Goal: Task Accomplishment & Management: Manage account settings

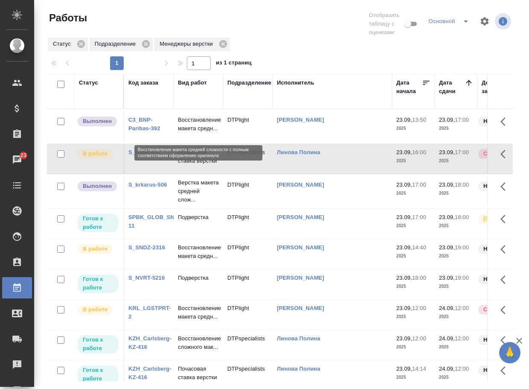
drag, startPoint x: 0, startPoint y: 0, endPoint x: 193, endPoint y: 126, distance: 230.3
click at [193, 126] on p "Восстановление макета средн..." at bounding box center [198, 124] width 41 height 17
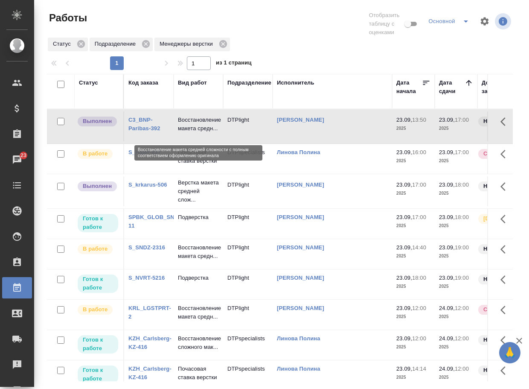
click at [193, 126] on p "Восстановление макета средн..." at bounding box center [198, 124] width 41 height 17
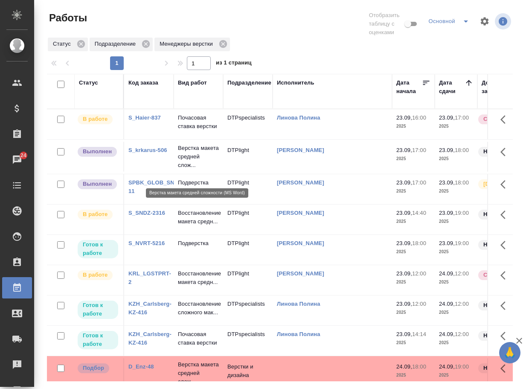
click at [188, 169] on p "Верстка макета средней слож..." at bounding box center [198, 157] width 41 height 26
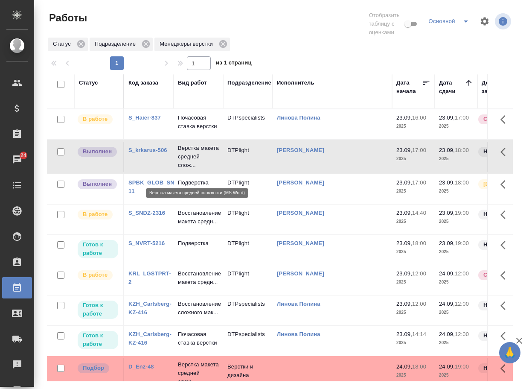
click at [188, 169] on p "Верстка макета средней слож..." at bounding box center [198, 157] width 41 height 26
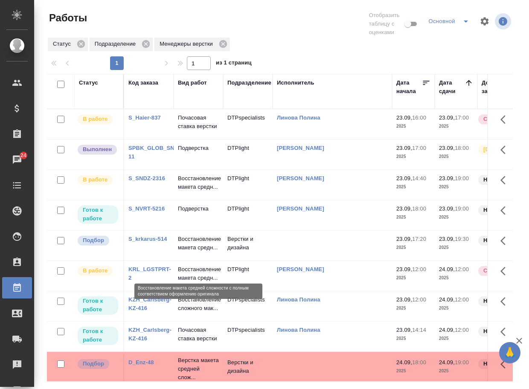
click at [200, 252] on p "Восстановление макета средн..." at bounding box center [198, 243] width 41 height 17
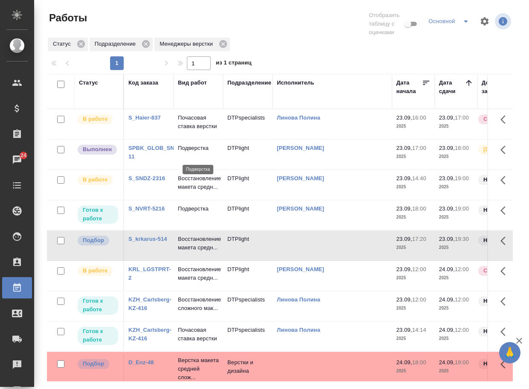
click at [196, 152] on p "Подверстка" at bounding box center [198, 148] width 41 height 9
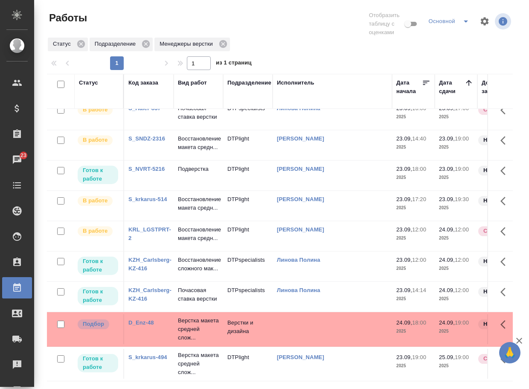
scroll to position [63, 0]
click at [137, 319] on link "D_Enz-48" at bounding box center [142, 322] width 26 height 6
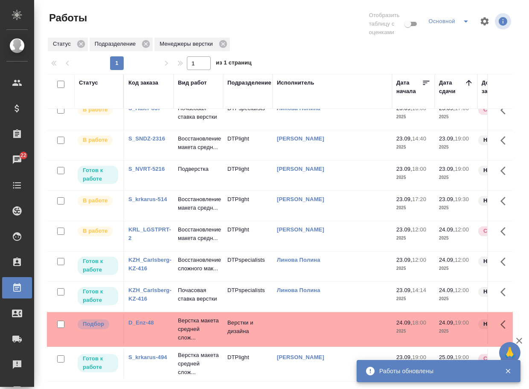
click at [187, 316] on p "Верстка макета средней слож..." at bounding box center [198, 329] width 41 height 26
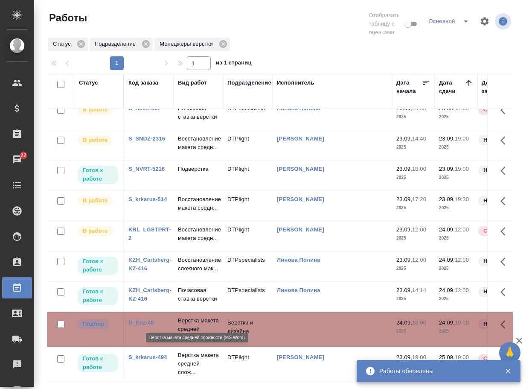
click at [187, 316] on p "Верстка макета средней слож..." at bounding box center [198, 329] width 41 height 26
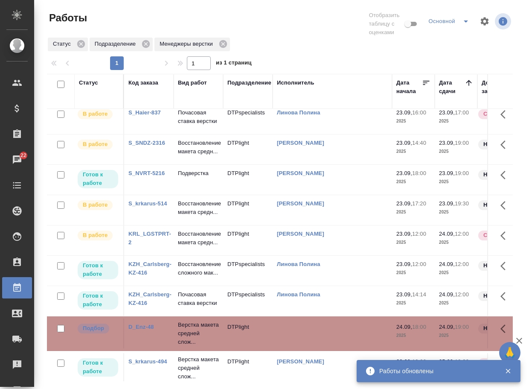
scroll to position [0, 0]
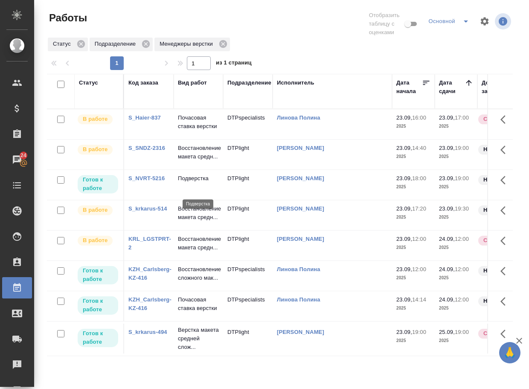
click at [194, 183] on p "Подверстка" at bounding box center [198, 178] width 41 height 9
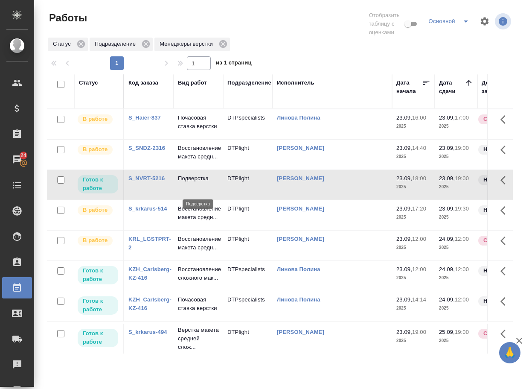
click at [194, 183] on p "Подверстка" at bounding box center [198, 178] width 41 height 9
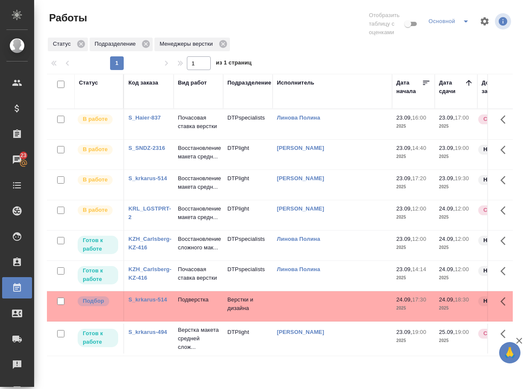
click at [155, 303] on link "S_krkarus-514" at bounding box center [148, 299] width 39 height 6
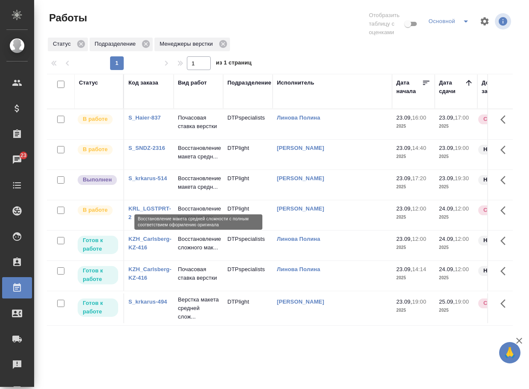
click at [189, 191] on p "Восстановление макета средн..." at bounding box center [198, 182] width 41 height 17
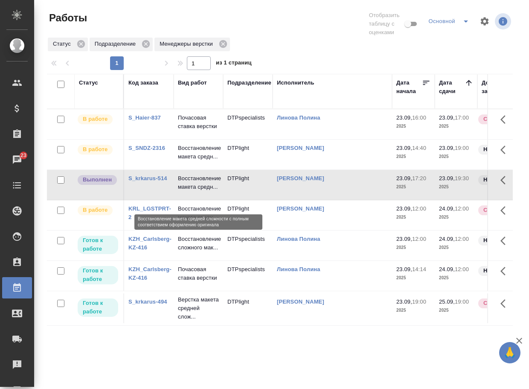
click at [189, 191] on p "Восстановление макета средн..." at bounding box center [198, 182] width 41 height 17
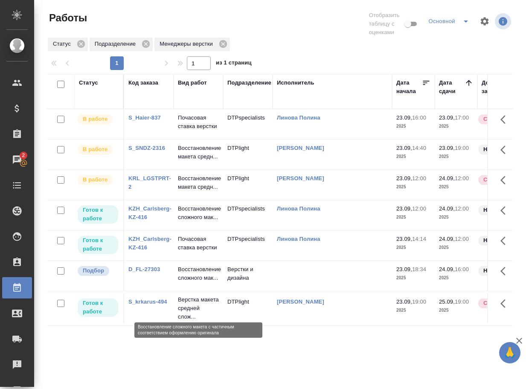
click at [199, 282] on p "Восстановление сложного мак..." at bounding box center [198, 273] width 41 height 17
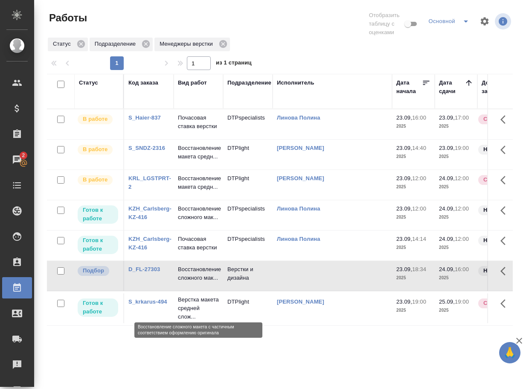
click at [199, 282] on p "Восстановление сложного мак..." at bounding box center [198, 273] width 41 height 17
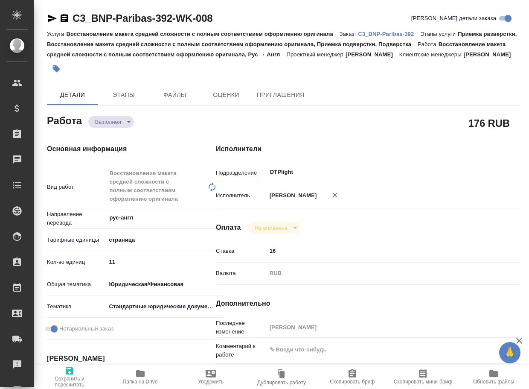
type textarea "x"
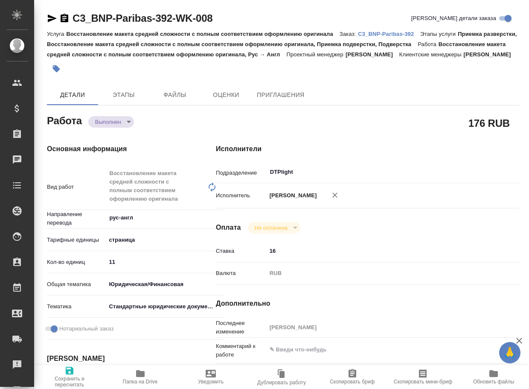
type textarea "x"
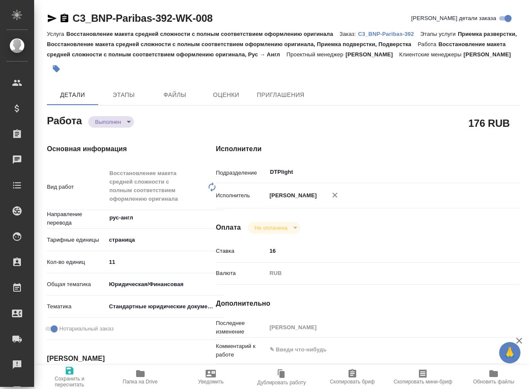
type textarea "x"
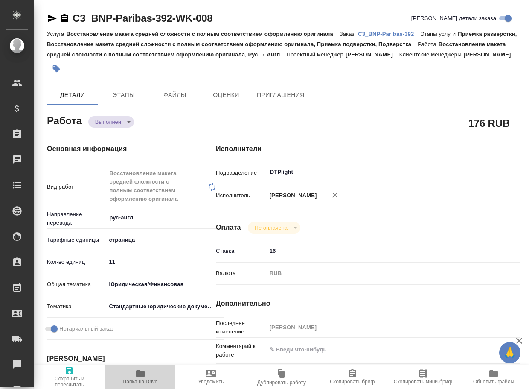
click at [134, 381] on span "Папка на Drive" at bounding box center [140, 382] width 35 height 6
type textarea "x"
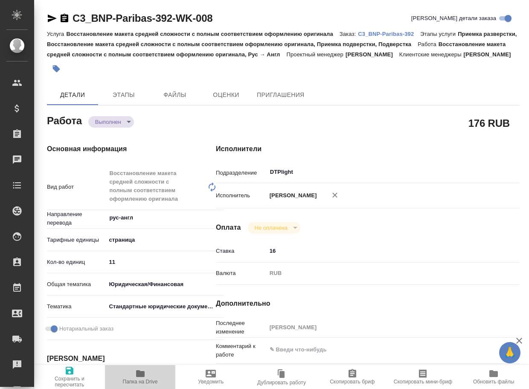
type textarea "x"
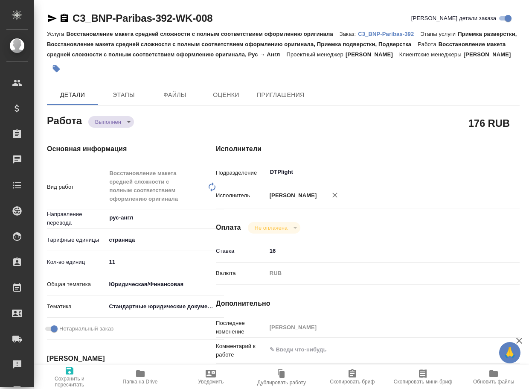
type textarea "x"
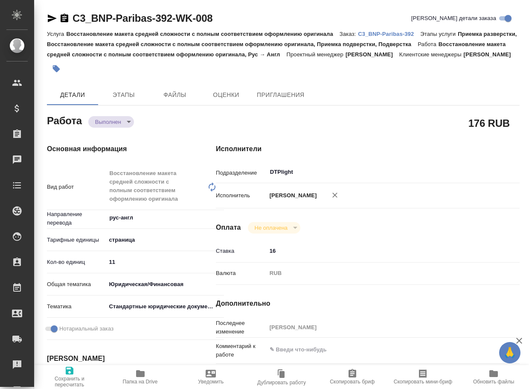
type textarea "x"
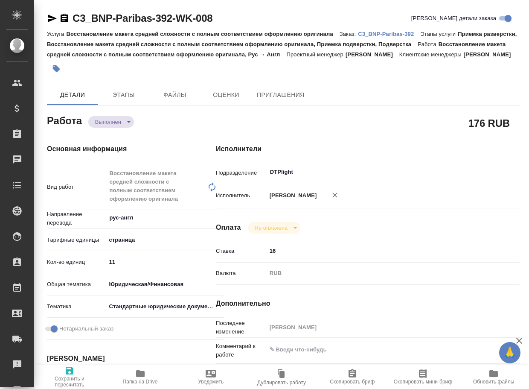
type textarea "x"
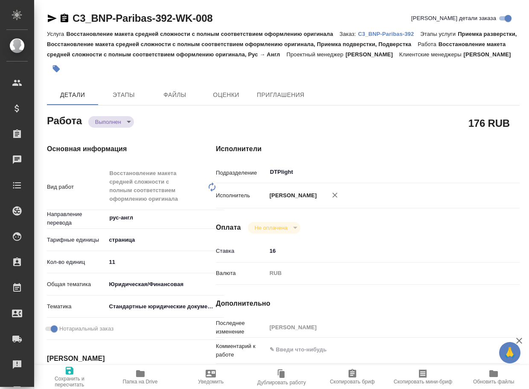
type textarea "x"
click at [110, 130] on body "🙏 .cls-1 fill:#fff; AWATERA Arsenyeva Vera Клиенты Спецификации Заказы 23 Чаты …" at bounding box center [264, 194] width 529 height 389
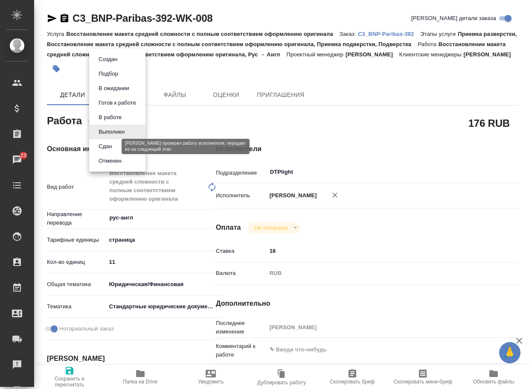
click at [111, 147] on button "Сдан" at bounding box center [105, 146] width 18 height 9
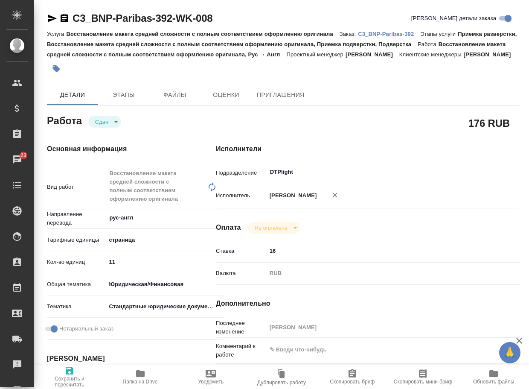
type textarea "x"
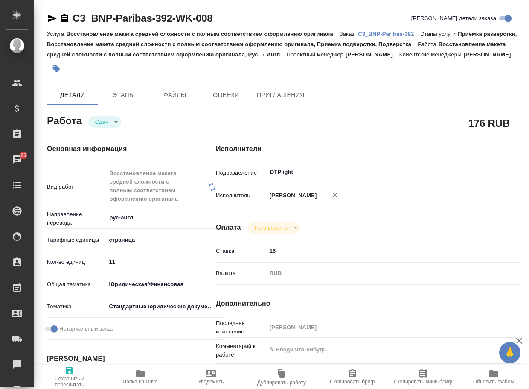
type textarea "x"
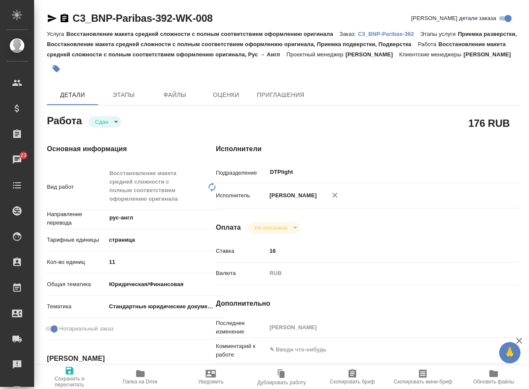
click at [391, 32] on p "C3_BNP-Paribas-392" at bounding box center [389, 34] width 62 height 6
type textarea "x"
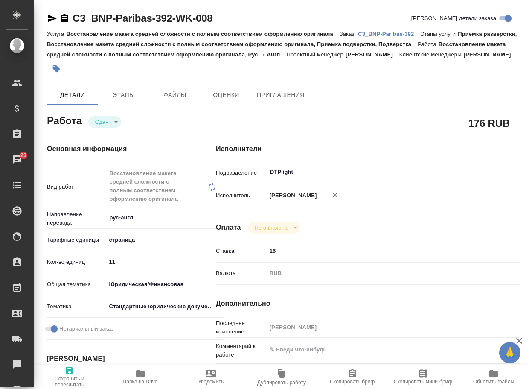
type textarea "x"
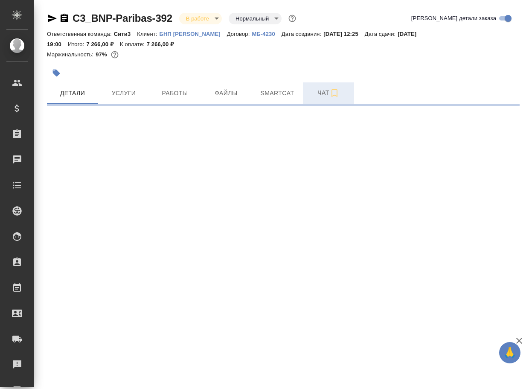
select select "RU"
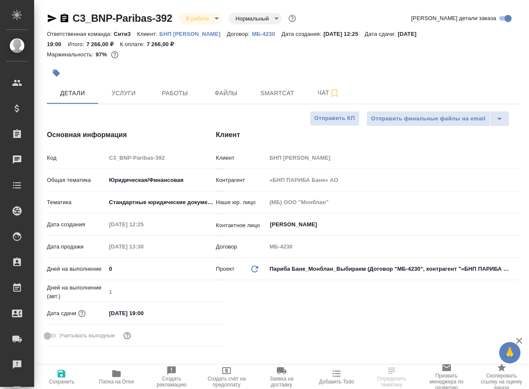
drag, startPoint x: 324, startPoint y: 92, endPoint x: 318, endPoint y: 133, distance: 41.5
click at [324, 91] on span "Чат" at bounding box center [328, 93] width 41 height 11
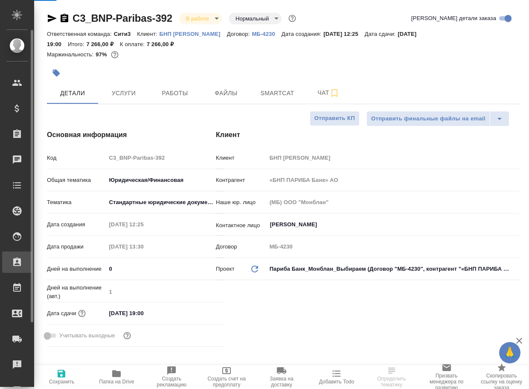
type textarea "x"
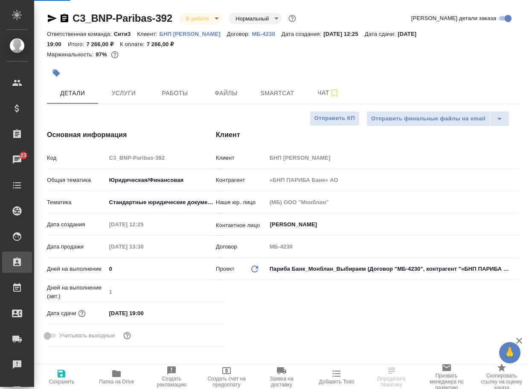
type textarea "x"
type input "[PERSON_NAME]"
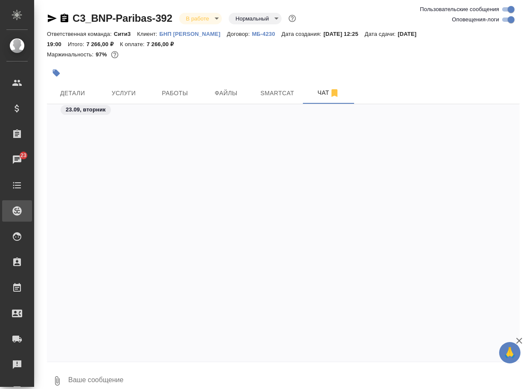
scroll to position [1569, 0]
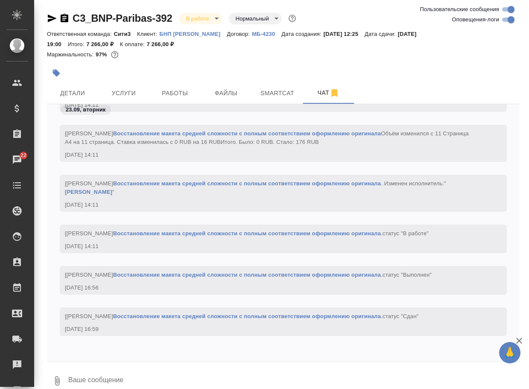
click at [97, 379] on textarea at bounding box center [293, 380] width 453 height 29
click at [96, 377] on textarea at bounding box center [293, 380] width 453 height 29
paste textarea "https://drive.awatera.com/apps/files/files/10439097?dir=/Shares/BNP-Pariba/Orde…"
type textarea "https://drive.awatera.com/apps/files/files/10439097?dir=/Shares/BNP-Pariba/Orde…"
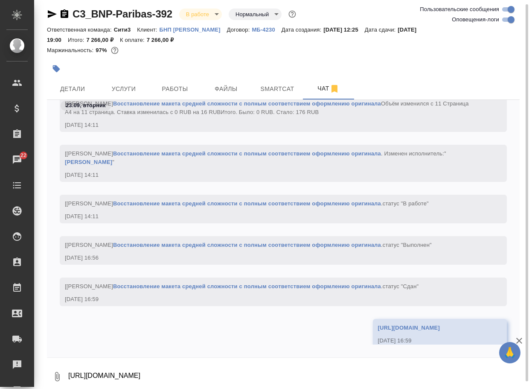
scroll to position [1619, 0]
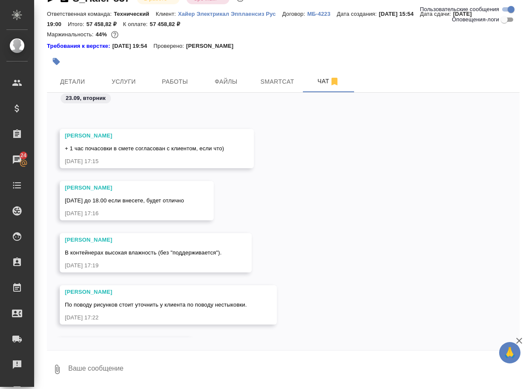
scroll to position [6475, 0]
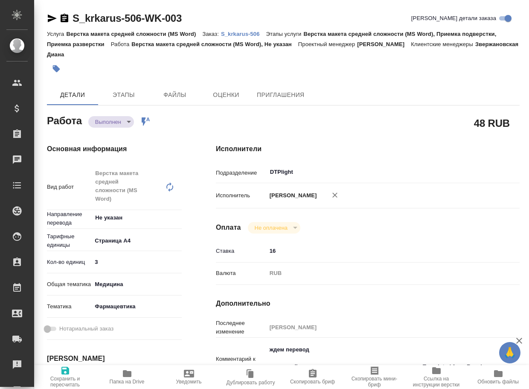
type textarea "x"
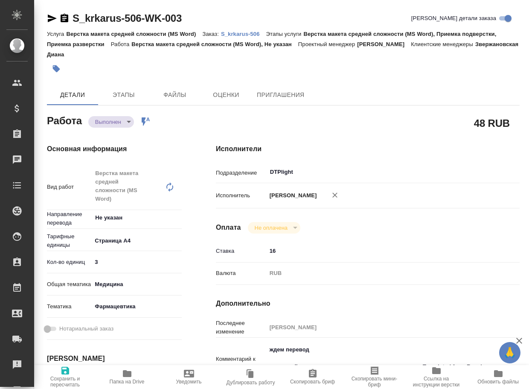
type textarea "x"
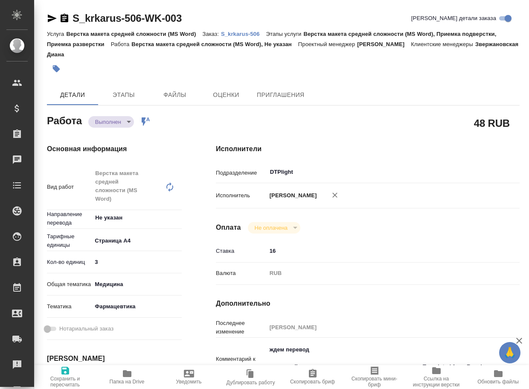
type textarea "x"
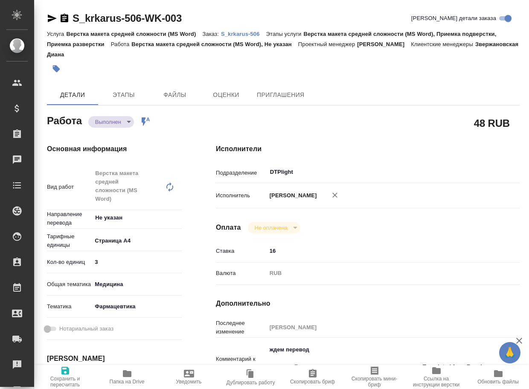
type textarea "x"
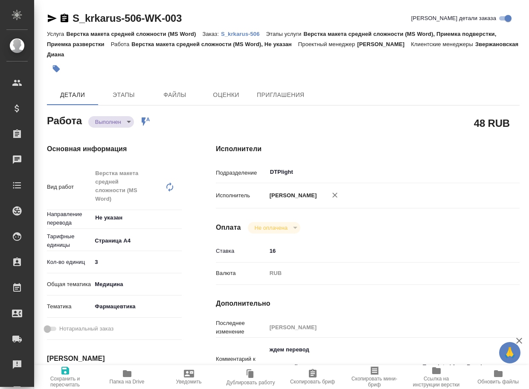
click at [129, 374] on icon "button" at bounding box center [127, 373] width 9 height 7
type textarea "x"
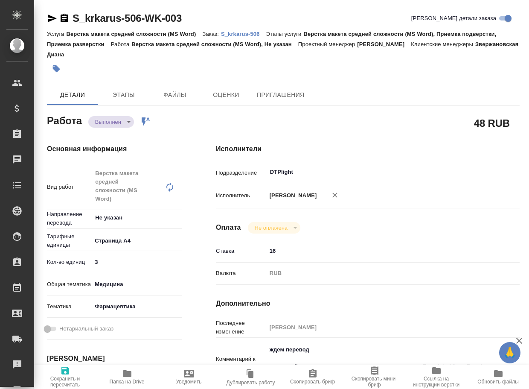
type textarea "x"
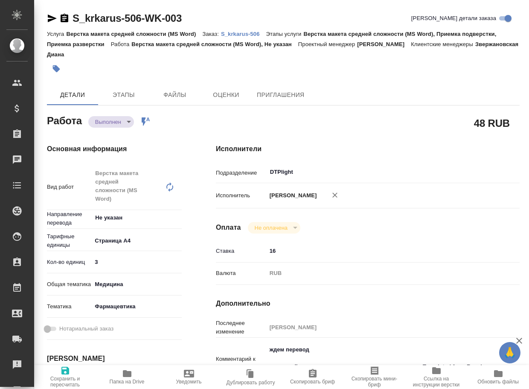
type textarea "x"
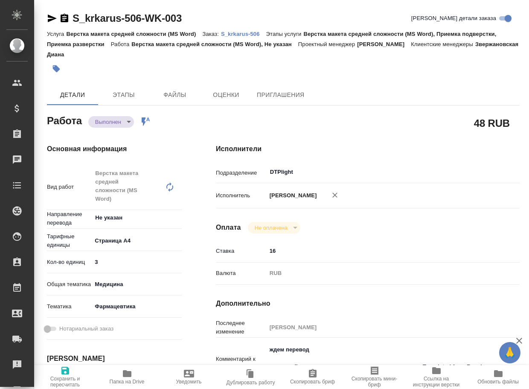
type textarea "x"
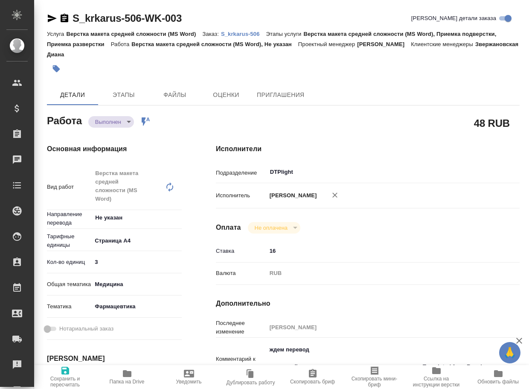
type textarea "x"
click at [109, 116] on body "🙏 .cls-1 fill:#fff; AWATERA Arsenyeva Vera Клиенты Спецификации Заказы 24 Чаты …" at bounding box center [264, 194] width 529 height 389
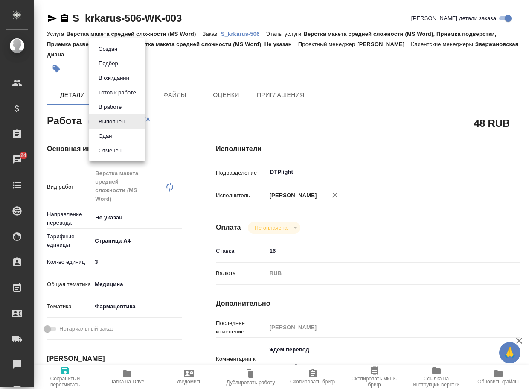
click at [111, 138] on button "Сдан" at bounding box center [105, 135] width 18 height 9
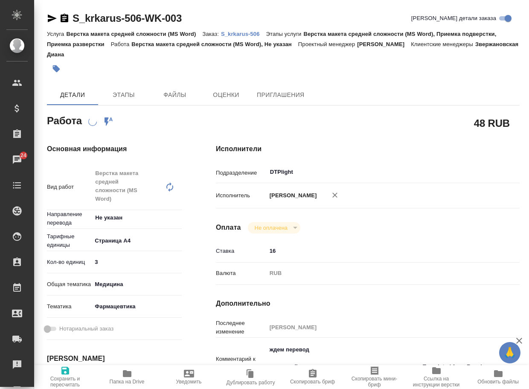
click at [253, 35] on p "S_krkarus-506" at bounding box center [243, 34] width 45 height 6
type textarea "x"
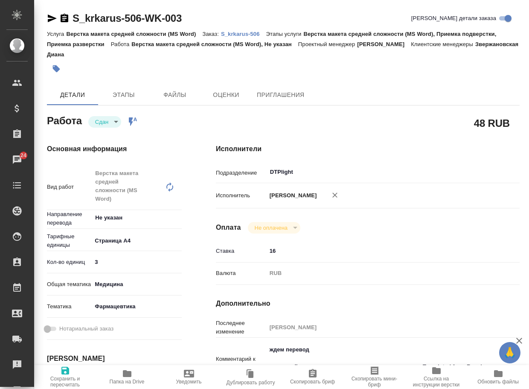
type textarea "x"
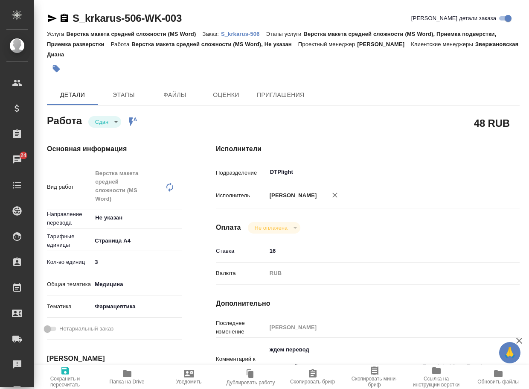
type textarea "x"
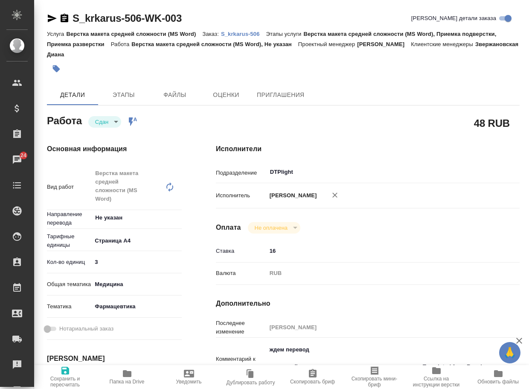
type textarea "x"
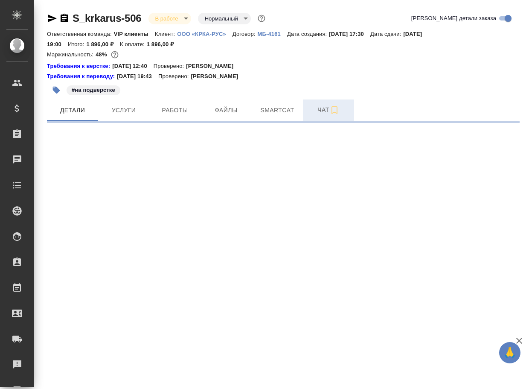
select select "RU"
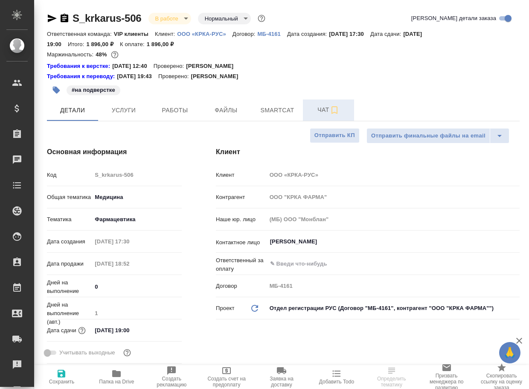
click at [323, 110] on span "Чат" at bounding box center [328, 110] width 41 height 11
type textarea "x"
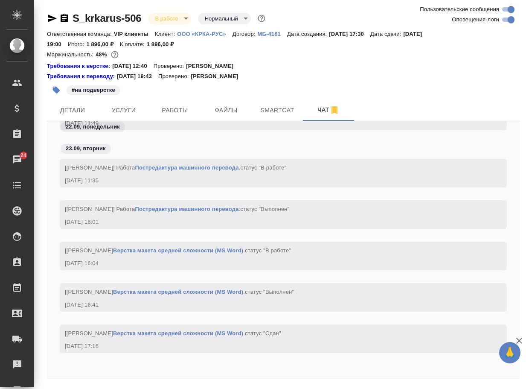
scroll to position [29, 0]
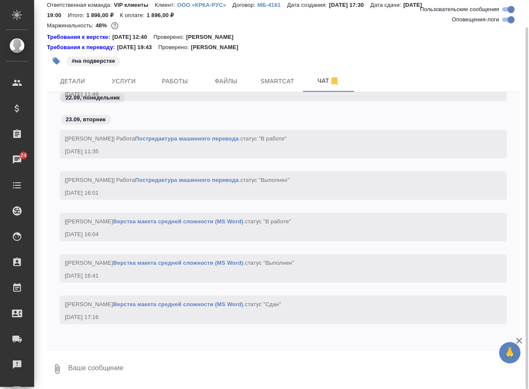
click at [152, 372] on textarea at bounding box center [293, 368] width 453 height 29
paste textarea "https://drive.awatera.com/apps/files/files/10416585?dir=/Shares/%D0%9E%D0%9E%D0…"
type textarea "https://drive.awatera.com/apps/files/files/10416585?dir=/Shares/%D0%9E%D0%9E%D0…"
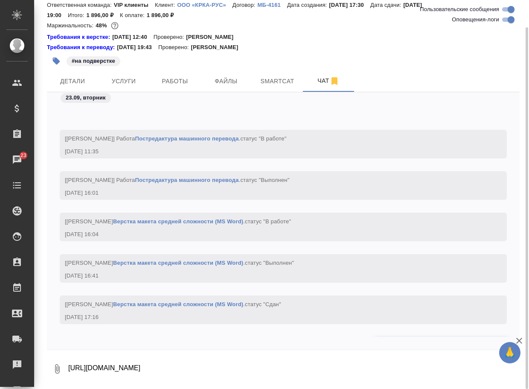
scroll to position [27509, 0]
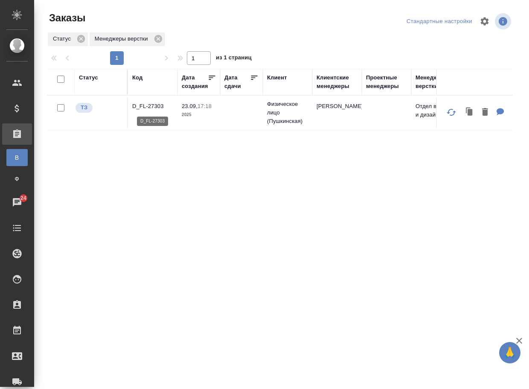
drag, startPoint x: 0, startPoint y: 0, endPoint x: 154, endPoint y: 104, distance: 185.4
click at [154, 104] on p "D_FL-27303" at bounding box center [152, 106] width 41 height 9
click at [139, 79] on div "Код" at bounding box center [137, 77] width 10 height 9
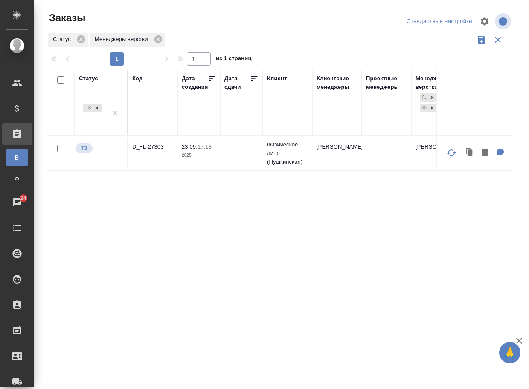
click at [496, 43] on icon "button" at bounding box center [498, 40] width 10 height 10
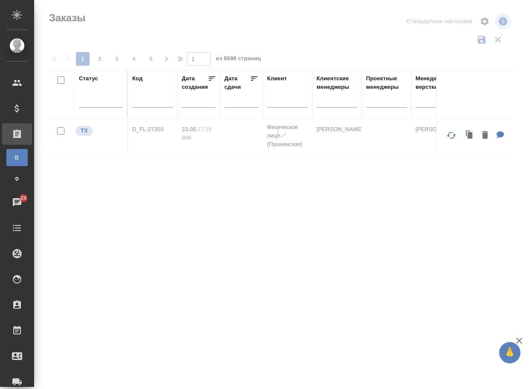
click at [159, 102] on input "text" at bounding box center [152, 102] width 41 height 11
paste input "D_FL-27252"
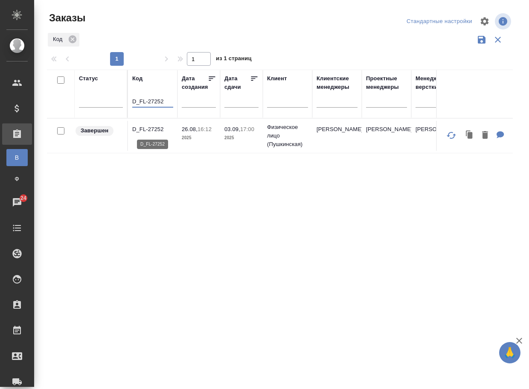
type input "D_FL-27252"
click at [160, 129] on p "D_FL-27252" at bounding box center [152, 129] width 41 height 9
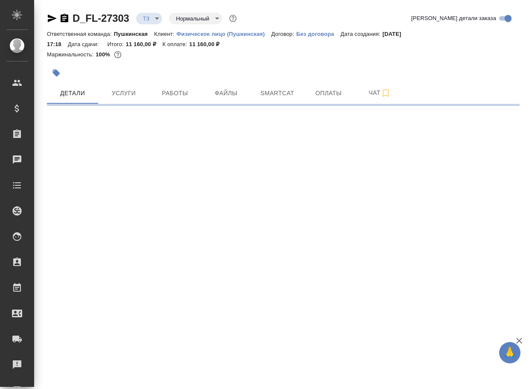
select select "RU"
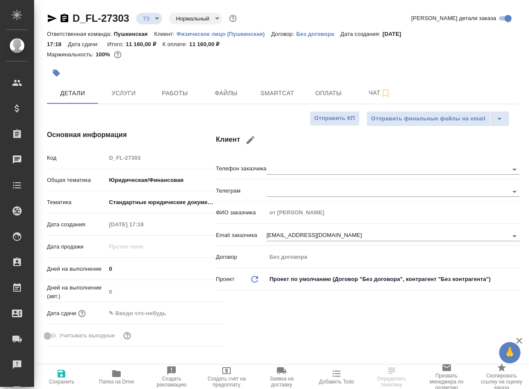
type textarea "x"
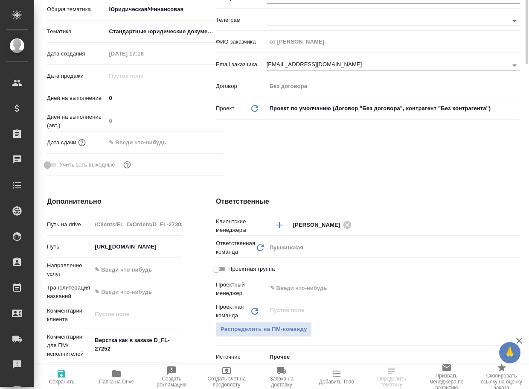
scroll to position [256, 0]
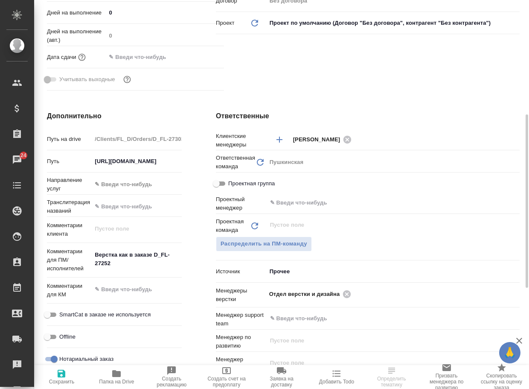
click at [118, 377] on icon "button" at bounding box center [116, 373] width 9 height 7
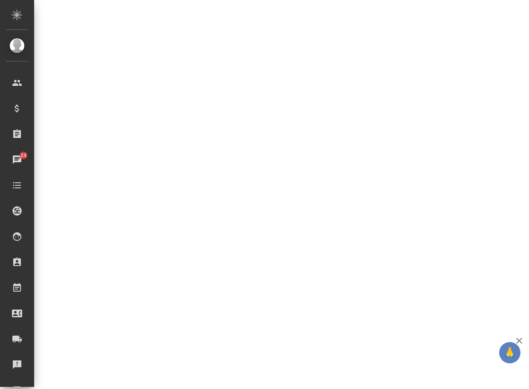
select select "RU"
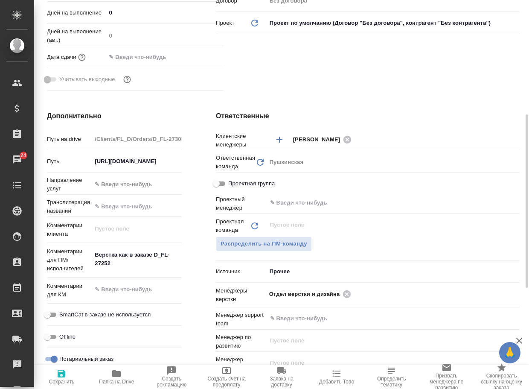
type textarea "x"
click at [347, 295] on icon at bounding box center [346, 293] width 9 height 9
type textarea "x"
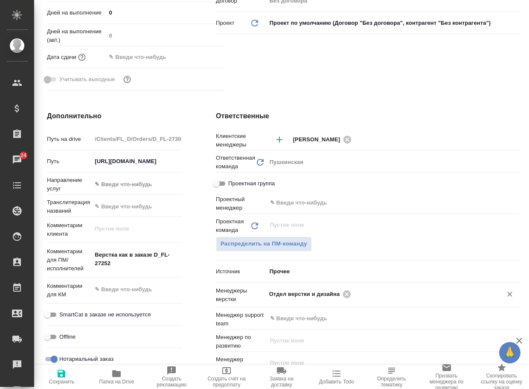
type textarea "x"
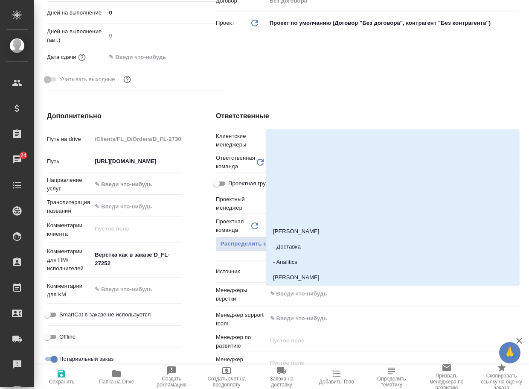
click at [347, 296] on input "text" at bounding box center [378, 294] width 219 height 10
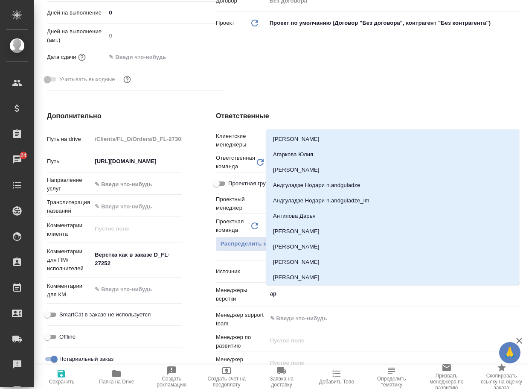
type input "арс"
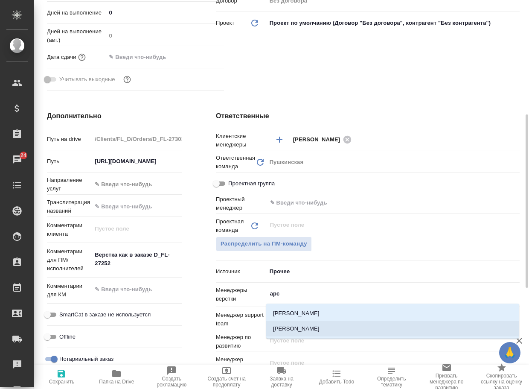
drag, startPoint x: 330, startPoint y: 327, endPoint x: 301, endPoint y: 331, distance: 29.3
click at [330, 327] on li "[PERSON_NAME]" at bounding box center [392, 328] width 253 height 15
type textarea "x"
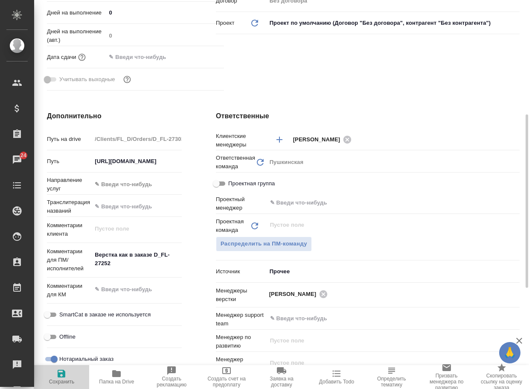
click at [65, 374] on icon "button" at bounding box center [62, 374] width 8 height 8
type textarea "x"
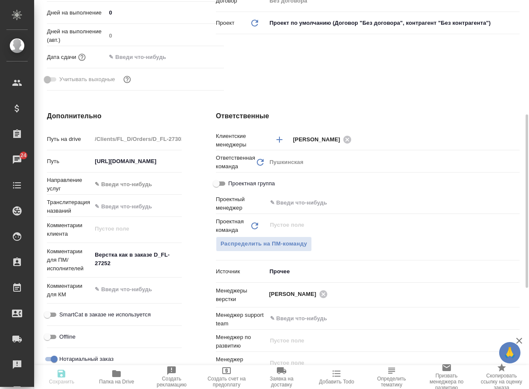
type textarea "x"
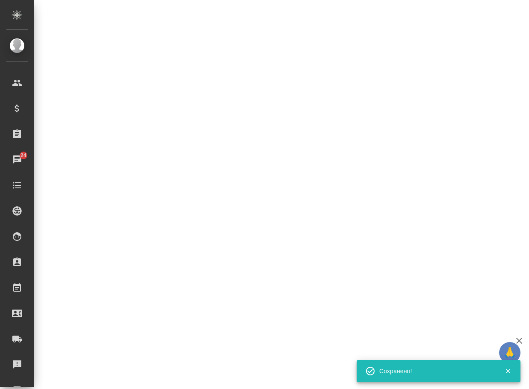
select select "RU"
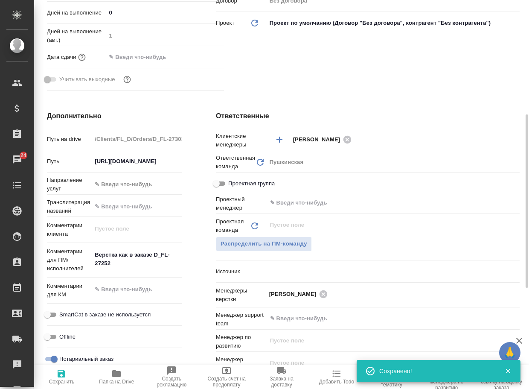
type textarea "x"
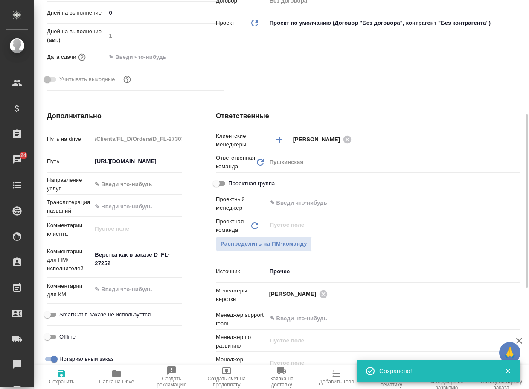
type textarea "x"
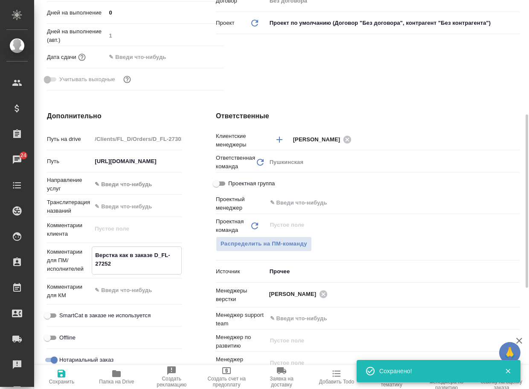
drag, startPoint x: 151, startPoint y: 263, endPoint x: 158, endPoint y: 251, distance: 13.6
click at [158, 251] on textarea "Верстка как в заказе D_FL-27252" at bounding box center [136, 259] width 89 height 23
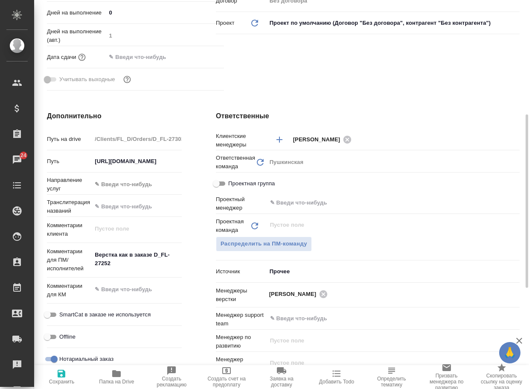
type textarea "x"
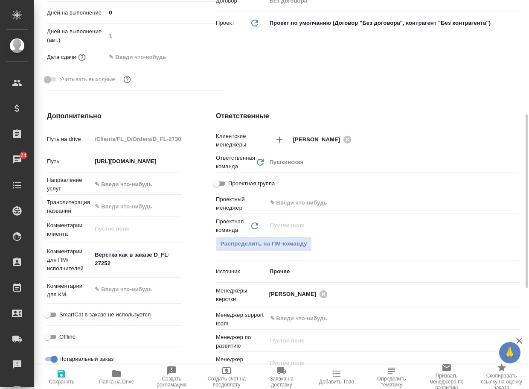
type textarea "x"
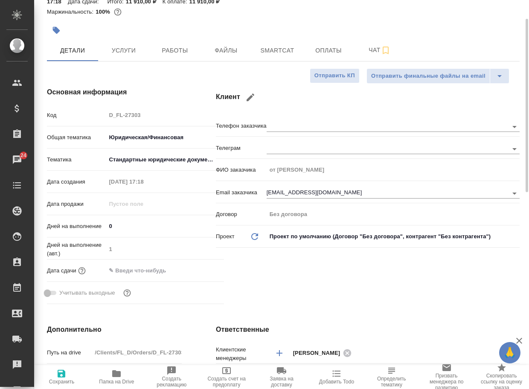
scroll to position [0, 0]
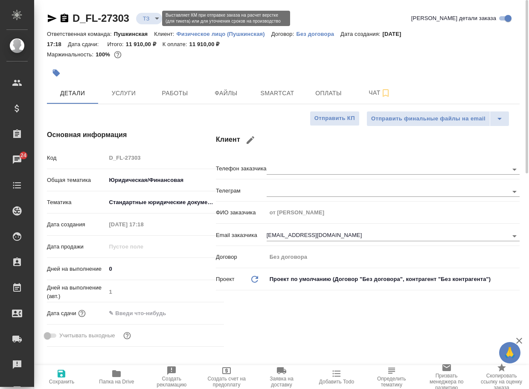
type textarea "x"
click at [151, 20] on body "🙏 .cls-1 fill:#fff; AWATERA Arsenyeva Vera Клиенты Спецификации Заказы 24 Чаты …" at bounding box center [264, 194] width 529 height 389
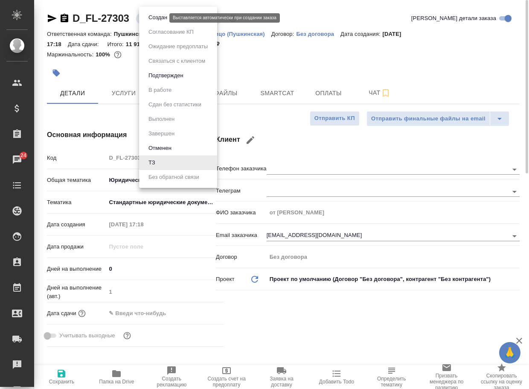
click at [155, 20] on button "Создан" at bounding box center [158, 17] width 24 height 9
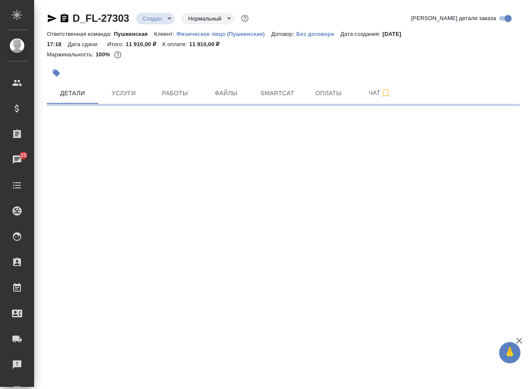
select select "RU"
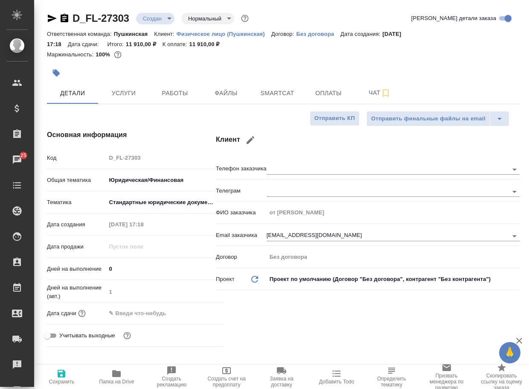
type textarea "x"
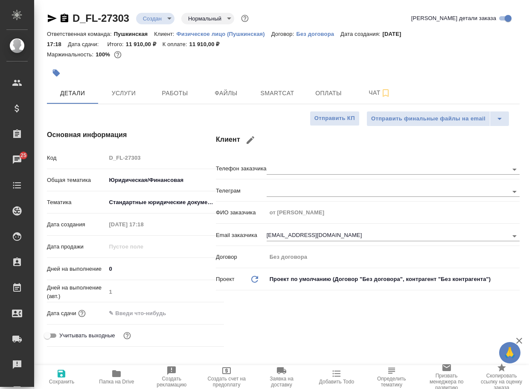
type textarea "x"
drag, startPoint x: 136, startPoint y: 23, endPoint x: 67, endPoint y: 20, distance: 68.8
click at [67, 20] on div "D_FL-27303 Создан new Нормальный normal" at bounding box center [149, 19] width 204 height 14
copy link "D_FL-27303"
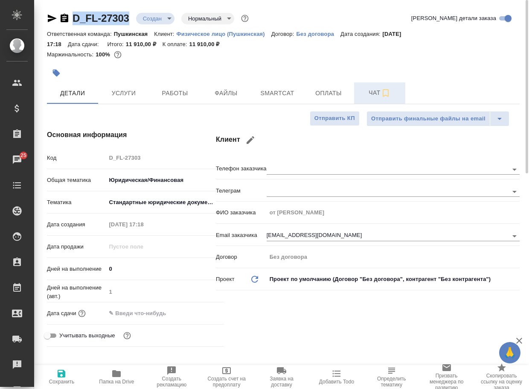
click at [366, 88] on span "Чат" at bounding box center [379, 93] width 41 height 11
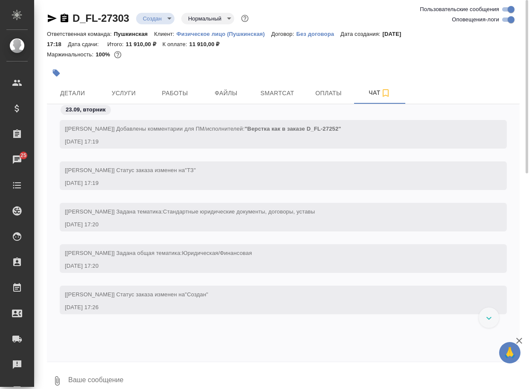
click at [106, 374] on textarea at bounding box center [293, 380] width 453 height 29
type textarea "первую страницу я не считала"
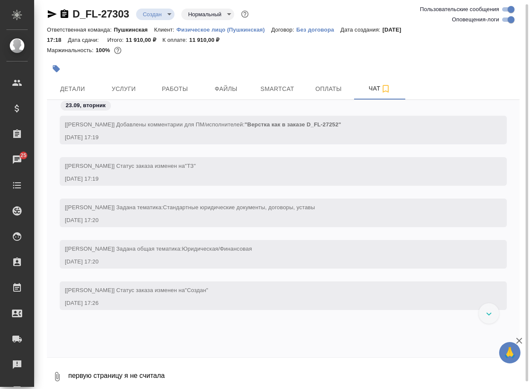
scroll to position [20, 0]
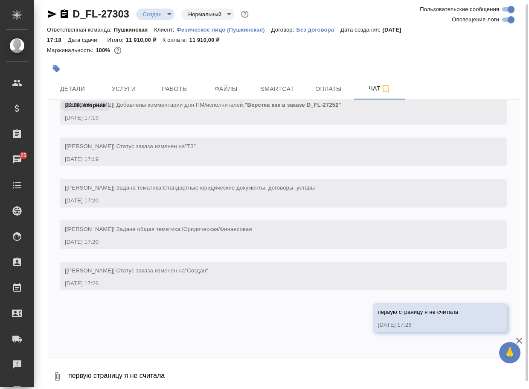
click at [60, 374] on icon "button" at bounding box center [57, 376] width 10 height 10
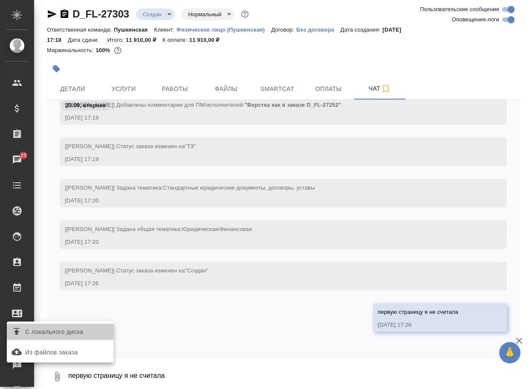
click at [72, 332] on span "С локального диска" at bounding box center [54, 332] width 58 height 11
click at [0, 0] on input "С локального диска" at bounding box center [0, 0] width 0 height 0
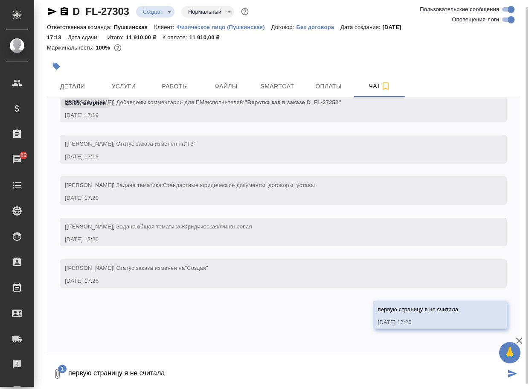
click at [107, 366] on textarea "первую страницу я не считала" at bounding box center [286, 373] width 438 height 29
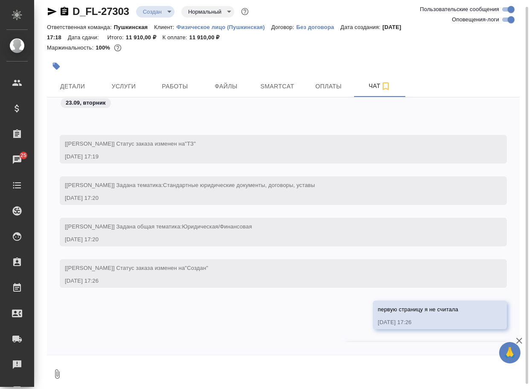
scroll to position [78, 0]
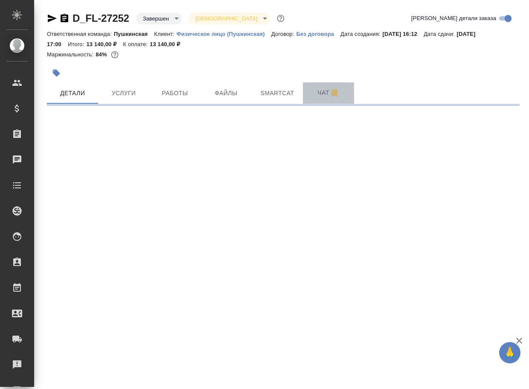
click at [322, 92] on span "Чат" at bounding box center [328, 93] width 41 height 11
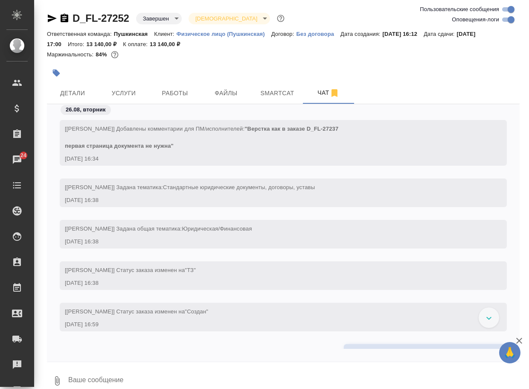
click at [507, 19] on input "Оповещения-логи" at bounding box center [511, 20] width 31 height 10
checkbox input "false"
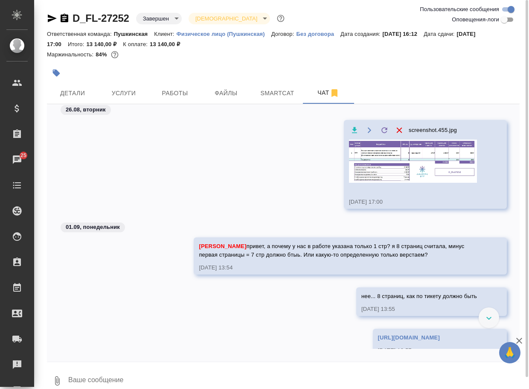
click at [412, 159] on img at bounding box center [413, 161] width 128 height 43
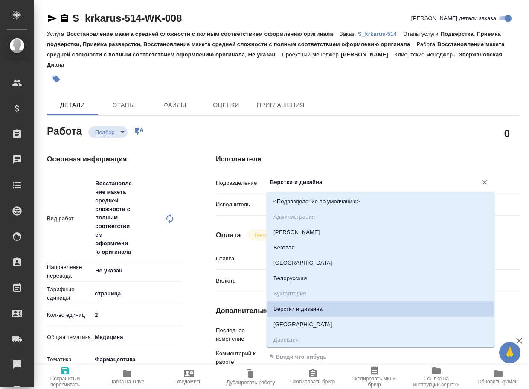
click at [315, 183] on input "Верстки и дизайна" at bounding box center [366, 182] width 194 height 10
type textarea "x"
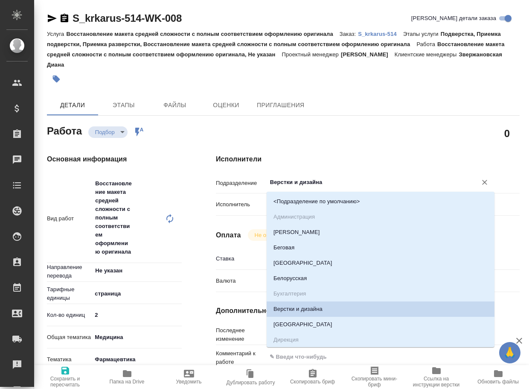
type textarea "x"
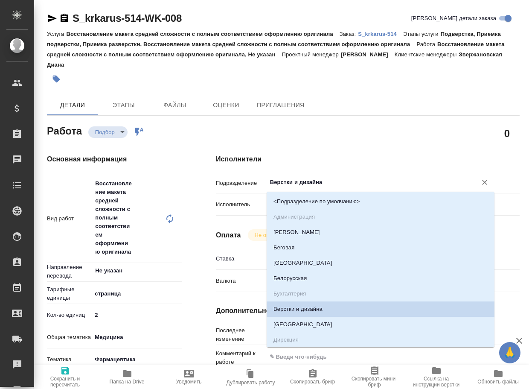
type textarea "x"
type input "d"
type textarea "x"
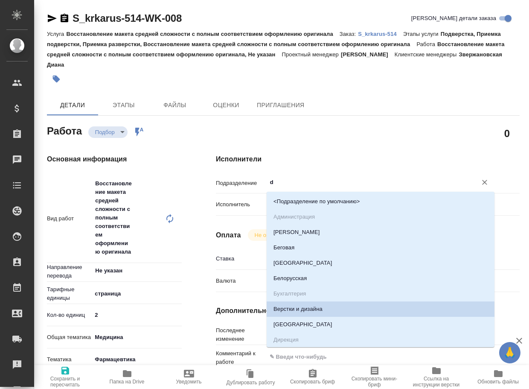
type textarea "x"
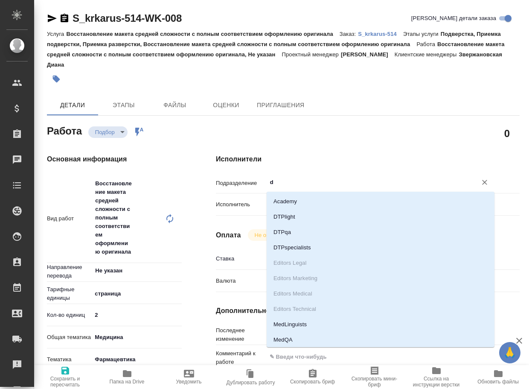
type input "dt"
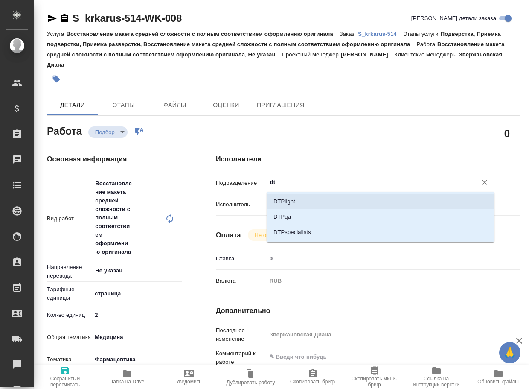
click at [302, 202] on li "DTPlight" at bounding box center [381, 201] width 228 height 15
type textarea "x"
type input "DTPlight"
type textarea "x"
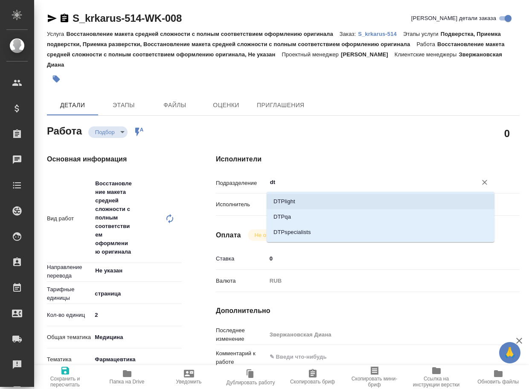
type textarea "x"
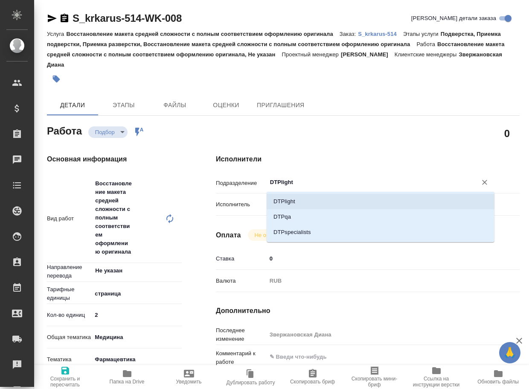
type textarea "x"
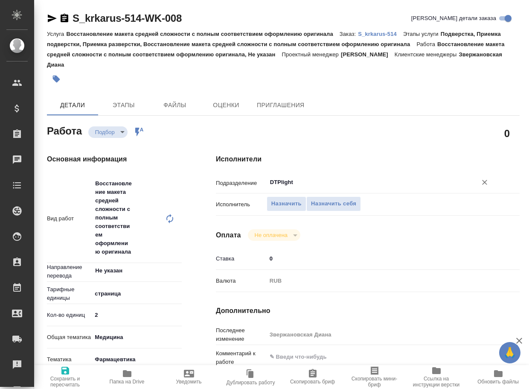
type input "DTPlight"
click at [71, 376] on span "Сохранить и пересчитать" at bounding box center [65, 382] width 52 height 12
type textarea "x"
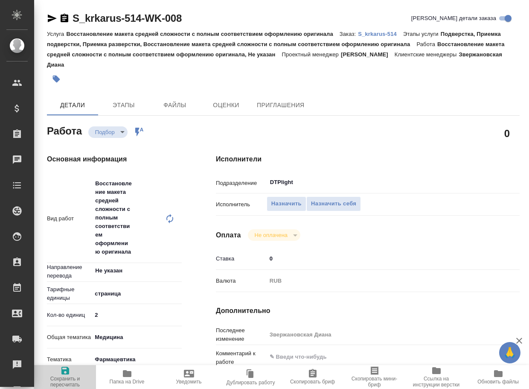
type textarea "x"
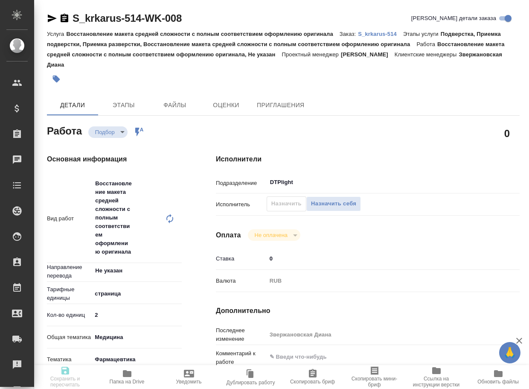
type textarea "x"
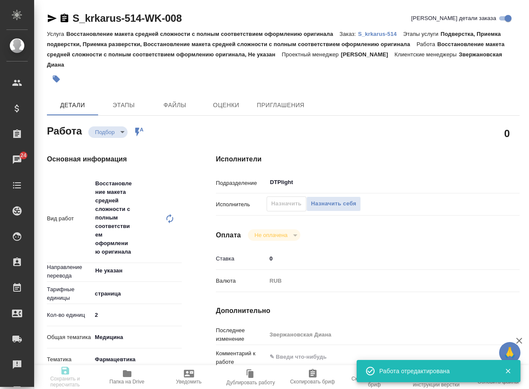
type textarea "x"
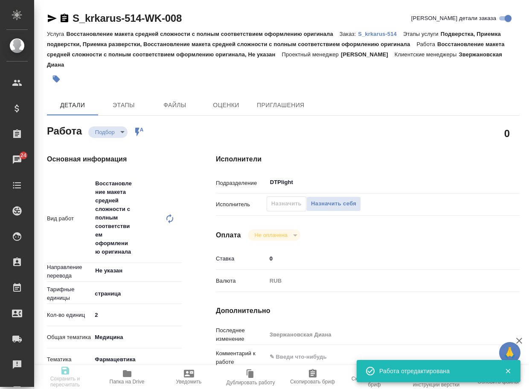
type textarea "x"
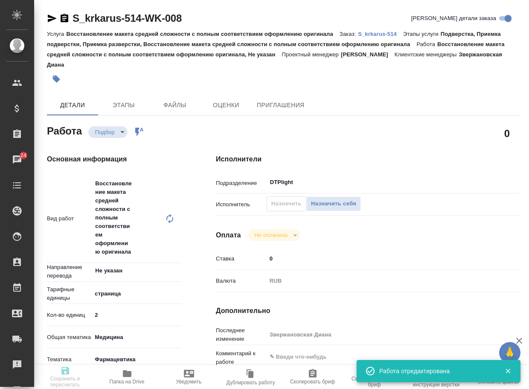
type input "recruiting"
type textarea "Восстановление макета средней сложности с полным соответствием оформлению ориги…"
type textarea "x"
type input "Не указан"
type input "5a8b1489cc6b4906c91bfdb2"
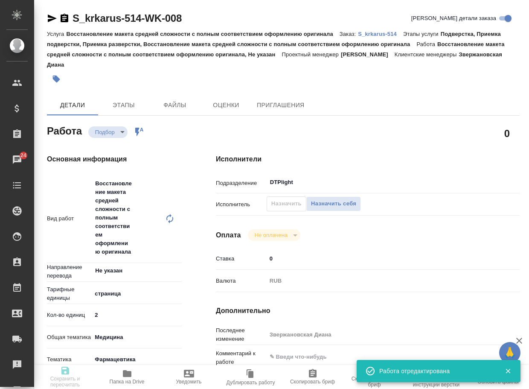
type input "2"
type input "med"
type input "6149832f2b7be24903fd7a82"
type input "[DATE] 17:20"
type input "[DATE] 19:30"
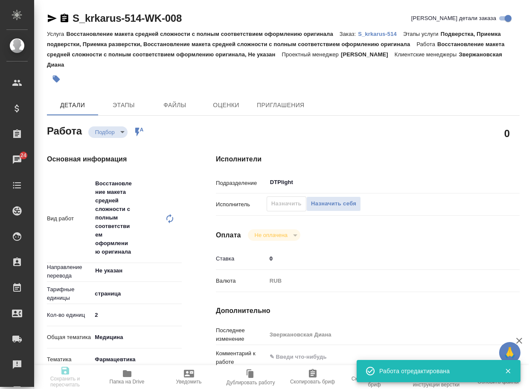
type input "[DATE] 19:00"
type input "DTPlight"
type input "notPayed"
type input "0"
type input "RUB"
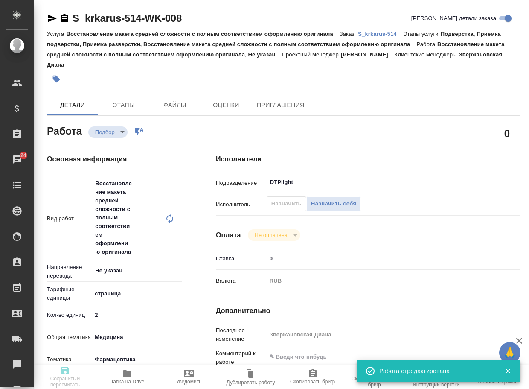
type input "Звержановская Диана"
type textarea "x"
type textarea "/Clients/ООО «КРКА-РУС»/Orders/S_krkarus-514/DTP/S_krkarus-514-WK-008"
type textarea "x"
type input "S_krkarus-514"
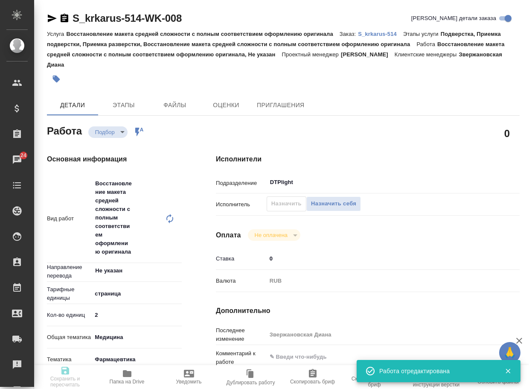
type input "Восстановление макета средней сложности с полным соответствием оформлению ориги…"
type input "Подверстка, Приемка подверстки, Приемка разверстки, Восстановление макета средн…"
type input "Звержановская Диана"
type input "[PERSON_NAME]"
type input "/Clients/ООО «КРКА-РУС»/Orders/S_krkarus-514"
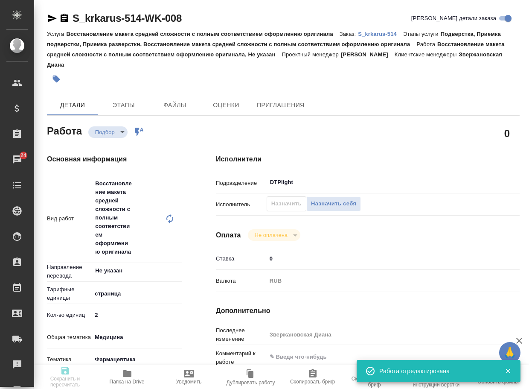
type textarea "x"
type textarea "КРКА Кордипин® ХЛ (Нифедипин), тaблетки с пpoлонгированным высвобождением, покр…"
type textarea "x"
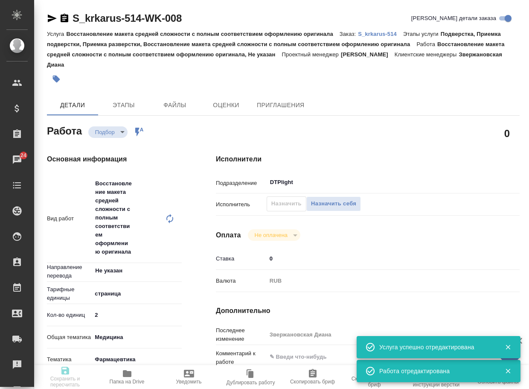
type textarea "x"
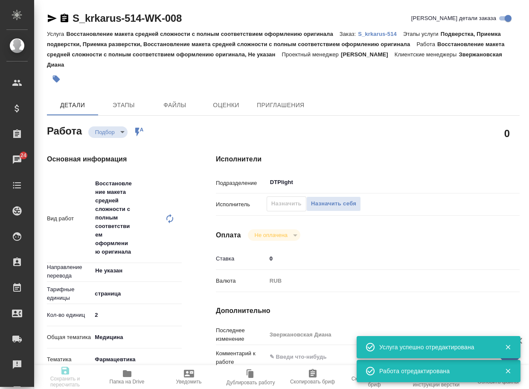
type textarea "x"
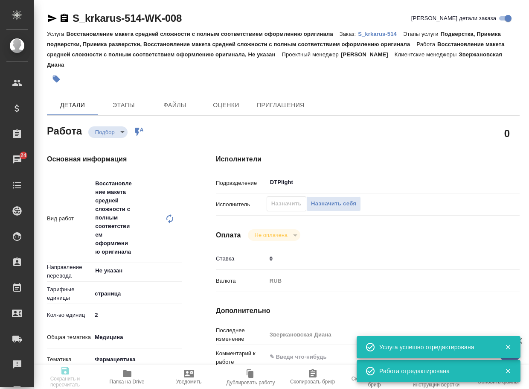
type textarea "x"
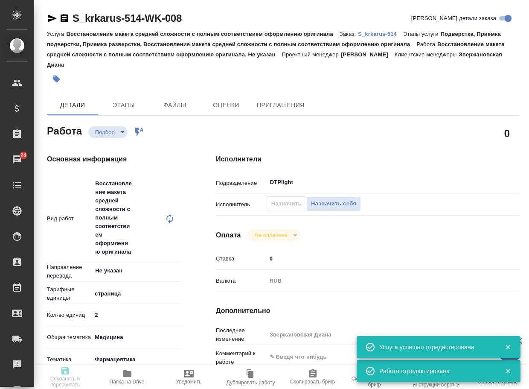
type textarea "x"
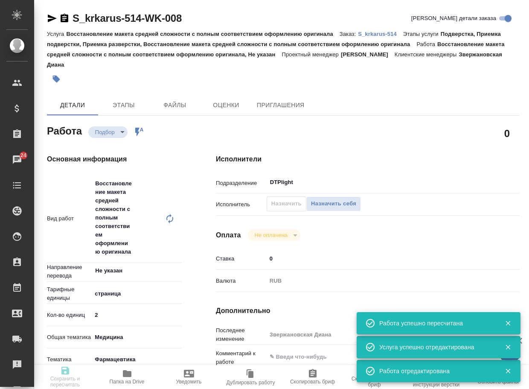
type input "recruiting"
type textarea "Восстановление макета средней сложности с полным соответствием оформлению ориги…"
type textarea "x"
type input "Не указан"
type input "5a8b1489cc6b4906c91bfdb2"
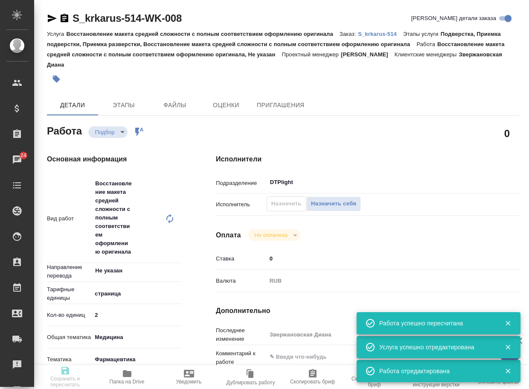
type input "2"
type input "med"
type input "6149832f2b7be24903fd7a82"
type input "[DATE] 17:20"
type input "[DATE] 19:30"
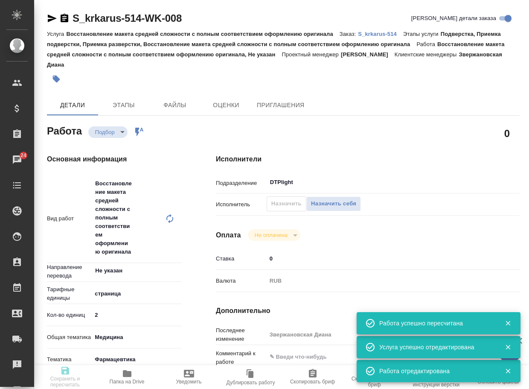
type input "[DATE] 19:00"
type input "DTPlight"
type input "notPayed"
type input "0"
type input "RUB"
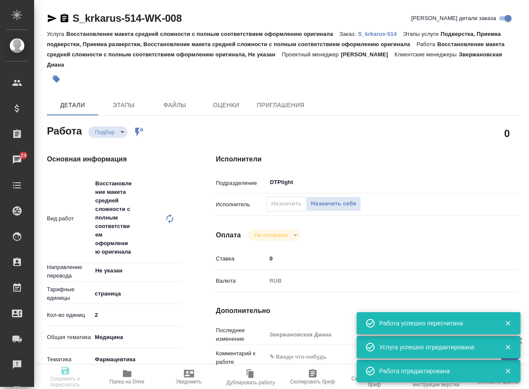
type input "Звержановская Диана"
type textarea "x"
type textarea "/Clients/ООО «КРКА-РУС»/Orders/S_krkarus-514/DTP/S_krkarus-514-WK-008"
type textarea "x"
type input "S_krkarus-514"
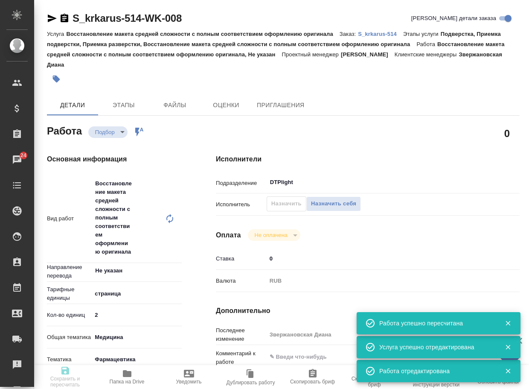
type input "Восстановление макета средней сложности с полным соответствием оформлению ориги…"
type input "Подверстка, Приемка подверстки, Приемка разверстки, Восстановление макета средн…"
type input "Звержановская Диана"
type input "[PERSON_NAME]"
type input "/Clients/ООО «КРКА-РУС»/Orders/S_krkarus-514"
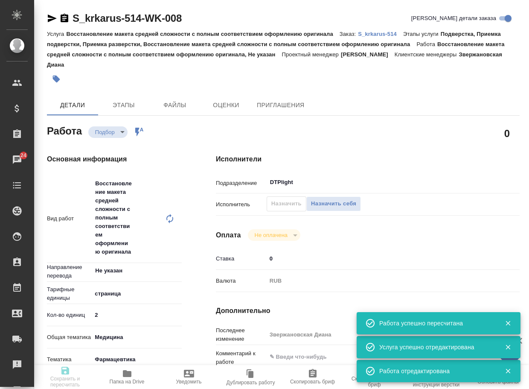
type textarea "x"
type textarea "КРКА Кордипин® ХЛ (Нифедипин), тaблетки с пpoлонгированным высвобождением, покр…"
type textarea "x"
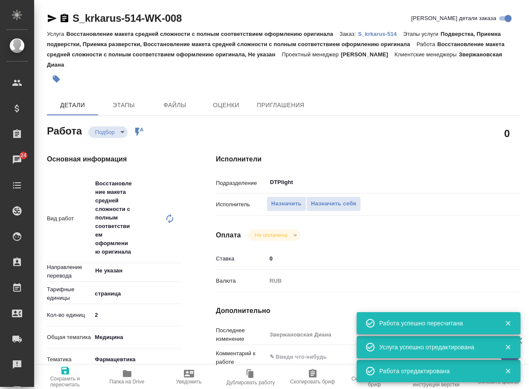
type textarea "x"
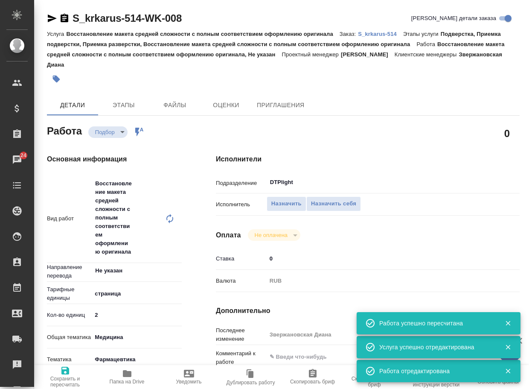
type textarea "x"
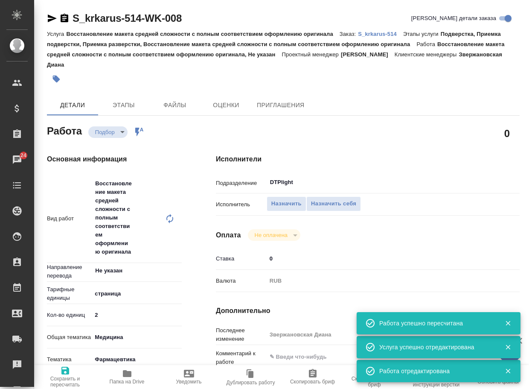
type textarea "x"
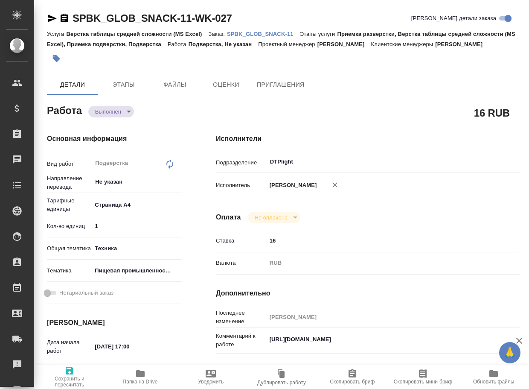
type textarea "x"
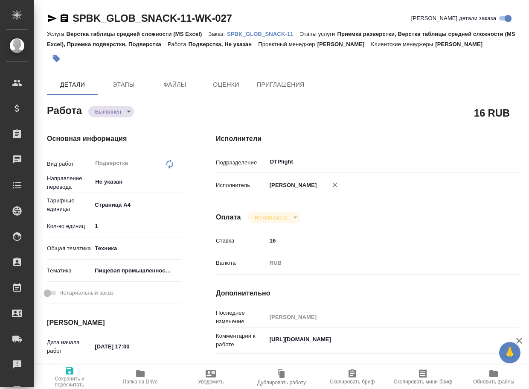
type textarea "x"
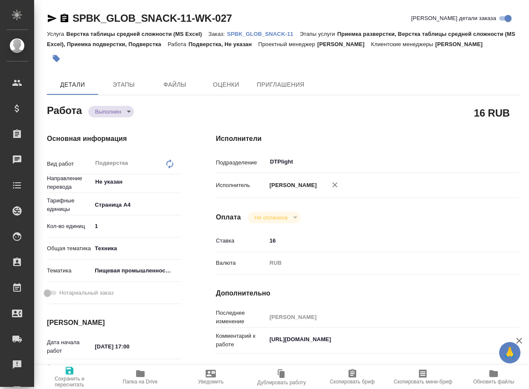
type textarea "x"
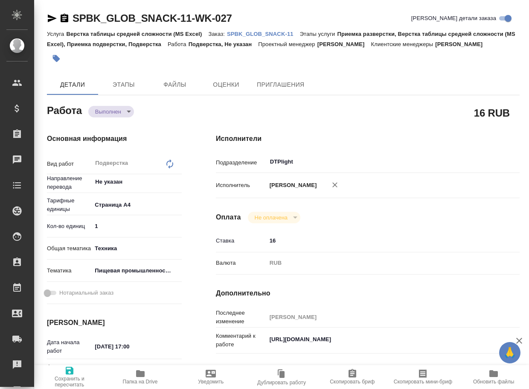
type textarea "x"
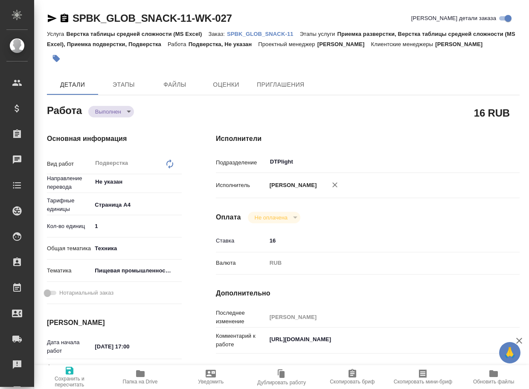
type textarea "x"
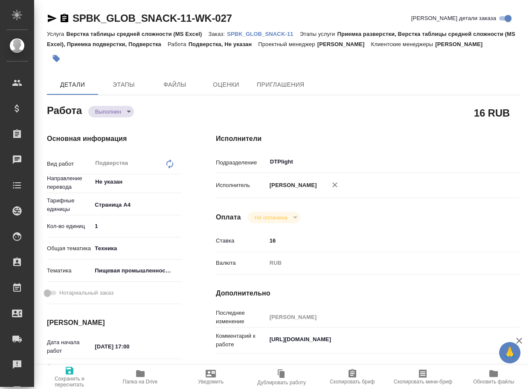
click at [137, 377] on icon "button" at bounding box center [140, 373] width 9 height 7
type textarea "x"
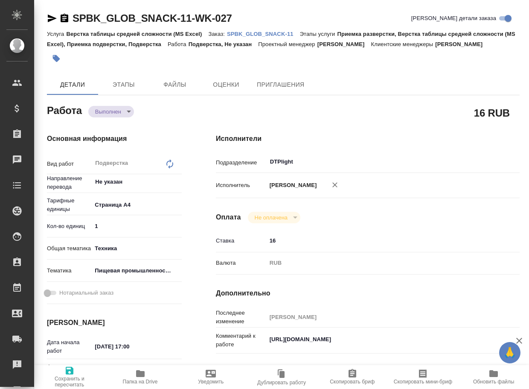
type textarea "x"
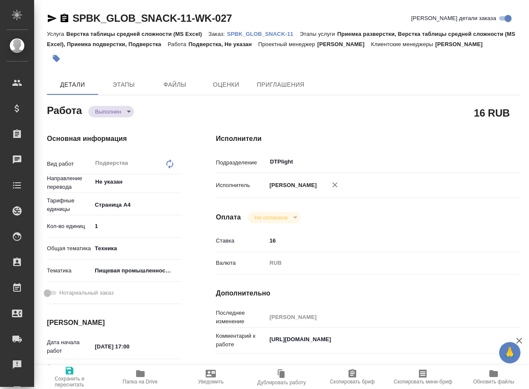
type textarea "x"
click at [99, 111] on body "🙏 .cls-1 fill:#fff; AWATERA Arsenyeva [PERSON_NAME] Клиенты Спецификации Заказы…" at bounding box center [264, 194] width 529 height 389
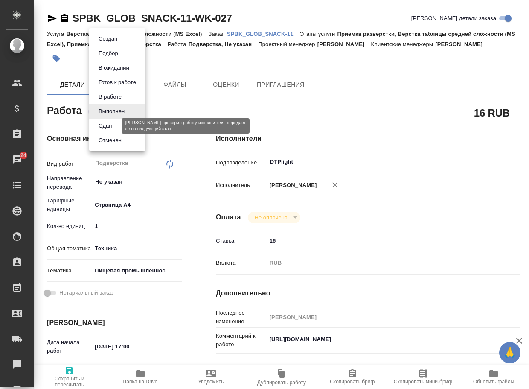
click at [102, 125] on button "Сдан" at bounding box center [105, 125] width 18 height 9
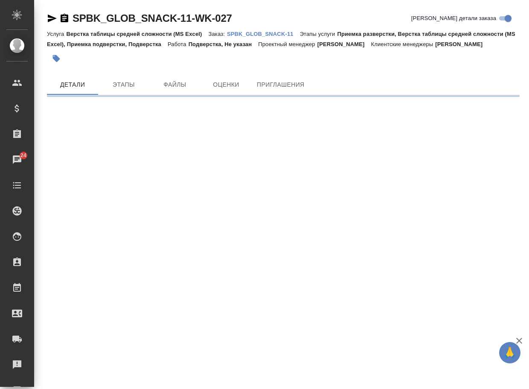
click at [262, 34] on p "SPBK_GLOB_SNACK-11" at bounding box center [263, 34] width 73 height 6
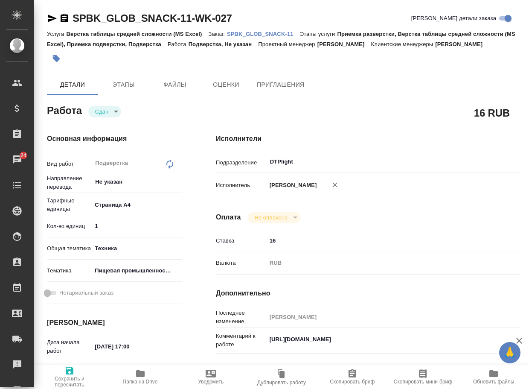
type textarea "x"
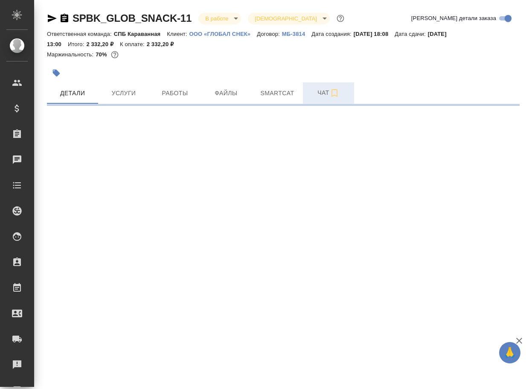
select select "RU"
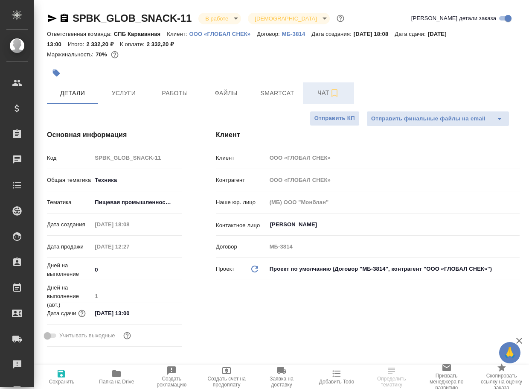
click at [322, 97] on span "Чат" at bounding box center [328, 93] width 41 height 11
type textarea "x"
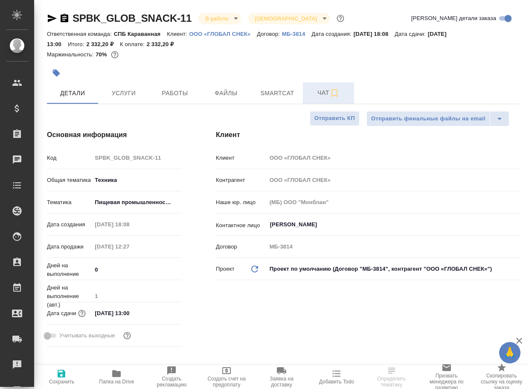
type textarea "x"
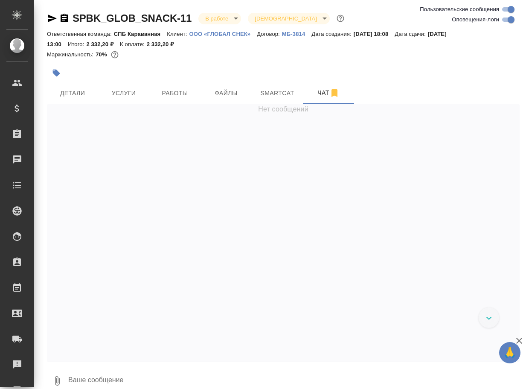
click at [106, 376] on textarea at bounding box center [293, 380] width 453 height 29
paste textarea "[URL][DOMAIN_NAME]"
type textarea "[URL][DOMAIN_NAME]"
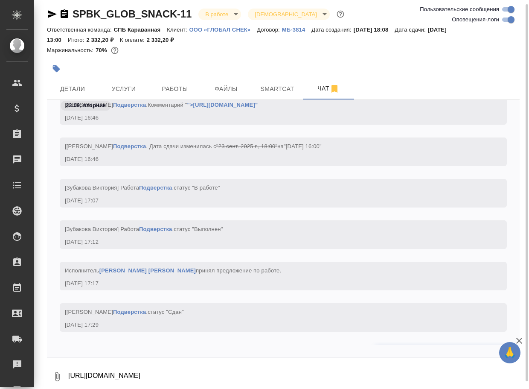
scroll to position [6753, 0]
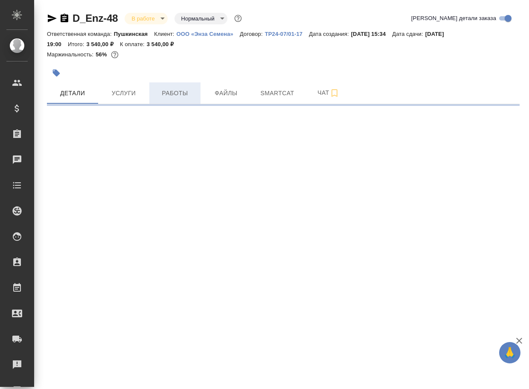
select select "RU"
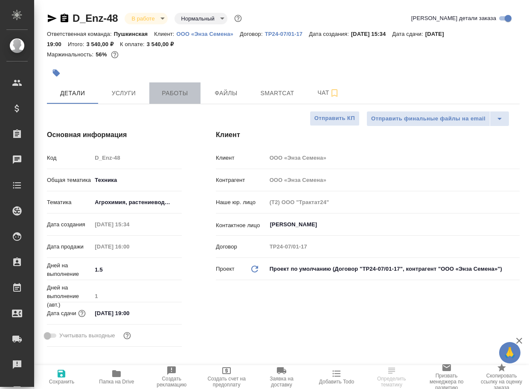
click at [177, 92] on span "Работы" at bounding box center [175, 93] width 41 height 11
type textarea "x"
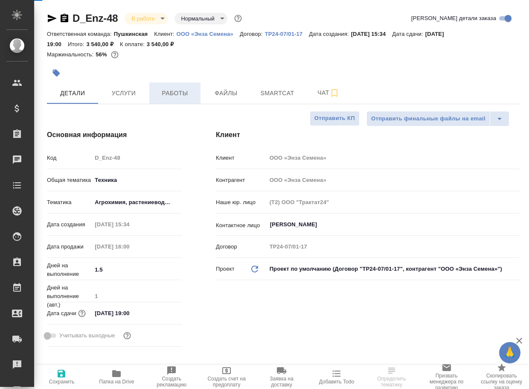
type textarea "x"
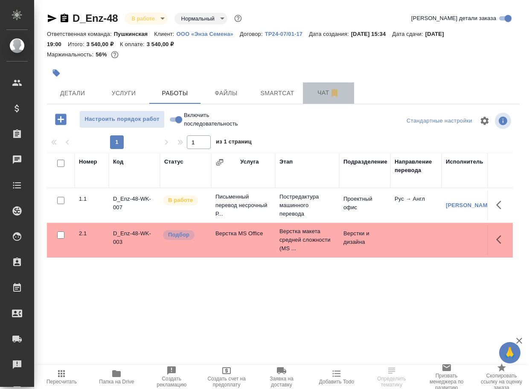
click at [323, 92] on span "Чат" at bounding box center [328, 93] width 41 height 11
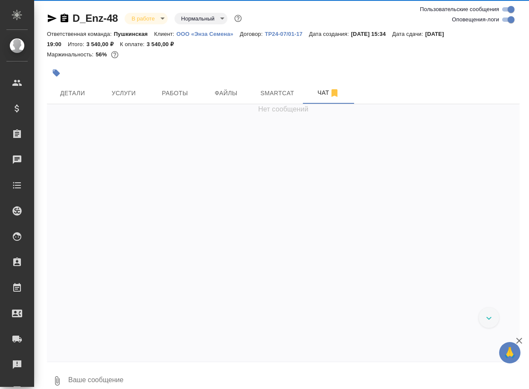
scroll to position [1188, 0]
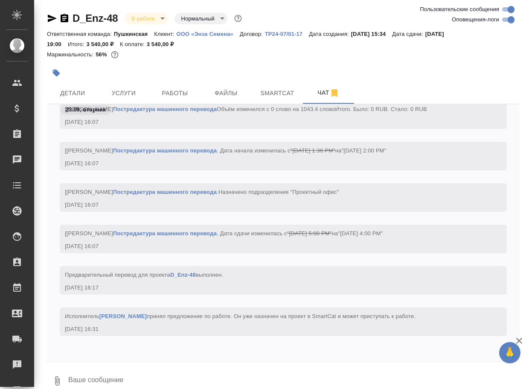
click at [505, 22] on input "Оповещения-логи" at bounding box center [511, 20] width 31 height 10
checkbox input "false"
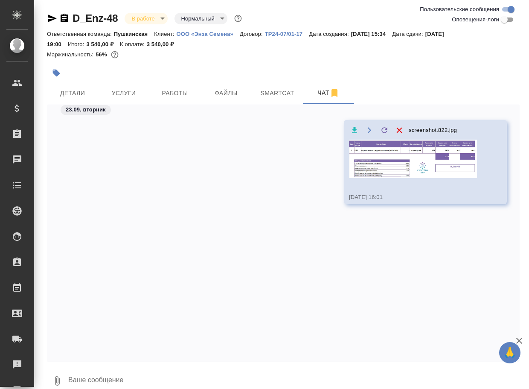
scroll to position [0, 0]
click at [410, 164] on img at bounding box center [413, 159] width 128 height 38
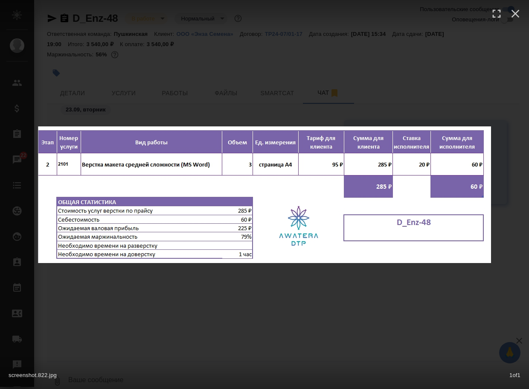
drag, startPoint x: 289, startPoint y: 292, endPoint x: 279, endPoint y: 277, distance: 18.4
click at [289, 292] on div "screenshot.822.jpg 1 of 1" at bounding box center [264, 194] width 529 height 389
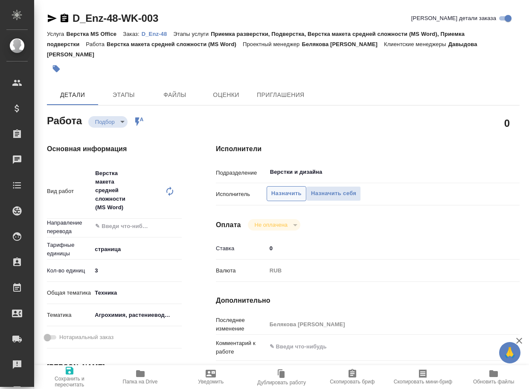
type textarea "x"
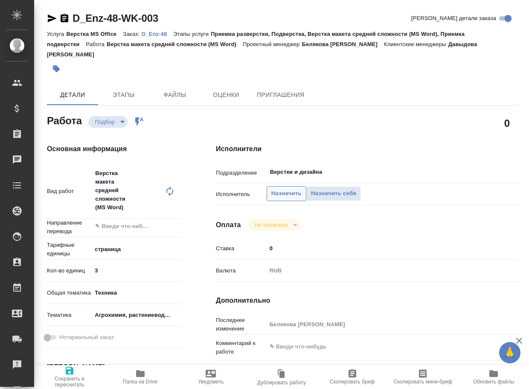
type textarea "x"
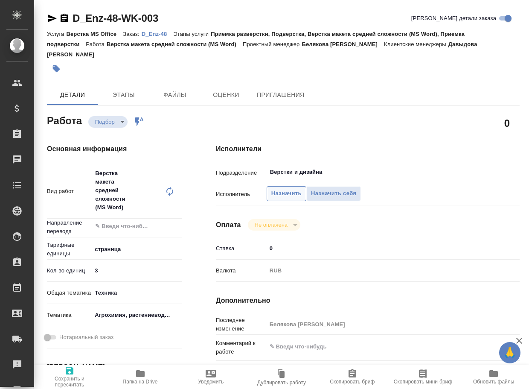
type textarea "x"
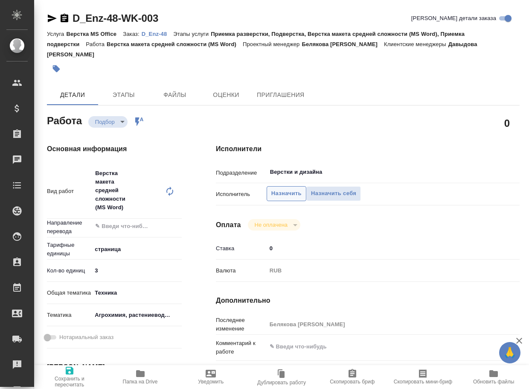
click at [296, 189] on span "Назначить" at bounding box center [287, 194] width 30 height 10
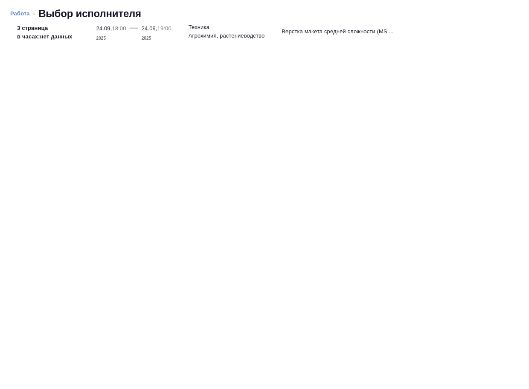
type textarea "x"
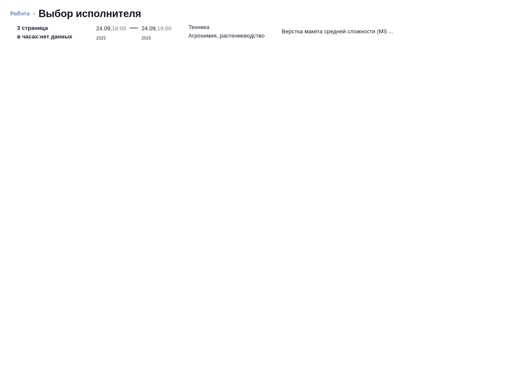
type textarea "x"
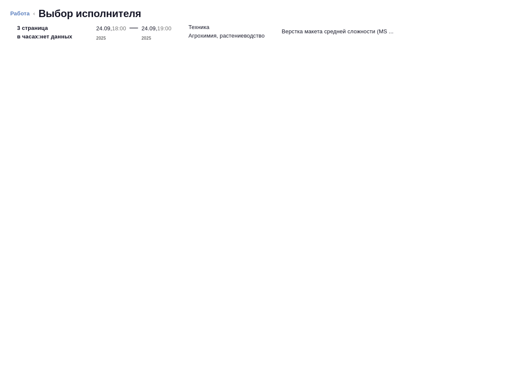
type textarea "x"
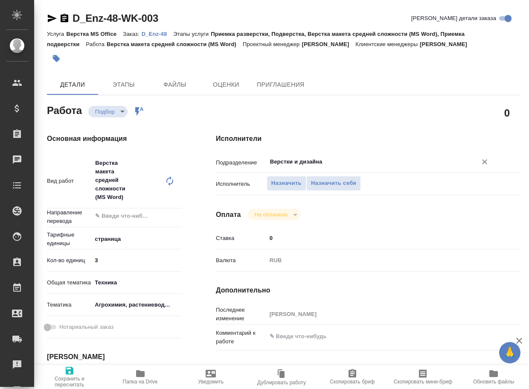
type textarea "x"
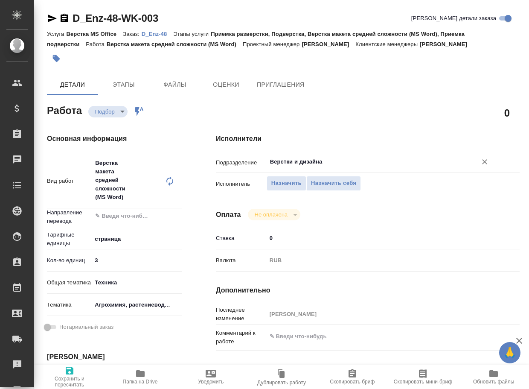
type textarea "x"
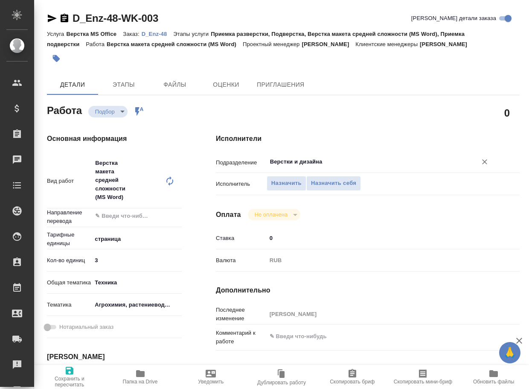
type textarea "x"
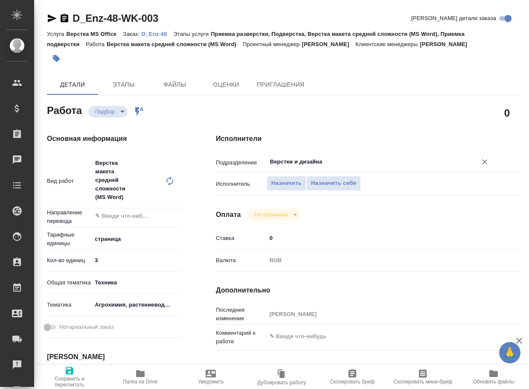
type textarea "x"
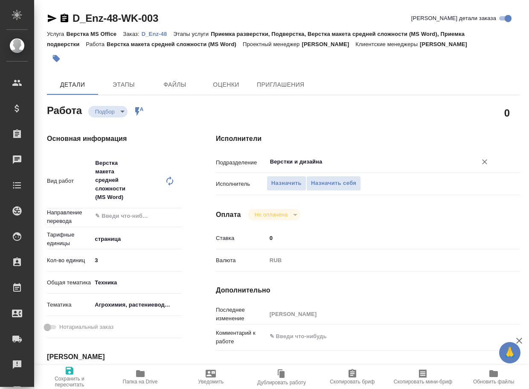
click at [327, 165] on input "Верстки и дизайна" at bounding box center [366, 162] width 194 height 10
type textarea "x"
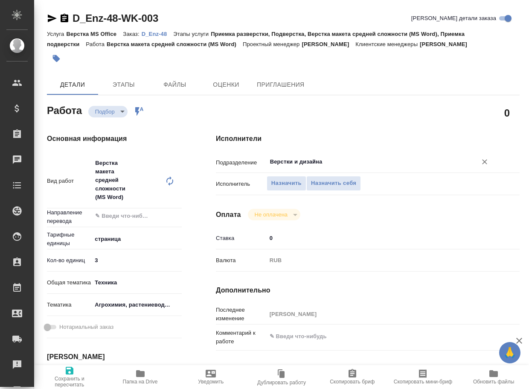
type textarea "x"
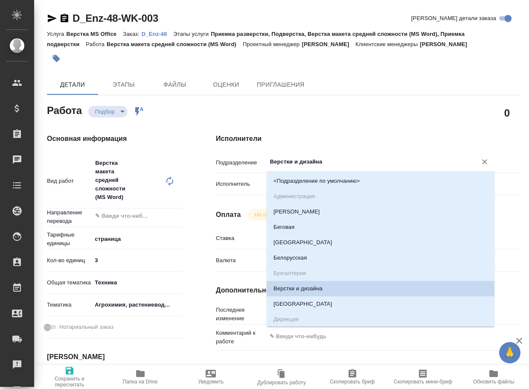
type textarea "x"
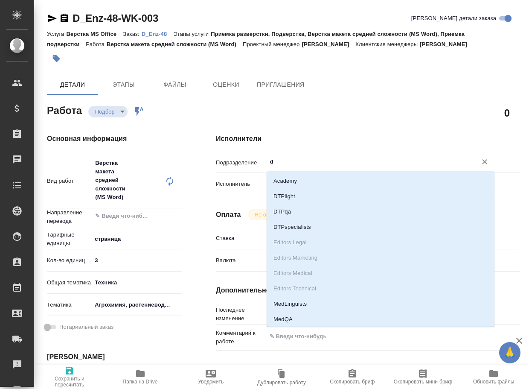
type input "dt"
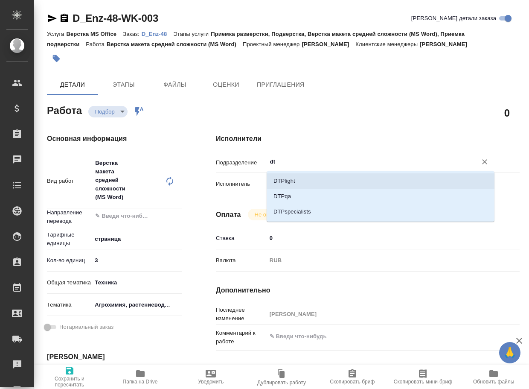
type textarea "x"
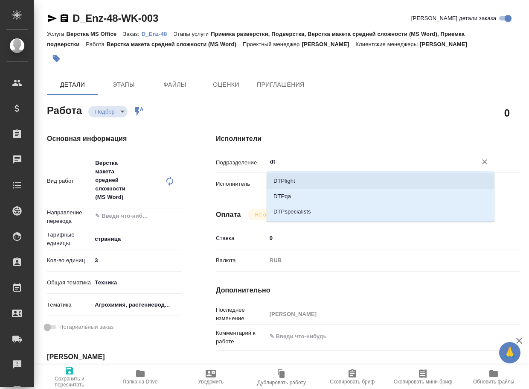
click at [315, 184] on li "DTPlight" at bounding box center [381, 180] width 228 height 15
type textarea "x"
type input "DTPlight"
type textarea "x"
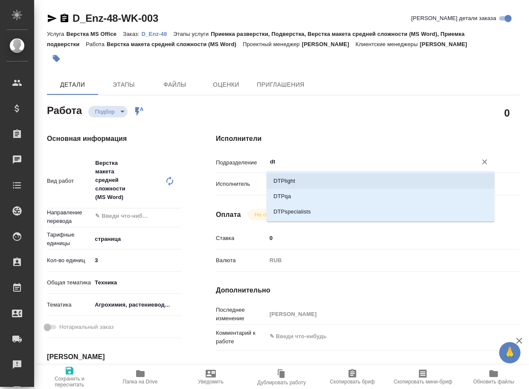
type textarea "x"
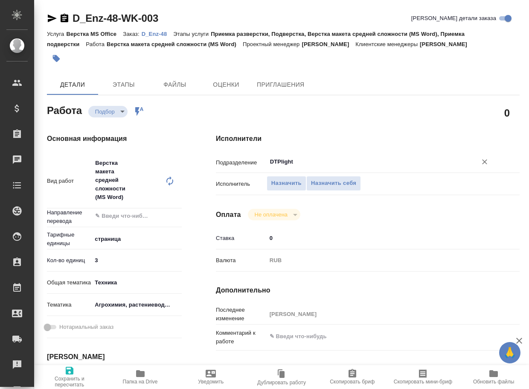
type input "DTPlight"
type textarea "x"
click at [303, 335] on textarea at bounding box center [380, 337] width 227 height 15
type textarea "x"
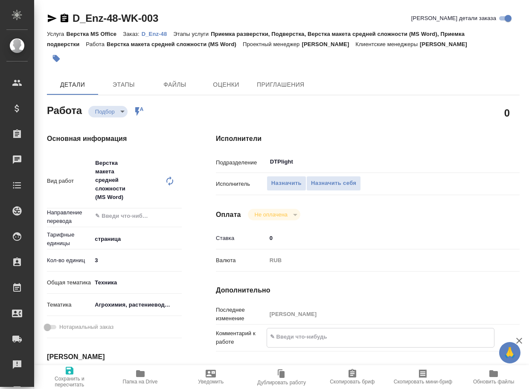
type textarea "x"
type textarea "ж"
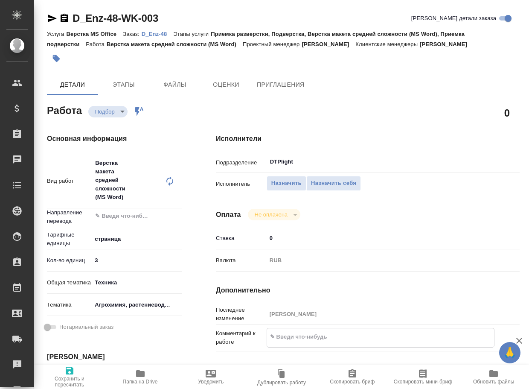
type textarea "x"
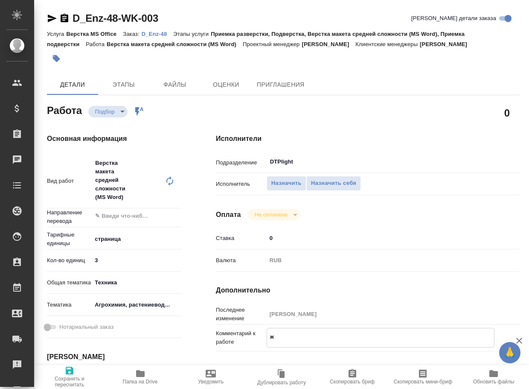
type textarea "жд"
type textarea "x"
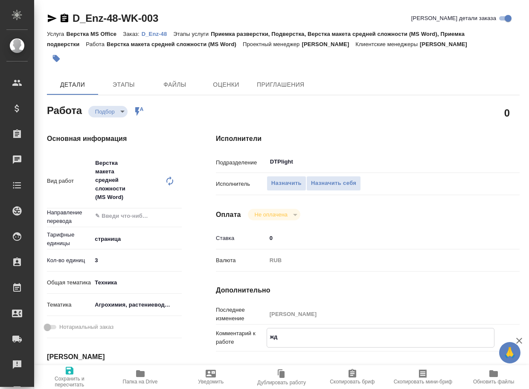
type textarea "x"
type textarea "жде"
type textarea "x"
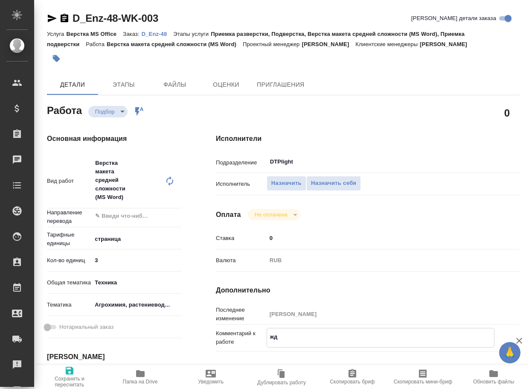
type textarea "x"
type textarea "ждем"
type textarea "x"
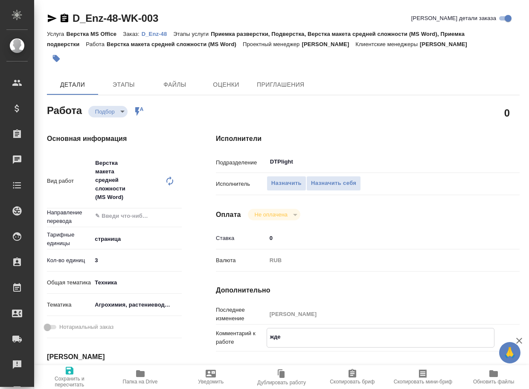
type textarea "x"
type textarea "ждем"
type textarea "x"
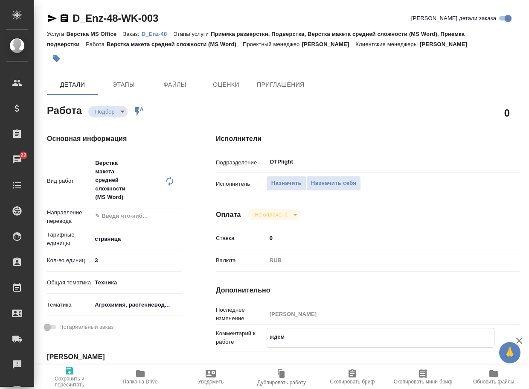
type textarea "x"
type textarea "ждем п"
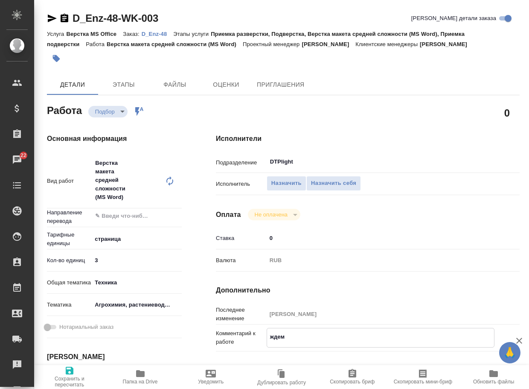
type textarea "x"
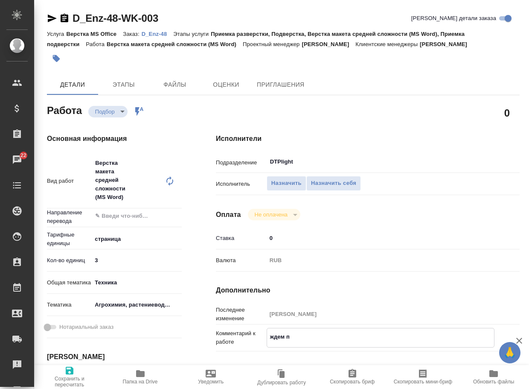
type textarea "ждем пе"
type textarea "x"
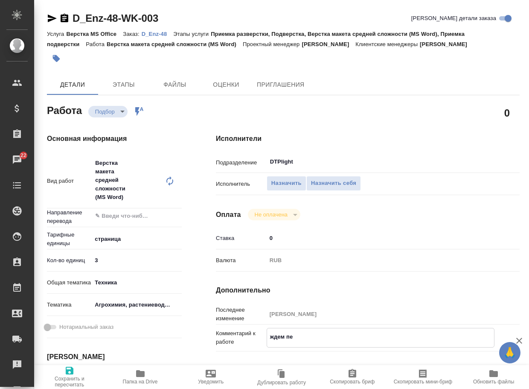
type textarea "x"
type textarea "ждем пер"
type textarea "x"
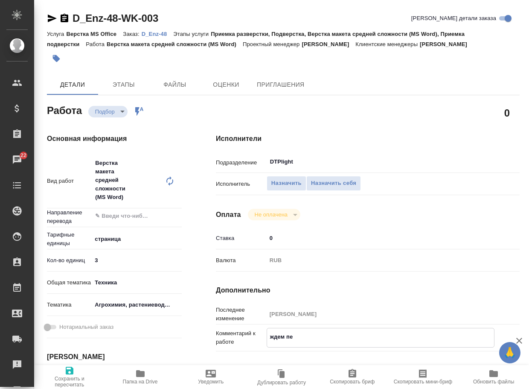
type textarea "x"
type textarea "ждем пере"
type textarea "x"
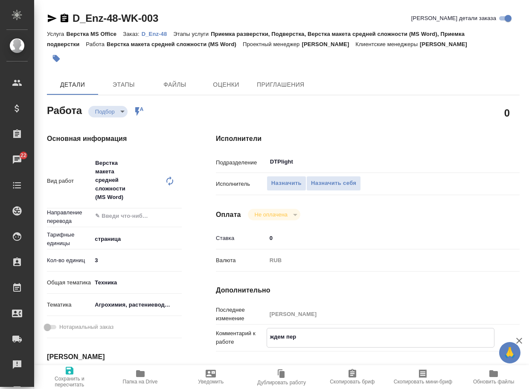
type textarea "x"
type textarea "ждем перев"
type textarea "x"
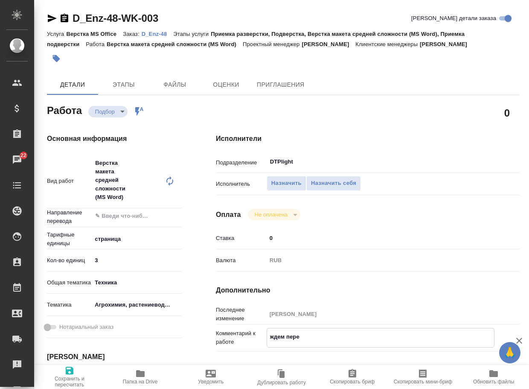
type textarea "x"
type textarea "ждем перево"
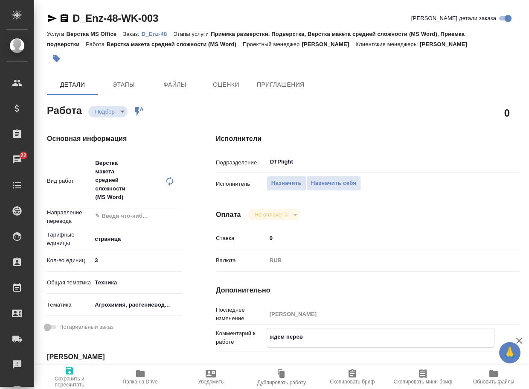
type textarea "x"
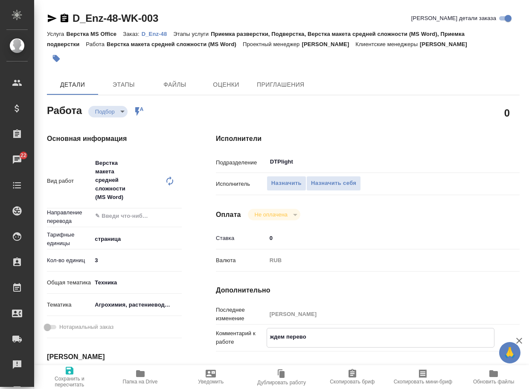
type textarea "ждем перевод"
type textarea "x"
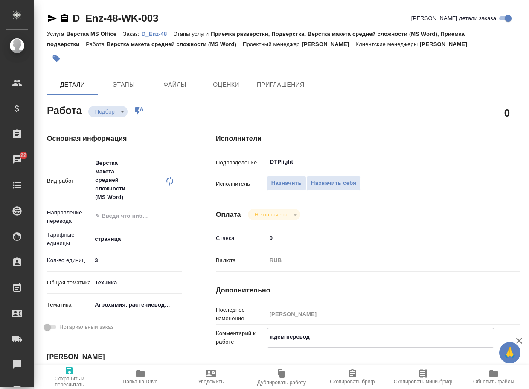
type textarea "ждем перевод"
type textarea "x"
click at [69, 371] on icon "button" at bounding box center [69, 370] width 10 height 10
type textarea "x"
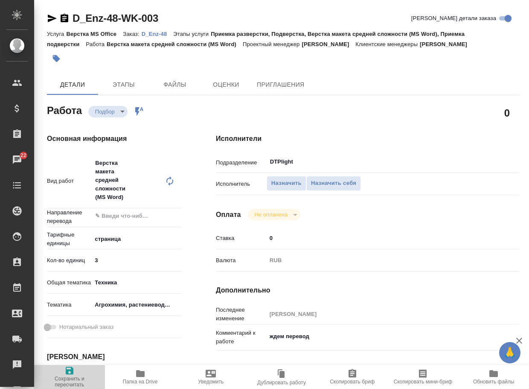
type textarea "x"
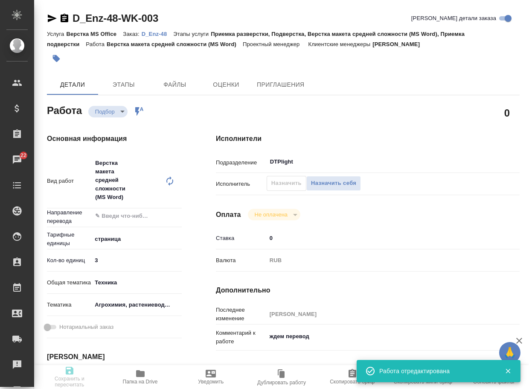
type textarea "x"
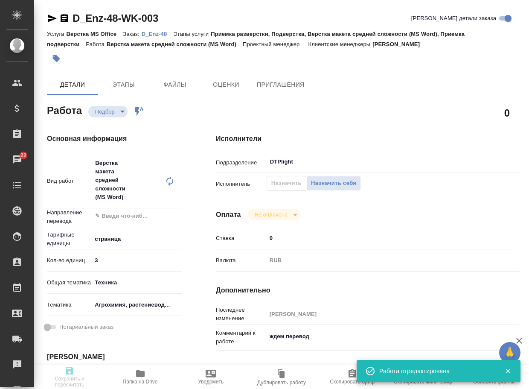
type input "recruiting"
type textarea "Верстка макета средней сложности (MS Word)"
type textarea "x"
type input "5a8b1489cc6b4906c91bfdb2"
type input "3"
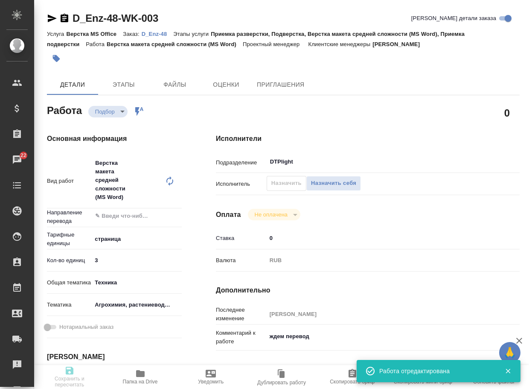
type input "tech"
type input "5f647205b73bc97568ca66ae"
type input "24.09.2025 18:00"
type input "[DATE] 19:00"
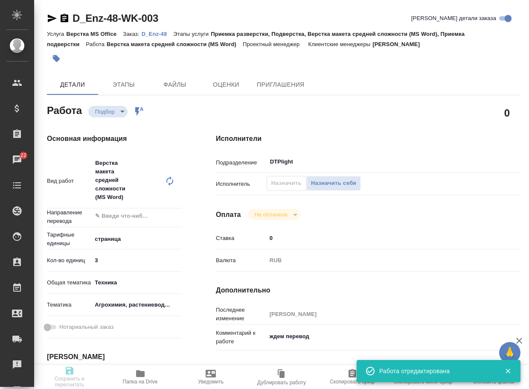
type input "DTPlight"
type input "notPayed"
type input "0"
type input "RUB"
type input "Белякова Юлия"
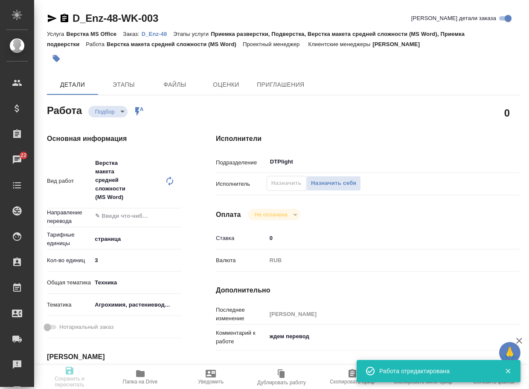
type textarea "ждем перевод"
type textarea "x"
type textarea "/Clients/ООО «Энза Семена»/Orders/D_Enz-48/DTP/D_Enz-48-WK-003"
type textarea "x"
type input "D_Enz-48"
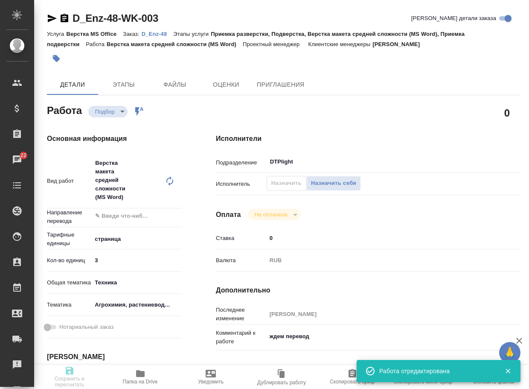
type input "Верстка MS Office"
type input "Приемка разверстки, Подверстка, Верстка макета средней сложности (MS Word), При…"
type input "Давыдова Елена"
type input "[PERSON_NAME]"
type input "/Clients/ООО «Энза Семена»/Orders/D_Enz-48"
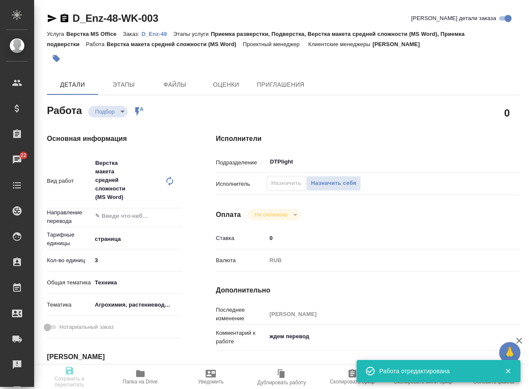
type input "https://drive.awatera.com/s/ArJY2aCrJbBDboa"
type textarea "x"
type textarea "коммент клиента: Есть специфика терминов, обратите, пожалуйста, внимание."
type textarea "x"
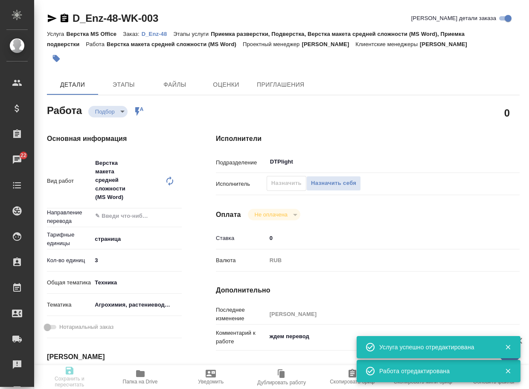
type textarea "x"
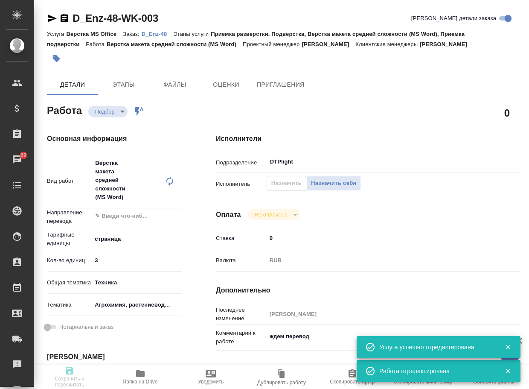
type textarea "x"
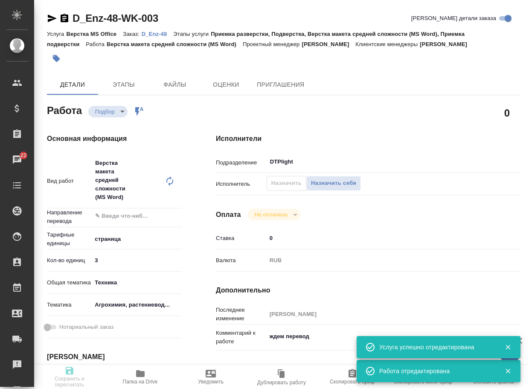
type textarea "x"
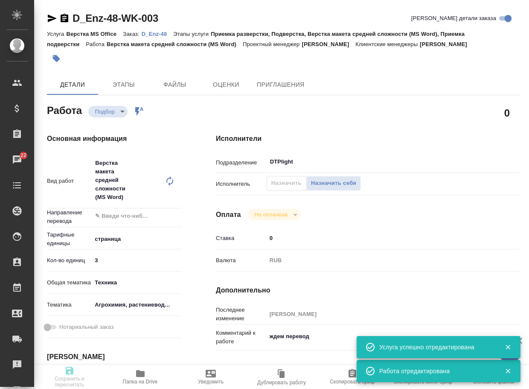
type textarea "x"
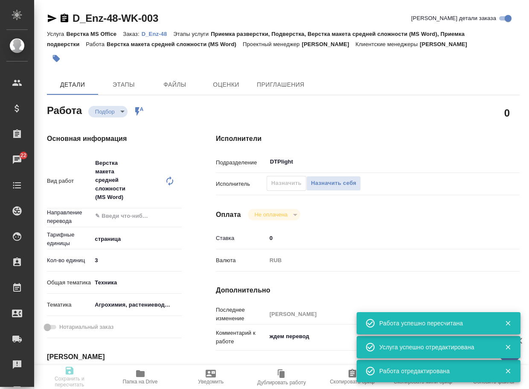
type input "recruiting"
type textarea "Верстка макета средней сложности (MS Word)"
type textarea "x"
type input "5a8b1489cc6b4906c91bfdb2"
type input "3"
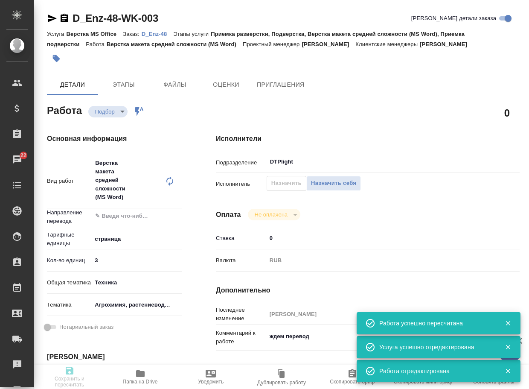
type input "tech"
type input "5f647205b73bc97568ca66ae"
type input "24.09.2025 18:00"
type input "[DATE] 19:00"
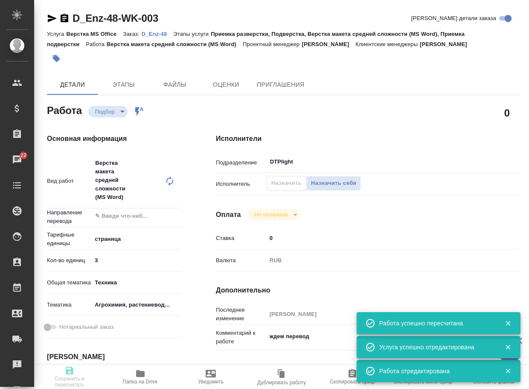
type input "DTPlight"
type input "notPayed"
type input "0"
type input "RUB"
type input "Белякова Юлия"
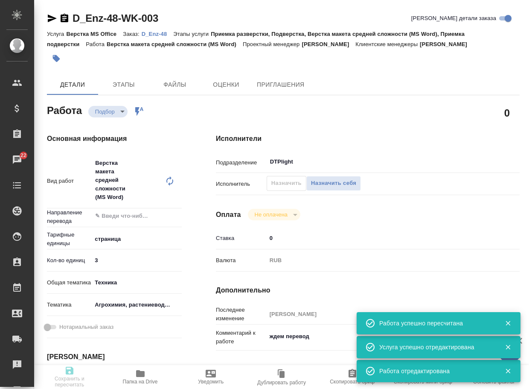
type textarea "ждем перевод"
type textarea "x"
type textarea "/Clients/ООО «Энза Семена»/Orders/D_Enz-48/DTP/D_Enz-48-WK-003"
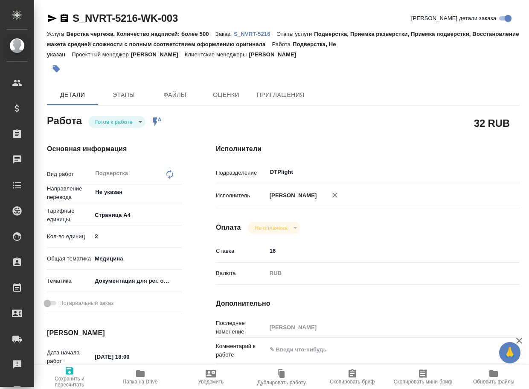
type textarea "x"
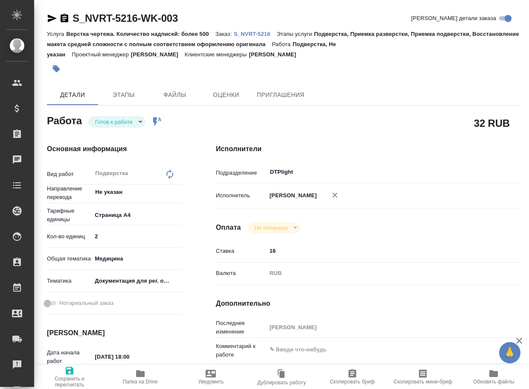
type textarea "x"
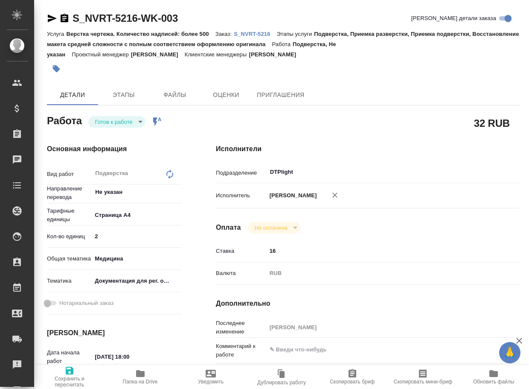
type textarea "x"
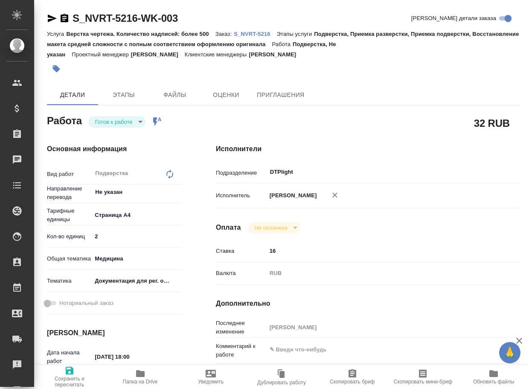
type textarea "x"
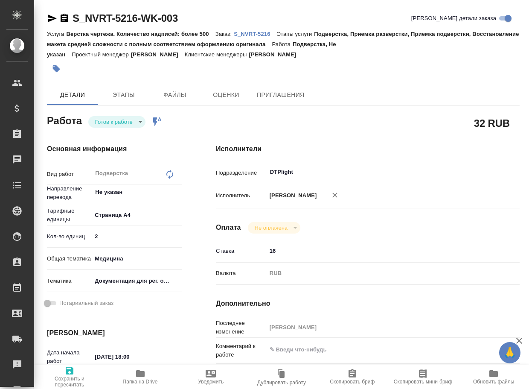
scroll to position [85, 0]
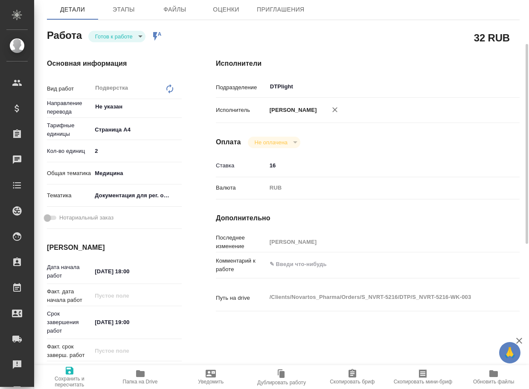
type textarea "x"
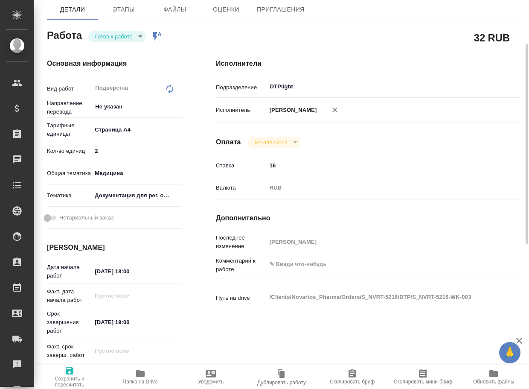
type textarea "x"
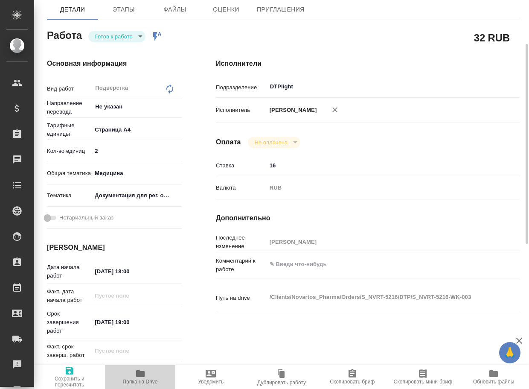
click at [141, 376] on icon "button" at bounding box center [140, 373] width 9 height 7
type textarea "x"
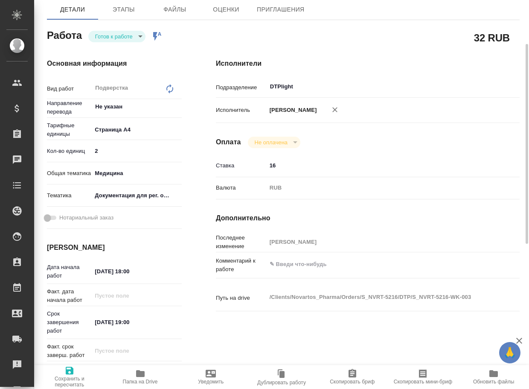
type textarea "x"
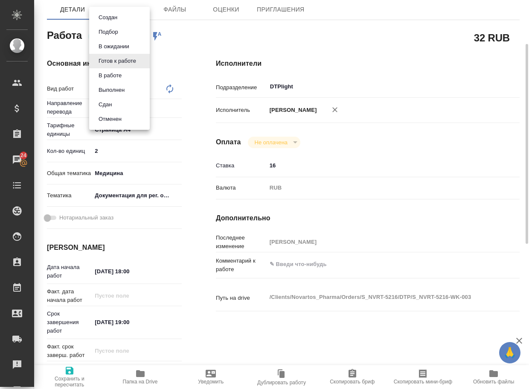
click at [113, 38] on body "🙏 .cls-1 fill:#fff; AWATERA Arsenyeva [PERSON_NAME] Спецификации Заказы 24 Чаты…" at bounding box center [264, 194] width 529 height 389
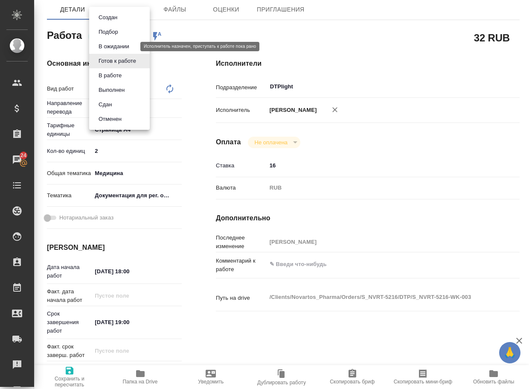
click at [120, 47] on button "В ожидании" at bounding box center [114, 46] width 36 height 9
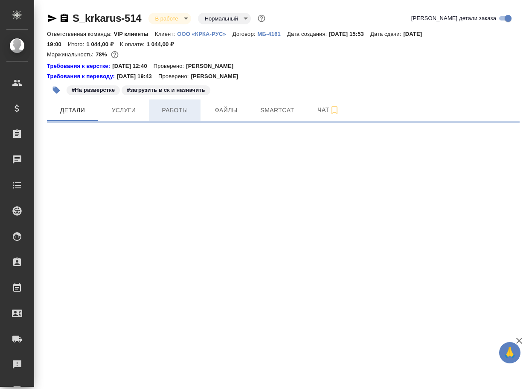
select select "RU"
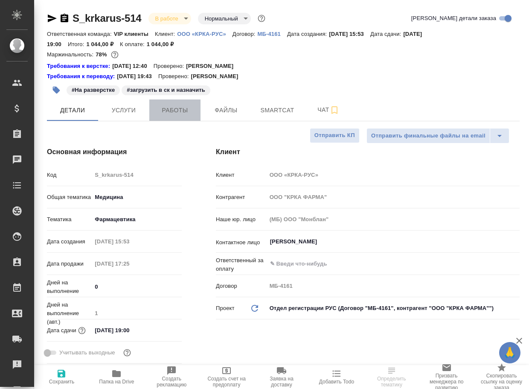
click at [172, 118] on button "Работы" at bounding box center [174, 109] width 51 height 21
type textarea "x"
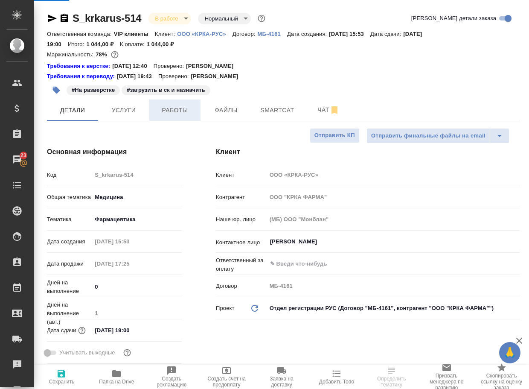
type textarea "x"
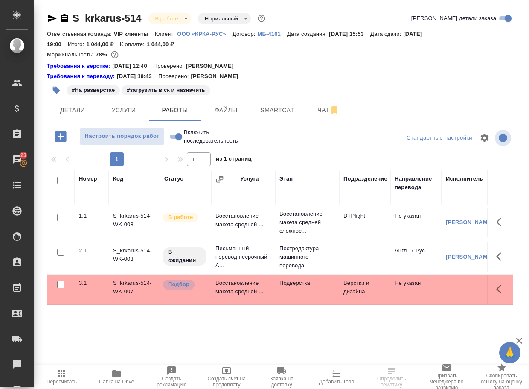
click at [292, 287] on p "Подверстка" at bounding box center [308, 283] width 56 height 9
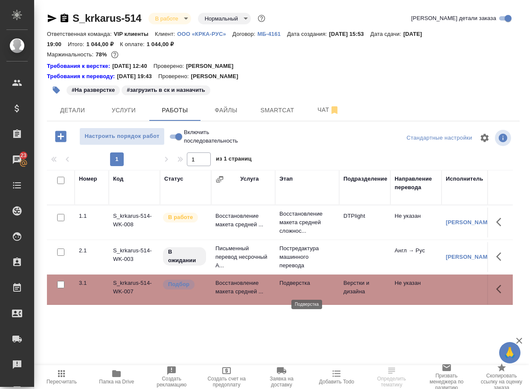
click at [293, 287] on p "Подверстка" at bounding box center [308, 283] width 56 height 9
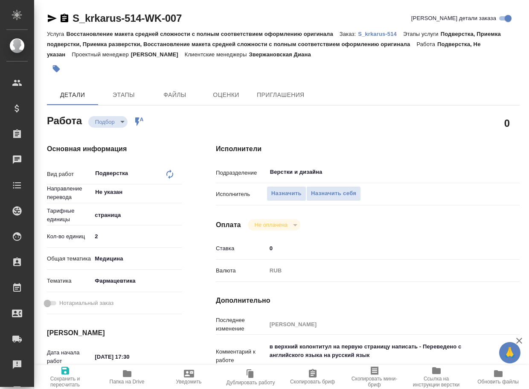
type textarea "x"
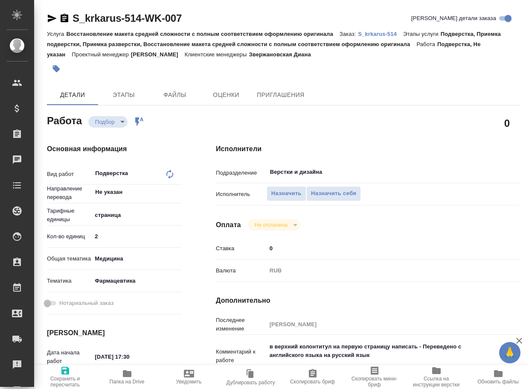
type textarea "x"
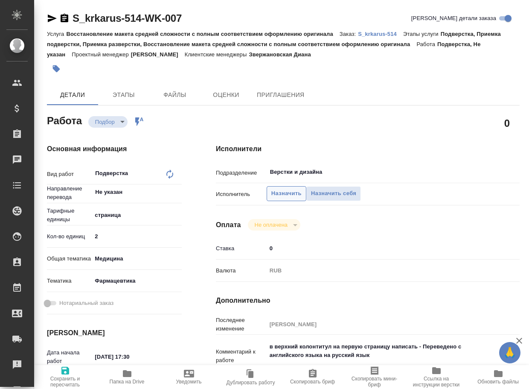
type textarea "x"
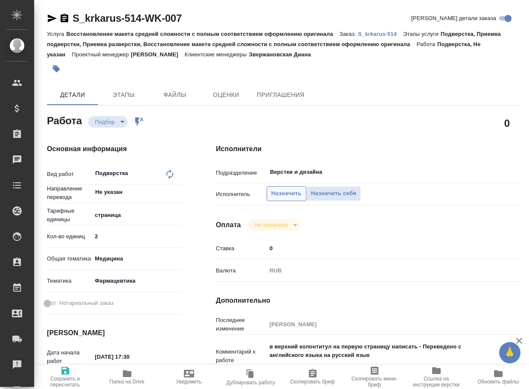
type textarea "x"
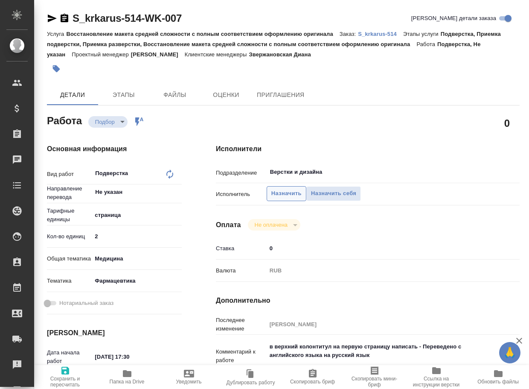
click at [292, 194] on span "Назначить" at bounding box center [287, 194] width 30 height 10
type textarea "x"
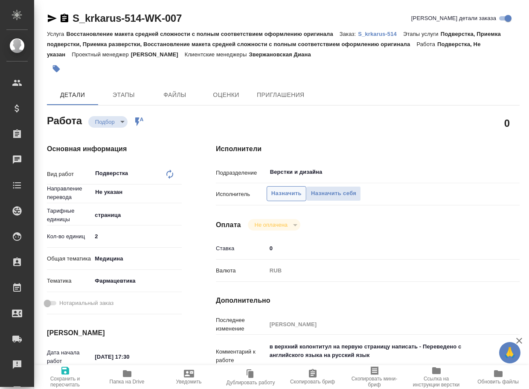
type textarea "x"
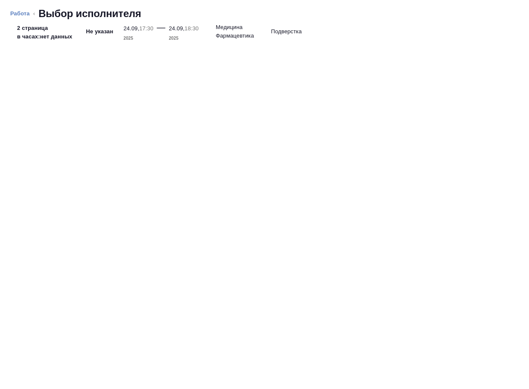
type textarea "x"
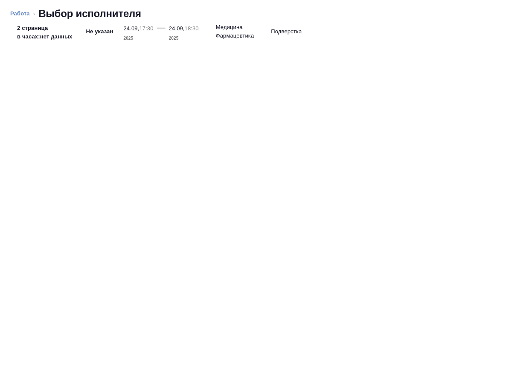
type textarea "x"
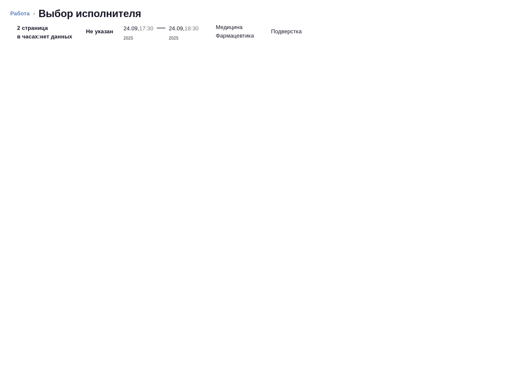
type textarea "x"
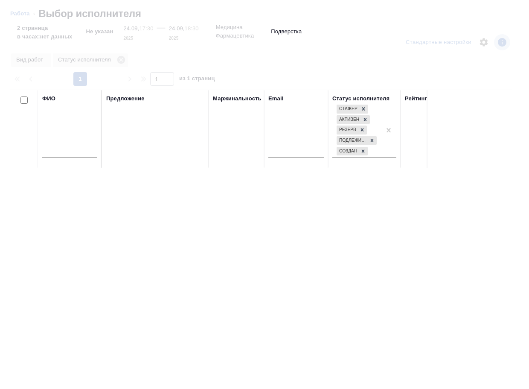
type textarea "x"
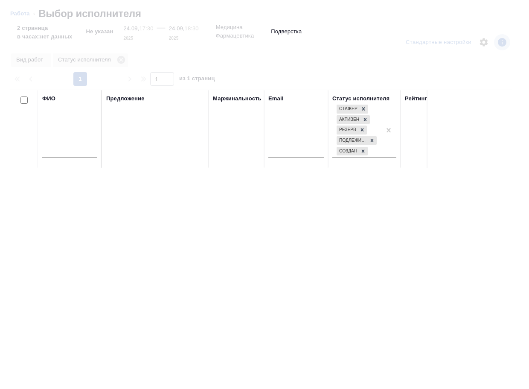
click at [73, 152] on input "text" at bounding box center [69, 152] width 55 height 11
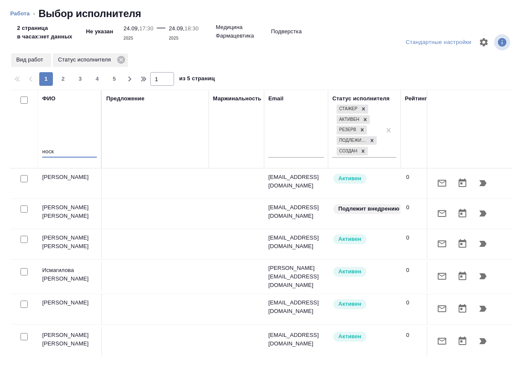
type input "носко"
type textarea "x"
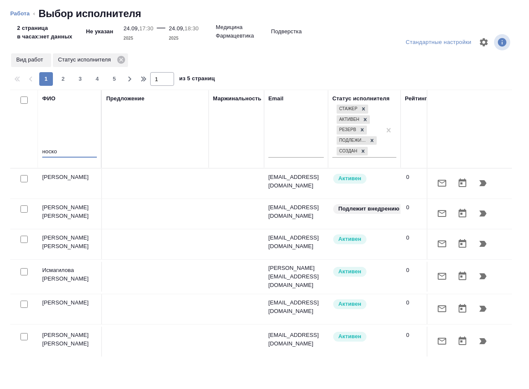
type textarea "x"
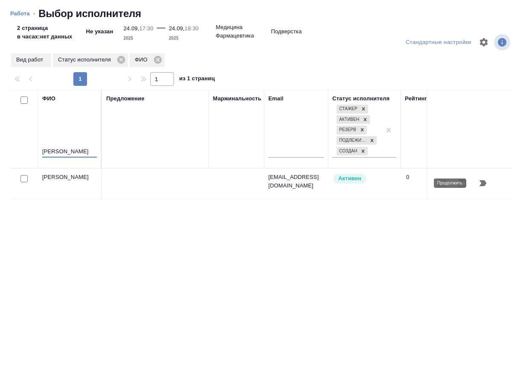
type input "[PERSON_NAME]"
click at [485, 184] on icon "button" at bounding box center [483, 183] width 7 height 6
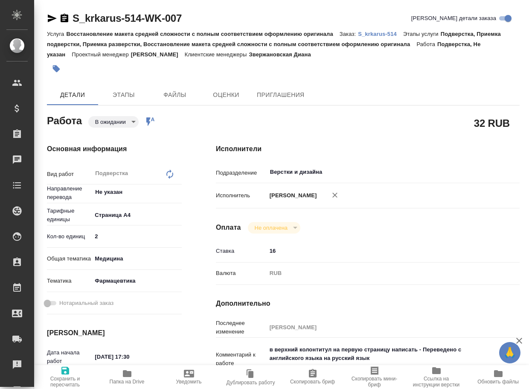
type textarea "x"
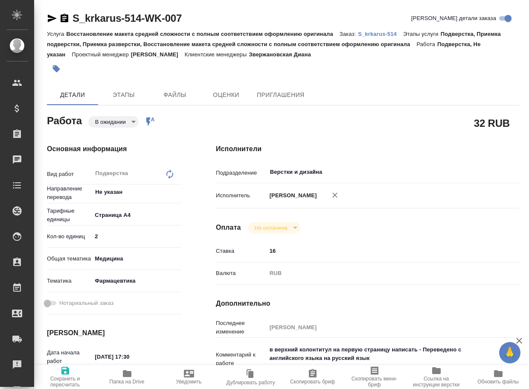
type textarea "x"
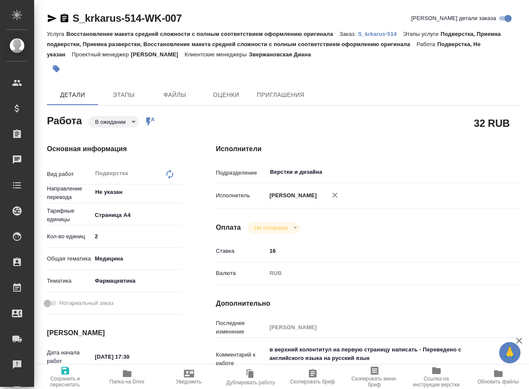
type textarea "x"
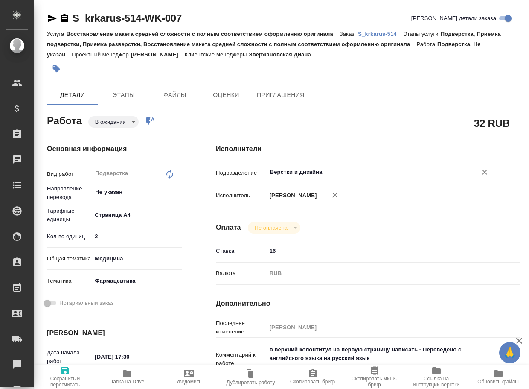
type textarea "x"
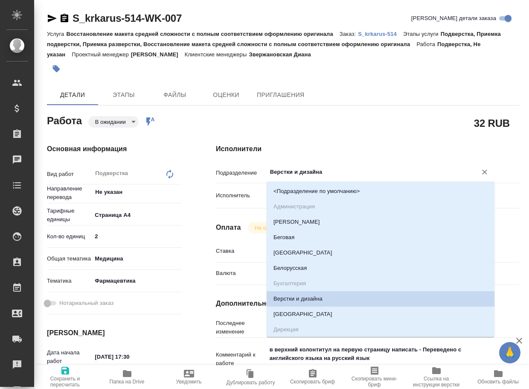
click at [343, 169] on input "Верстки и дизайна" at bounding box center [366, 172] width 194 height 10
type textarea "x"
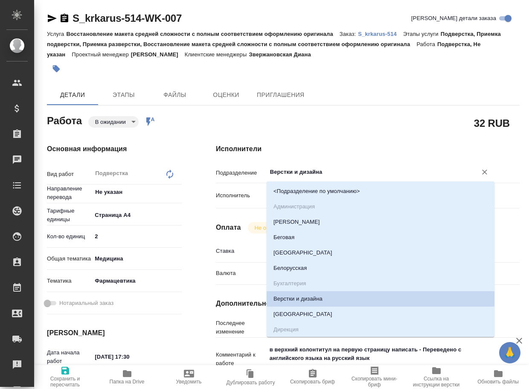
type textarea "x"
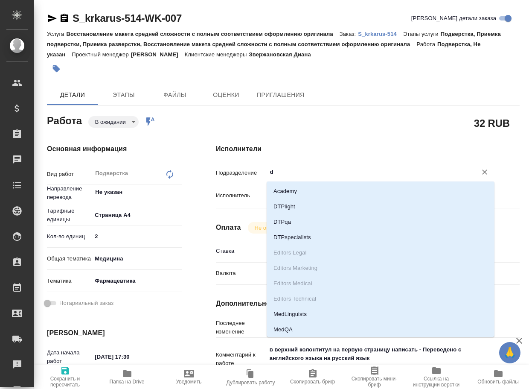
type input "dt"
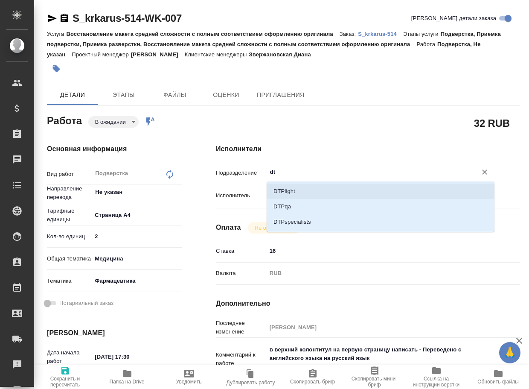
click at [321, 190] on li "DTPlight" at bounding box center [381, 191] width 228 height 15
type textarea "x"
type input "DTPlight"
type textarea "x"
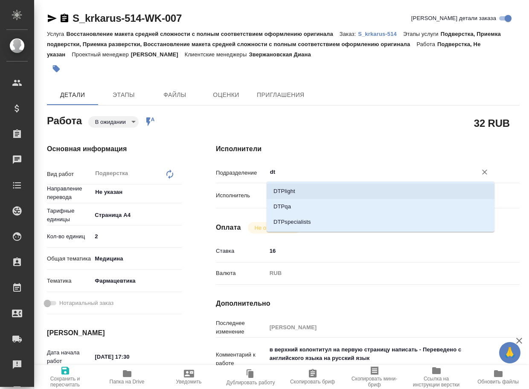
type textarea "x"
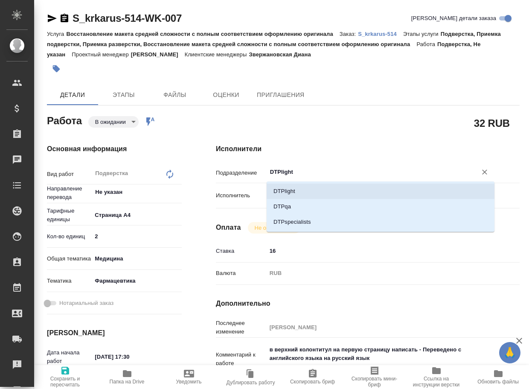
type textarea "x"
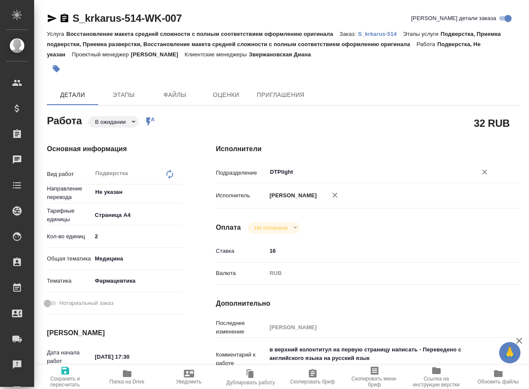
type input "DTPlight"
click at [72, 374] on span "Сохранить и пересчитать" at bounding box center [65, 376] width 52 height 22
type textarea "x"
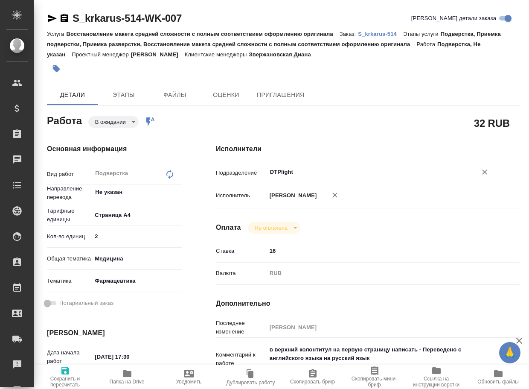
type textarea "x"
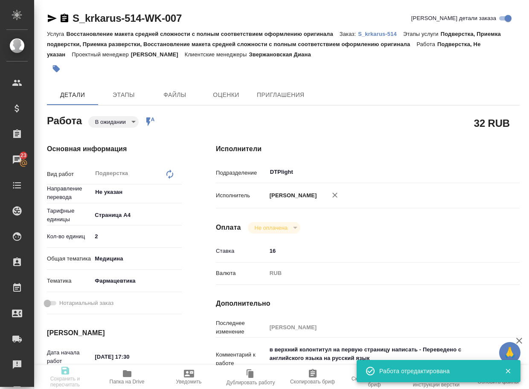
type textarea "x"
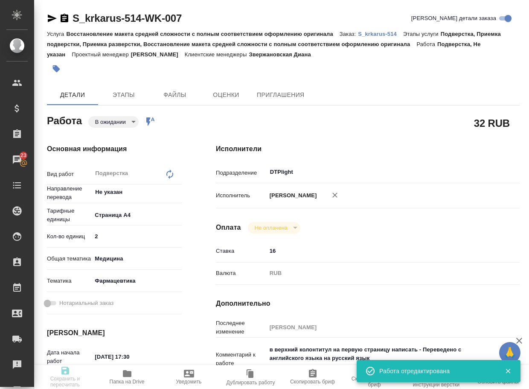
type textarea "x"
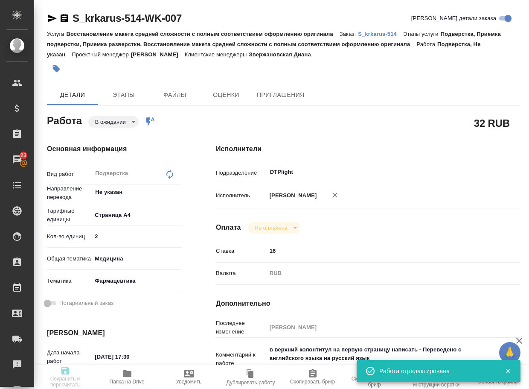
type input "pending"
type textarea "Подверстка"
type textarea "x"
type input "Не указан"
type input "5f036ec4e16dec2d6b59c8ff"
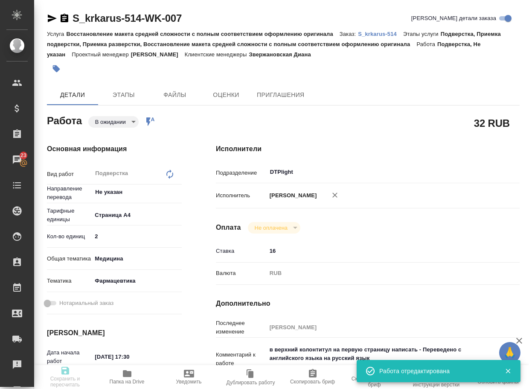
type input "2"
type input "med"
type input "6149832f2b7be24903fd7a82"
type input "[DATE] 17:30"
type input "[DATE] 18:30"
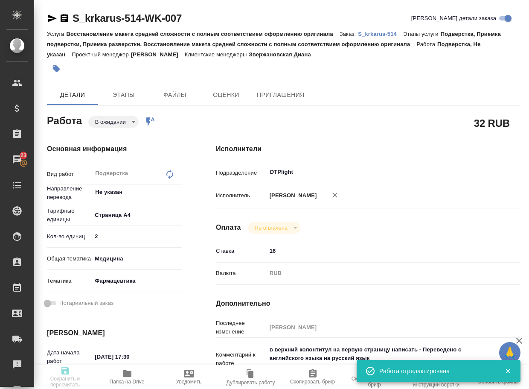
type input "[DATE] 19:00"
type input "DTPlight"
type input "notPayed"
type input "16"
type input "RUB"
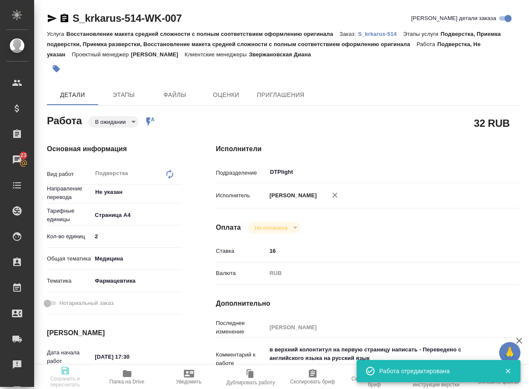
type input "[PERSON_NAME]"
type textarea "в верхний колонтитул на первую страницу написать - Переведено с английского язы…"
type textarea "x"
type textarea "/Clients/ООО «КРКА-РУС»/Orders/S_krkarus-514/DTP/S_krkarus-514-WK-007"
type textarea "x"
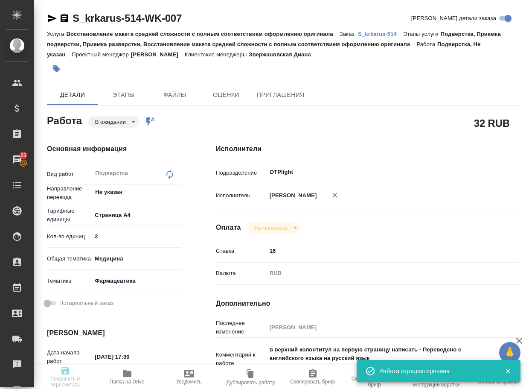
type input "S_krkarus-514"
type input "Восстановление макета средней сложности с полным соответствием оформлению ориги…"
type input "Подверстка, Приемка подверстки, Приемка разверстки, Восстановление макета средн…"
type input "Звержановская Диана"
type input "[PERSON_NAME]"
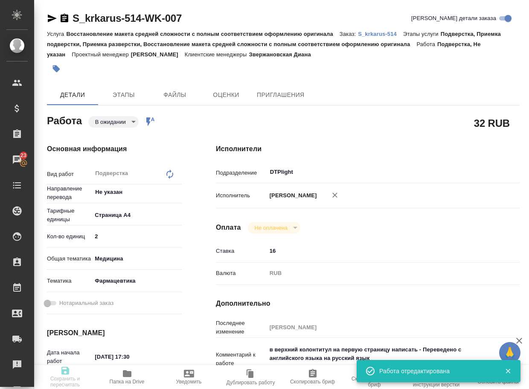
type input "/Clients/ООО «КРКА-РУС»/Orders/S_krkarus-514"
type textarea "x"
type textarea "КРКА Кордипин® ХЛ (Нифедипин), тaблетки с пpoлонгированным высвобождением, покр…"
type textarea "x"
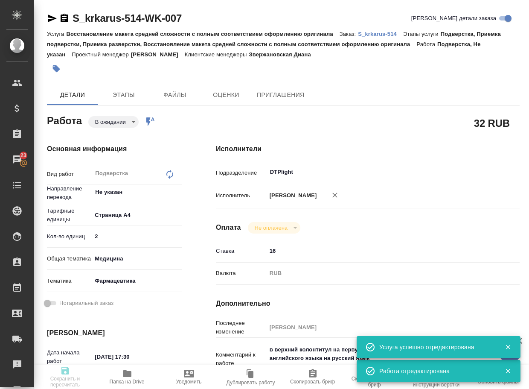
type textarea "x"
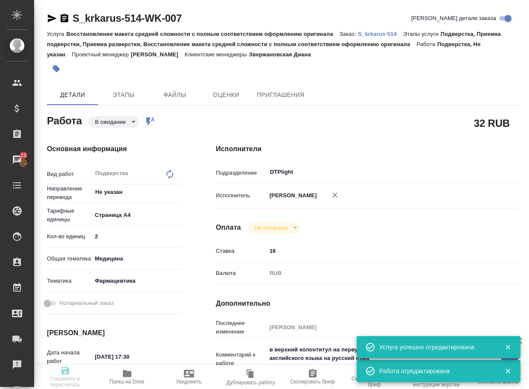
type textarea "x"
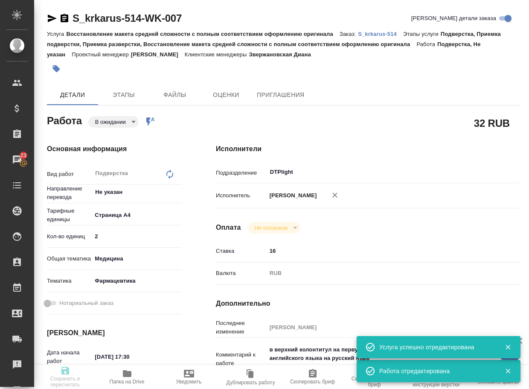
type textarea "x"
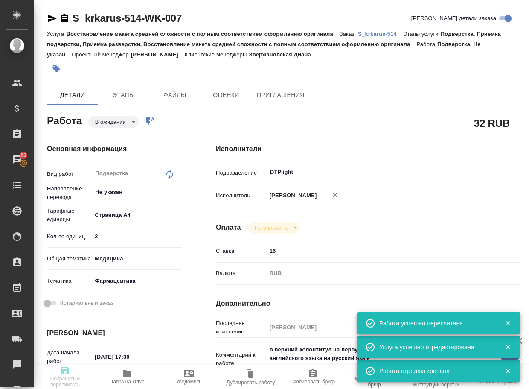
type input "pending"
type textarea "Подверстка"
type textarea "x"
type input "Не указан"
type input "5f036ec4e16dec2d6b59c8ff"
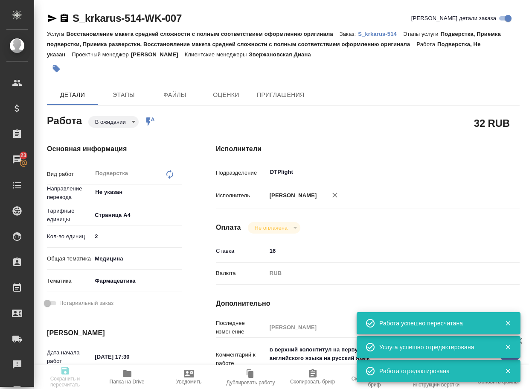
type input "2"
type input "med"
type input "6149832f2b7be24903fd7a82"
type input "24.09.2025 17:30"
type input "24.09.2025 18:30"
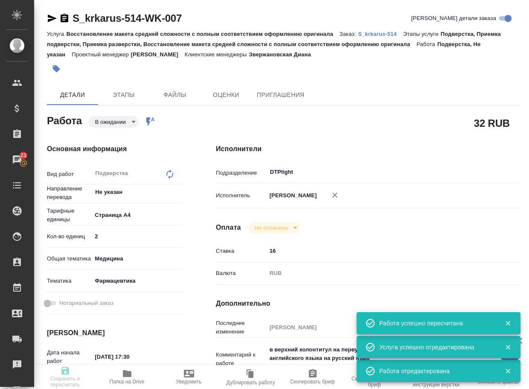
type input "24.09.2025 19:00"
type input "DTPlight"
type input "notPayed"
type input "16"
type input "RUB"
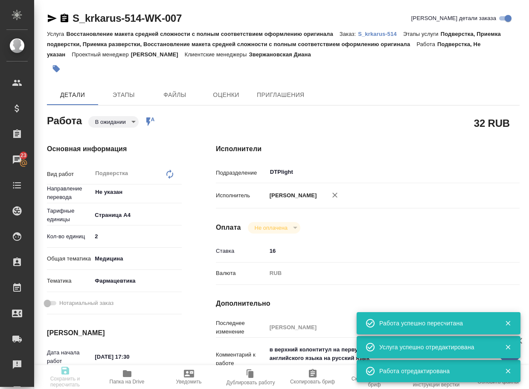
type input "[PERSON_NAME]"
type textarea "в верхний колонтитул на первую страницу написать - Переведено с английского язы…"
type textarea "x"
type textarea "/Clients/ООО «КРКА-РУС»/Orders/S_krkarus-514/DTP/S_krkarus-514-WK-007"
type textarea "x"
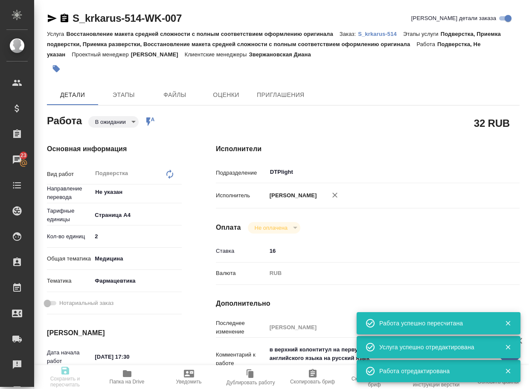
type input "S_krkarus-514"
type input "Восстановление макета средней сложности с полным соответствием оформлению ориги…"
type input "Подверстка, Приемка подверстки, Приемка разверстки, Восстановление макета средн…"
type input "Звержановская Диана"
type input "[PERSON_NAME]"
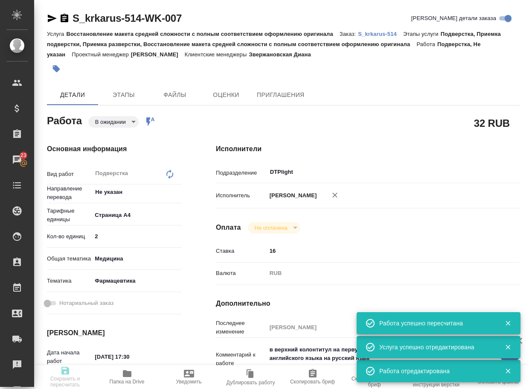
type input "/Clients/ООО «КРКА-РУС»/Orders/S_krkarus-514"
type textarea "x"
type textarea "КРКА Кордипин® ХЛ (Нифедипин), тaблетки с пpoлонгированным высвобождением, покр…"
type textarea "x"
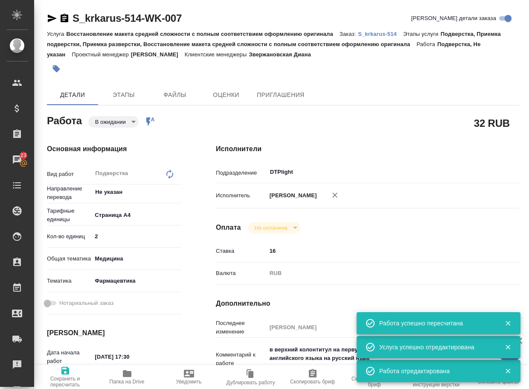
type textarea "x"
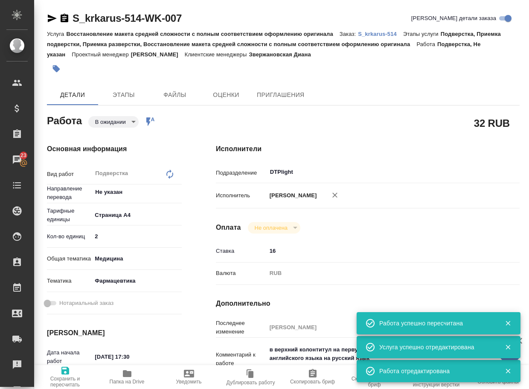
type textarea "x"
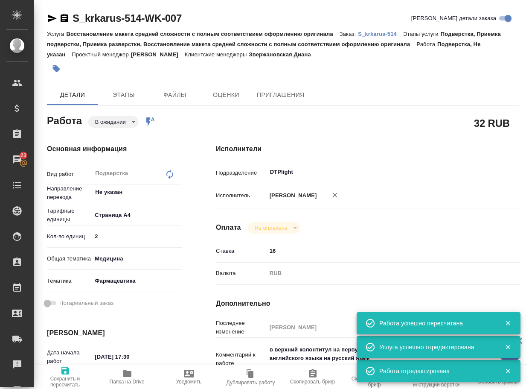
type textarea "x"
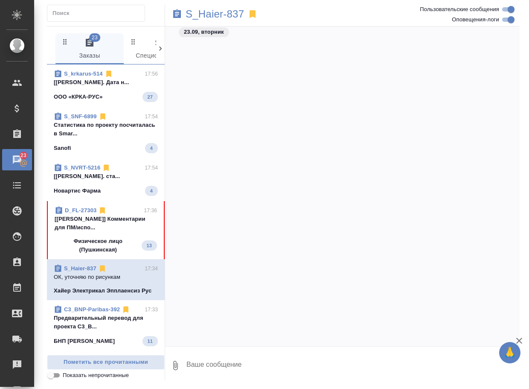
scroll to position [93688, 0]
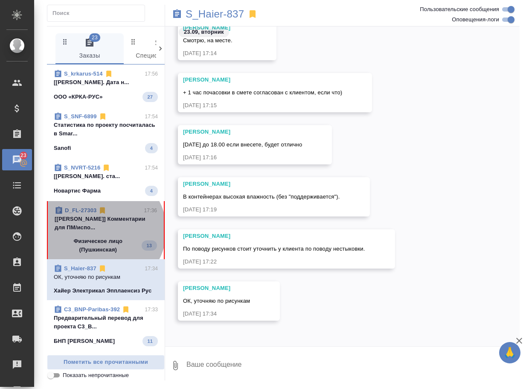
click at [103, 232] on p "[[PERSON_NAME]] Комментарии для ПМ/испо..." at bounding box center [106, 223] width 102 height 17
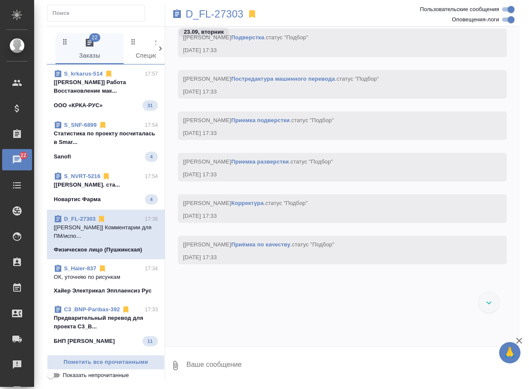
scroll to position [1576, 0]
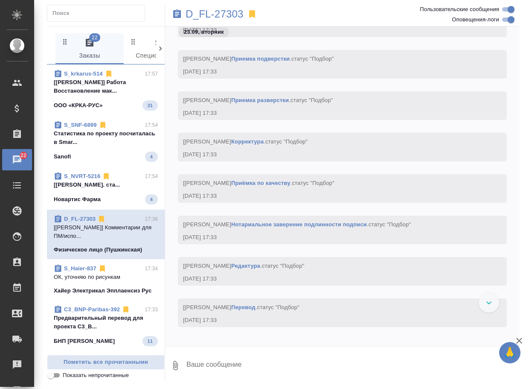
click at [505, 18] on input "Оповещения-логи" at bounding box center [511, 20] width 31 height 10
checkbox input "false"
click at [224, 367] on textarea at bounding box center [353, 365] width 334 height 29
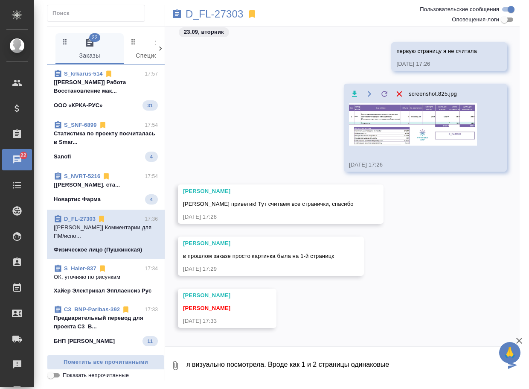
type textarea "я визуально посмотрела. Вроде как 1 и 2 страницы одинаковые"
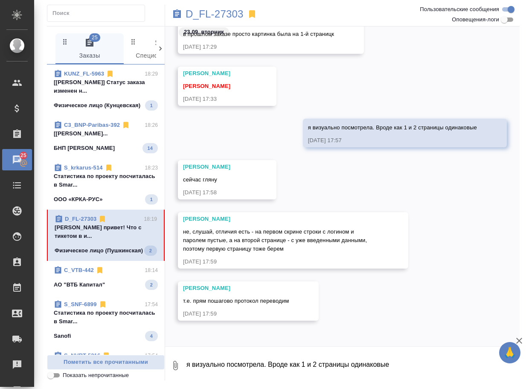
scroll to position [274, 0]
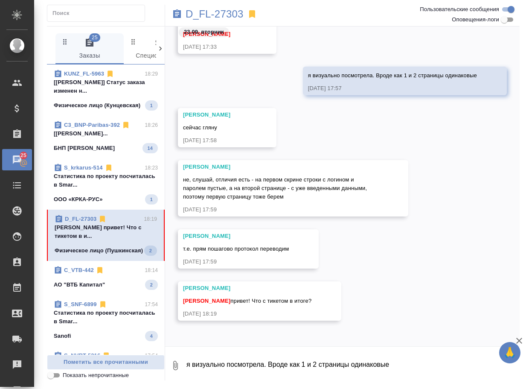
click at [115, 256] on span "D_FL-27303 18:19 [PERSON_NAME] привет! Что с тикетом в и... Физическое лицо ([S…" at bounding box center [106, 235] width 102 height 41
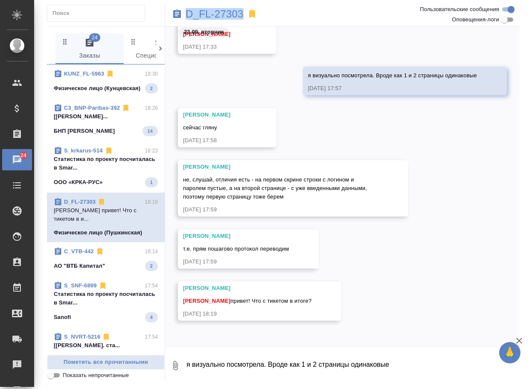
drag, startPoint x: 185, startPoint y: 19, endPoint x: 263, endPoint y: 19, distance: 78.1
click at [263, 19] on div "D_FL-27303" at bounding box center [283, 14] width 237 height 19
copy p "D_FL-27303"
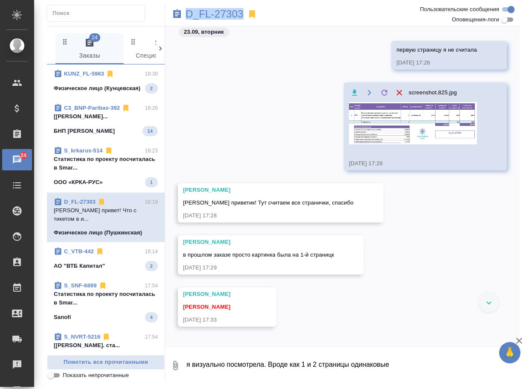
scroll to position [0, 0]
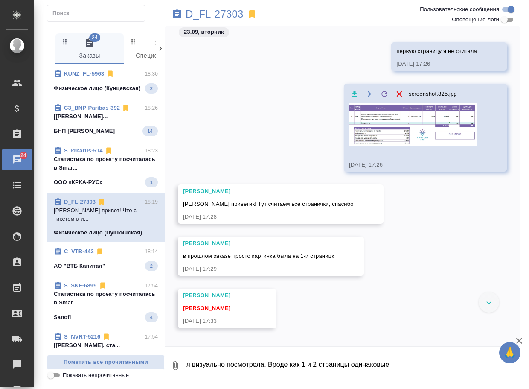
click at [385, 117] on div "screenshot.825.jpg [DATE] 17:26" at bounding box center [413, 127] width 128 height 83
click at [392, 126] on img at bounding box center [413, 124] width 128 height 42
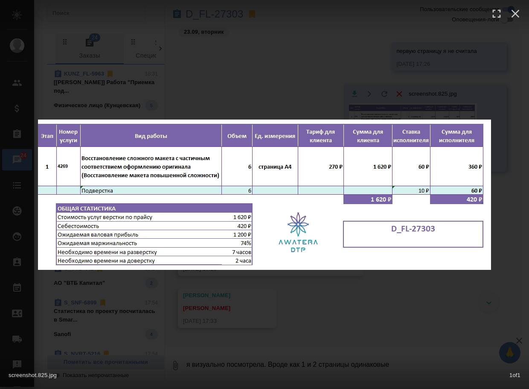
click at [320, 315] on div "screenshot.825.jpg 1 of 1" at bounding box center [264, 194] width 529 height 389
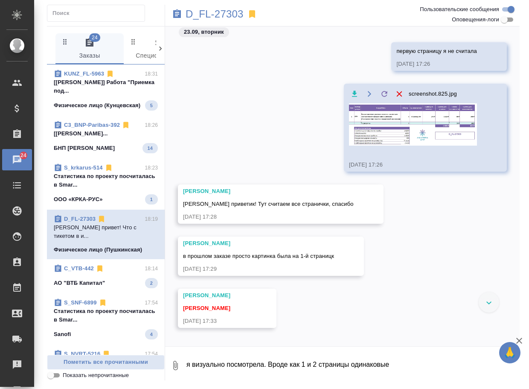
click at [172, 362] on icon "button" at bounding box center [175, 365] width 10 height 10
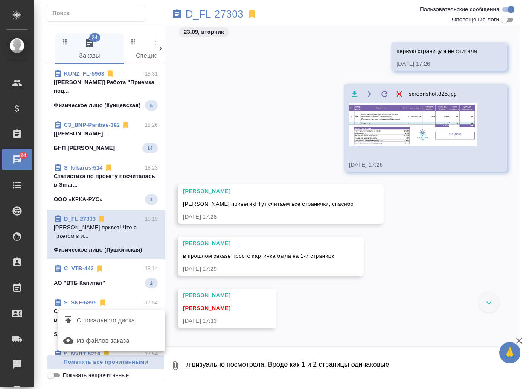
click at [128, 321] on span "С локального диска" at bounding box center [106, 320] width 58 height 11
click at [0, 0] on input "С локального диска" at bounding box center [0, 0] width 0 height 0
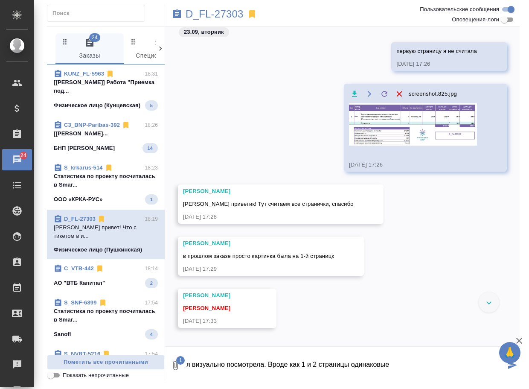
click at [212, 366] on textarea "я визуально посмотрела. Вроде как 1 и 2 страницы одинаковые" at bounding box center [346, 365] width 320 height 29
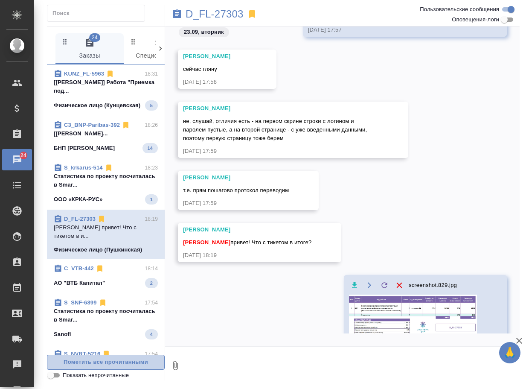
click at [114, 361] on span "Пометить все прочитанными" at bounding box center [106, 362] width 108 height 10
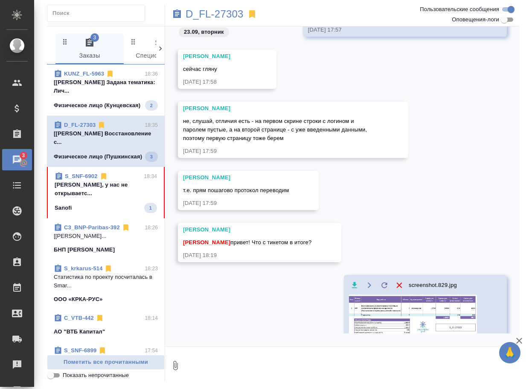
click at [102, 198] on p "Арсеньева Вера Вера, у нас не открываетс..." at bounding box center [106, 189] width 102 height 17
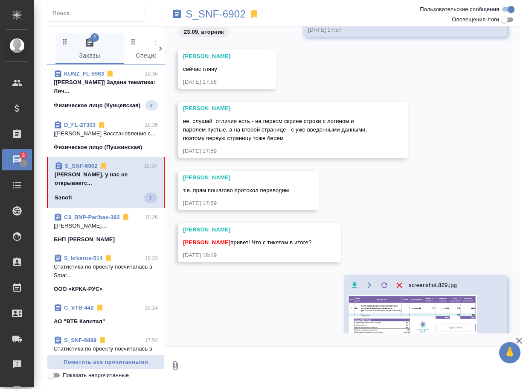
scroll to position [2899, 0]
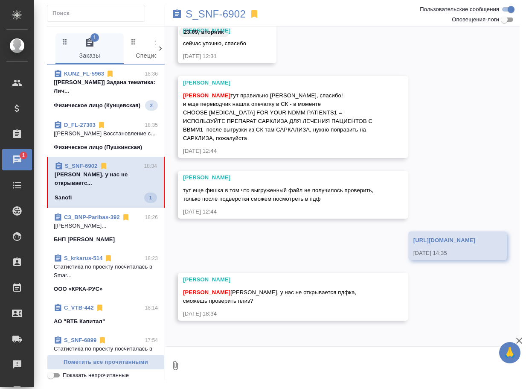
click at [414, 237] on link "https://drive.awatera.com/apps/files/files/10395010?dir=/Shares/Sanofi/Orders/S…" at bounding box center [445, 240] width 62 height 6
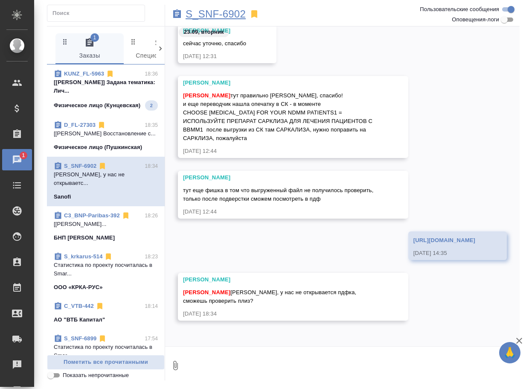
click at [213, 14] on p "S_SNF-6902" at bounding box center [216, 14] width 60 height 9
click at [509, 21] on input "Оповещения-логи" at bounding box center [504, 20] width 31 height 10
checkbox input "true"
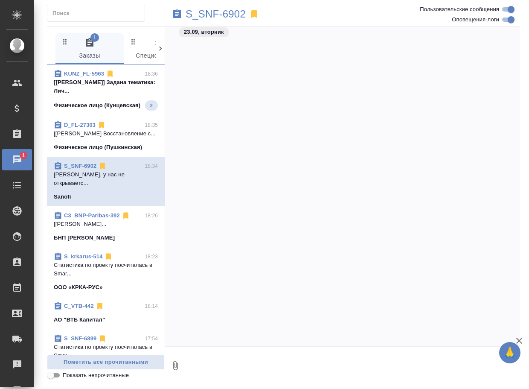
scroll to position [27567, 0]
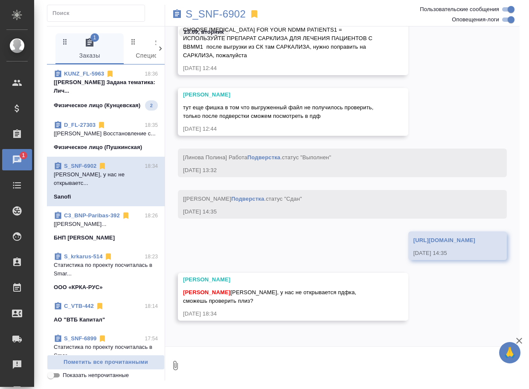
click at [264, 196] on link "Подверстка" at bounding box center [247, 199] width 33 height 6
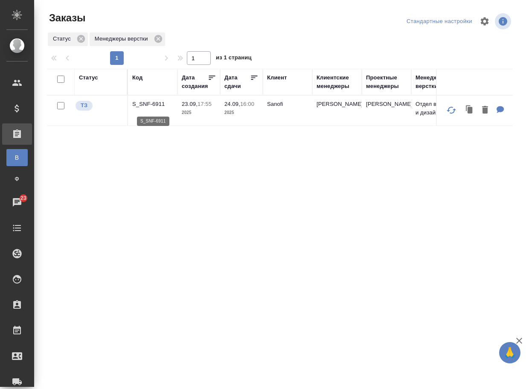
click at [138, 105] on p "S_SNF-6911" at bounding box center [152, 104] width 41 height 9
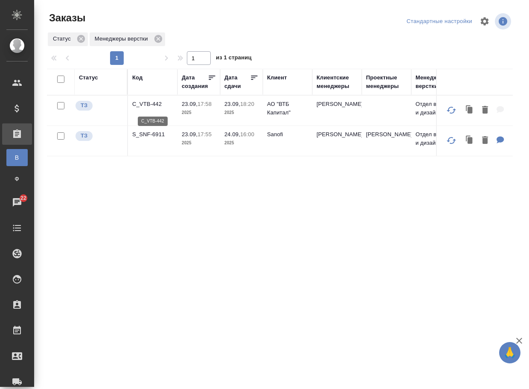
click at [139, 105] on p "C_VTB-442" at bounding box center [152, 104] width 41 height 9
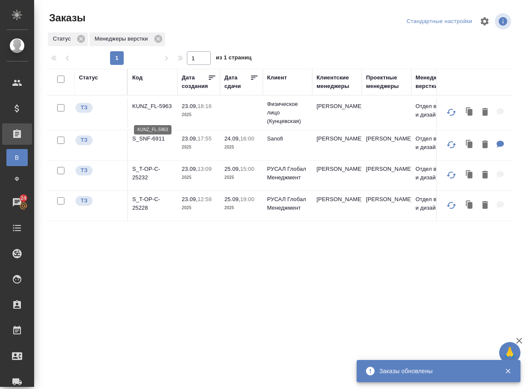
click at [149, 103] on p "KUNZ_FL-5963" at bounding box center [152, 106] width 41 height 9
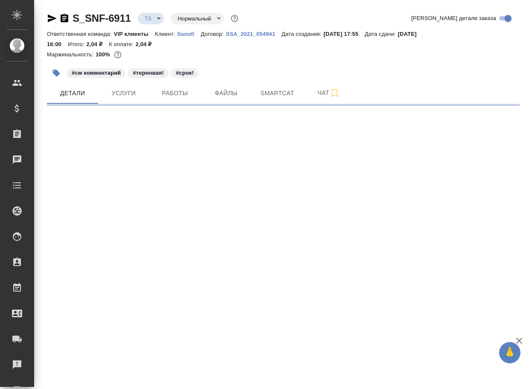
select select "RU"
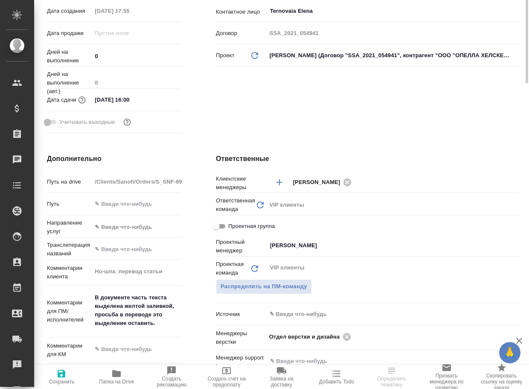
scroll to position [299, 0]
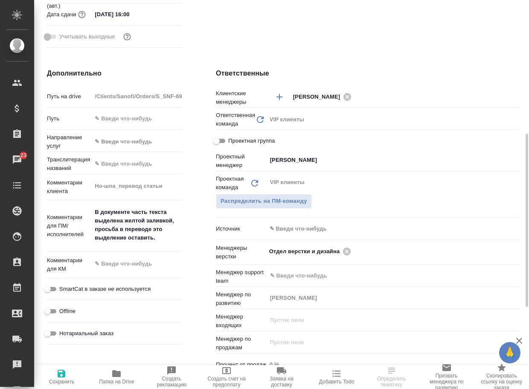
type textarea "x"
click at [111, 376] on icon "button" at bounding box center [116, 373] width 10 height 10
type textarea "x"
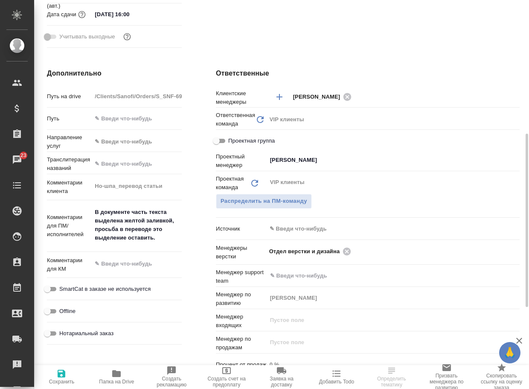
type textarea "x"
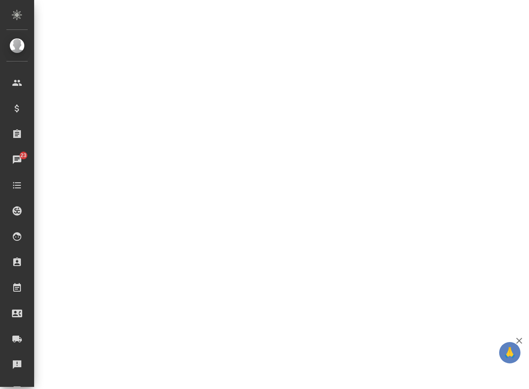
select select "RU"
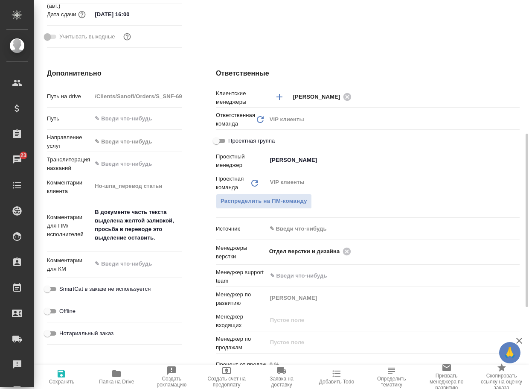
type textarea "x"
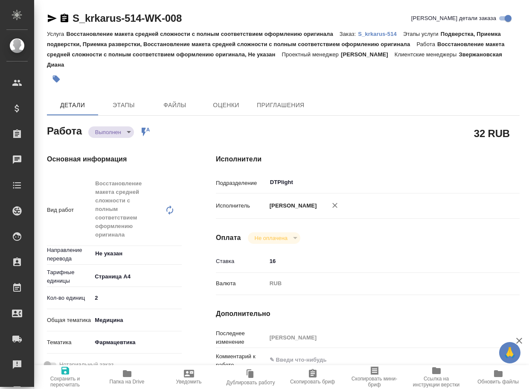
click at [129, 373] on icon "button" at bounding box center [127, 373] width 9 height 7
click at [114, 133] on body "🙏 .cls-1 fill:#fff; AWATERA Arsenyeva [PERSON_NAME] Спецификации Заказы 23 Чаты…" at bounding box center [264, 194] width 529 height 389
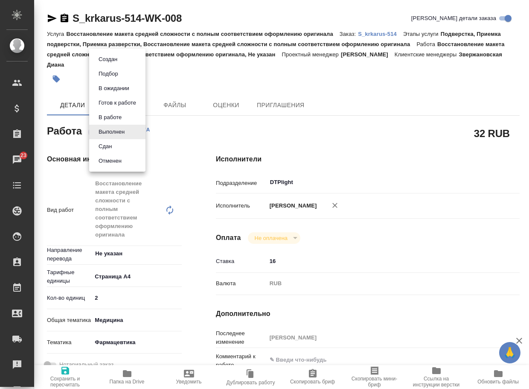
click at [111, 143] on button "Сдан" at bounding box center [105, 146] width 18 height 9
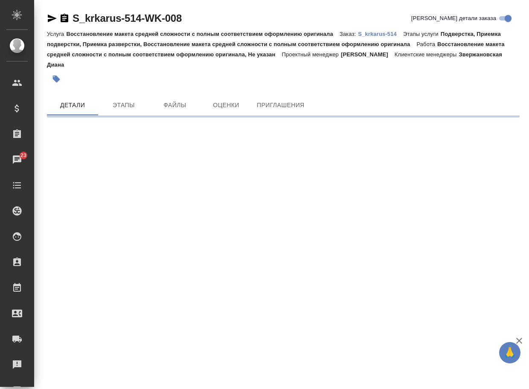
click at [387, 35] on p "S_krkarus-514" at bounding box center [380, 34] width 45 height 6
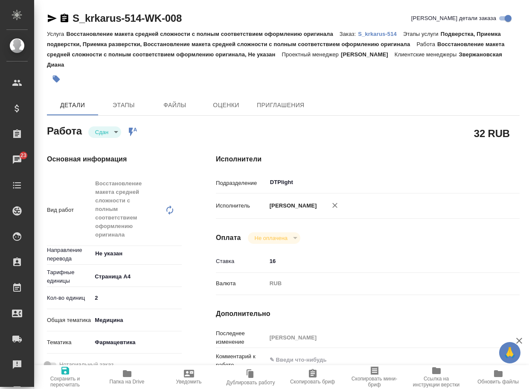
type textarea "x"
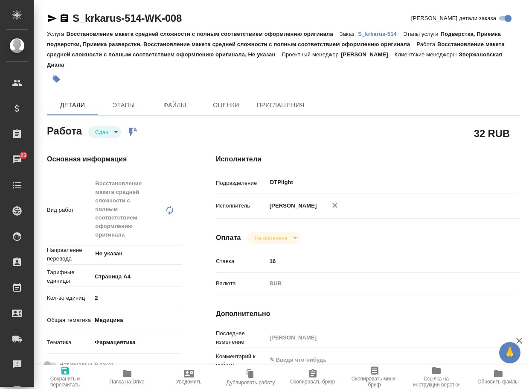
type textarea "x"
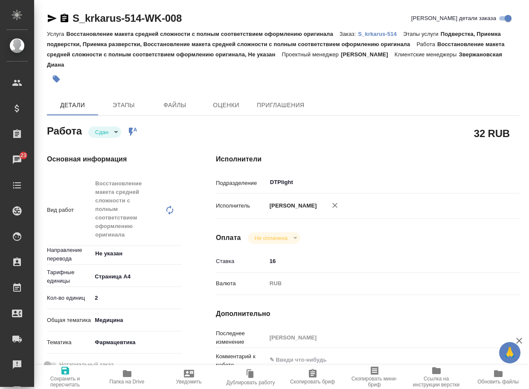
type textarea "x"
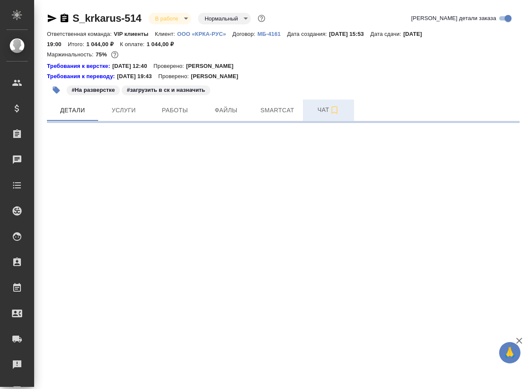
click at [319, 109] on span "Чат" at bounding box center [328, 110] width 41 height 11
select select "RU"
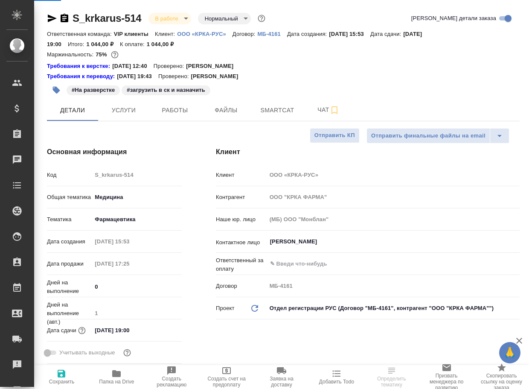
type textarea "x"
type input "Грабко Мария"
type input "Каирова Бэлла"
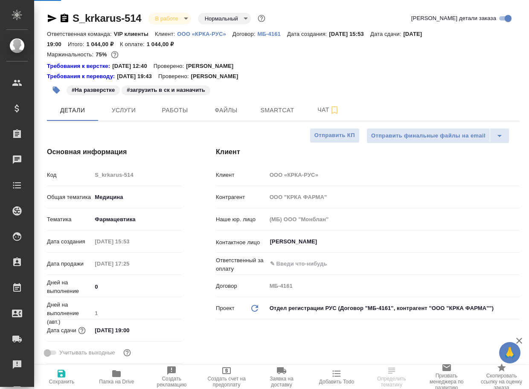
type textarea "x"
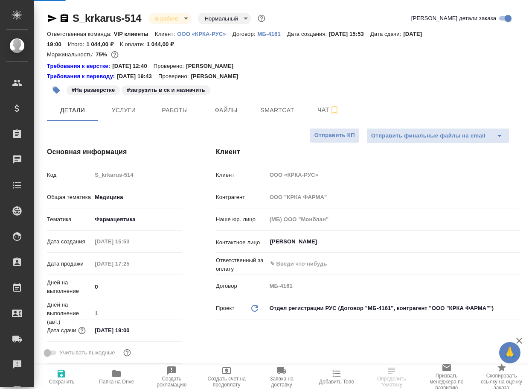
type textarea "x"
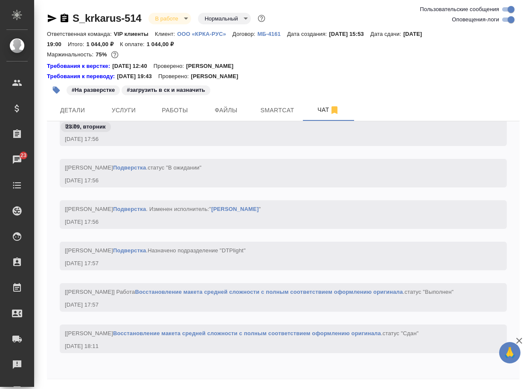
scroll to position [29, 0]
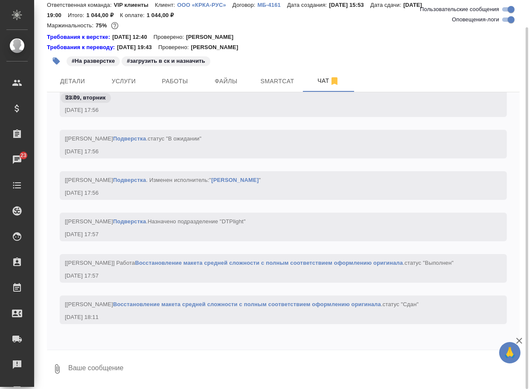
click at [97, 358] on textarea at bounding box center [293, 368] width 453 height 29
paste textarea "https://drive.awatera.com/apps/files/files/10466110?dir=/Shares/%D0%9E%D0%9E%D0…"
type textarea "https://drive.awatera.com/apps/files/files/10466110?dir=/Shares/%D0%9E%D0%9E%D0…"
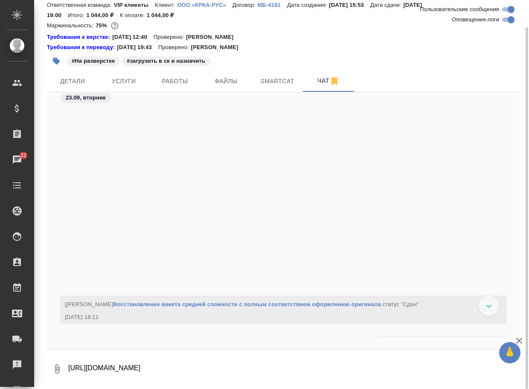
scroll to position [26344, 0]
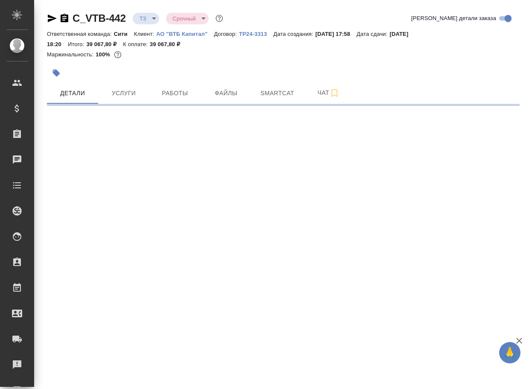
select select "RU"
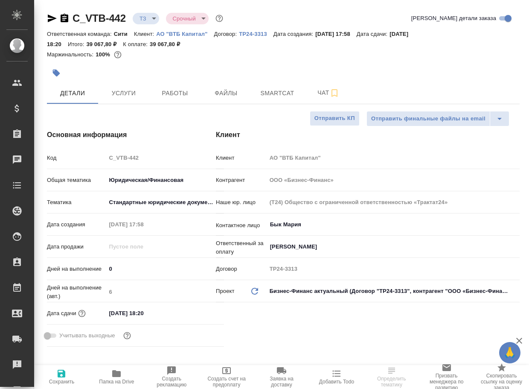
type textarea "x"
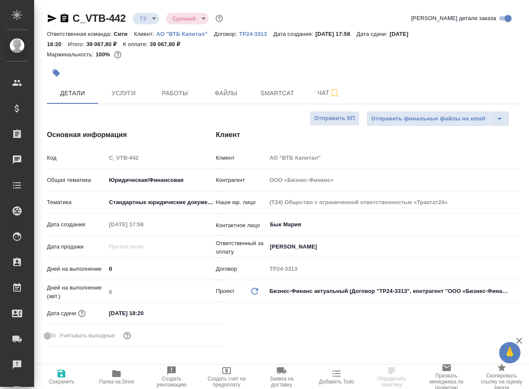
type textarea "x"
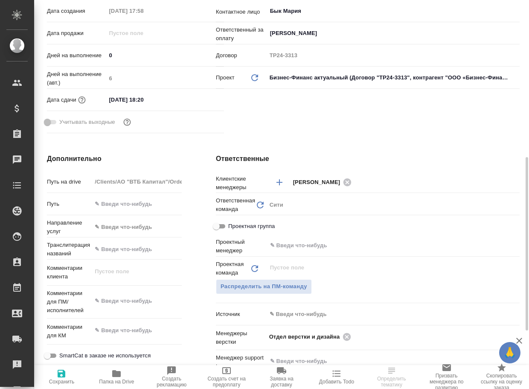
scroll to position [299, 0]
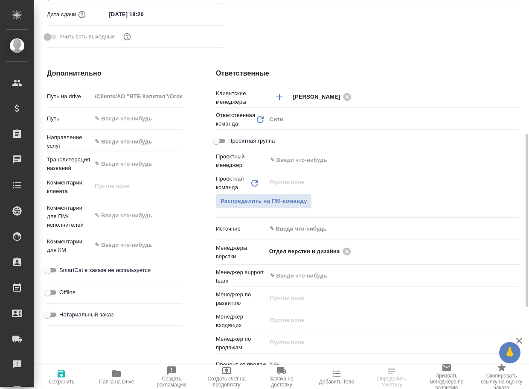
click at [114, 380] on span "Папка на Drive" at bounding box center [116, 382] width 35 height 6
type textarea "x"
select select "RU"
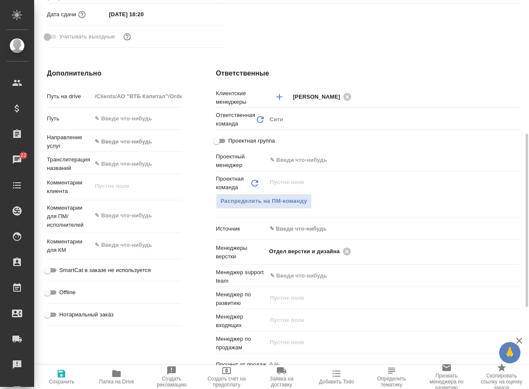
type textarea "x"
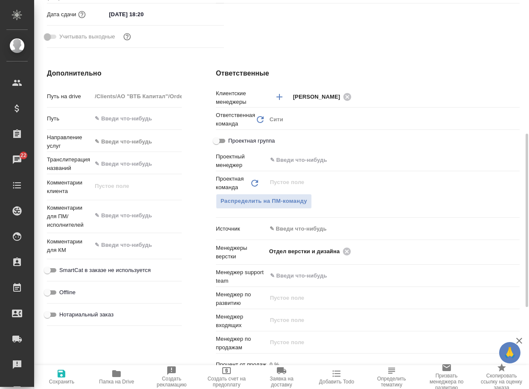
type textarea "x"
click at [351, 250] on icon at bounding box center [347, 251] width 8 height 8
type textarea "x"
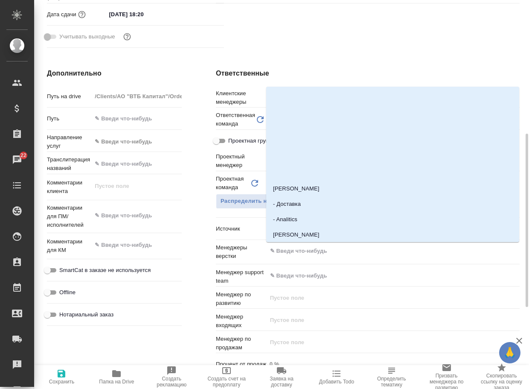
click at [351, 250] on input "text" at bounding box center [378, 251] width 219 height 10
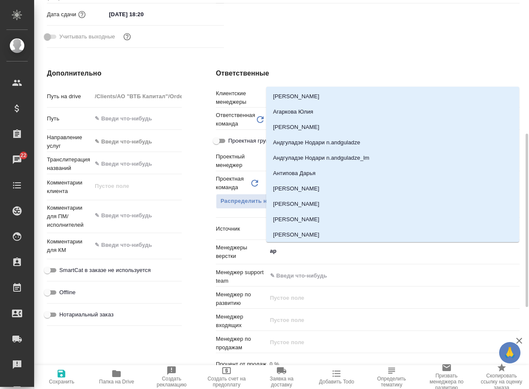
type input "арс"
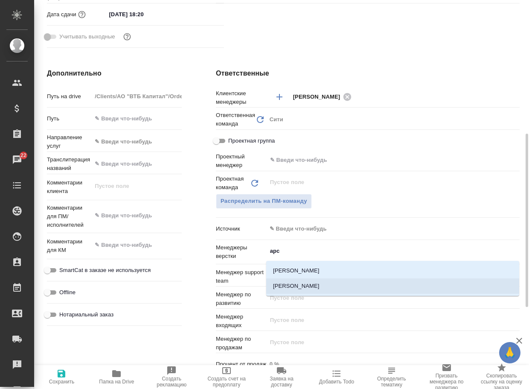
click at [312, 289] on li "[PERSON_NAME]" at bounding box center [392, 285] width 253 height 15
type textarea "x"
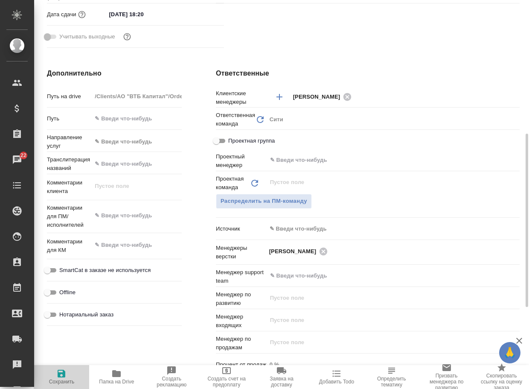
click at [58, 378] on icon "button" at bounding box center [61, 373] width 10 height 10
type textarea "x"
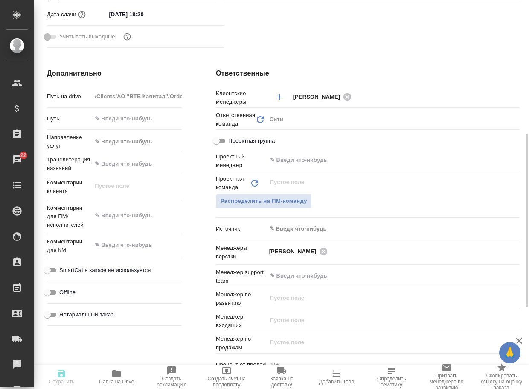
type textarea "x"
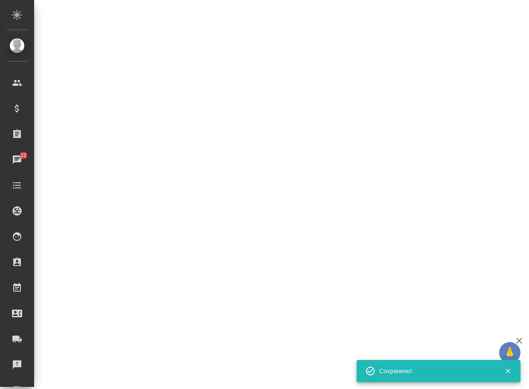
select select "RU"
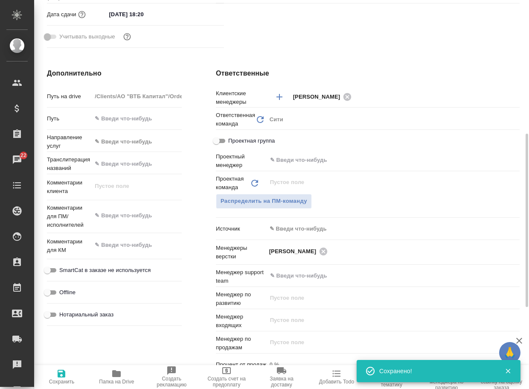
type textarea "x"
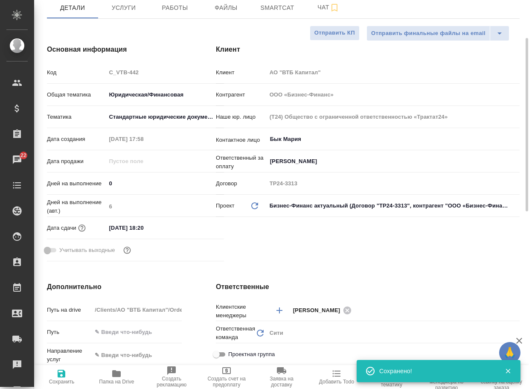
scroll to position [0, 0]
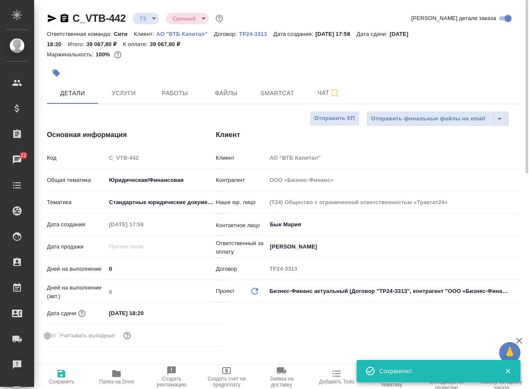
click at [154, 20] on body "🙏 .cls-1 fill:#fff; AWATERA Arsenyeva Vera Клиенты Спецификации Заказы 22 Чаты …" at bounding box center [264, 194] width 529 height 389
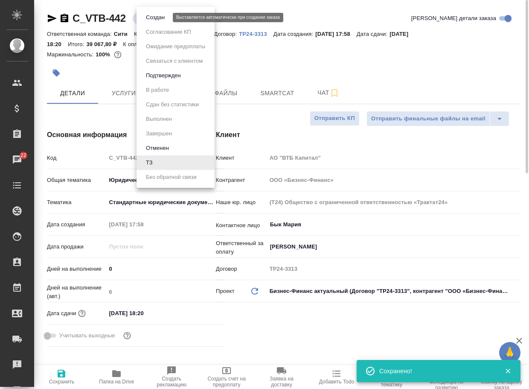
click at [153, 20] on button "Создан" at bounding box center [155, 17] width 24 height 9
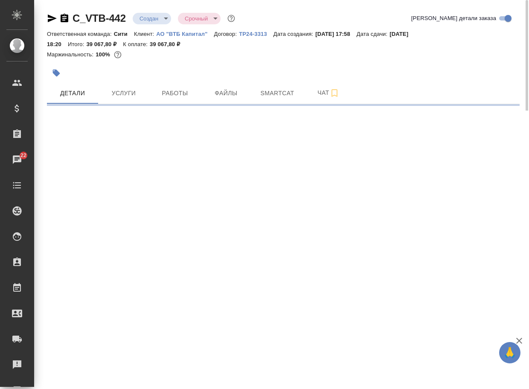
select select "RU"
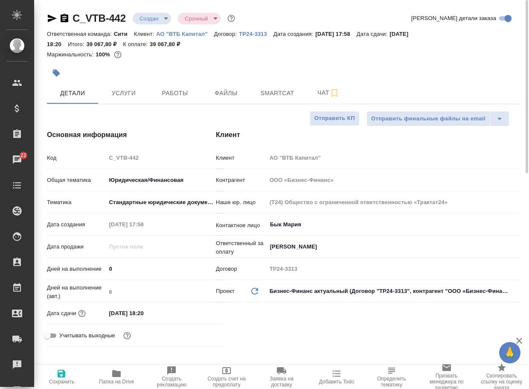
type textarea "x"
drag, startPoint x: 133, startPoint y: 24, endPoint x: 70, endPoint y: 16, distance: 63.3
click at [70, 16] on div "C_VTB-442 Создан new Срочный urgent" at bounding box center [142, 19] width 190 height 14
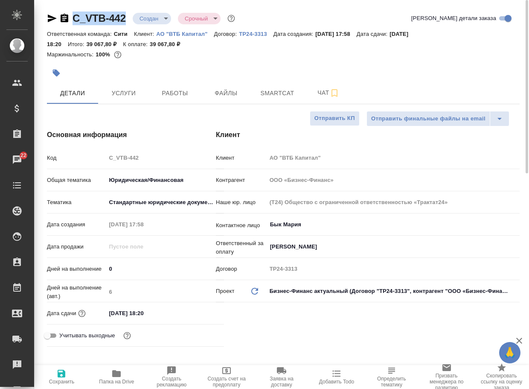
copy link "C_VTB-442"
click at [325, 95] on span "Чат" at bounding box center [328, 93] width 41 height 11
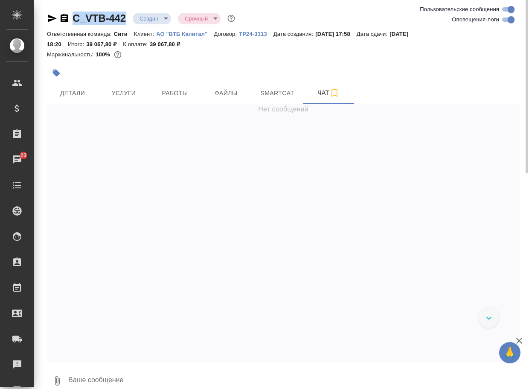
click at [58, 379] on icon "button" at bounding box center [57, 380] width 5 height 9
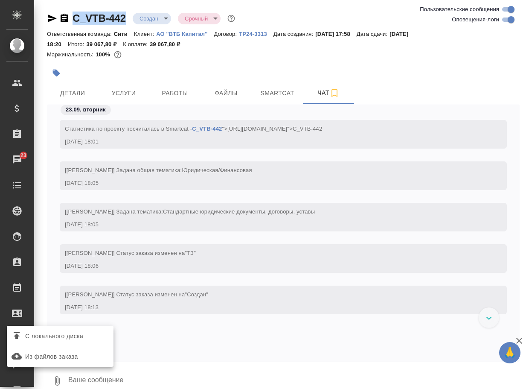
click at [79, 340] on span "С локального диска" at bounding box center [54, 336] width 58 height 11
click at [0, 0] on input "С локального диска" at bounding box center [0, 0] width 0 height 0
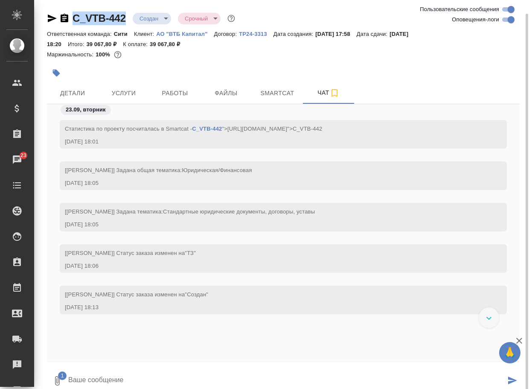
scroll to position [7, 0]
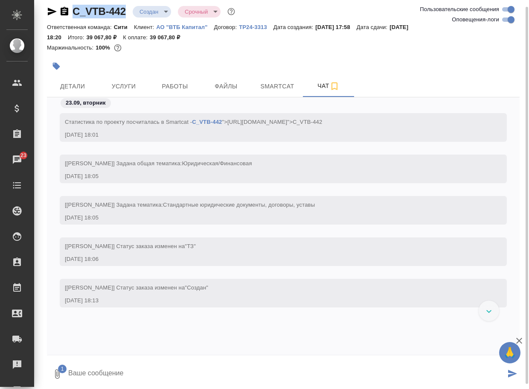
click at [114, 371] on textarea at bounding box center [286, 373] width 438 height 29
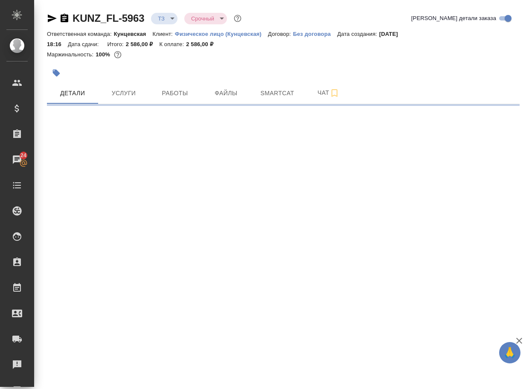
select select "RU"
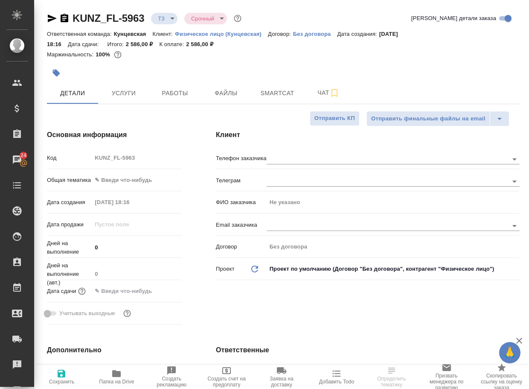
type textarea "x"
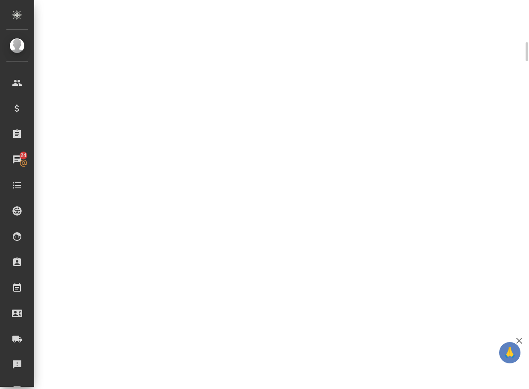
scroll to position [249, 0]
select select "RU"
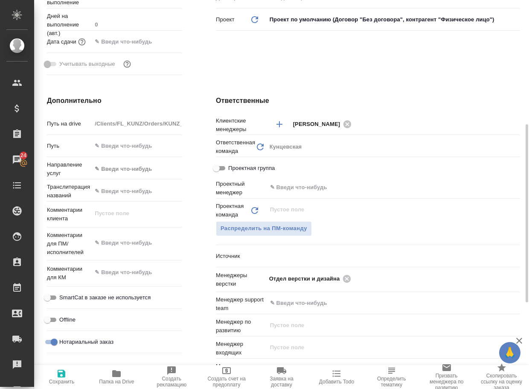
scroll to position [256, 0]
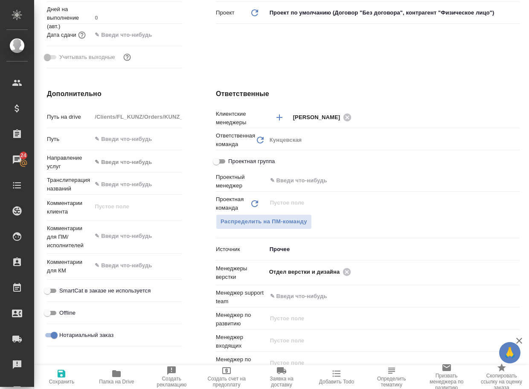
click at [118, 370] on icon "button" at bounding box center [116, 373] width 10 height 10
type textarea "x"
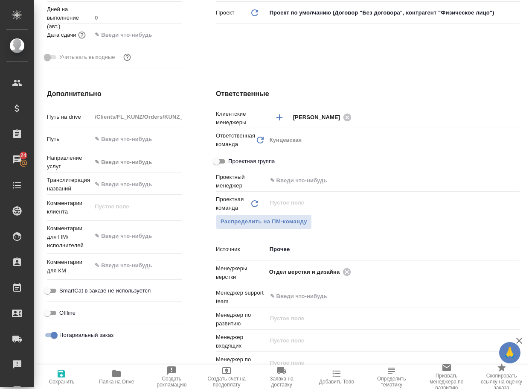
type textarea "x"
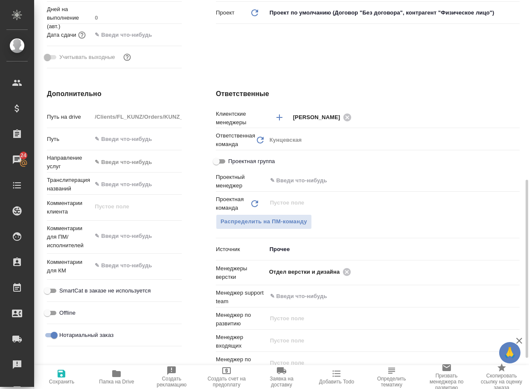
scroll to position [342, 0]
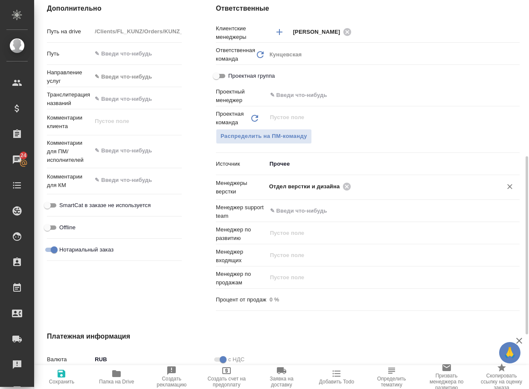
click at [343, 187] on icon at bounding box center [347, 186] width 8 height 8
type textarea "x"
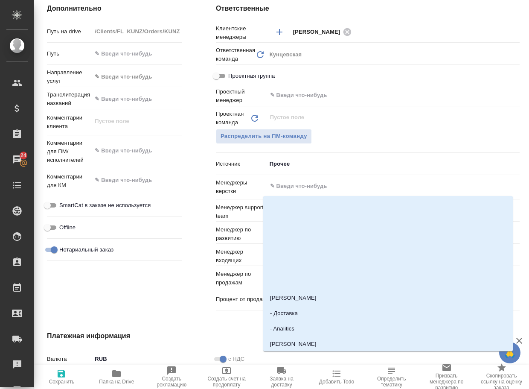
click at [343, 188] on input "text" at bounding box center [378, 186] width 219 height 10
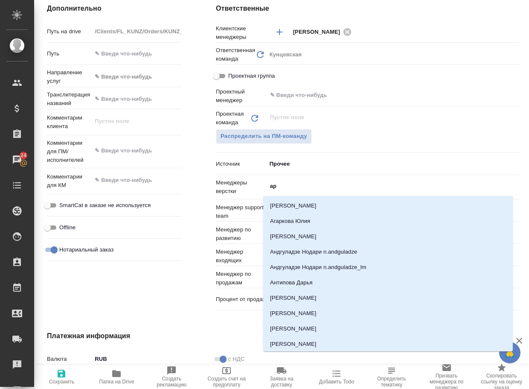
type input "арс"
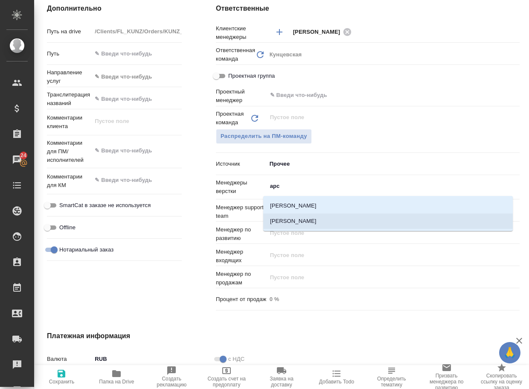
click at [306, 218] on li "[PERSON_NAME]" at bounding box center [388, 220] width 250 height 15
type textarea "x"
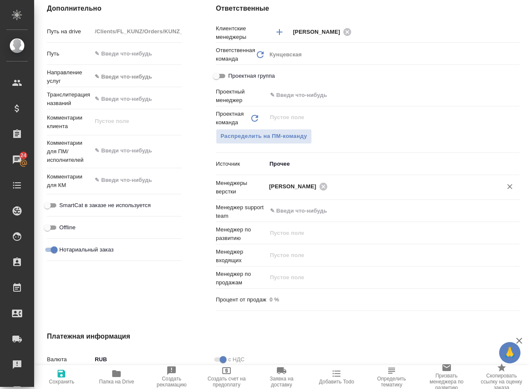
click at [58, 371] on icon "button" at bounding box center [62, 374] width 8 height 8
type textarea "x"
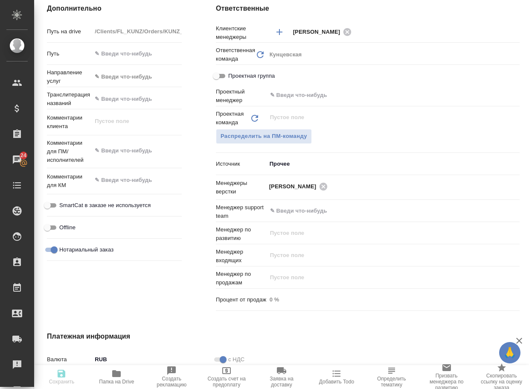
type textarea "x"
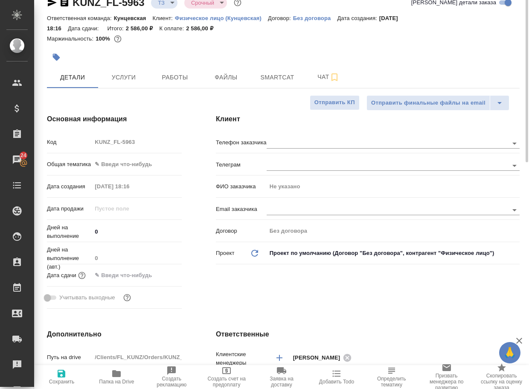
scroll to position [0, 0]
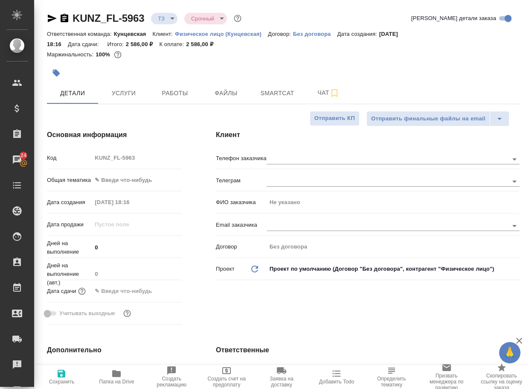
click at [171, 18] on body "🙏 .cls-1 fill:#fff; AWATERA Arsenyeva [PERSON_NAME] Спецификации Заказы 24 Чаты…" at bounding box center [264, 194] width 529 height 389
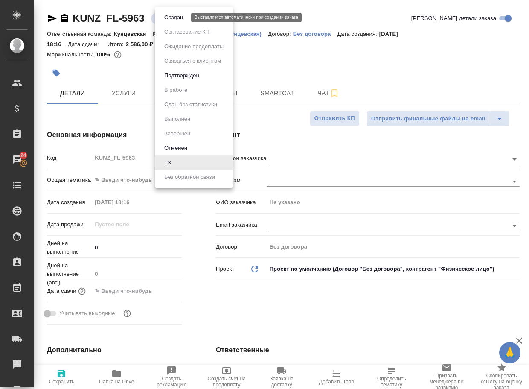
click at [170, 21] on button "Создан" at bounding box center [174, 17] width 24 height 9
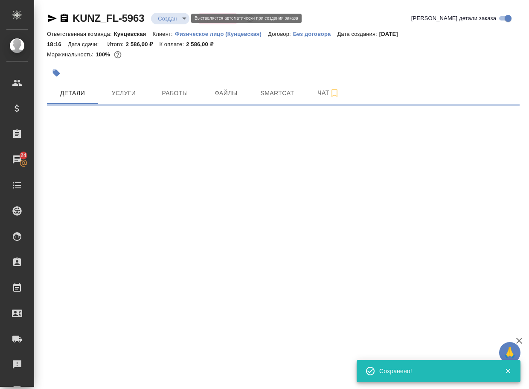
click at [169, 21] on body "🙏 .cls-1 fill:#fff; AWATERA Arsenyeva [PERSON_NAME] Спецификации Заказы 24 Чаты…" at bounding box center [264, 194] width 529 height 389
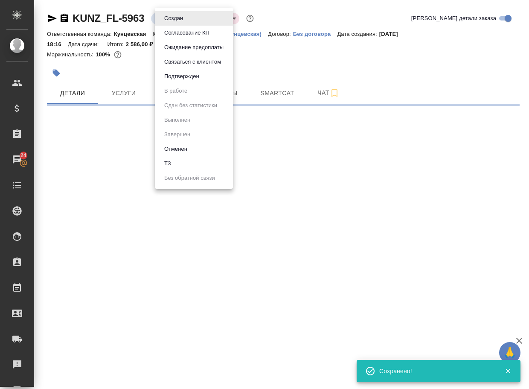
click at [133, 21] on div at bounding box center [264, 194] width 529 height 389
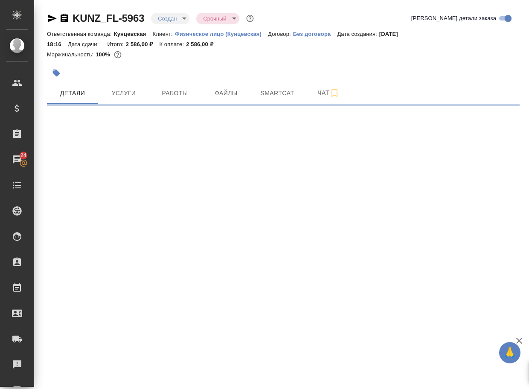
select select "RU"
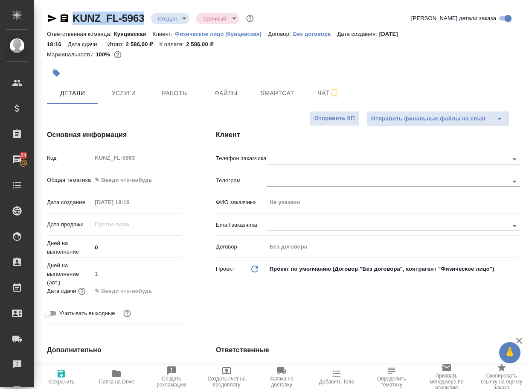
drag, startPoint x: 152, startPoint y: 24, endPoint x: 54, endPoint y: 23, distance: 97.8
click at [54, 23] on div "KUNZ_FL-5963 Создан new Срочный urgent" at bounding box center [151, 19] width 209 height 14
copy link "KUNZ_FL-5963"
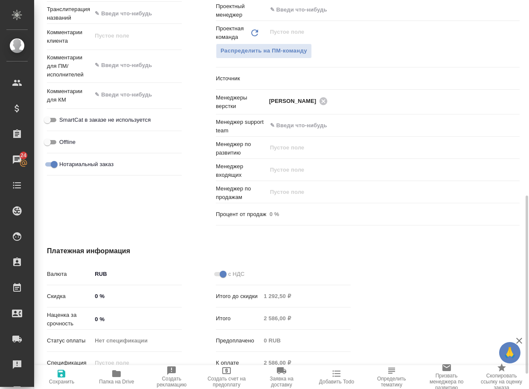
type textarea "x"
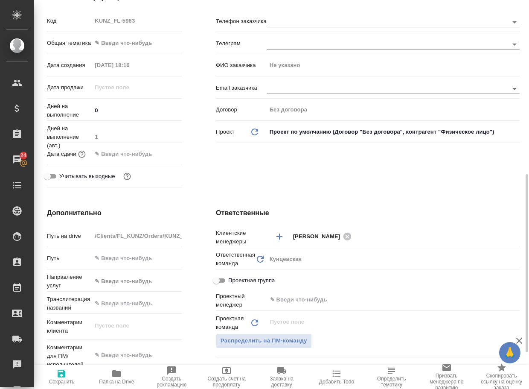
type textarea "x"
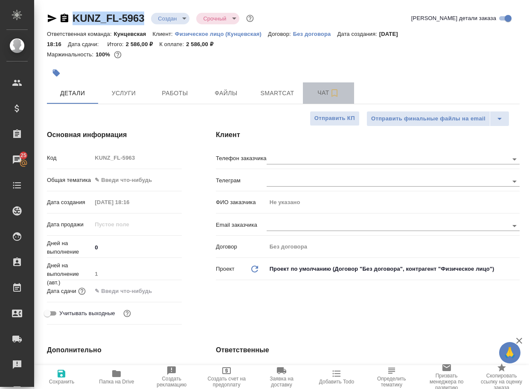
click at [328, 88] on span "Чат" at bounding box center [328, 93] width 41 height 11
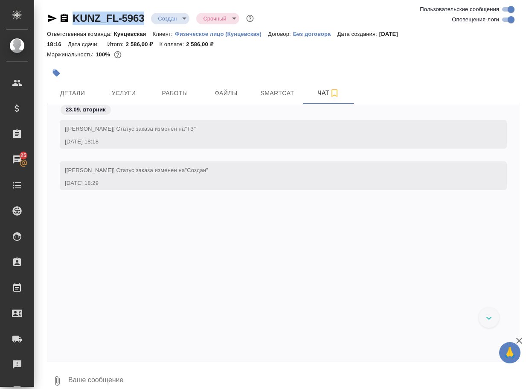
click at [58, 378] on icon "button" at bounding box center [57, 381] width 10 height 10
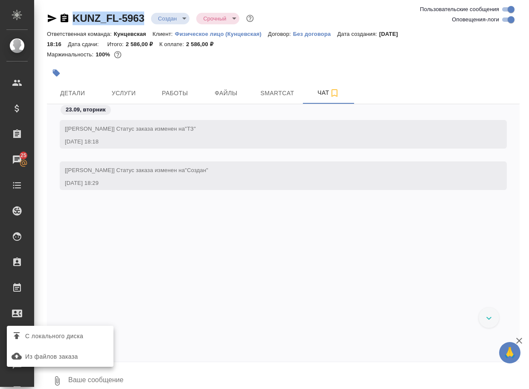
click at [77, 335] on span "С локального диска" at bounding box center [54, 336] width 58 height 11
click at [0, 0] on input "С локального диска" at bounding box center [0, 0] width 0 height 0
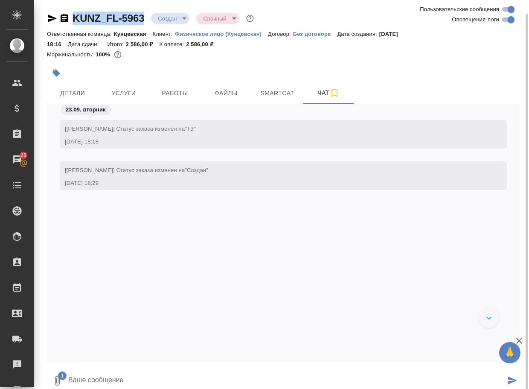
scroll to position [7, 0]
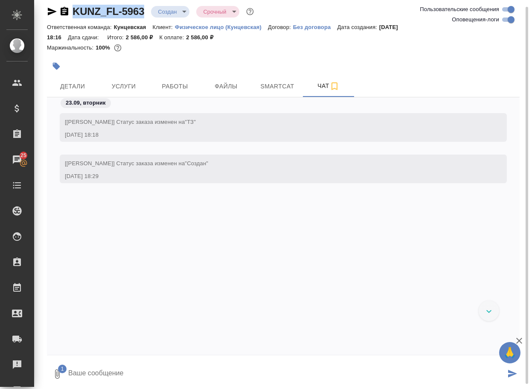
click at [105, 371] on textarea at bounding box center [286, 373] width 438 height 29
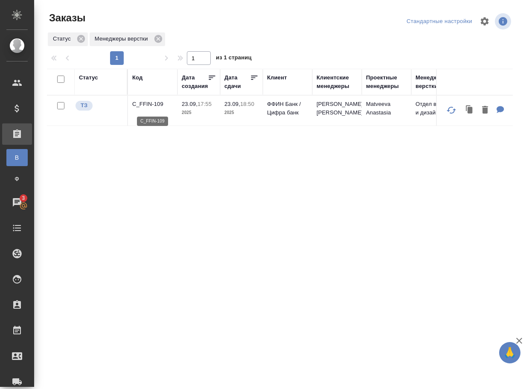
click at [140, 108] on p "C_FFIN-109" at bounding box center [152, 104] width 41 height 9
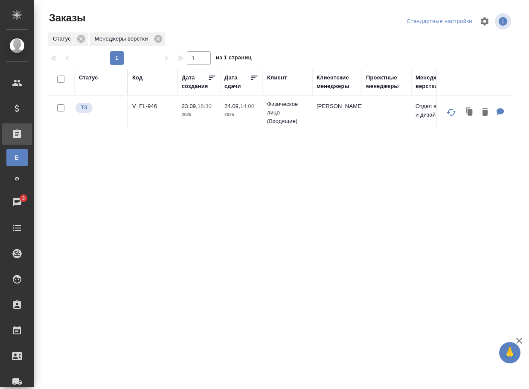
click at [271, 231] on div "Статус Код Дата создания Дата сдачи Клиент Клиентские менеджеры Проектные менед…" at bounding box center [280, 222] width 466 height 307
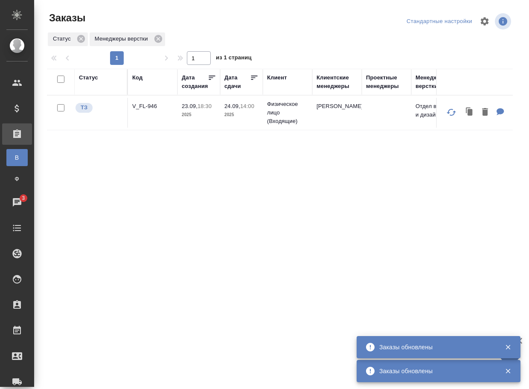
click at [155, 108] on p "V_FL-946" at bounding box center [152, 106] width 41 height 9
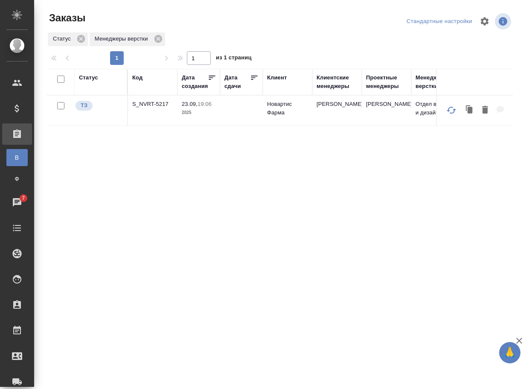
click at [145, 108] on p "S_NVRT-5217" at bounding box center [152, 104] width 41 height 9
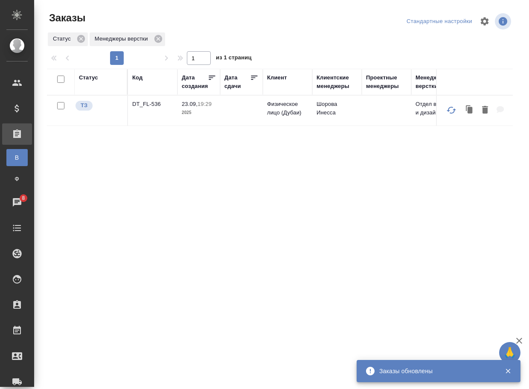
click at [140, 111] on td "DT_FL-536" at bounding box center [153, 111] width 50 height 30
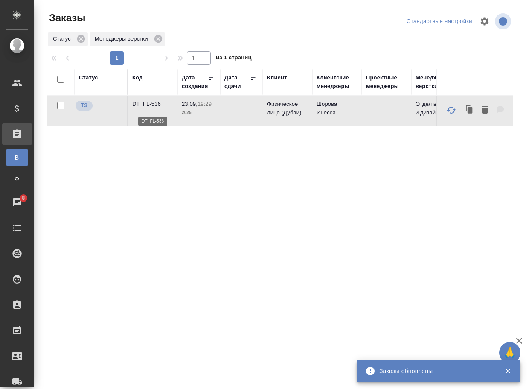
click at [141, 108] on p "DT_FL-536" at bounding box center [152, 104] width 41 height 9
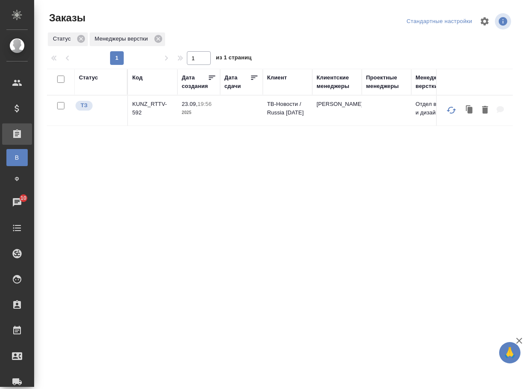
click at [86, 77] on div "Статус" at bounding box center [88, 77] width 19 height 9
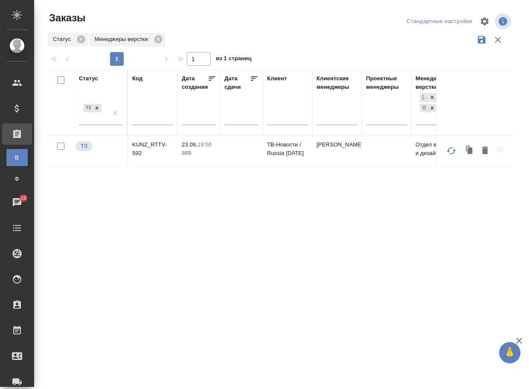
click at [497, 42] on icon "button" at bounding box center [498, 40] width 10 height 10
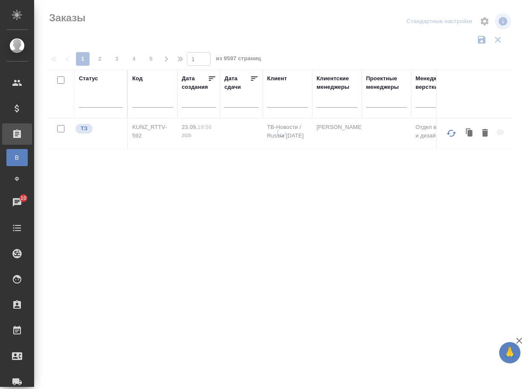
click at [152, 102] on input "text" at bounding box center [152, 102] width 41 height 11
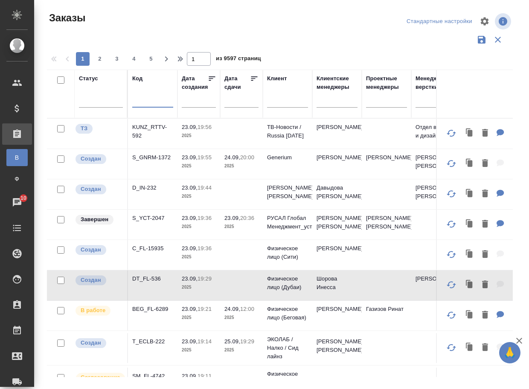
paste input "D_FL-27252"
type input "D_FL-27252"
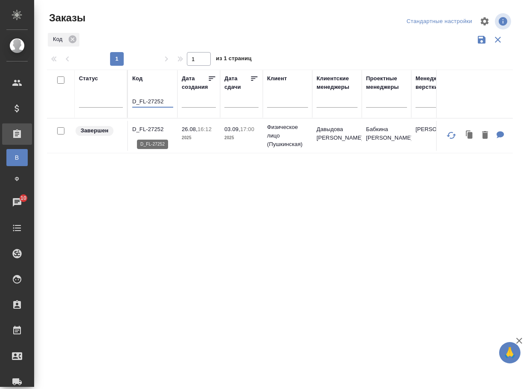
click at [152, 132] on p "D_FL-27252" at bounding box center [152, 129] width 41 height 9
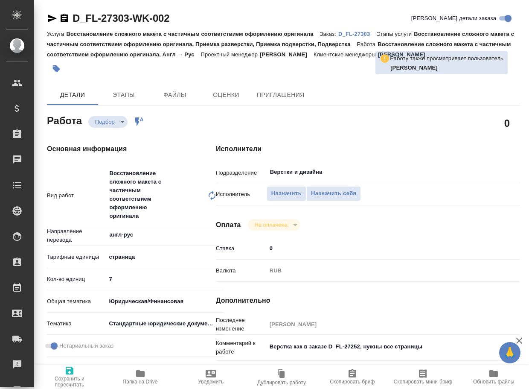
type textarea "x"
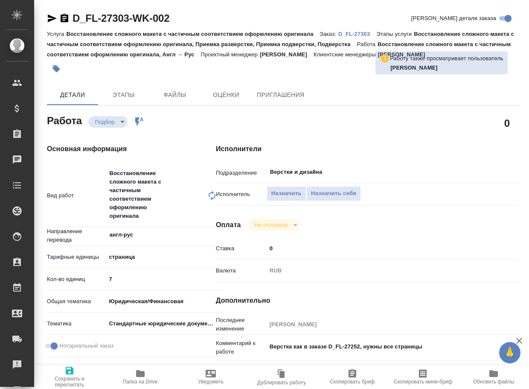
type textarea "x"
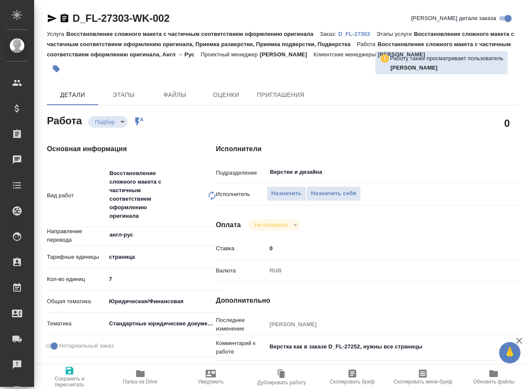
type textarea "x"
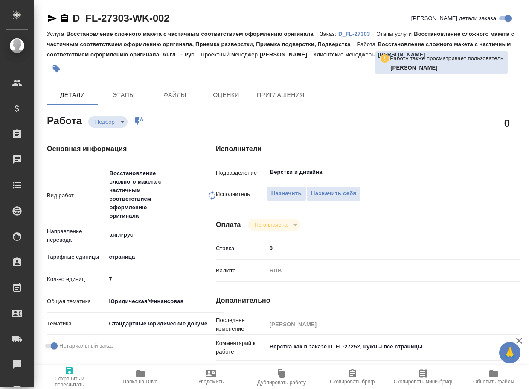
type textarea "x"
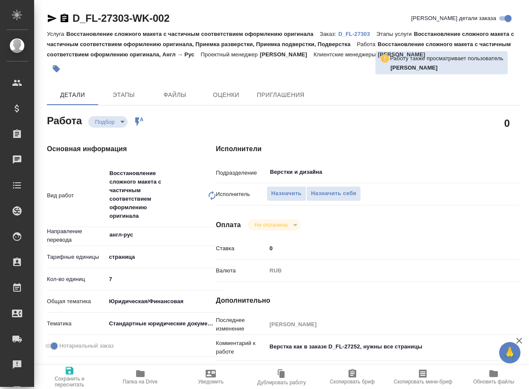
type textarea "x"
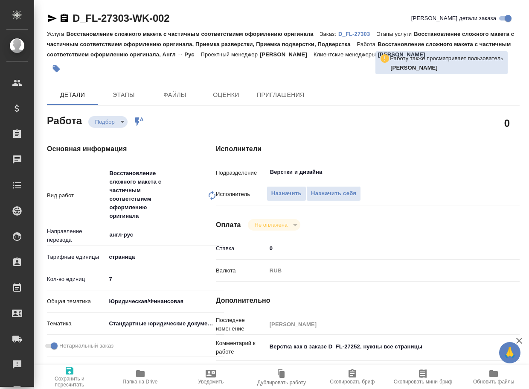
type textarea "x"
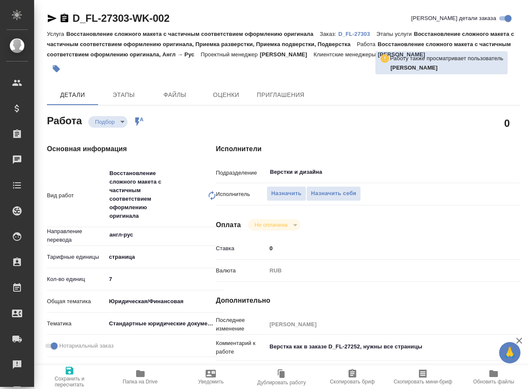
type textarea "x"
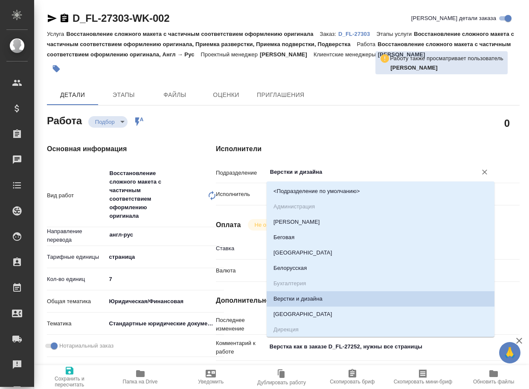
click at [327, 170] on input "Верстки и дизайна" at bounding box center [366, 172] width 194 height 10
type textarea "x"
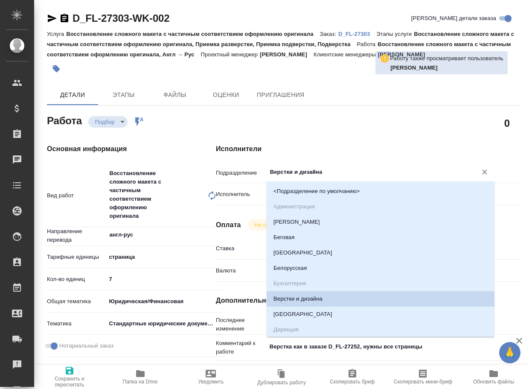
type textarea "x"
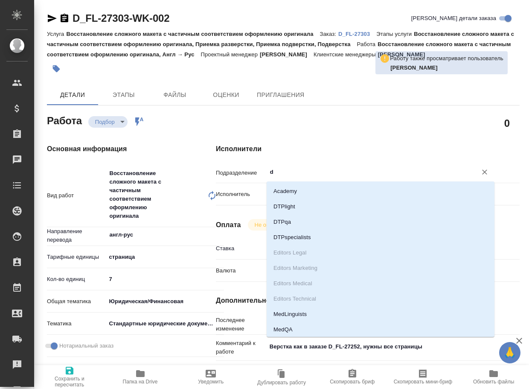
type input "dt"
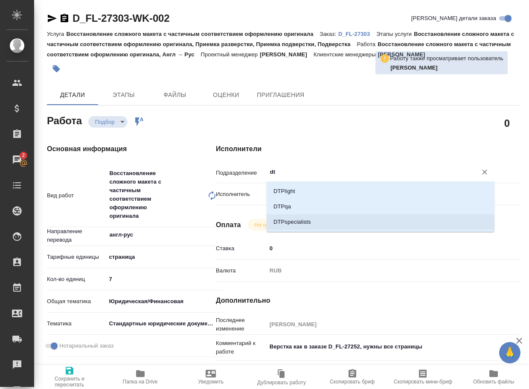
type textarea "x"
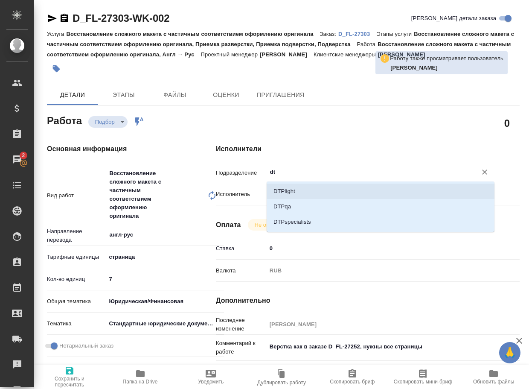
click at [304, 191] on li "DTPlight" at bounding box center [381, 191] width 228 height 15
type textarea "x"
type input "DTPlight"
type textarea "x"
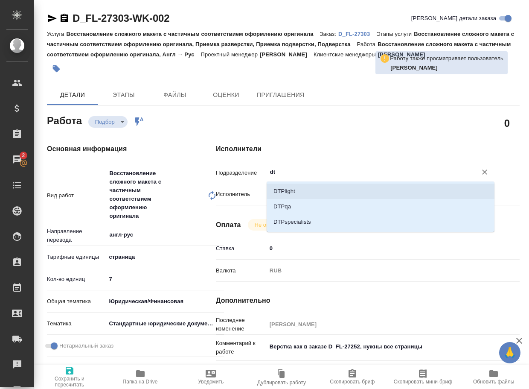
type textarea "x"
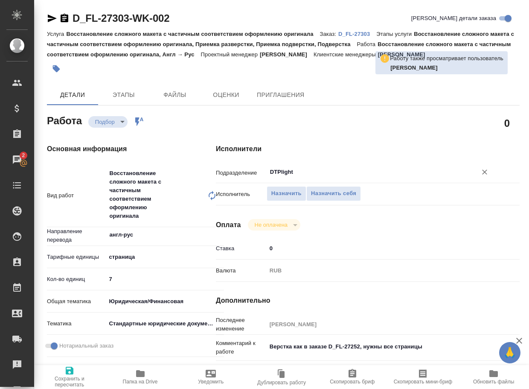
type input "DTPlight"
click at [71, 375] on icon "button" at bounding box center [69, 370] width 10 height 10
type textarea "x"
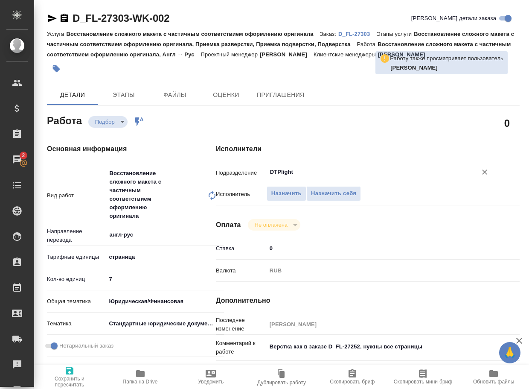
type textarea "x"
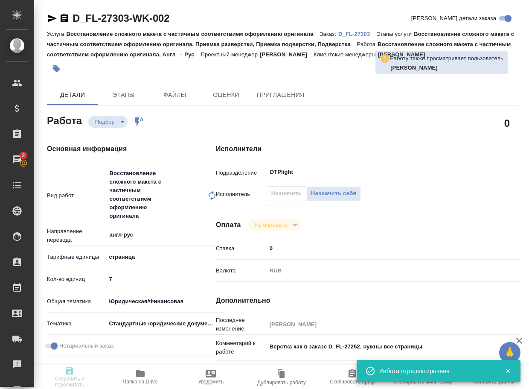
type textarea "x"
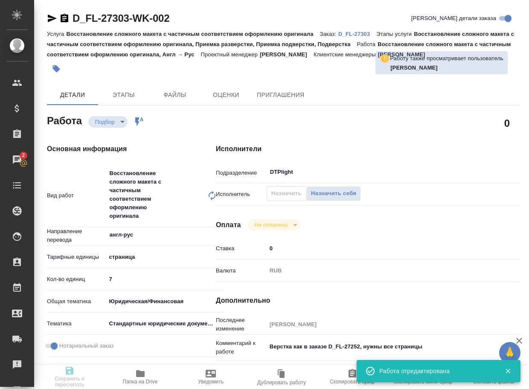
type textarea "x"
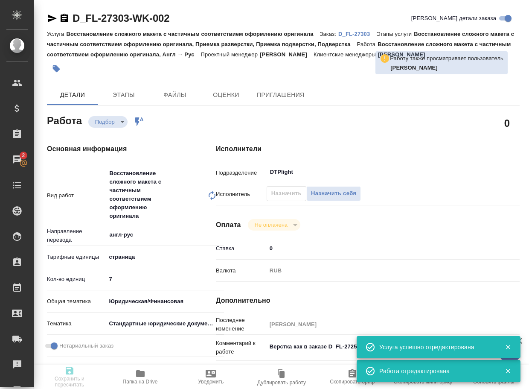
type input "recruiting"
type textarea "Восстановление сложного макета с частичным соответствием оформлению оригинала"
type textarea "x"
type input "англ-рус"
type input "5a8b1489cc6b4906c91bfdb2"
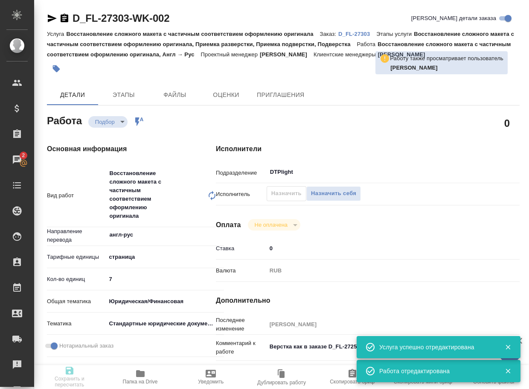
type input "7"
type input "yr-fn"
type input "5f647205b73bc97568ca66bf"
checkbox input "true"
type input "23.09.2025 18:34"
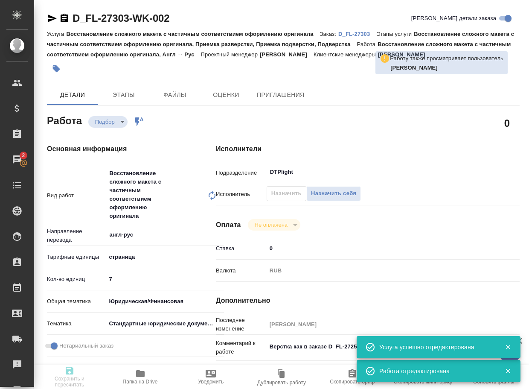
type input "24.09.2025 16:00"
type input "25.09.2025 17:00"
type input "DTPlight"
type input "notPayed"
type input "0"
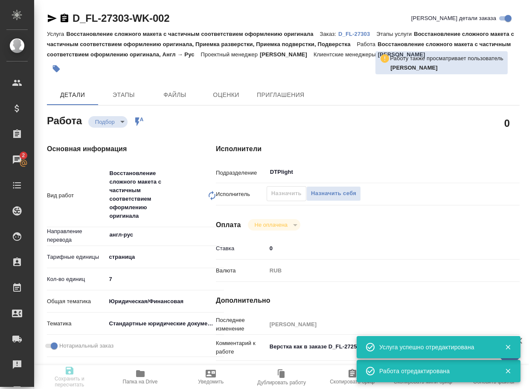
type input "RUB"
type input "Бабкина Анастасия"
type textarea "Верстка как в заказе D_FL-27252, нужны все страницы"
type textarea "x"
type textarea "/Clients/FL_D/Orders/D_FL-27303/DTP/D_FL-27303-WK-002"
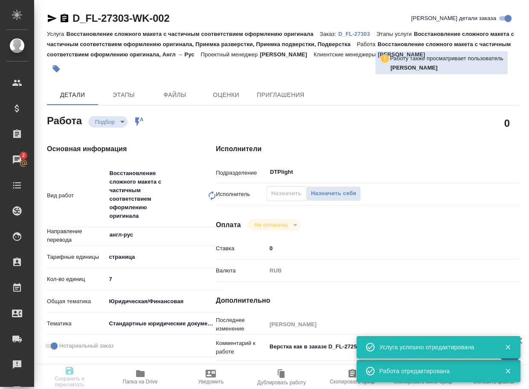
type textarea "x"
type input "D_FL-27303"
type input "Восстановление сложного макета с частичным соответствием оформлению оригинала"
type input "Восстановление сложного макета с частичным соответствием оформлению оригинала, …"
type input "Давыдова Елена"
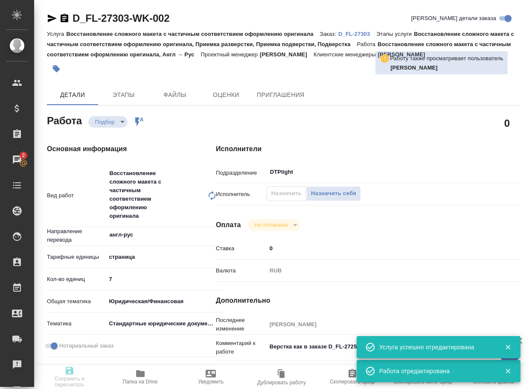
type input "[PERSON_NAME]"
type input "/Clients/FL_D/Orders/D_FL-27303"
type input "https://drive.awatera.com/s/gEZci7KfSmZ6CJy"
type textarea "x"
type textarea "Верстка как в заказе D_FL-27252 (но в данном случае работаем со всеми страницам…"
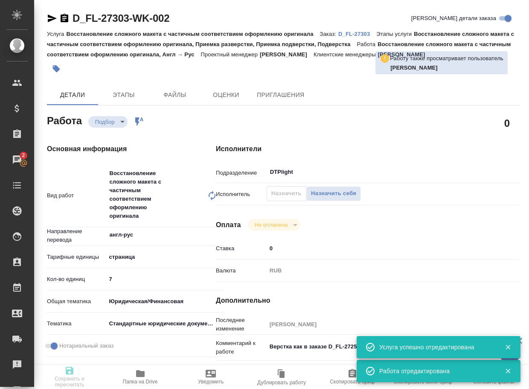
type textarea "x"
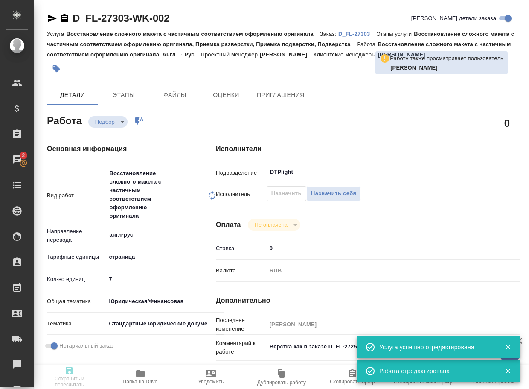
type textarea "x"
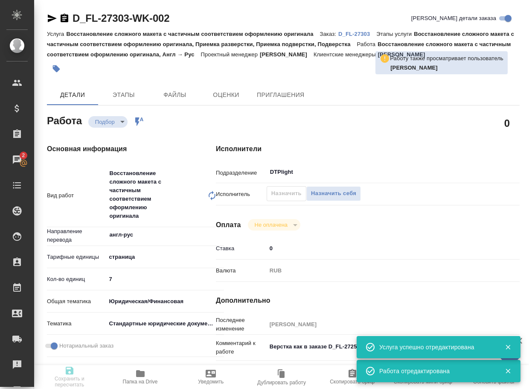
type textarea "x"
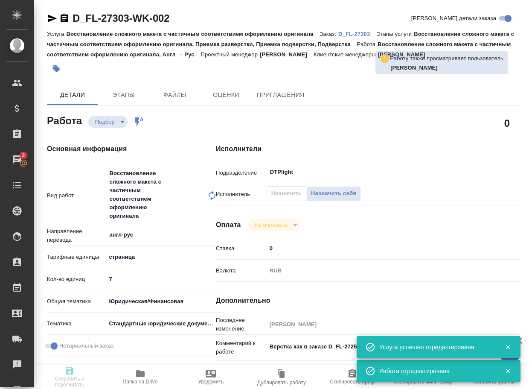
type textarea "x"
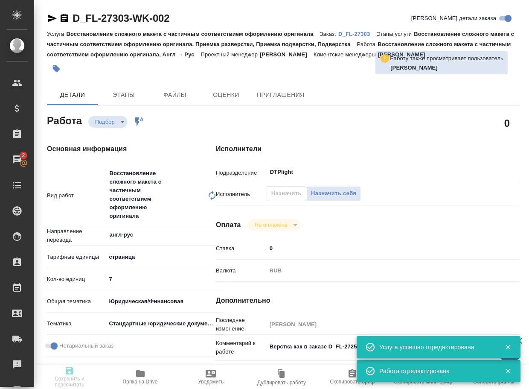
type textarea "x"
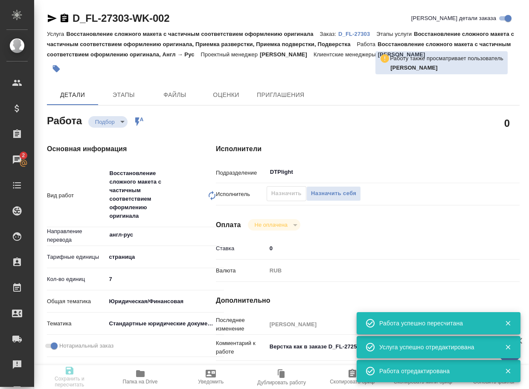
type textarea "x"
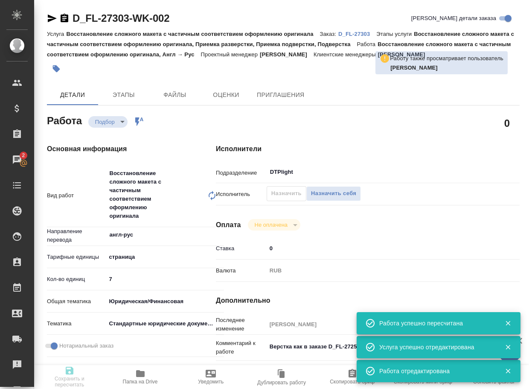
type input "recruiting"
type textarea "Восстановление сложного макета с частичным соответствием оформлению оригинала"
type textarea "x"
type input "англ-рус"
type input "5a8b1489cc6b4906c91bfdb2"
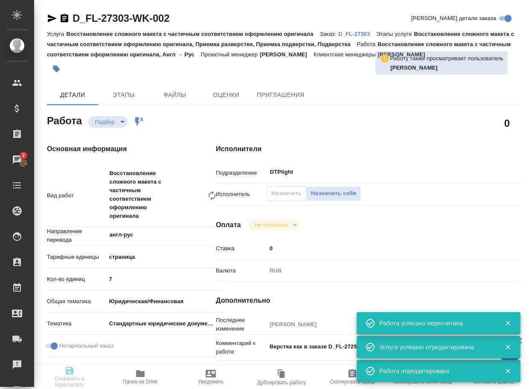
type input "7"
type input "yr-fn"
type input "5f647205b73bc97568ca66bf"
checkbox input "true"
type input "23.09.2025 18:34"
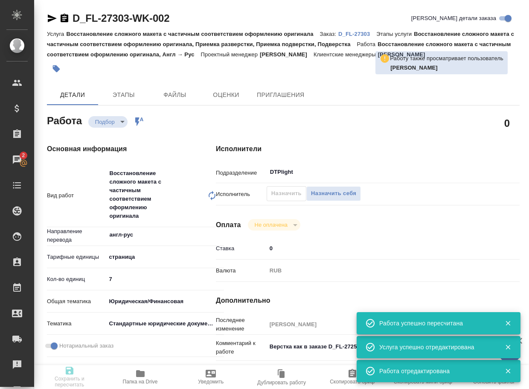
type input "24.09.2025 16:00"
type input "25.09.2025 17:00"
type input "DTPlight"
type input "notPayed"
type input "0"
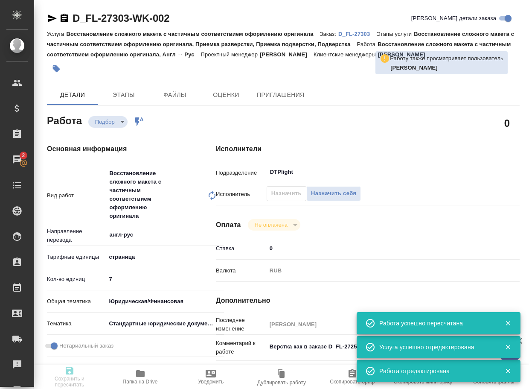
type input "RUB"
type input "[PERSON_NAME]"
type textarea "Верстка как в заказе D_FL-27252, нужны все страницы"
type textarea "x"
type textarea "/Clients/FL_D/Orders/D_FL-27303/DTP/D_FL-27303-WK-002"
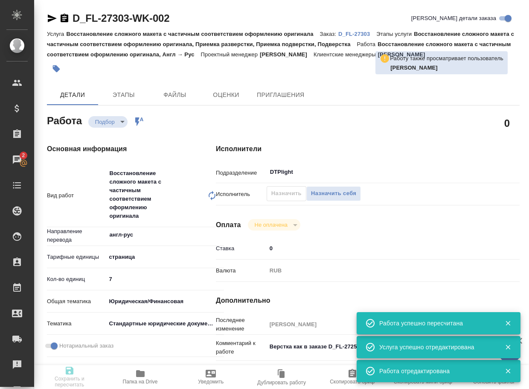
type textarea "x"
type input "D_FL-27303"
type input "Восстановление сложного макета с частичным соответствием оформлению оригинала"
type input "Восстановление сложного макета с частичным соответствием оформлению оригинала, …"
type input "Давыдова Елена"
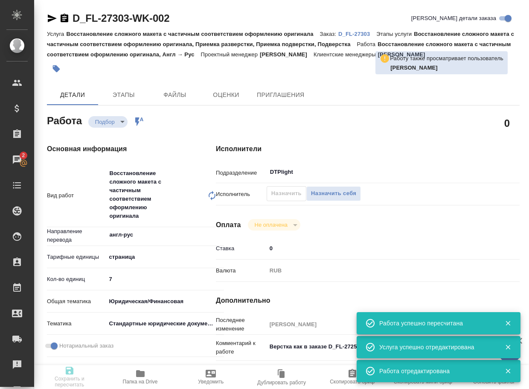
type input "[PERSON_NAME]"
type input "/Clients/FL_D/Orders/D_FL-27303"
type input "https://drive.awatera.com/s/gEZci7KfSmZ6CJy"
type textarea "x"
type textarea "Верстка как в заказе D_FL-27252 (но в данном случае работаем со всеми страницам…"
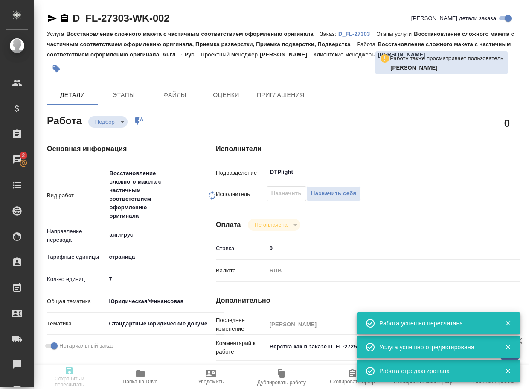
type textarea "x"
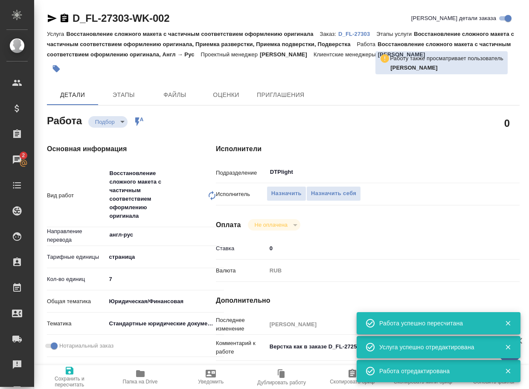
type textarea "x"
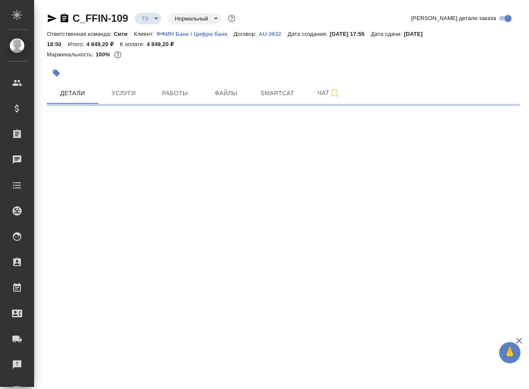
select select "RU"
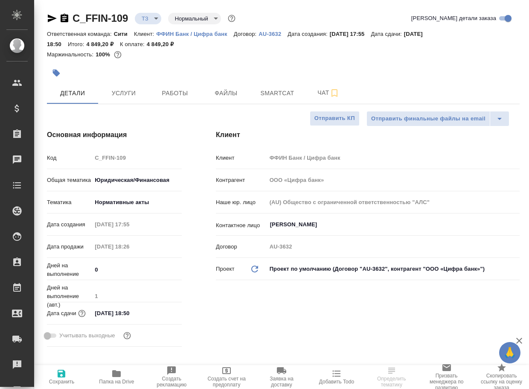
type textarea "x"
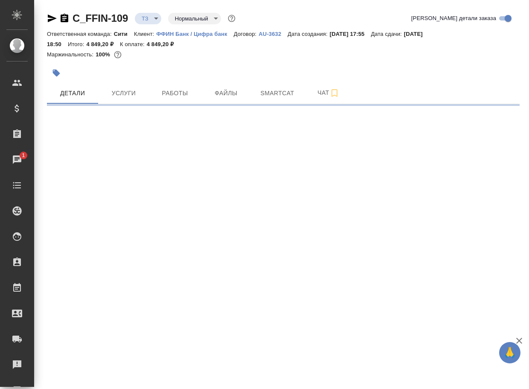
select select "RU"
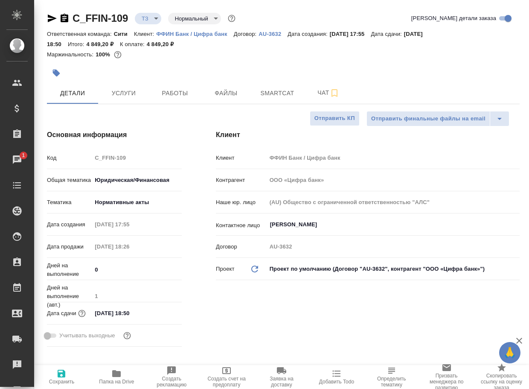
type textarea "x"
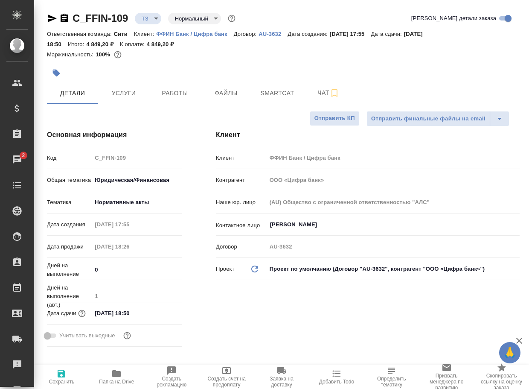
type textarea "x"
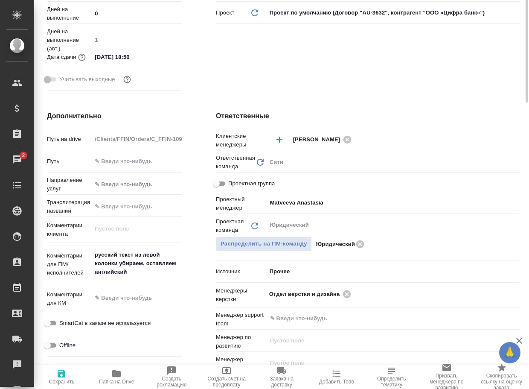
scroll to position [299, 0]
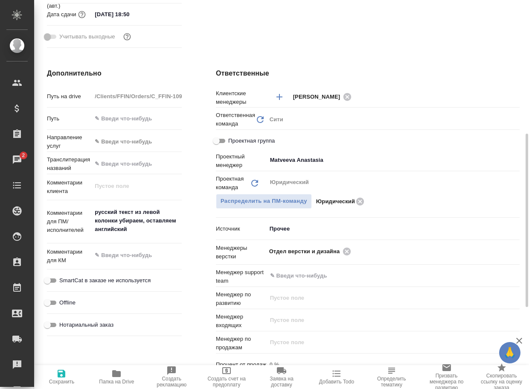
type textarea "x"
click at [117, 373] on icon "button" at bounding box center [116, 373] width 9 height 7
type textarea "x"
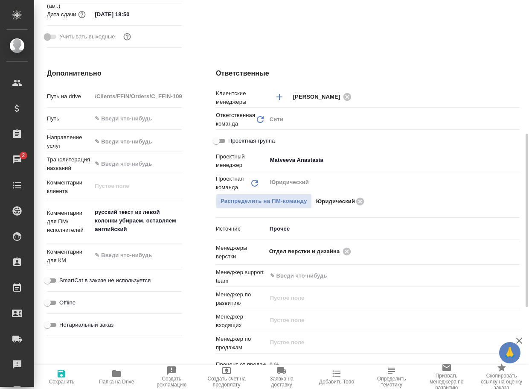
type textarea "x"
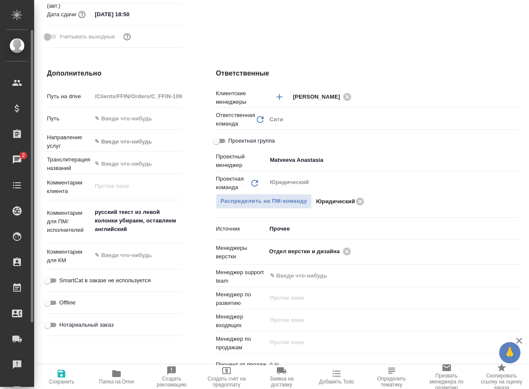
type textarea "x"
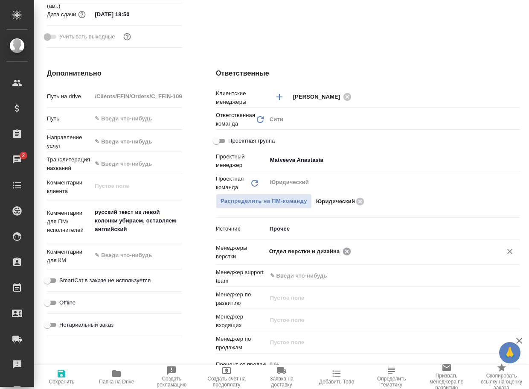
click at [347, 253] on icon at bounding box center [347, 251] width 8 height 8
type textarea "x"
click at [354, 253] on input "text" at bounding box center [421, 251] width 135 height 10
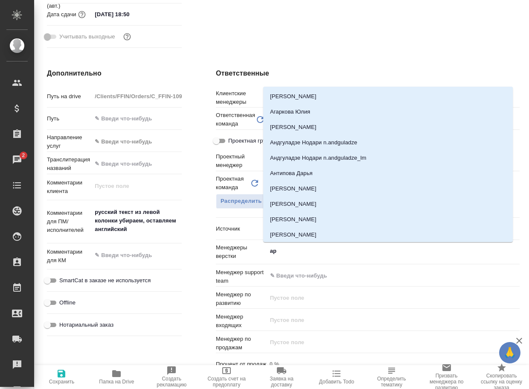
type input "арс"
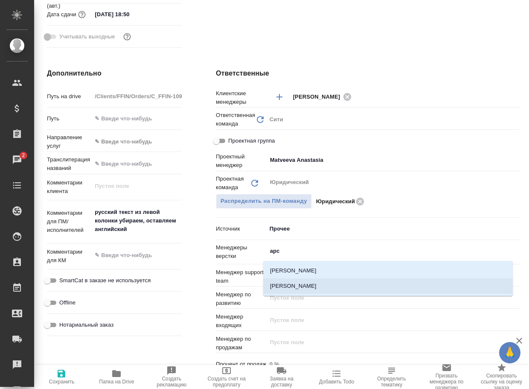
click at [330, 290] on li "[PERSON_NAME]" at bounding box center [388, 285] width 250 height 15
type textarea "x"
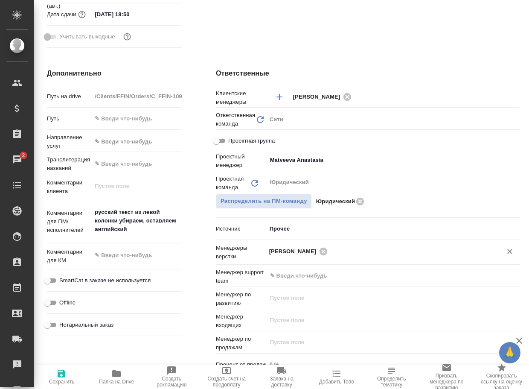
click at [70, 376] on span "Сохранить" at bounding box center [61, 376] width 45 height 16
type textarea "x"
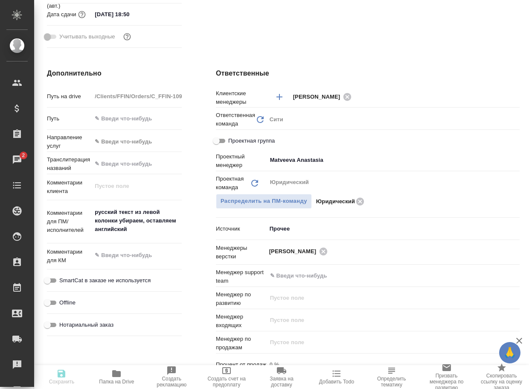
type textarea "x"
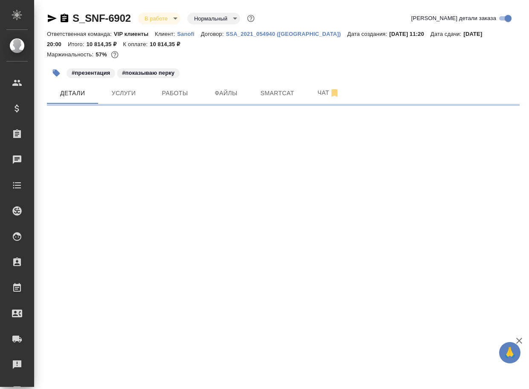
select select "RU"
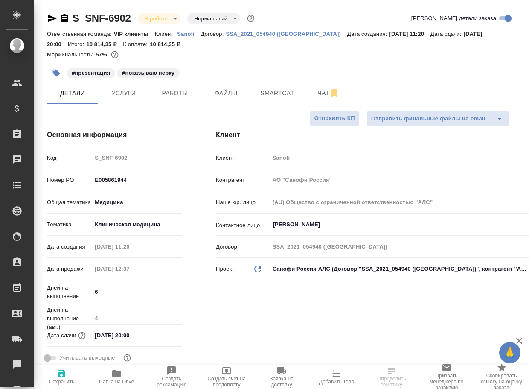
type textarea "x"
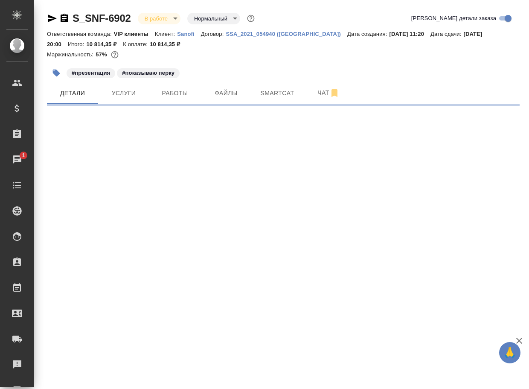
select select "RU"
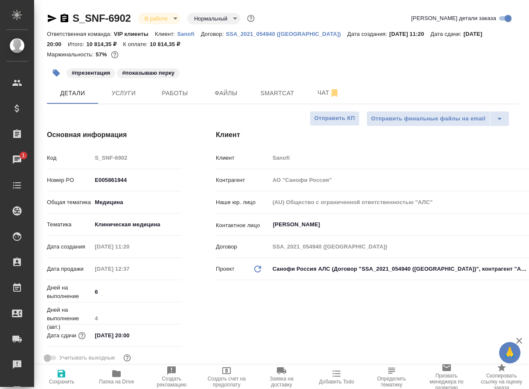
type textarea "x"
click at [317, 93] on span "Чат" at bounding box center [328, 93] width 41 height 11
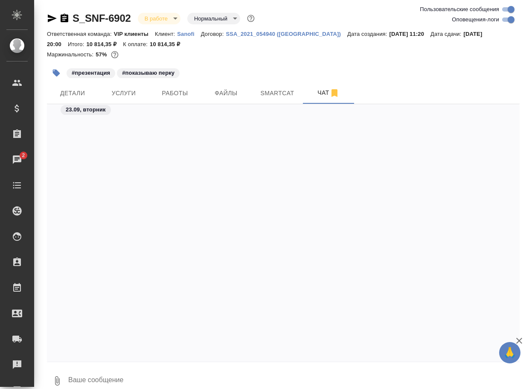
scroll to position [28020, 0]
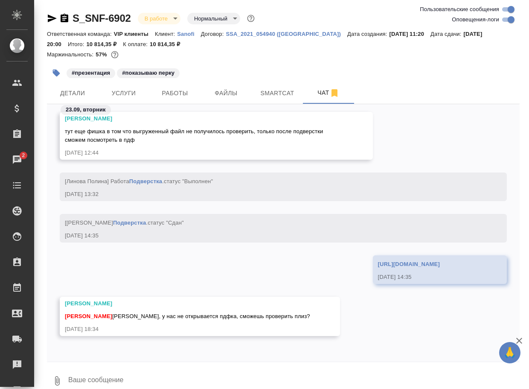
click at [378, 261] on link "https://drive.awatera.com/apps/files/files/10395010?dir=/Shares/Sanofi/Orders/S…" at bounding box center [409, 264] width 62 height 6
drag, startPoint x: 112, startPoint y: 371, endPoint x: 110, endPoint y: 367, distance: 5.3
click at [112, 371] on textarea at bounding box center [293, 380] width 453 height 29
type textarea "сейчас"
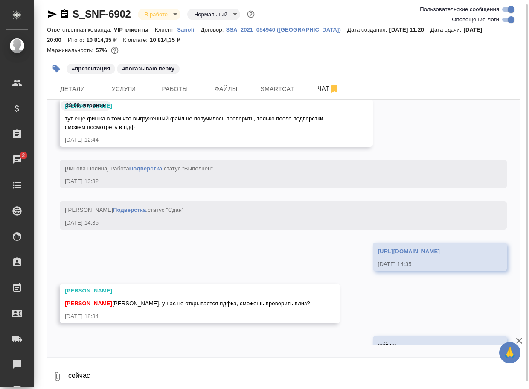
scroll to position [28061, 0]
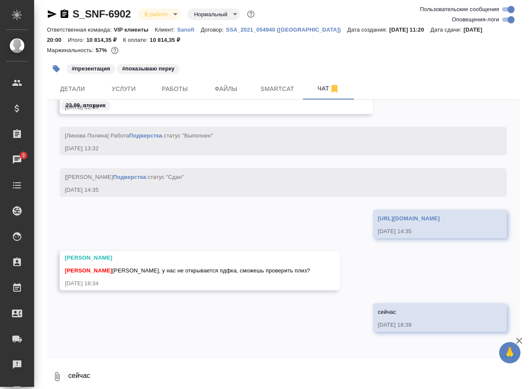
click at [87, 377] on textarea "сейчас" at bounding box center [293, 376] width 453 height 29
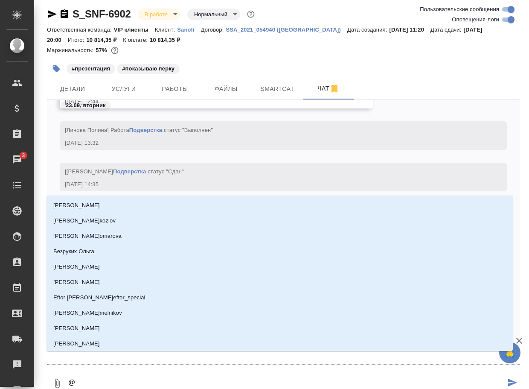
type textarea "@г"
type input "г"
type textarea "@го"
type input "го"
type textarea "@гор"
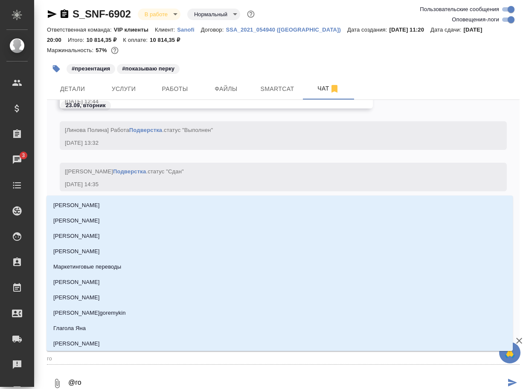
type input "гор"
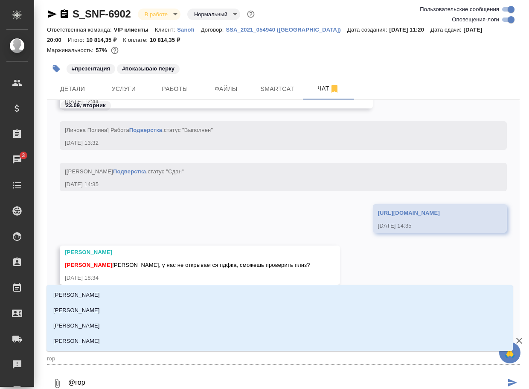
type textarea "@горш"
type input "горш"
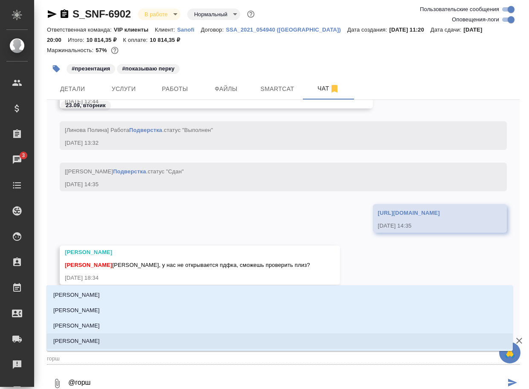
click at [121, 342] on li "[PERSON_NAME]" at bounding box center [280, 340] width 467 height 15
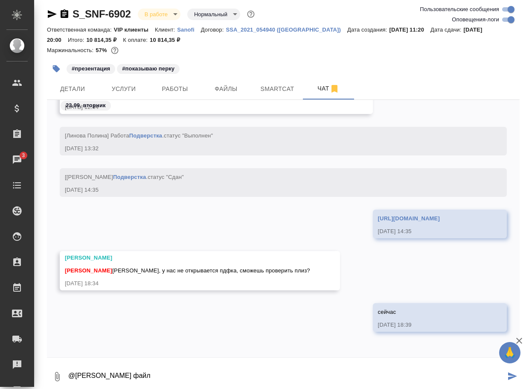
click at [149, 373] on textarea "@Горшкова Валентина аменила файл" at bounding box center [286, 376] width 438 height 29
click at [211, 379] on textarea "@Горшкова Валентина заменила файл" at bounding box center [286, 376] width 438 height 29
type textarea "@Горшкова Валентина заменила файл"
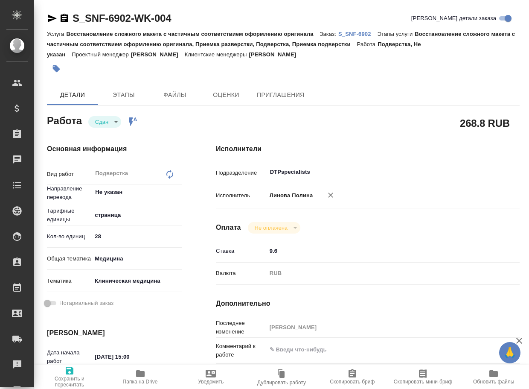
type textarea "x"
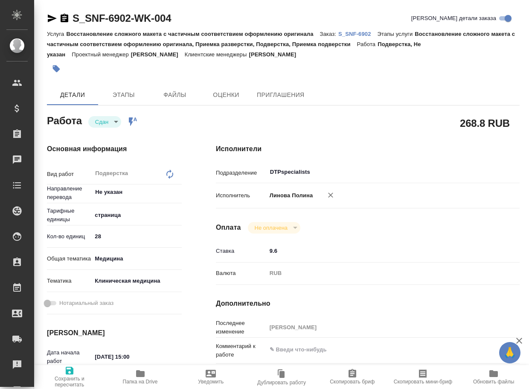
type textarea "x"
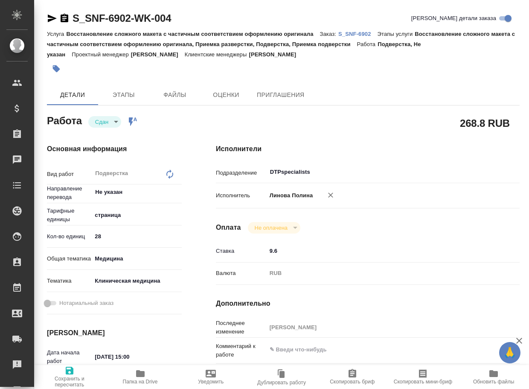
type textarea "x"
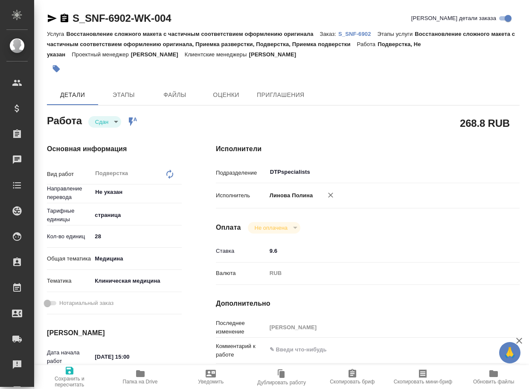
click at [143, 377] on icon "button" at bounding box center [140, 373] width 10 height 10
type textarea "x"
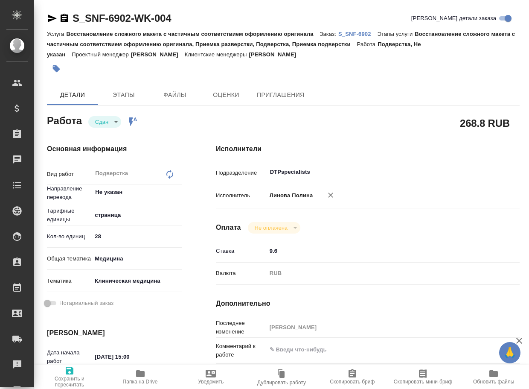
type textarea "x"
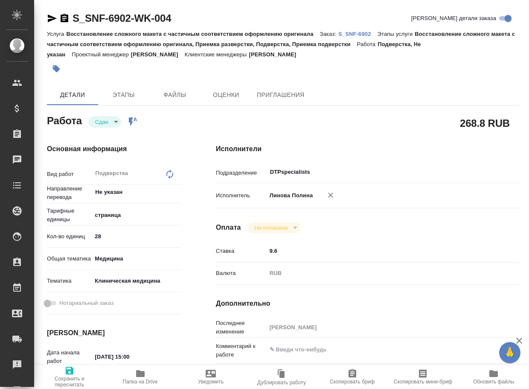
type textarea "x"
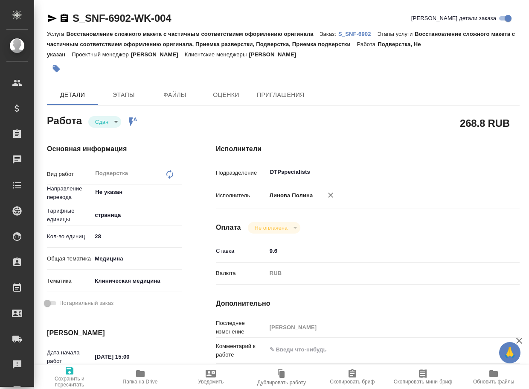
type textarea "x"
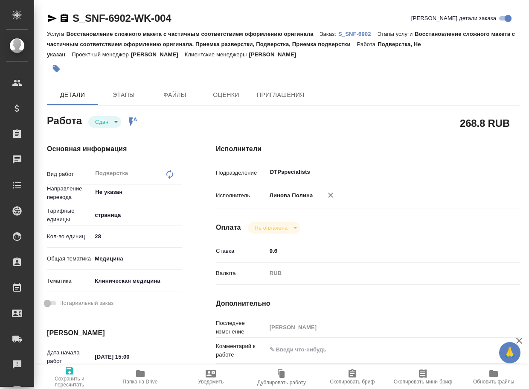
type textarea "x"
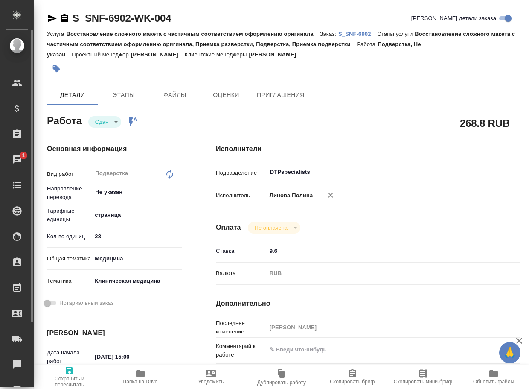
type textarea "x"
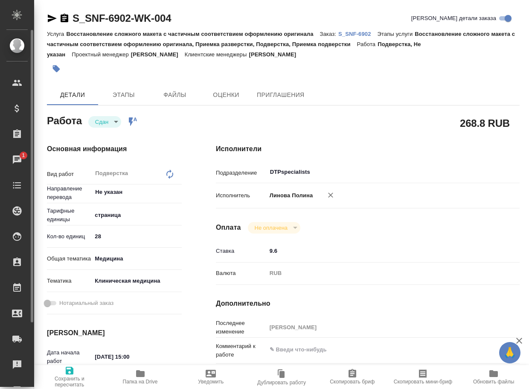
type textarea "x"
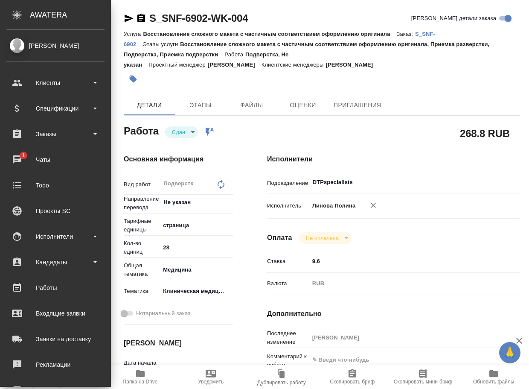
type textarea "x"
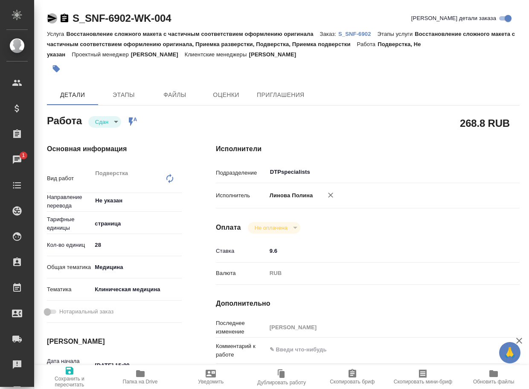
click at [52, 18] on icon "button" at bounding box center [52, 19] width 9 height 8
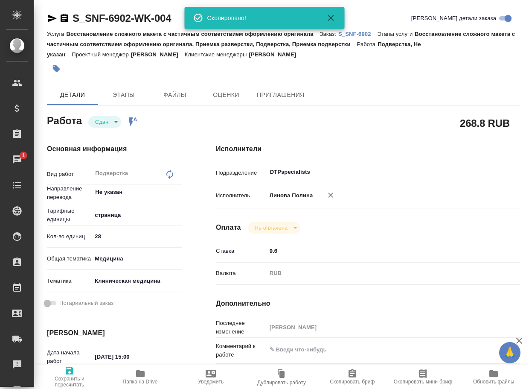
type textarea "x"
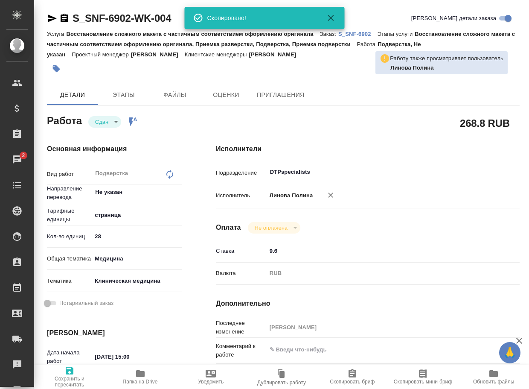
type textarea "x"
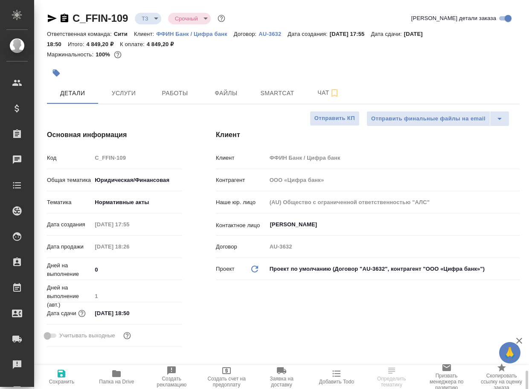
select select "RU"
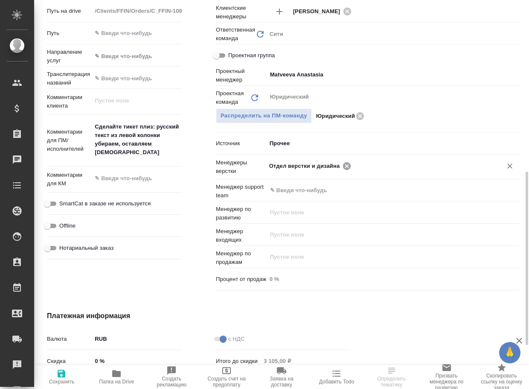
click at [345, 166] on icon at bounding box center [347, 166] width 8 height 8
click at [345, 166] on input "text" at bounding box center [378, 166] width 219 height 10
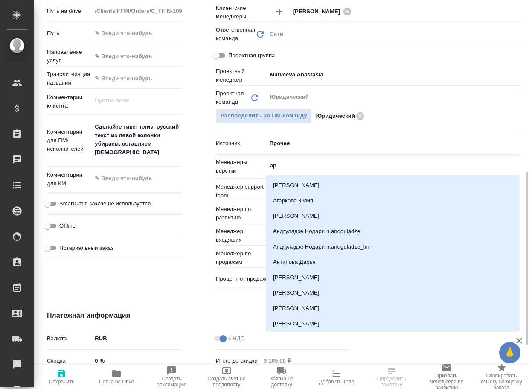
type input "арс"
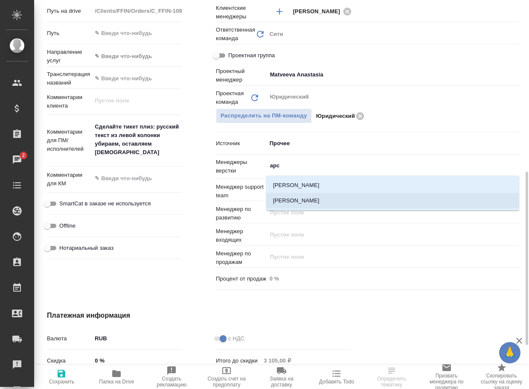
click at [307, 197] on li "[PERSON_NAME]" at bounding box center [392, 200] width 253 height 15
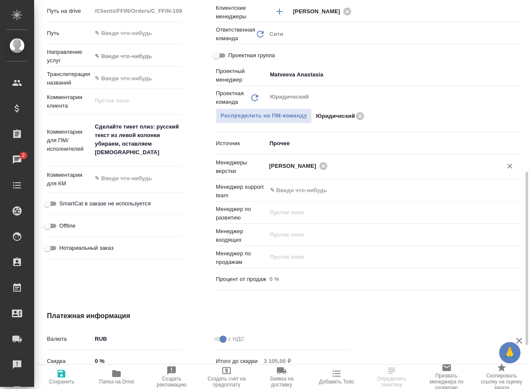
click at [59, 373] on icon "button" at bounding box center [62, 374] width 8 height 8
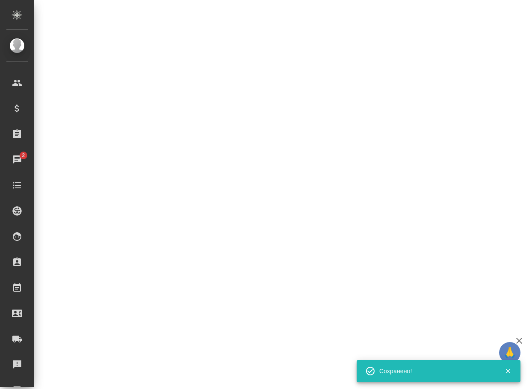
select select "RU"
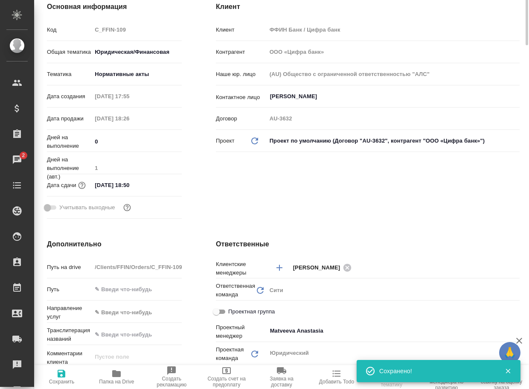
scroll to position [0, 0]
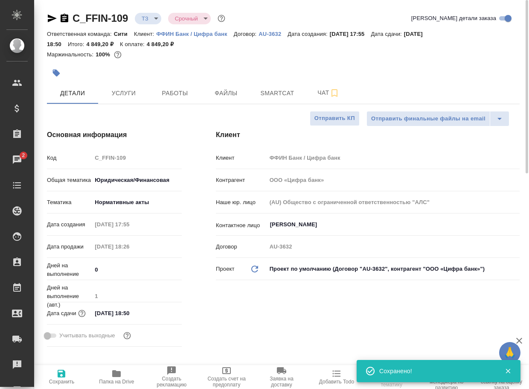
type textarea "x"
click at [149, 18] on body "🙏 .cls-1 fill:#fff; AWATERA Arsenyeva Vera Клиенты Спецификации Заказы 2 Чаты T…" at bounding box center [264, 194] width 529 height 389
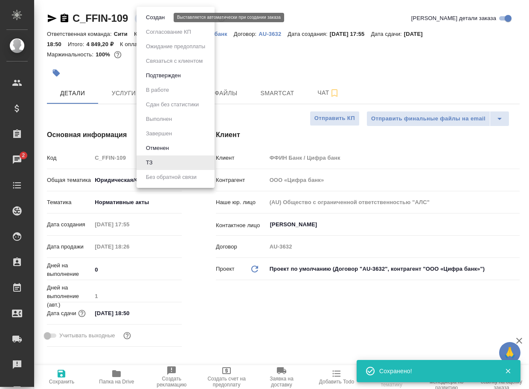
click at [151, 19] on button "Создан" at bounding box center [155, 17] width 24 height 9
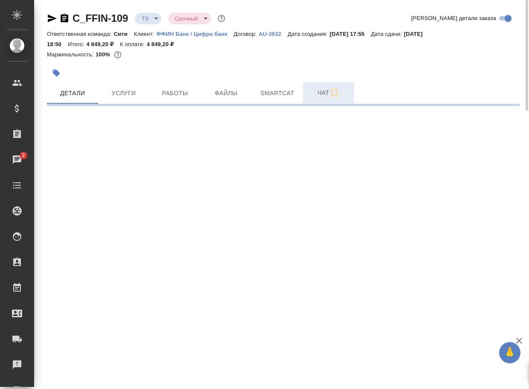
click at [323, 95] on span "Чат" at bounding box center [328, 93] width 41 height 11
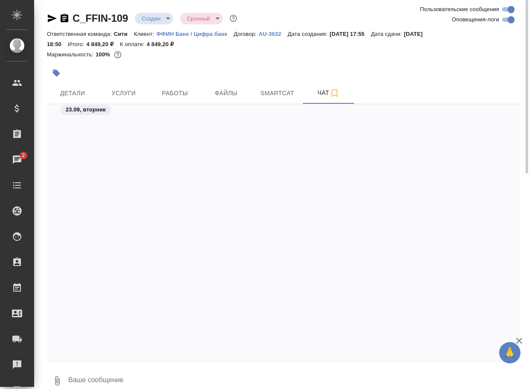
scroll to position [377, 0]
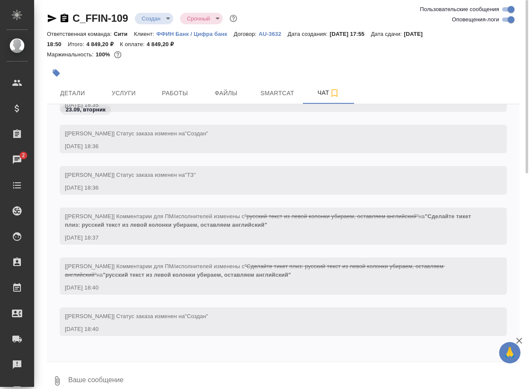
click at [111, 375] on textarea at bounding box center [293, 380] width 453 height 29
click at [97, 377] on textarea at bounding box center [293, 380] width 453 height 29
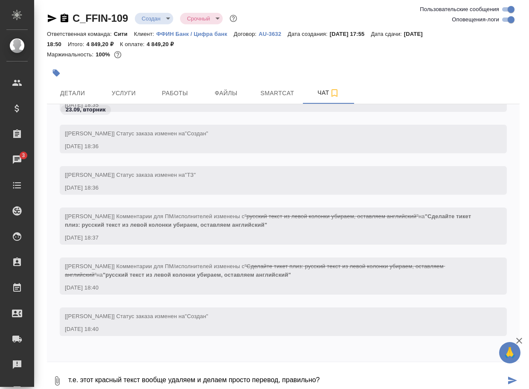
type textarea "т.е. этот красный текст вообще удаляем и делаем просто перевод, правильно?"
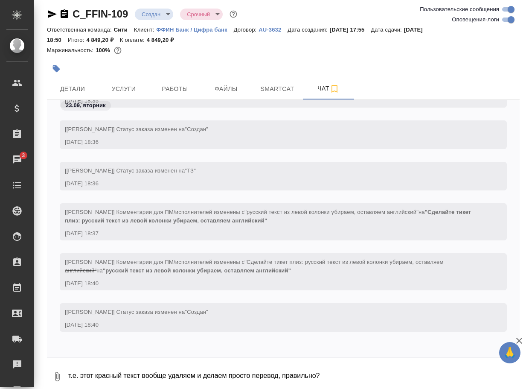
scroll to position [418, 0]
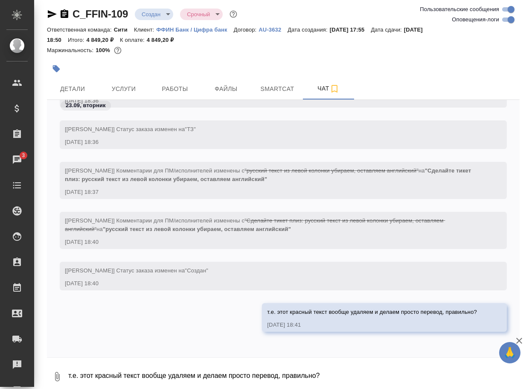
click at [55, 379] on icon "button" at bounding box center [57, 376] width 5 height 9
click at [60, 336] on span "С локального диска" at bounding box center [54, 332] width 58 height 11
click at [0, 0] on input "С локального диска" at bounding box center [0, 0] width 0 height 0
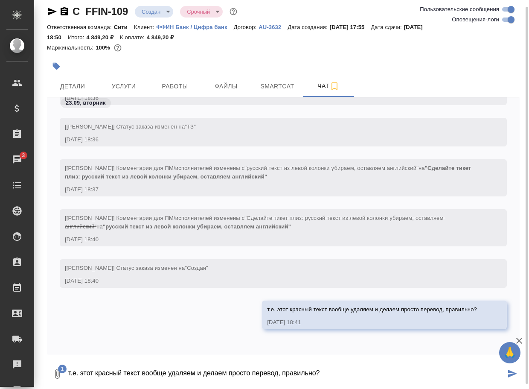
click at [102, 378] on textarea "т.е. этот красный текст вообще удаляем и делаем просто перевод, правильно?" at bounding box center [286, 373] width 438 height 29
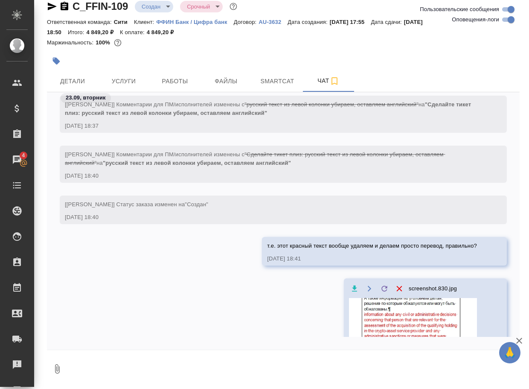
scroll to position [749, 0]
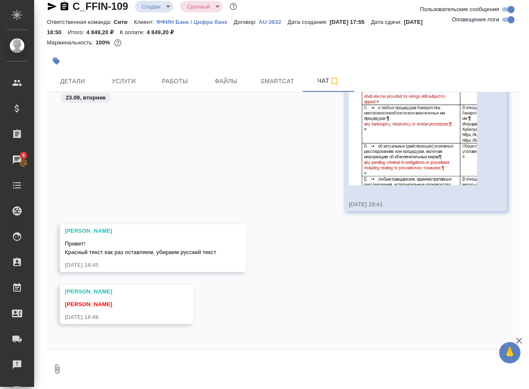
click at [162, 184] on div "screenshot.830.jpg 23.09.25, 18:41" at bounding box center [283, 115] width 473 height 219
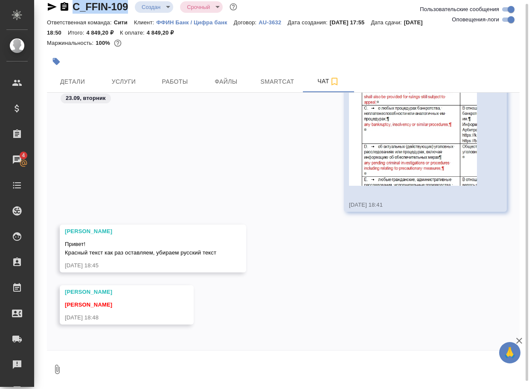
scroll to position [0, 0]
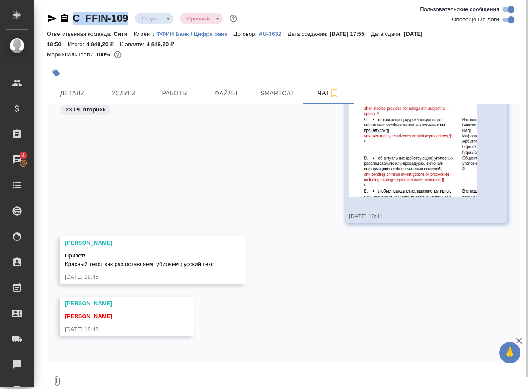
drag, startPoint x: 131, startPoint y: 11, endPoint x: 63, endPoint y: 5, distance: 69.0
click at [63, 5] on div "C_FFIN-109 Создан new Срочный urgent Ответственная команда: Сити Клиент: ФФИН Б…" at bounding box center [283, 200] width 482 height 400
copy link "C_FFIN-109"
click at [58, 382] on icon "button" at bounding box center [57, 381] width 10 height 10
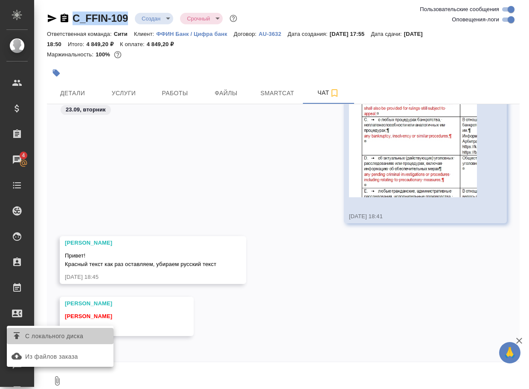
click at [67, 336] on span "С локального диска" at bounding box center [54, 336] width 58 height 11
click at [0, 0] on input "С локального диска" at bounding box center [0, 0] width 0 height 0
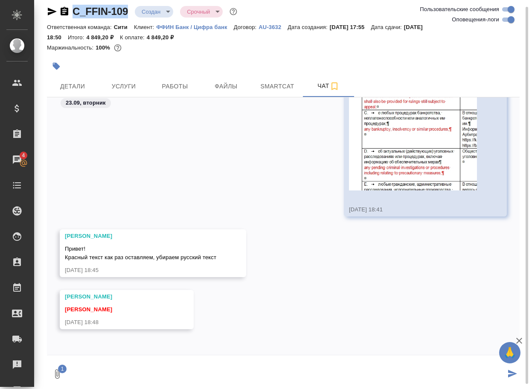
drag, startPoint x: 90, startPoint y: 371, endPoint x: 90, endPoint y: 366, distance: 5.1
click at [90, 371] on textarea at bounding box center [286, 373] width 438 height 29
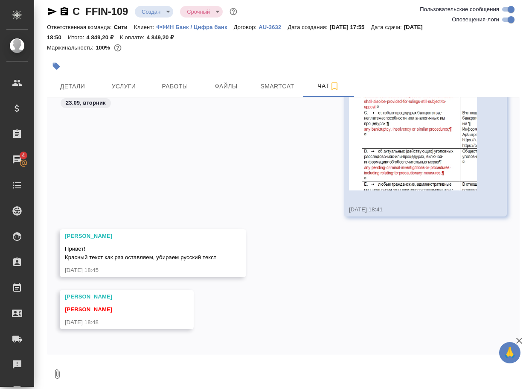
scroll to position [808, 0]
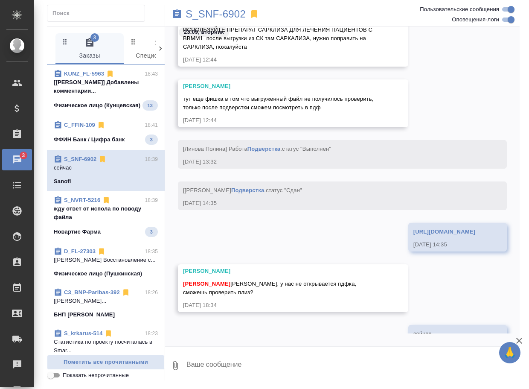
scroll to position [27608, 0]
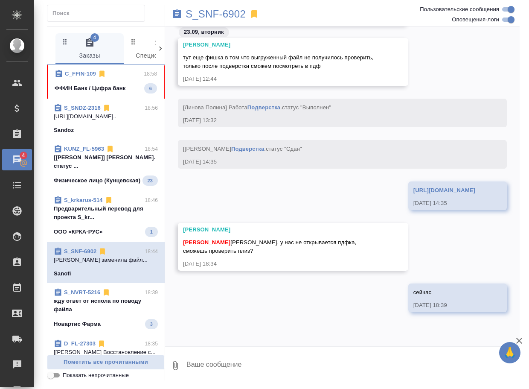
click at [115, 88] on p "ФФИН Банк / Цифра банк" at bounding box center [90, 88] width 71 height 9
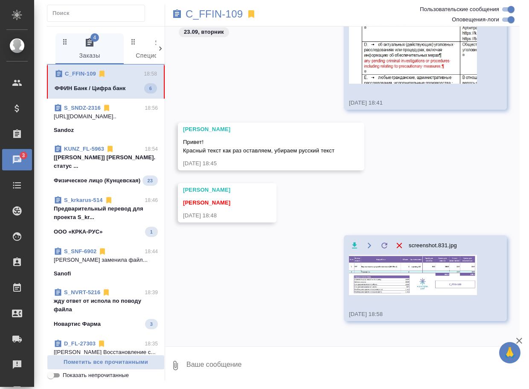
scroll to position [1272, 0]
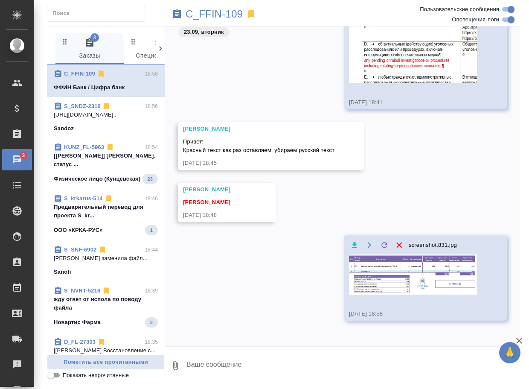
click at [137, 359] on span "Пометить все прочитанными" at bounding box center [106, 362] width 108 height 10
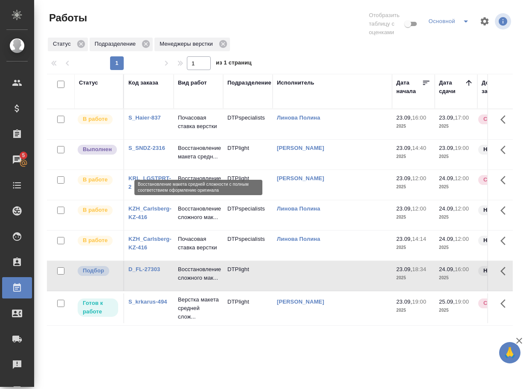
click at [196, 161] on p "Восстановление макета средн..." at bounding box center [198, 152] width 41 height 17
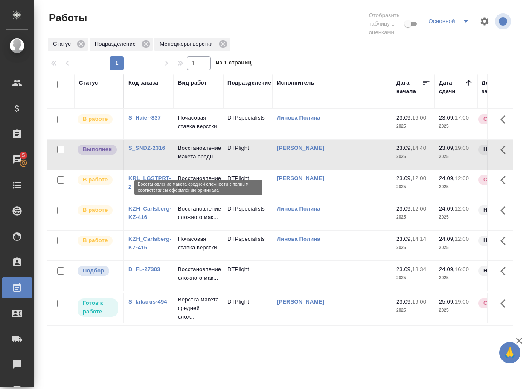
click at [196, 161] on p "Восстановление макета средн..." at bounding box center [198, 152] width 41 height 17
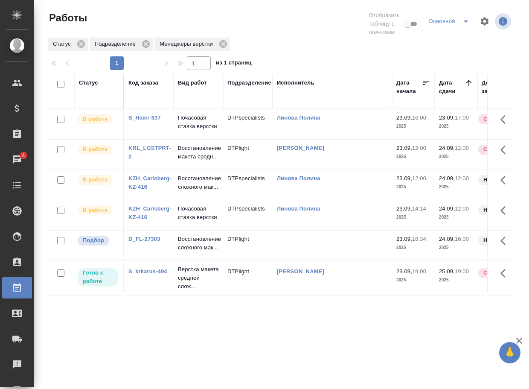
click at [172, 357] on div "Статус Код заказа Вид работ Подразделение Исполнитель Дата начала Дата сдачи До…" at bounding box center [280, 227] width 466 height 307
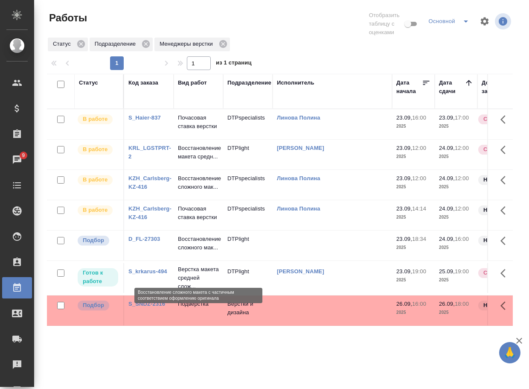
click at [192, 252] on p "Восстановление сложного мак..." at bounding box center [198, 243] width 41 height 17
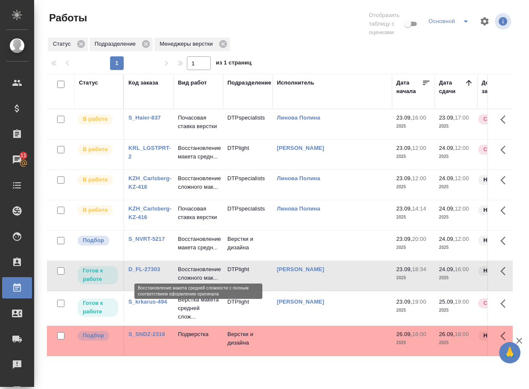
click at [203, 252] on p "Восстановление макета средн..." at bounding box center [198, 243] width 41 height 17
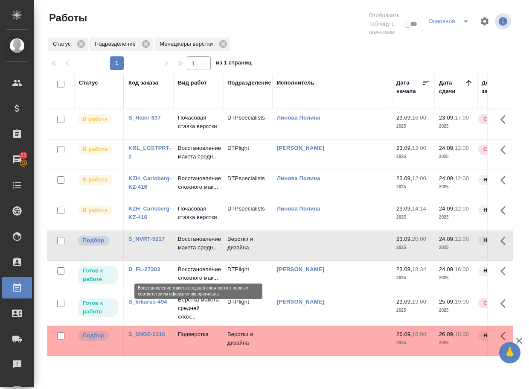
click at [204, 252] on p "Восстановление макета средн..." at bounding box center [198, 243] width 41 height 17
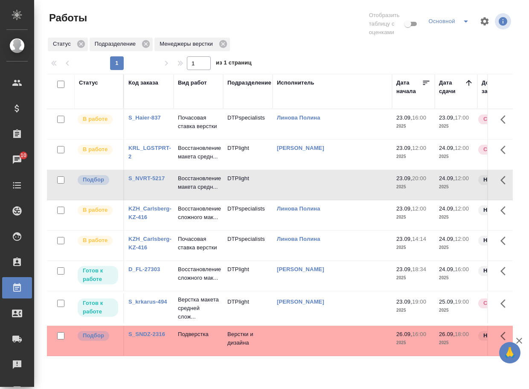
click at [159, 272] on link "D_FL-27303" at bounding box center [145, 269] width 32 height 6
click at [156, 337] on link "S_SNDZ-2316" at bounding box center [147, 334] width 37 height 6
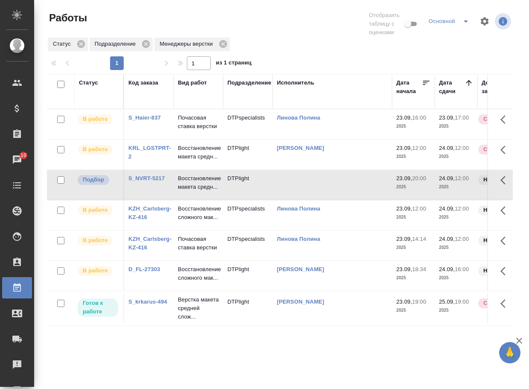
scroll to position [0, 0]
click at [144, 272] on link "D_FL-27303" at bounding box center [145, 269] width 32 height 6
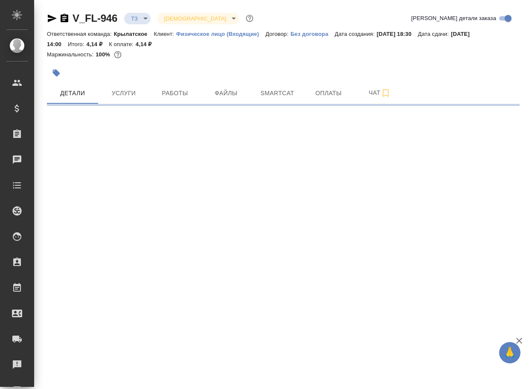
select select "RU"
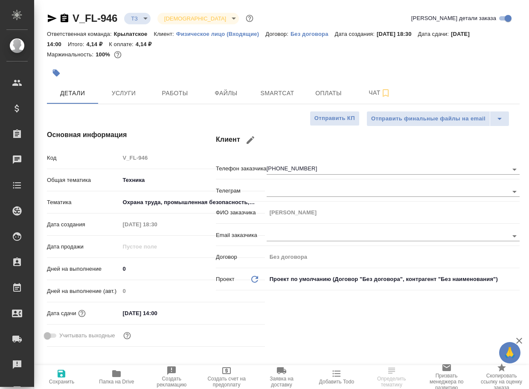
type textarea "x"
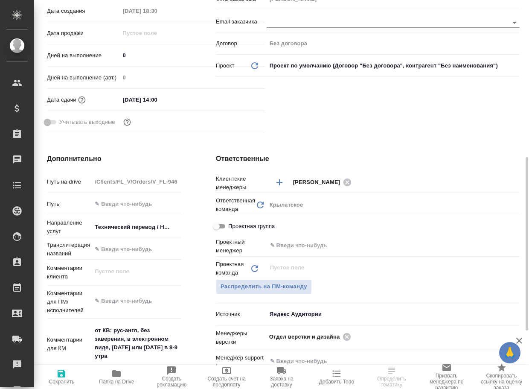
scroll to position [256, 0]
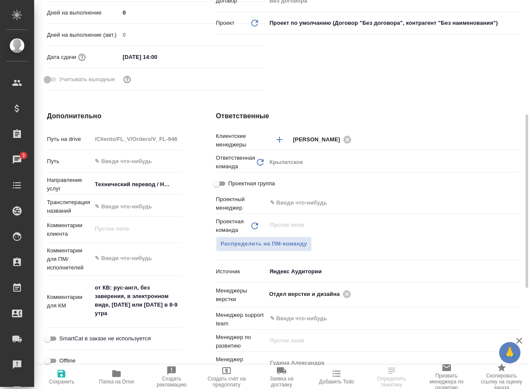
click at [118, 373] on icon "button" at bounding box center [116, 373] width 9 height 7
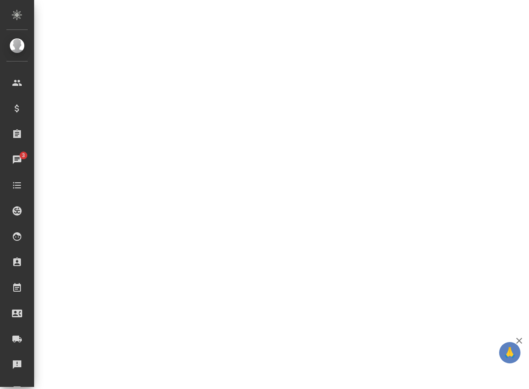
select select "RU"
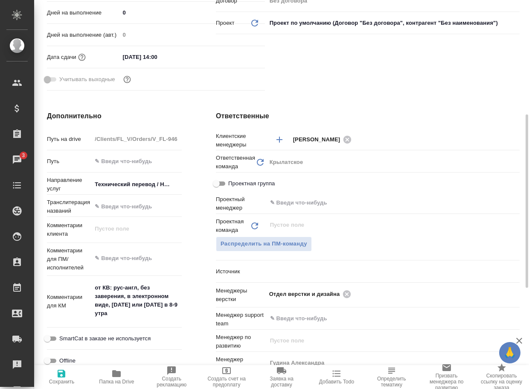
type textarea "x"
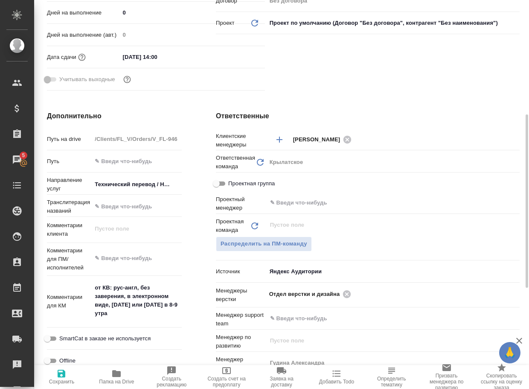
type textarea "x"
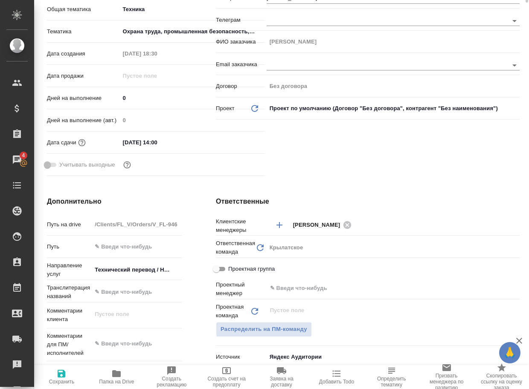
scroll to position [0, 0]
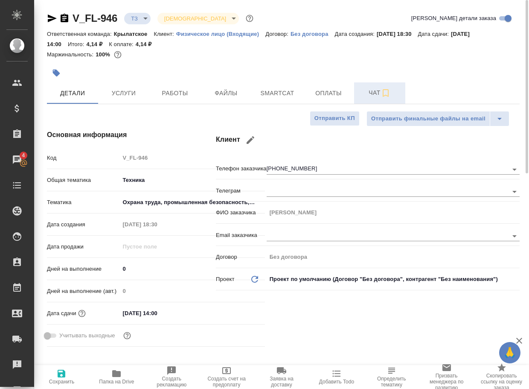
click at [368, 94] on span "Чат" at bounding box center [379, 93] width 41 height 11
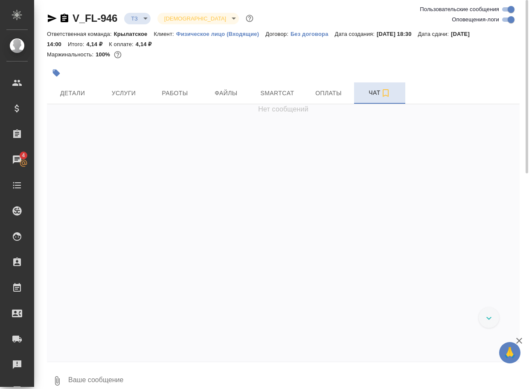
scroll to position [56, 0]
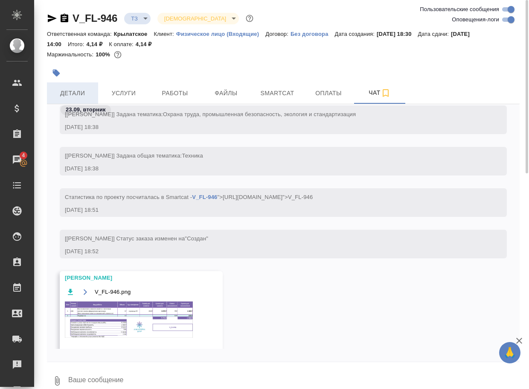
click at [78, 86] on button "Детали" at bounding box center [72, 92] width 51 height 21
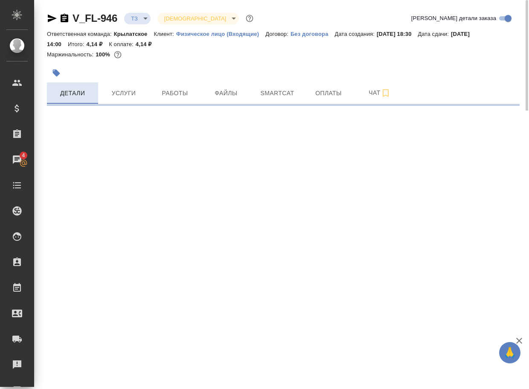
select select "RU"
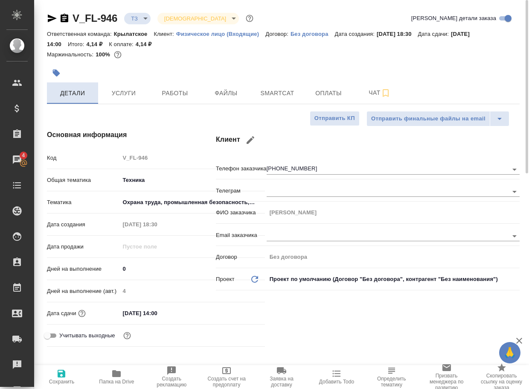
type textarea "x"
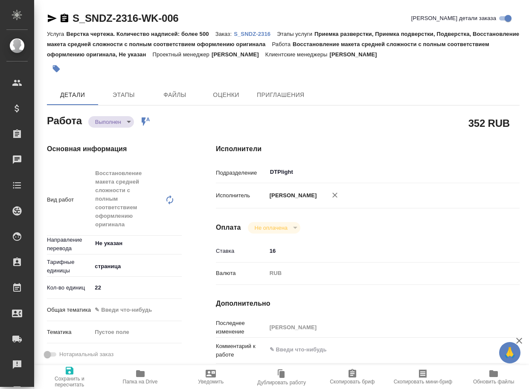
type textarea "x"
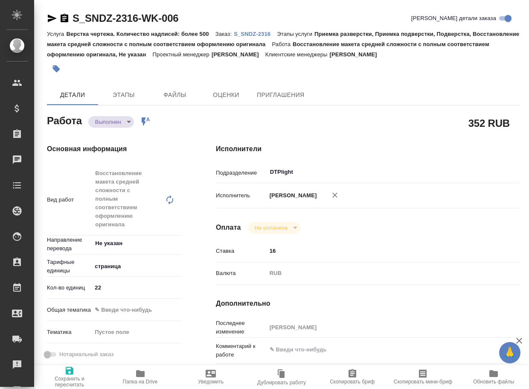
type textarea "x"
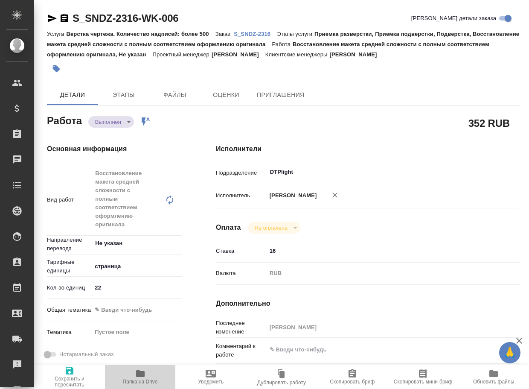
click at [137, 378] on icon "button" at bounding box center [140, 373] width 10 height 10
type textarea "x"
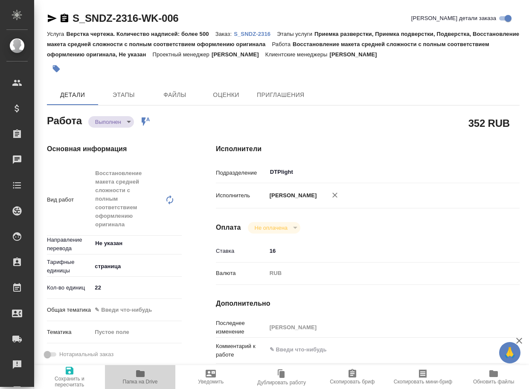
type textarea "x"
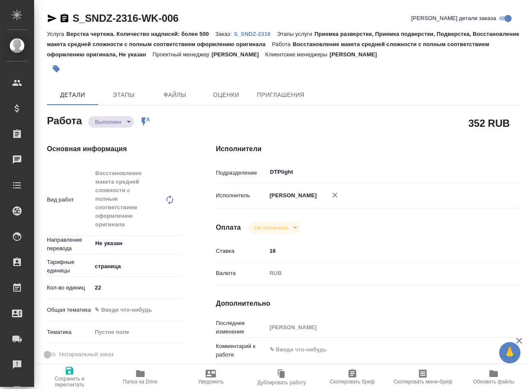
type textarea "x"
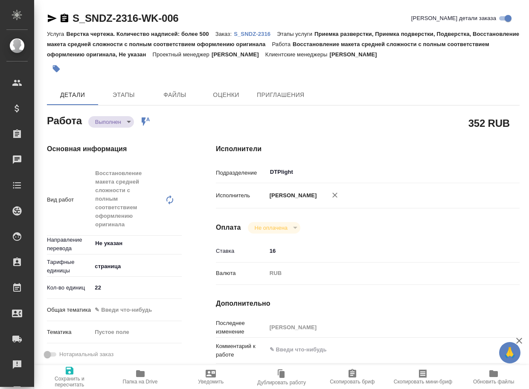
type textarea "x"
click at [119, 122] on body "🙏 .cls-1 fill:#fff; AWATERA Arsenyeva Vera Клиенты Спецификации Заказы 5 Чаты T…" at bounding box center [264, 194] width 529 height 389
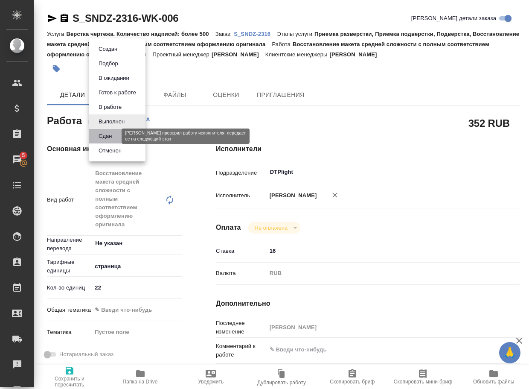
click at [109, 139] on button "Сдан" at bounding box center [105, 135] width 18 height 9
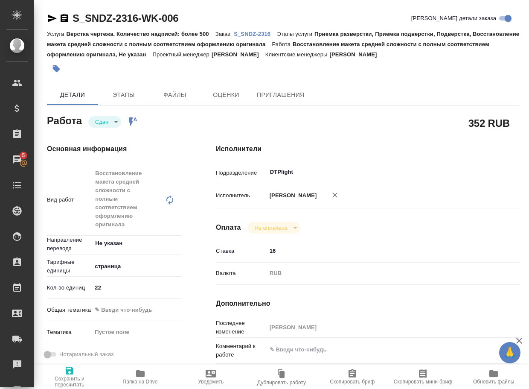
type textarea "x"
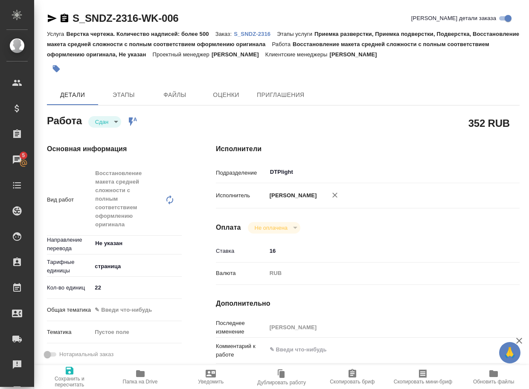
type textarea "x"
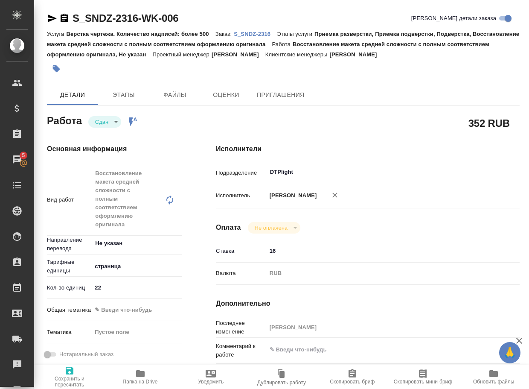
type textarea "x"
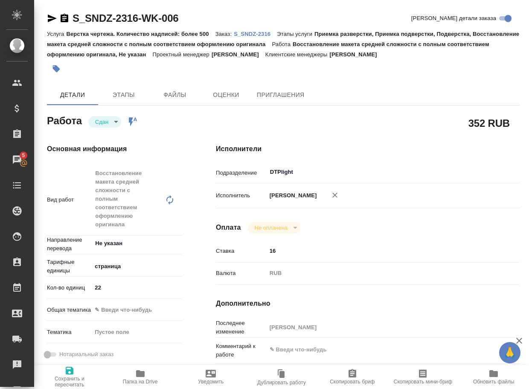
click at [265, 36] on p "S_SNDZ-2316" at bounding box center [255, 34] width 43 height 6
type textarea "x"
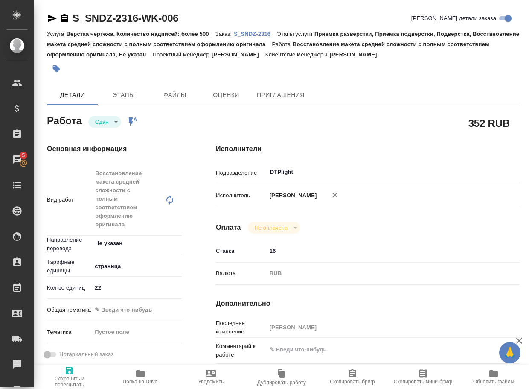
type textarea "x"
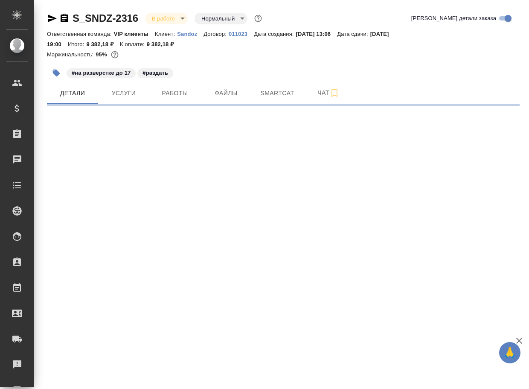
select select "RU"
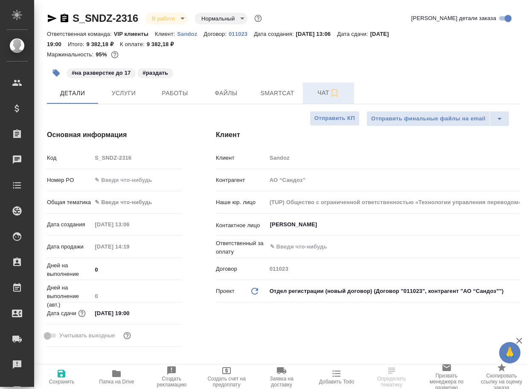
type textarea "x"
click at [324, 94] on span "Чат" at bounding box center [328, 93] width 41 height 11
type textarea "x"
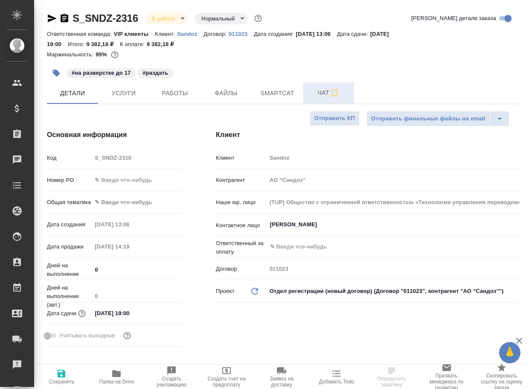
type textarea "x"
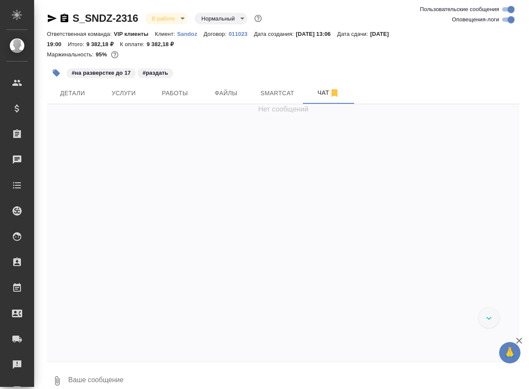
scroll to position [5135, 0]
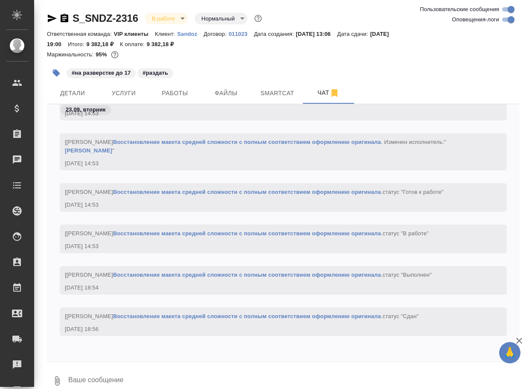
click at [150, 379] on textarea at bounding box center [293, 380] width 453 height 29
paste textarea "https://drive.awatera.com/apps/files/files/10446473?dir=/Shares/Sandoz/Orders/S…"
type textarea "https://drive.awatera.com/apps/files/files/10446473?dir=/Shares/Sandoz/Orders/S…"
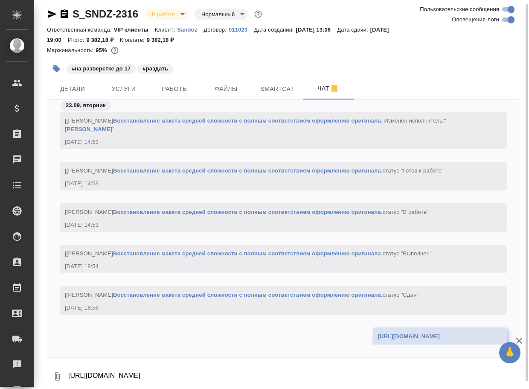
scroll to position [5185, 0]
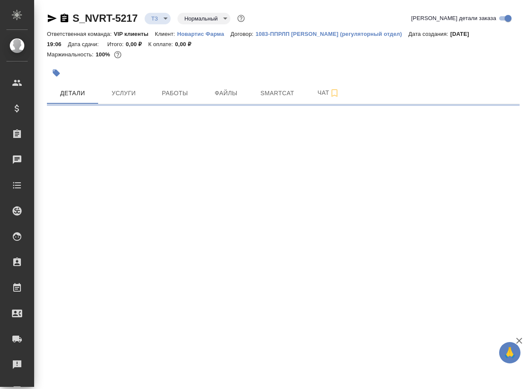
select select "RU"
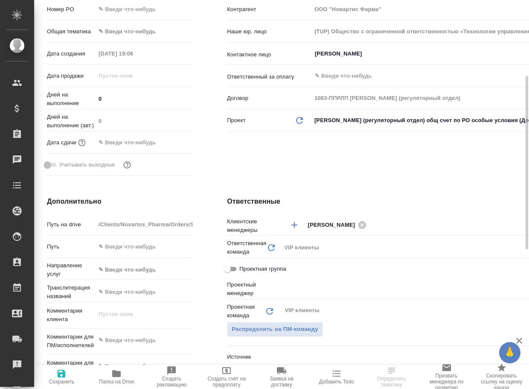
scroll to position [342, 0]
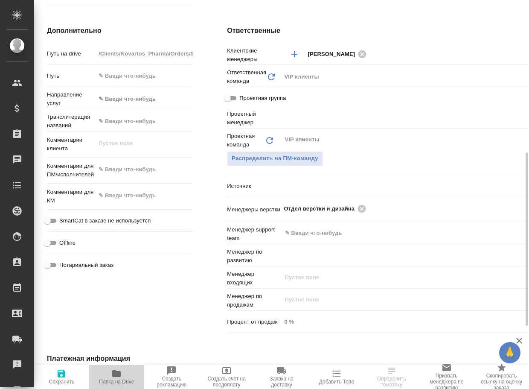
click at [113, 381] on span "Папка на Drive" at bounding box center [116, 382] width 35 height 6
type textarea "x"
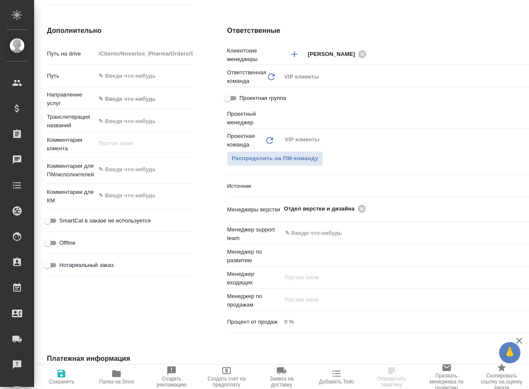
type textarea "x"
type input "Грабко Мария"
type input "Комаров Роман"
type textarea "x"
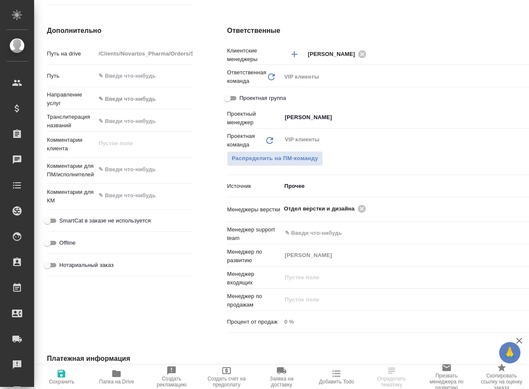
type textarea "x"
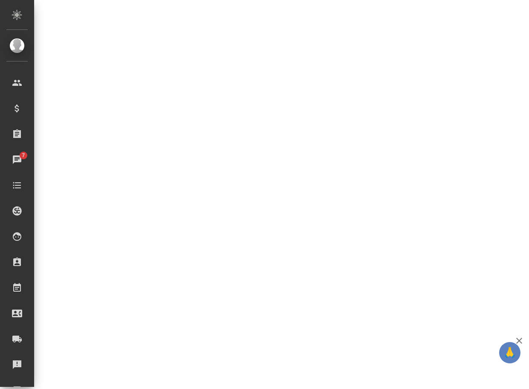
select select "RU"
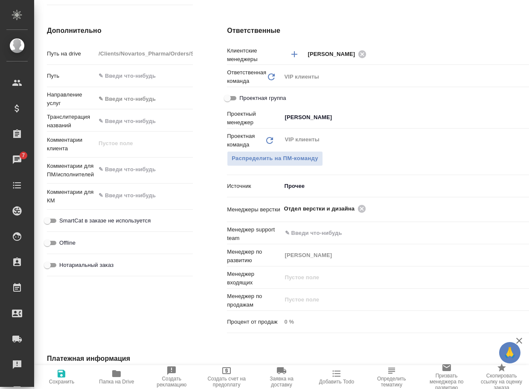
type textarea "x"
click at [357, 210] on icon at bounding box center [361, 208] width 9 height 9
type textarea "x"
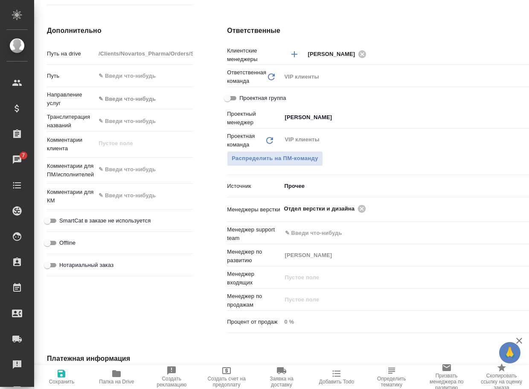
type textarea "x"
click at [349, 210] on input "text" at bounding box center [403, 208] width 238 height 10
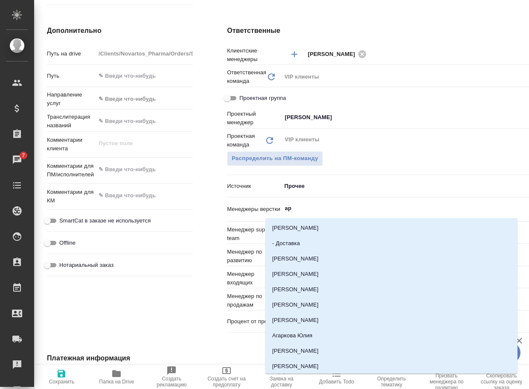
type input "арс"
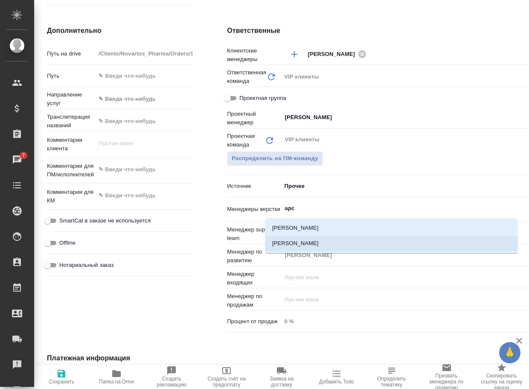
click at [323, 243] on li "Арсеньева Вера" at bounding box center [392, 243] width 252 height 15
type textarea "x"
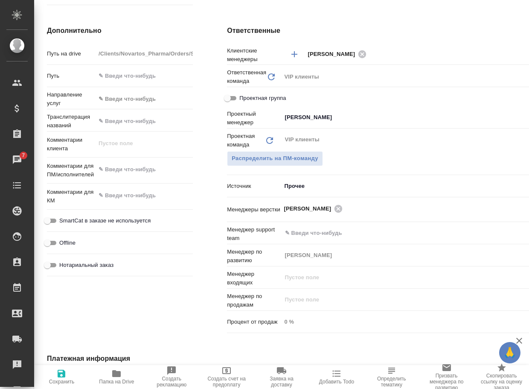
click at [49, 380] on span "Сохранить" at bounding box center [61, 376] width 45 height 16
type textarea "x"
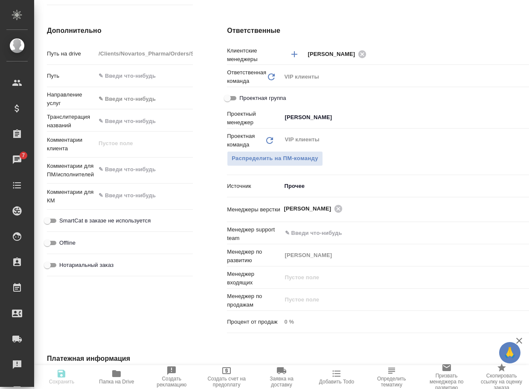
type textarea "x"
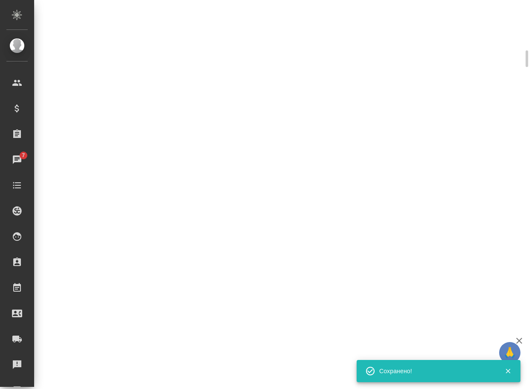
scroll to position [335, 0]
click at [65, 376] on div ".cls-1 fill:#fff; AWATERA Arsenyeva Vera Клиенты Спецификации Заказы 7 Чаты Tod…" at bounding box center [264, 194] width 529 height 389
select select "RU"
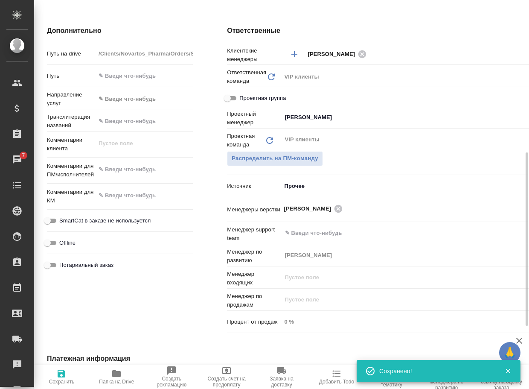
type textarea "x"
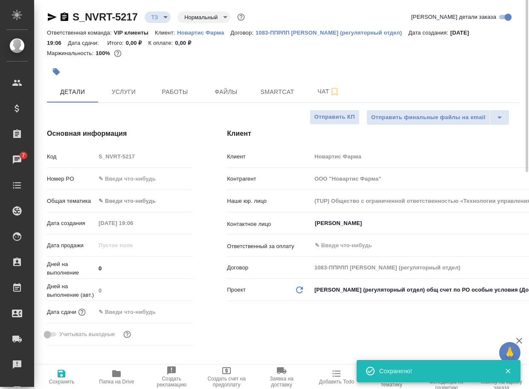
scroll to position [0, 0]
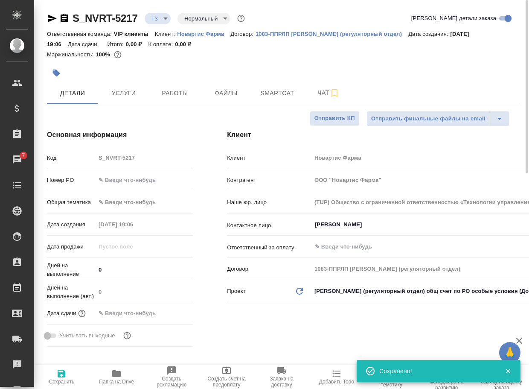
click at [164, 13] on body "🙏 .cls-1 fill:#fff; AWATERA Arsenyeva Vera Клиенты Спецификации Заказы 7 Чаты T…" at bounding box center [264, 194] width 529 height 389
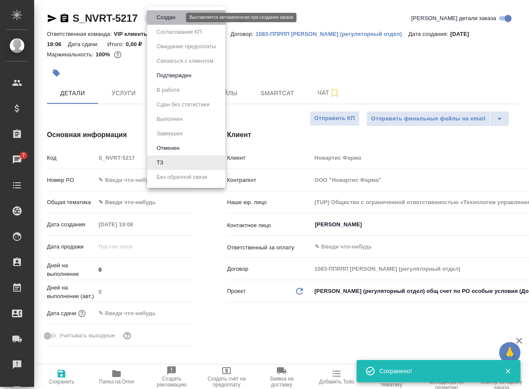
click at [164, 16] on button "Создан" at bounding box center [166, 17] width 24 height 9
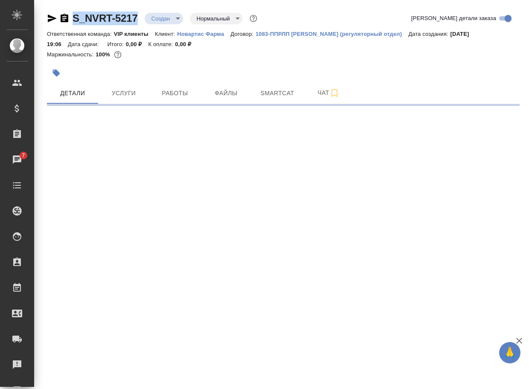
drag, startPoint x: 144, startPoint y: 23, endPoint x: 67, endPoint y: 19, distance: 77.4
click at [67, 19] on div "S_NVRT-5217 Создан new Нормальный normal" at bounding box center [153, 19] width 212 height 14
select select "RU"
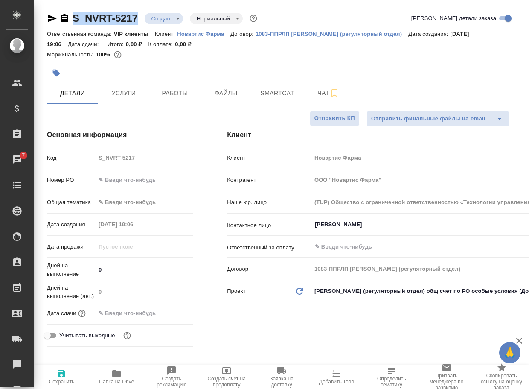
type textarea "x"
copy link "S_NVRT-5217"
type textarea "x"
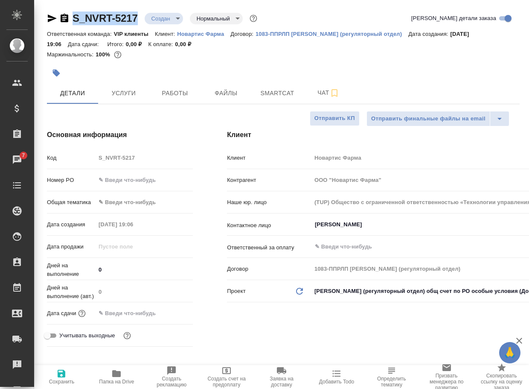
type textarea "x"
click at [326, 93] on span "Чат" at bounding box center [328, 93] width 41 height 11
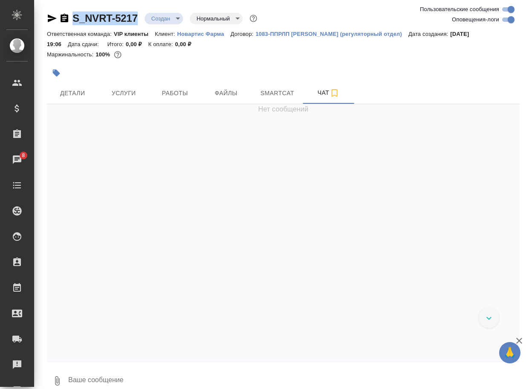
click at [58, 377] on icon "button" at bounding box center [57, 381] width 10 height 10
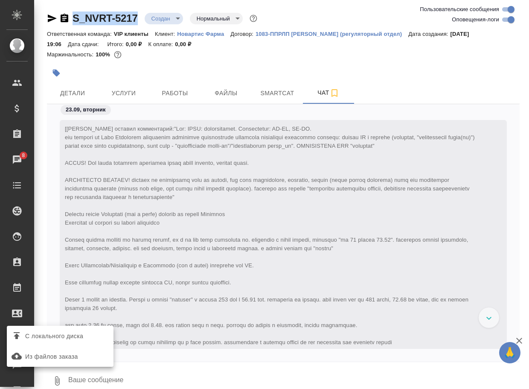
scroll to position [450, 0]
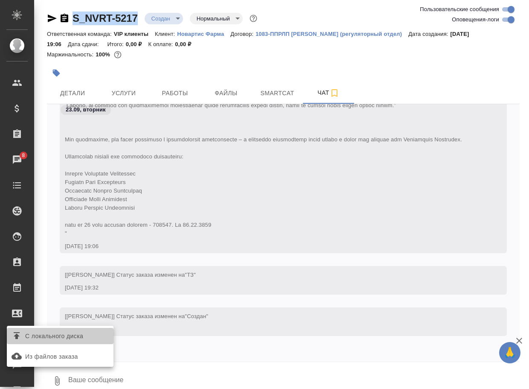
click at [63, 335] on span "С локального диска" at bounding box center [54, 336] width 58 height 11
click at [0, 0] on input "С локального диска" at bounding box center [0, 0] width 0 height 0
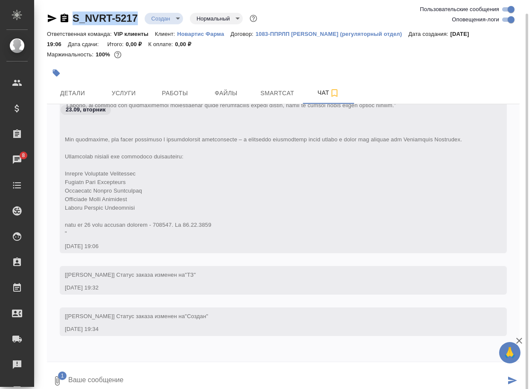
scroll to position [7, 0]
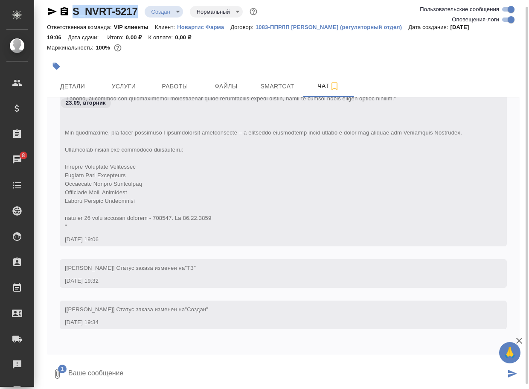
click at [96, 365] on textarea at bounding box center [286, 373] width 438 height 29
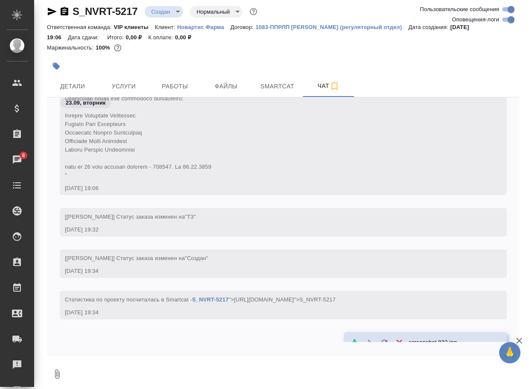
scroll to position [559, 0]
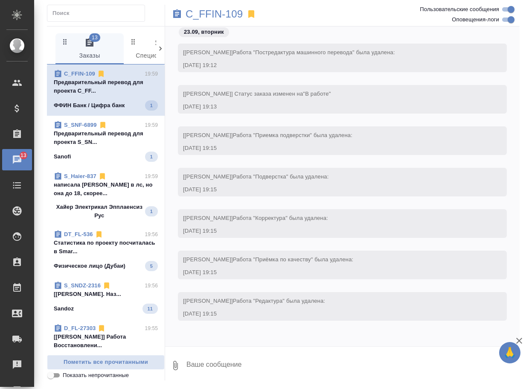
scroll to position [6846, 0]
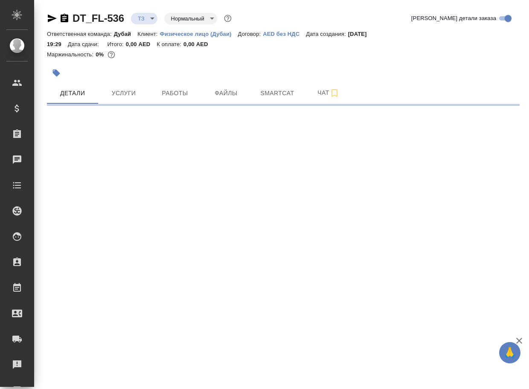
select select "RU"
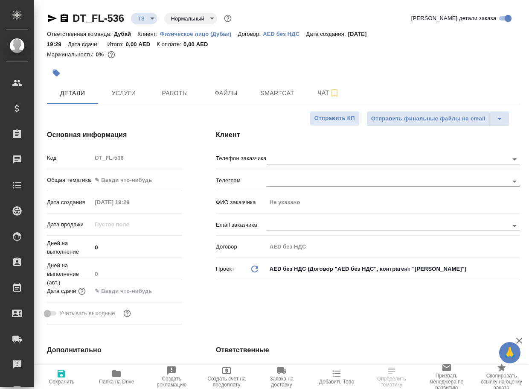
type textarea "x"
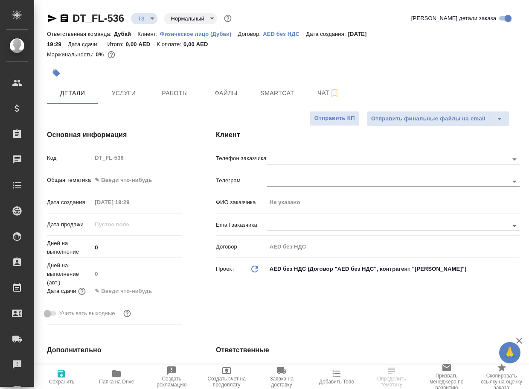
type textarea "x"
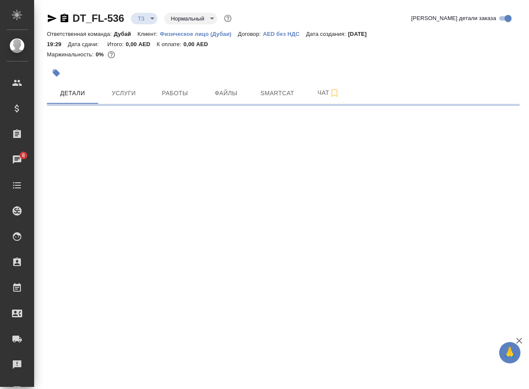
select select "RU"
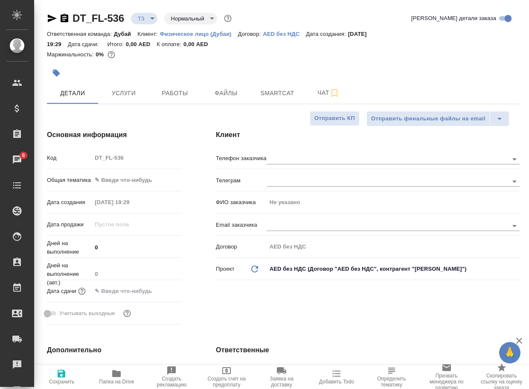
type textarea "x"
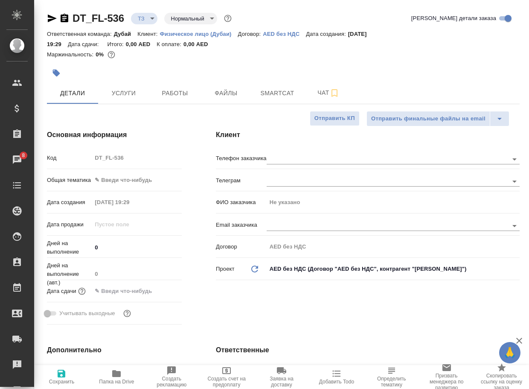
type textarea "x"
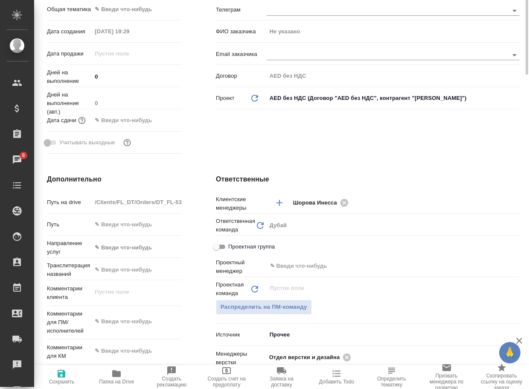
scroll to position [342, 0]
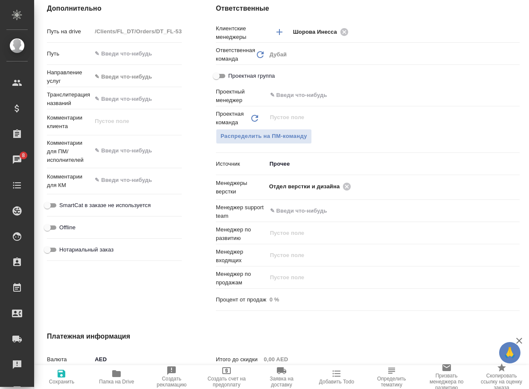
click at [116, 373] on icon "button" at bounding box center [116, 373] width 9 height 7
type textarea "x"
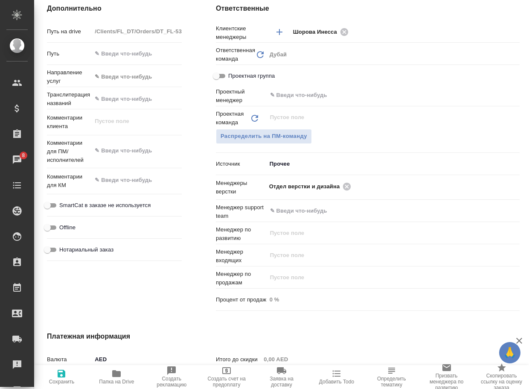
type textarea "x"
click at [347, 186] on icon at bounding box center [346, 186] width 9 height 9
type textarea "x"
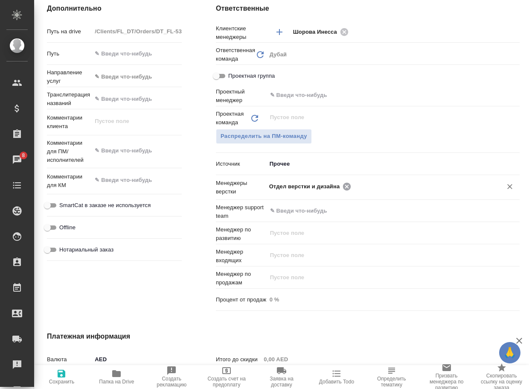
type textarea "x"
click at [354, 186] on input "text" at bounding box center [421, 186] width 135 height 10
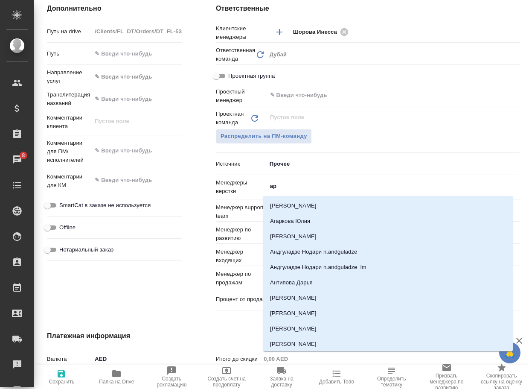
type input "арс"
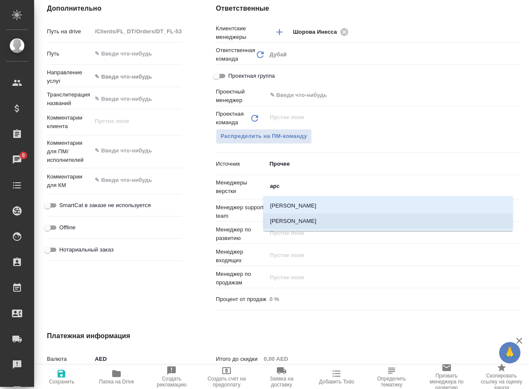
click at [314, 220] on li "[PERSON_NAME]" at bounding box center [388, 220] width 250 height 15
type textarea "x"
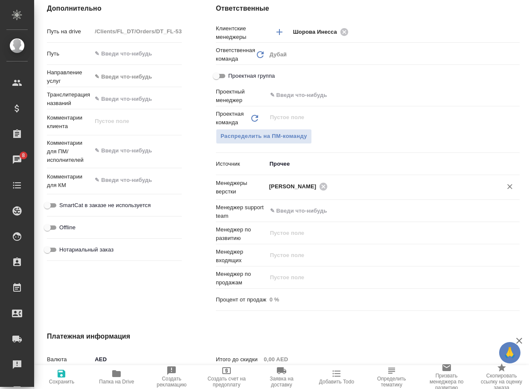
drag, startPoint x: 64, startPoint y: 380, endPoint x: 66, endPoint y: 376, distance: 4.9
click at [65, 380] on span "Сохранить" at bounding box center [62, 382] width 26 height 6
type textarea "x"
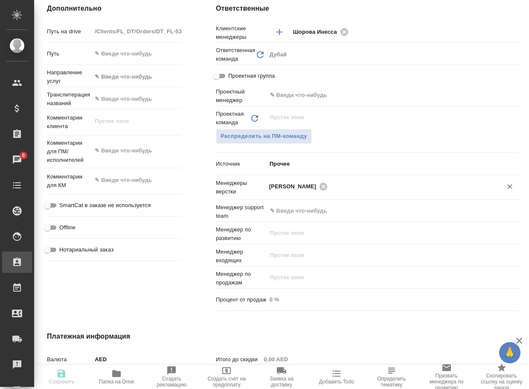
type textarea "x"
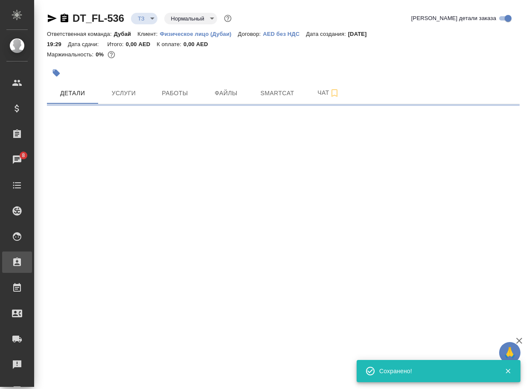
scroll to position [0, 0]
select select "RU"
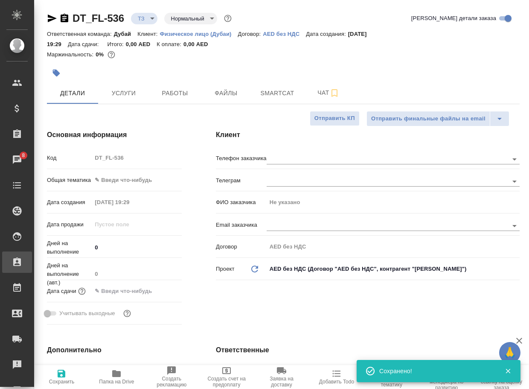
type textarea "x"
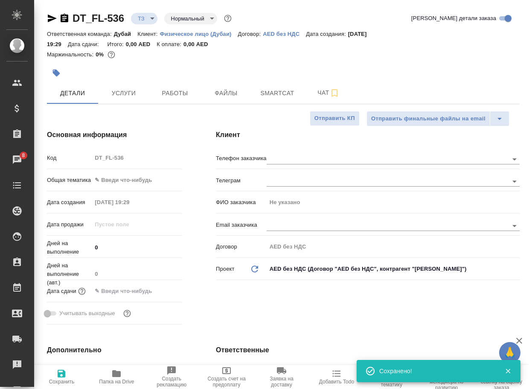
type textarea "x"
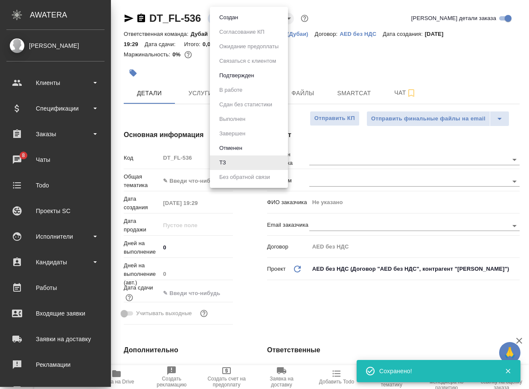
click at [222, 18] on body "🙏 .cls-1 fill:#fff; AWATERA Arsenyeva Vera Клиенты Спецификации Заказы 8 Чаты T…" at bounding box center [264, 194] width 529 height 389
click at [233, 23] on li "Создан" at bounding box center [249, 17] width 78 height 15
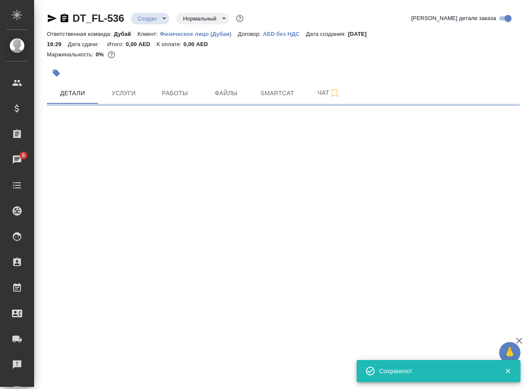
select select "RU"
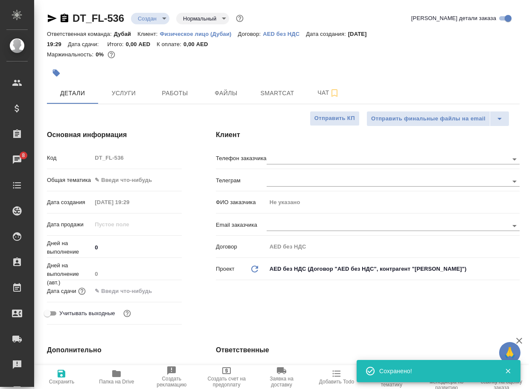
type textarea "x"
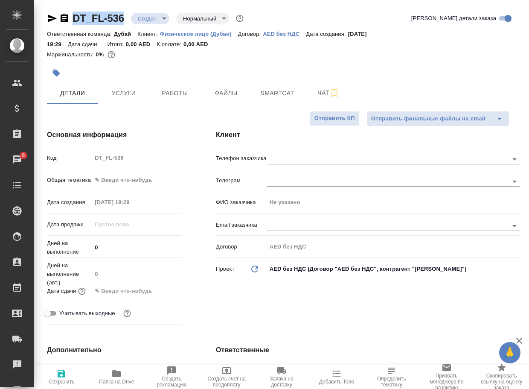
drag, startPoint x: 129, startPoint y: 22, endPoint x: 68, endPoint y: 20, distance: 61.1
click at [68, 20] on div "DT_FL-536 Создан new Нормальный normal" at bounding box center [146, 19] width 199 height 14
copy link "DT_FL-536"
type textarea "x"
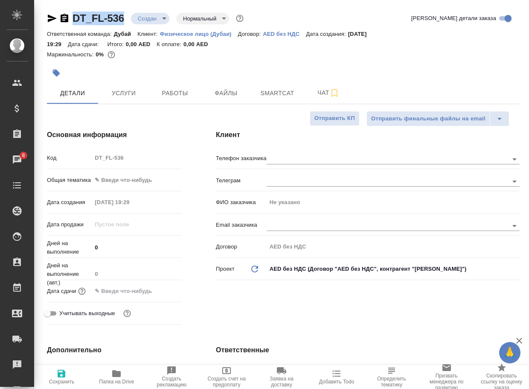
type textarea "x"
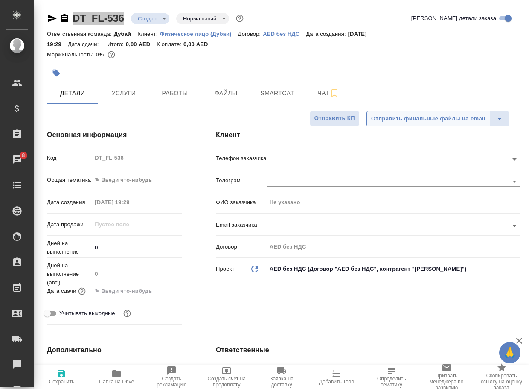
type textarea "x"
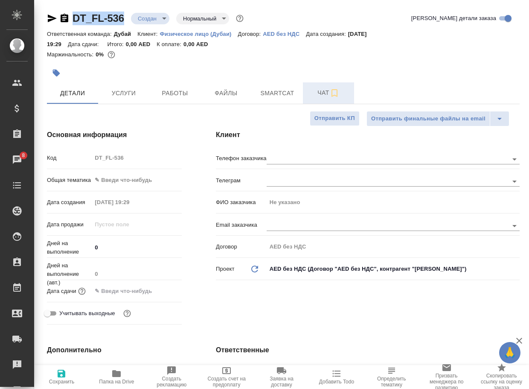
click at [319, 91] on span "Чат" at bounding box center [328, 93] width 41 height 11
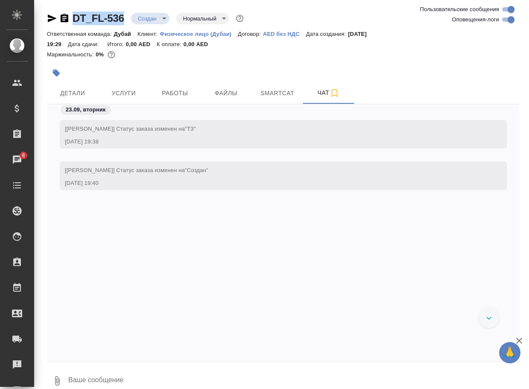
click at [61, 374] on button "0" at bounding box center [57, 380] width 20 height 29
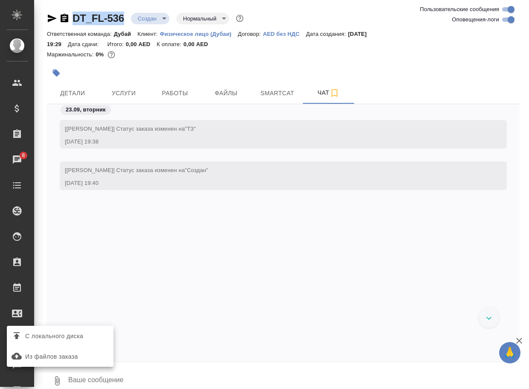
click at [75, 341] on span "С локального диска" at bounding box center [54, 336] width 58 height 11
click at [0, 0] on input "С локального диска" at bounding box center [0, 0] width 0 height 0
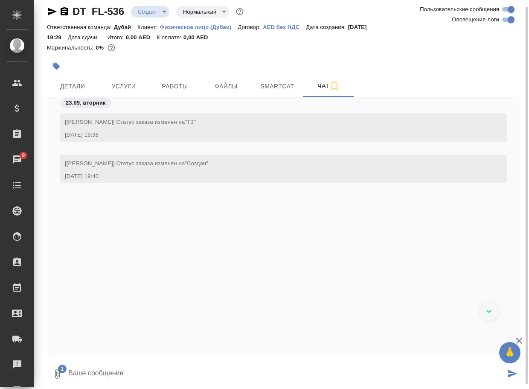
click at [110, 374] on textarea at bounding box center [286, 373] width 438 height 29
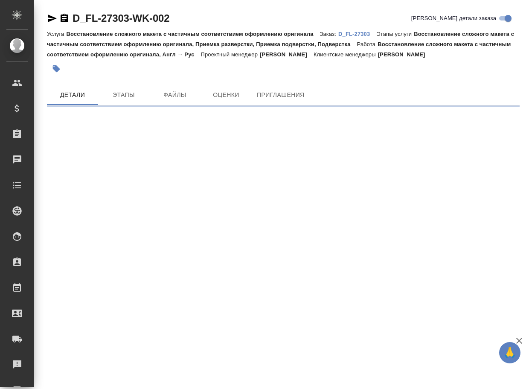
click at [51, 18] on icon "button" at bounding box center [52, 19] width 9 height 8
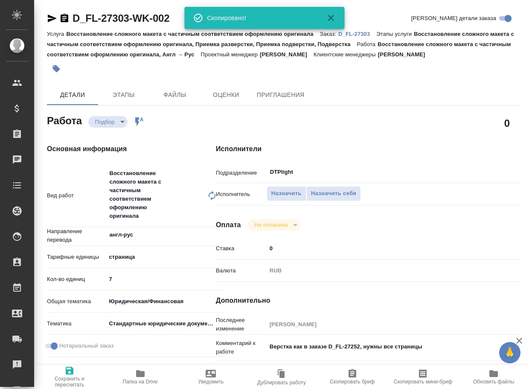
type textarea "x"
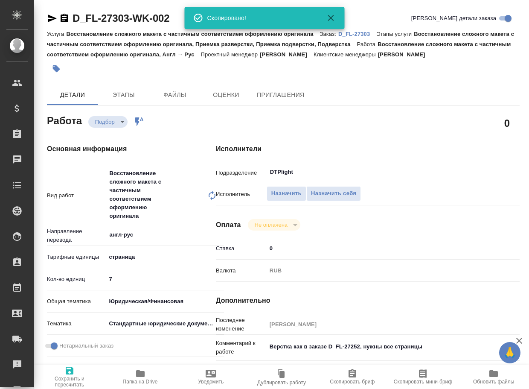
type textarea "x"
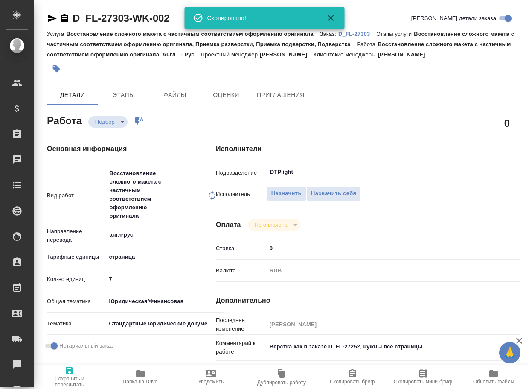
type textarea "x"
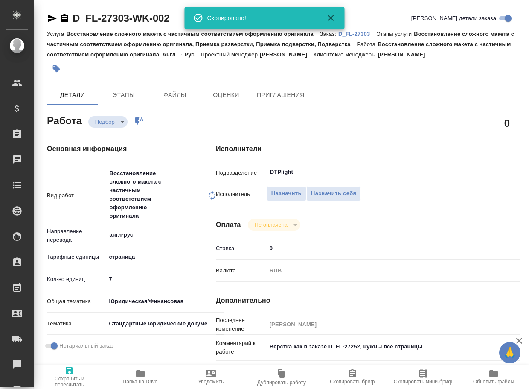
type textarea "x"
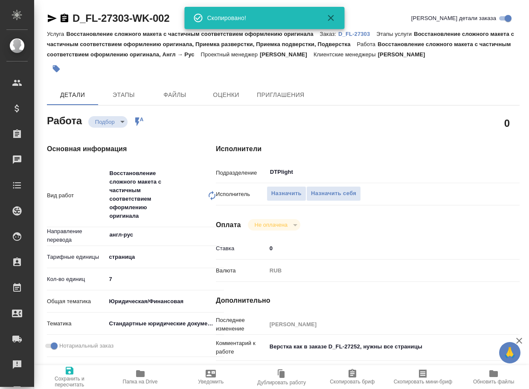
type textarea "x"
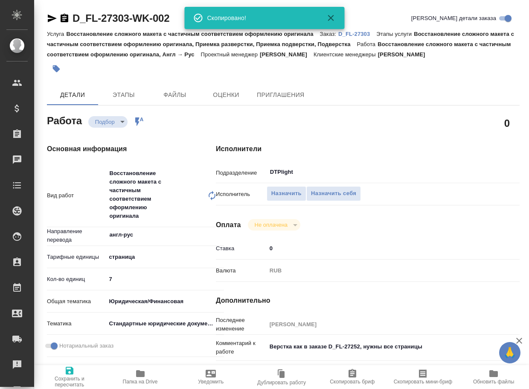
type textarea "x"
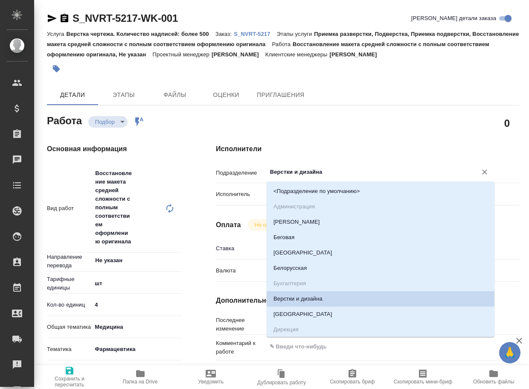
click at [333, 174] on input "Верстки и дизайна" at bounding box center [366, 172] width 194 height 10
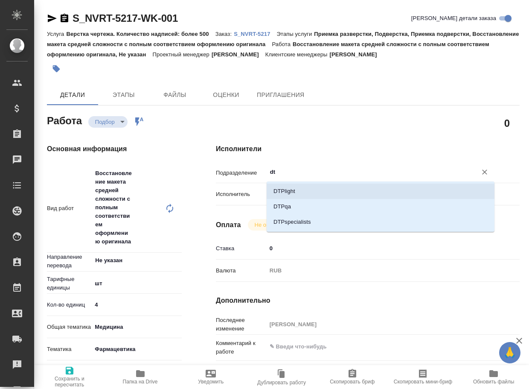
drag, startPoint x: 306, startPoint y: 191, endPoint x: 242, endPoint y: 231, distance: 74.8
click at [306, 191] on li "DTPlight" at bounding box center [381, 191] width 228 height 15
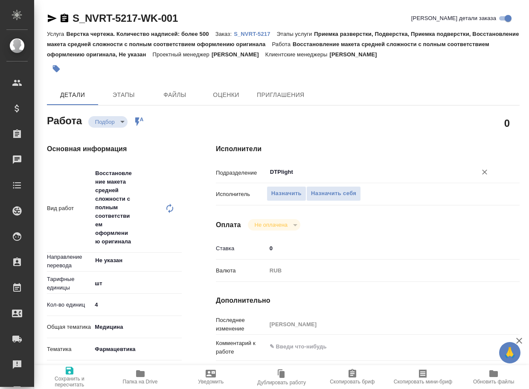
type input "DTPlight"
click at [76, 365] on span "Сохранить и пересчитать" at bounding box center [69, 376] width 61 height 22
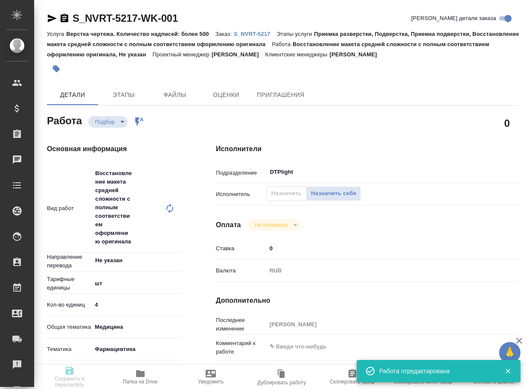
type input "recruiting"
type input "Не указан"
type input "5a8b1489cc6b4906c91bfdc1"
type input "4"
type input "med"
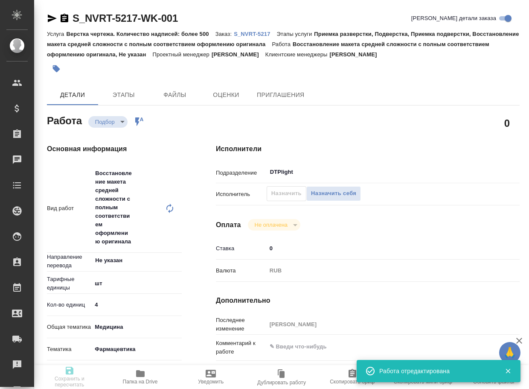
type input "6149832f2b7be24903fd7a82"
type input "23.09.2025 20:00"
type input "24.09.2025 12:00"
type input "25.09.2025 19:00"
type input "DTPlight"
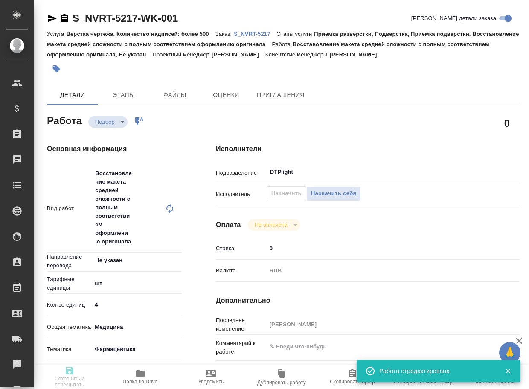
type input "notPayed"
type input "0"
type input "RUB"
type input "Грабко Мария"
type input "S_NVRT-5217"
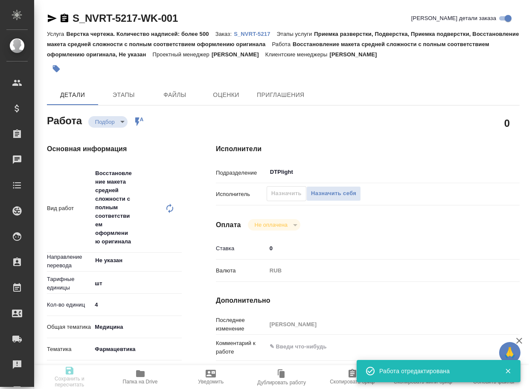
type input "Верстка чертежа. Количество надписей: более 500"
type input "Приемка разверстки, Подверстка, Приемка подверстки, Восстановление макета средн…"
type input "Кабаргина Анна"
type input "[PERSON_NAME]"
type input "/Clients/Novartos_Pharma/Orders/S_NVRT-5217"
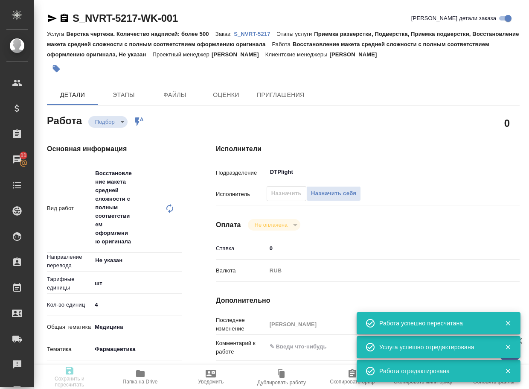
type input "recruiting"
type input "Не указан"
type input "5a8b1489cc6b4906c91bfdc1"
type input "4"
type input "med"
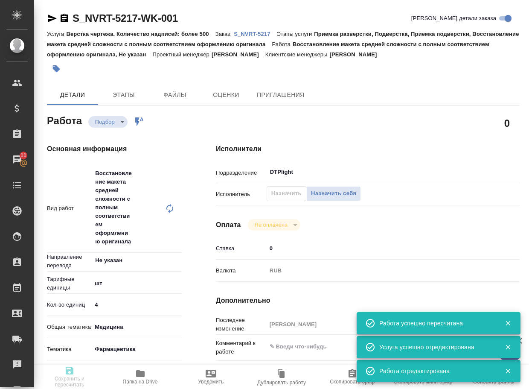
type input "6149832f2b7be24903fd7a82"
type input "23.09.2025 20:00"
type input "24.09.2025 12:00"
type input "25.09.2025 19:00"
type input "DTPlight"
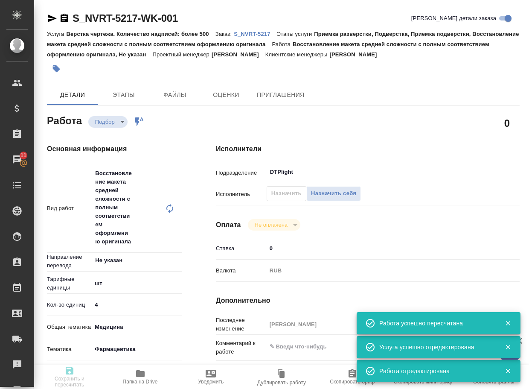
type input "notPayed"
type input "0"
type input "RUB"
type input "Грабко Мария"
type input "S_NVRT-5217"
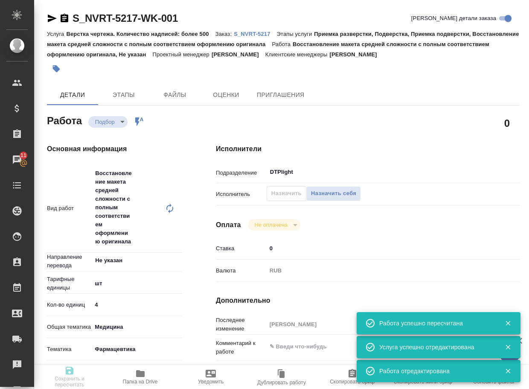
type input "Верстка чертежа. Количество надписей: более 500"
type input "Приемка разверстки, Подверстка, Приемка подверстки, Восстановление макета средн…"
type input "[PERSON_NAME]"
type input "/Clients/Novartos_Pharma/Orders/S_NVRT-5217"
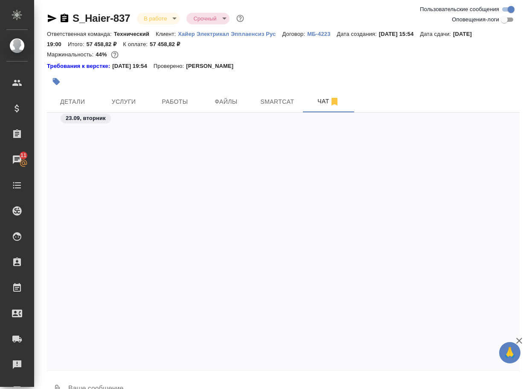
scroll to position [6691, 0]
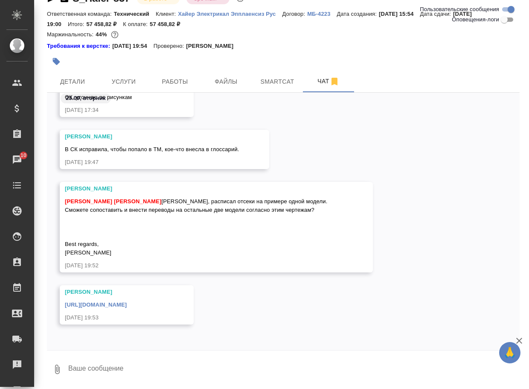
click at [119, 367] on textarea at bounding box center [293, 369] width 453 height 29
type textarea "смотрю"
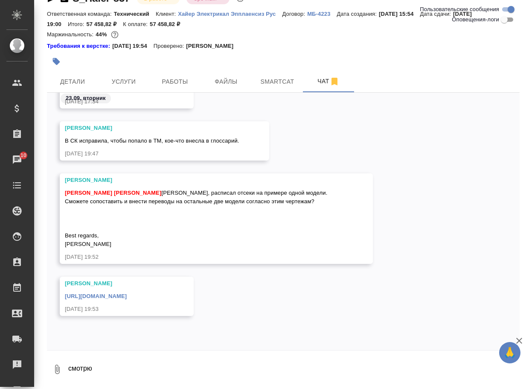
scroll to position [6733, 0]
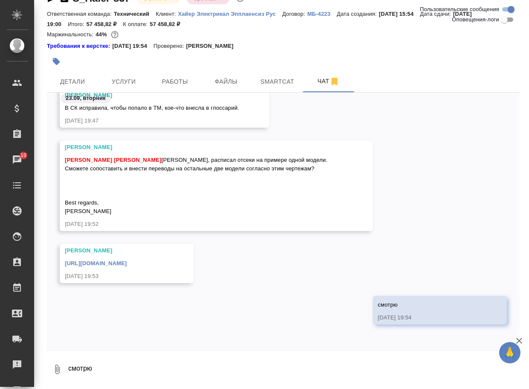
click at [127, 266] on link "[URL][DOMAIN_NAME]" at bounding box center [96, 263] width 62 height 6
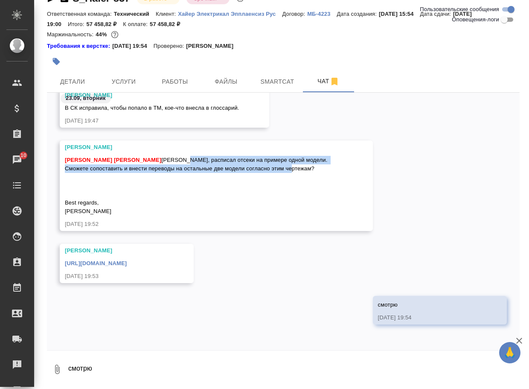
drag, startPoint x: 186, startPoint y: 150, endPoint x: 194, endPoint y: 172, distance: 22.7
click at [194, 172] on div "[PERSON_NAME] [PERSON_NAME] [PERSON_NAME], расписал отсеки на примере одной мод…" at bounding box center [204, 185] width 278 height 62
copy span "расписал отсеки на примере одной модели. Сможете сопоставить и внести переводы …"
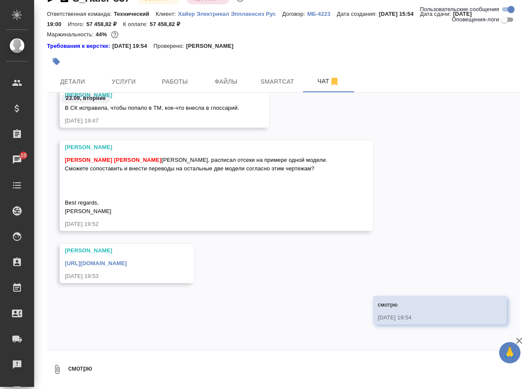
click at [135, 369] on textarea "смотрю" at bounding box center [293, 369] width 453 height 29
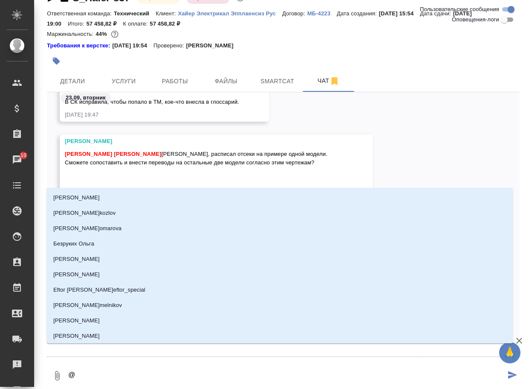
type textarea "@р"
type input "р"
type textarea "@ру"
type input "ру"
type textarea "@рум"
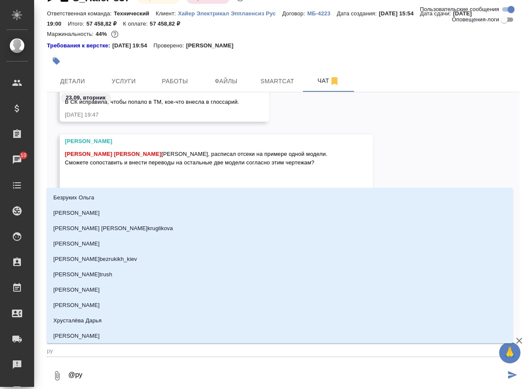
type input "рум"
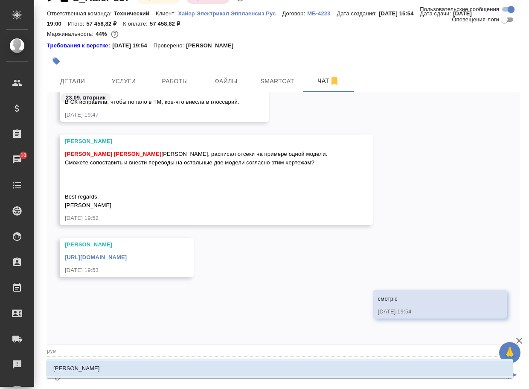
click at [135, 369] on li "[PERSON_NAME]" at bounding box center [280, 368] width 467 height 15
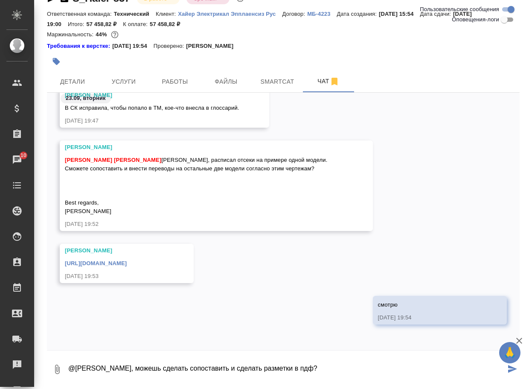
type textarea "@[PERSON_NAME], можешь сделать сопоставить и сделать разметки в пдф?"
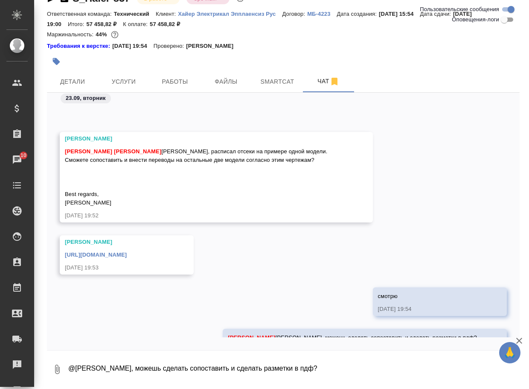
scroll to position [6774, 0]
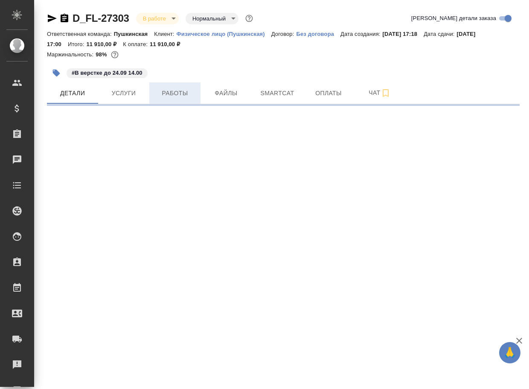
click at [176, 100] on button "Работы" at bounding box center [174, 92] width 51 height 21
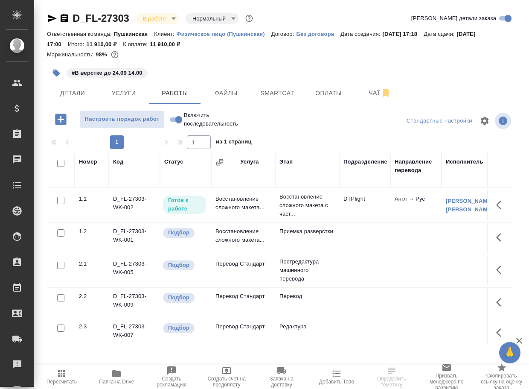
click at [172, 124] on input "Включить последовательность" at bounding box center [179, 119] width 31 height 10
checkbox input "true"
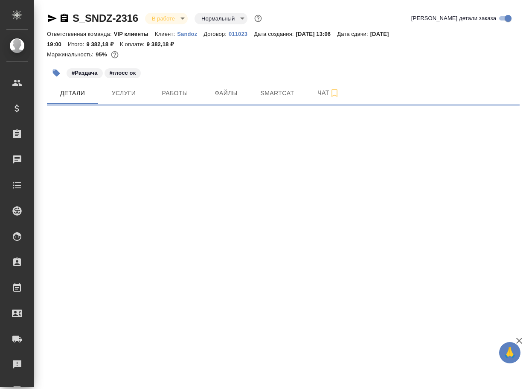
select select "RU"
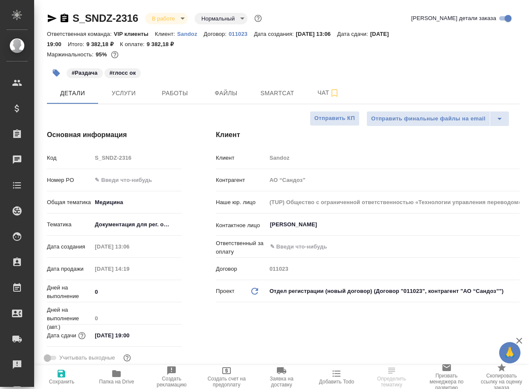
type textarea "x"
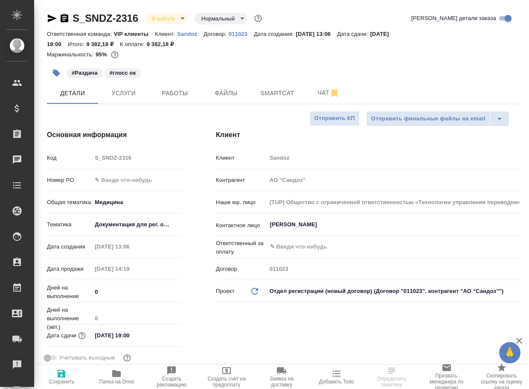
type textarea "x"
click at [180, 94] on span "Работы" at bounding box center [175, 93] width 41 height 11
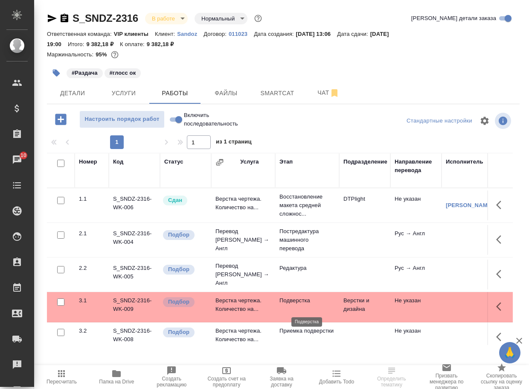
click at [286, 305] on p "Подверстка" at bounding box center [308, 300] width 56 height 9
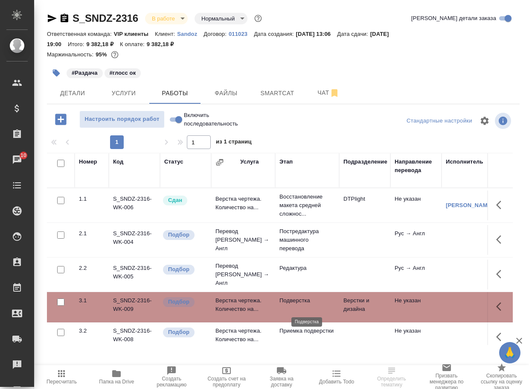
click at [286, 305] on p "Подверстка" at bounding box center [308, 300] width 56 height 9
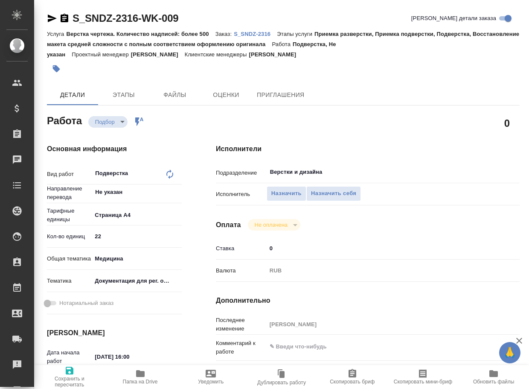
type textarea "x"
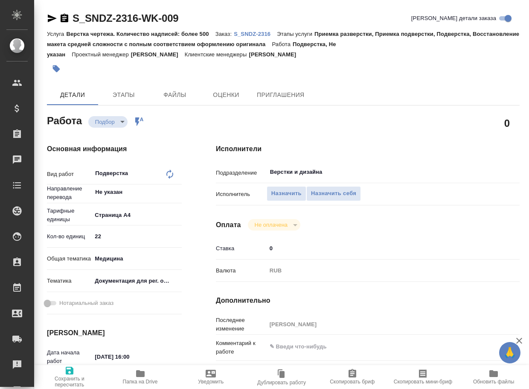
type textarea "x"
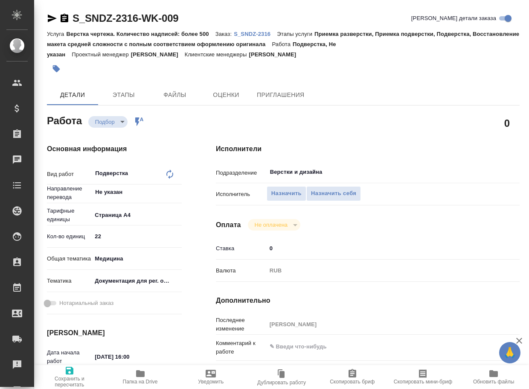
type textarea "x"
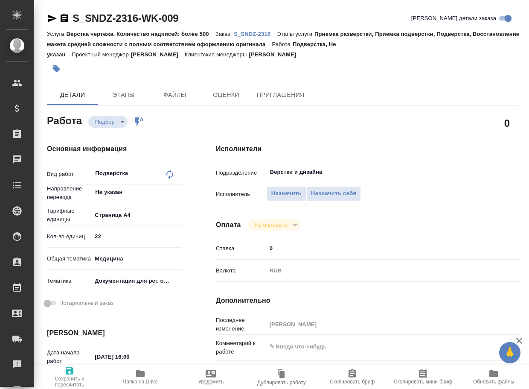
type textarea "x"
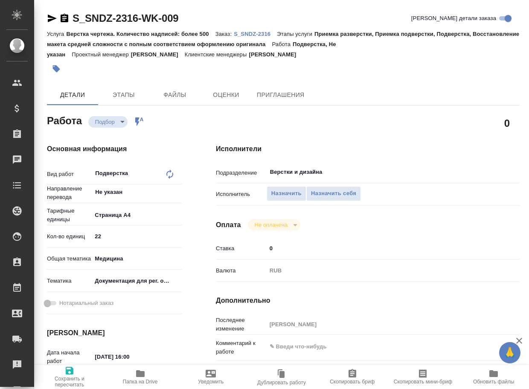
type textarea "x"
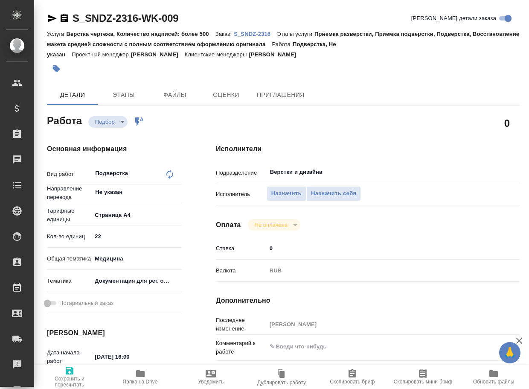
type textarea "x"
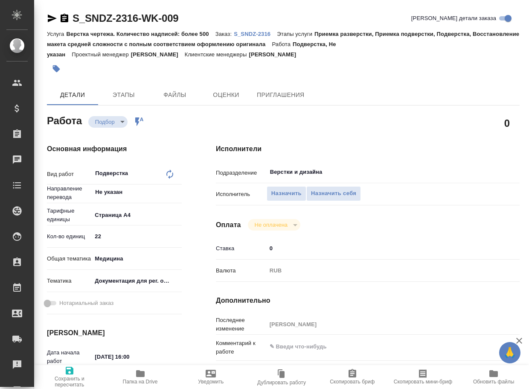
click at [276, 202] on div "Исполнитель Назначить Назначить себя" at bounding box center [368, 198] width 304 height 22
type textarea "x"
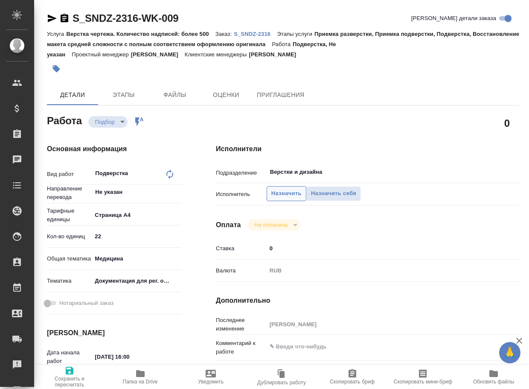
type textarea "x"
click at [280, 196] on span "Назначить" at bounding box center [287, 194] width 30 height 10
type textarea "x"
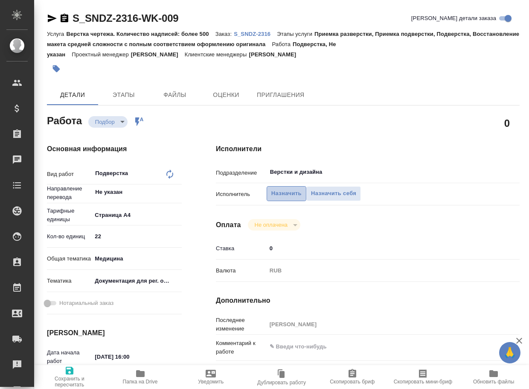
type textarea "x"
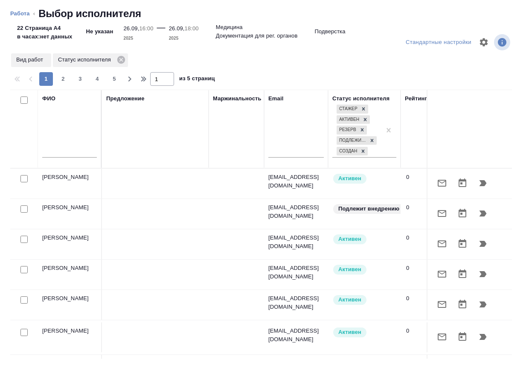
type textarea "x"
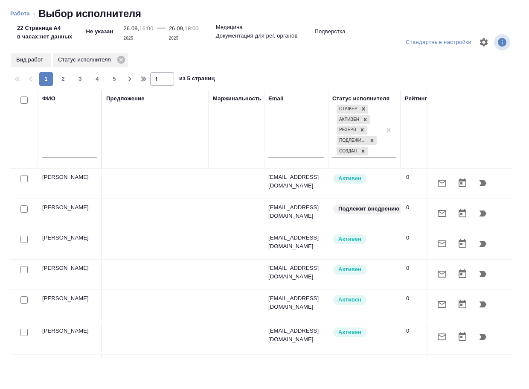
click at [74, 155] on input "text" at bounding box center [69, 152] width 55 height 11
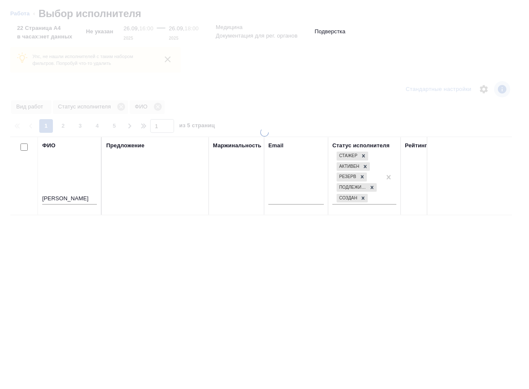
click at [53, 153] on div "ФИО васльева" at bounding box center [69, 175] width 55 height 69
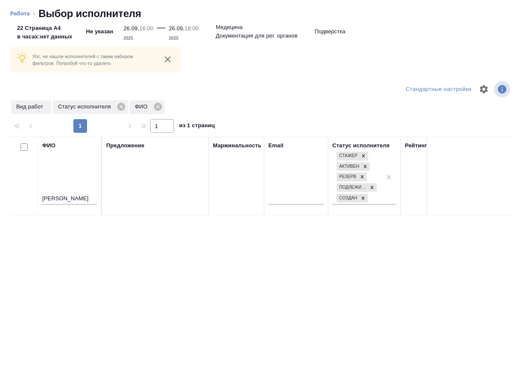
click at [52, 199] on input "васльева" at bounding box center [69, 199] width 55 height 11
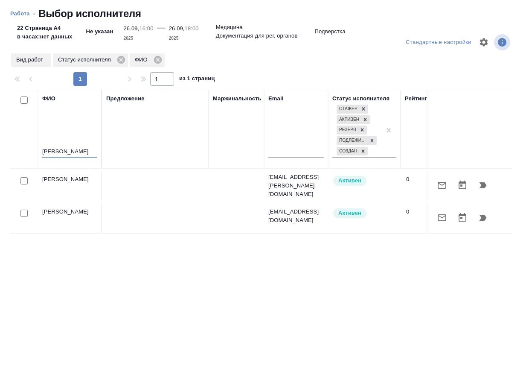
type input "васильева"
click at [480, 215] on icon "button" at bounding box center [483, 218] width 7 height 6
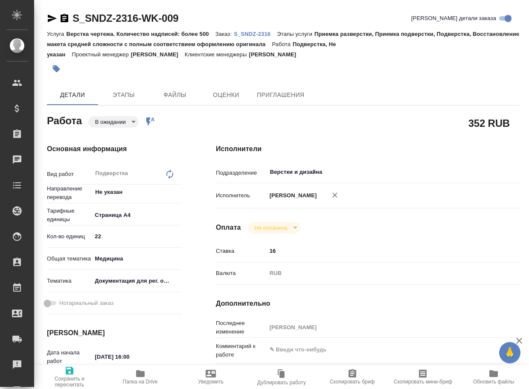
type textarea "x"
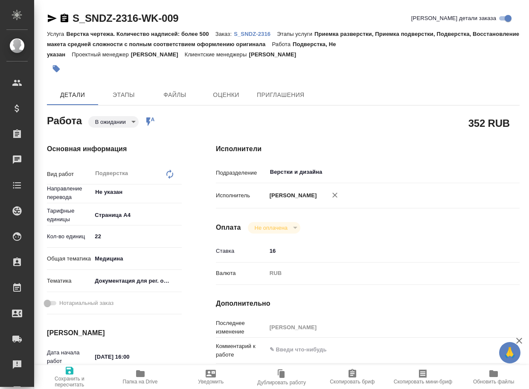
type textarea "x"
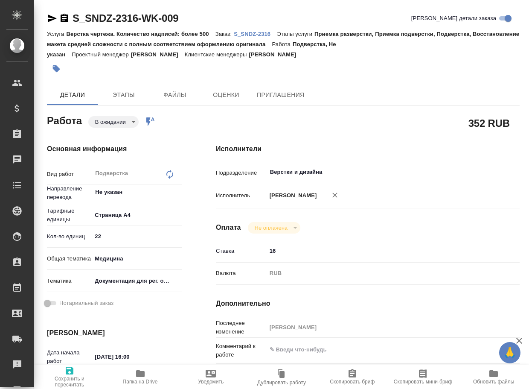
type textarea "x"
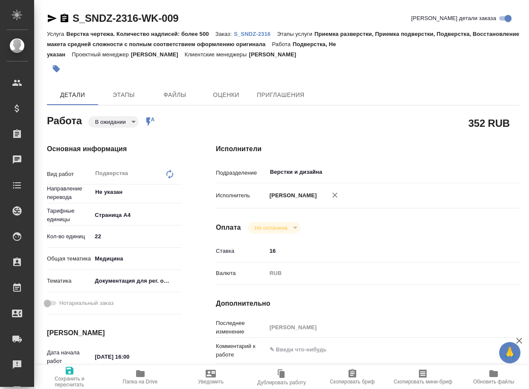
type textarea "x"
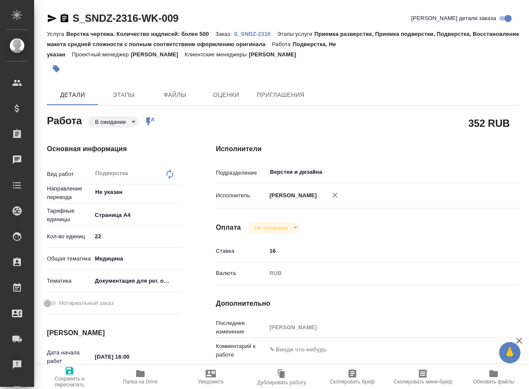
type textarea "x"
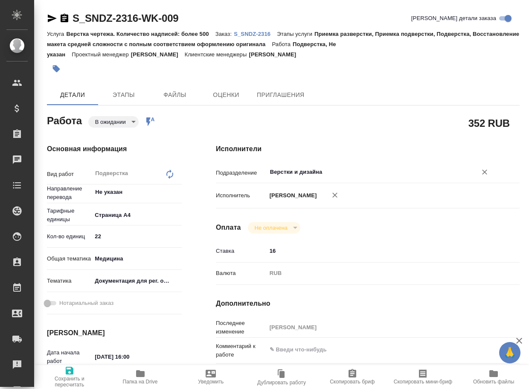
click at [365, 172] on input "Верстки и дизайна" at bounding box center [366, 172] width 194 height 10
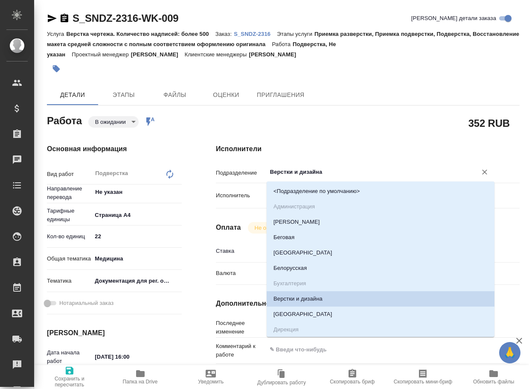
type input "d"
type textarea "x"
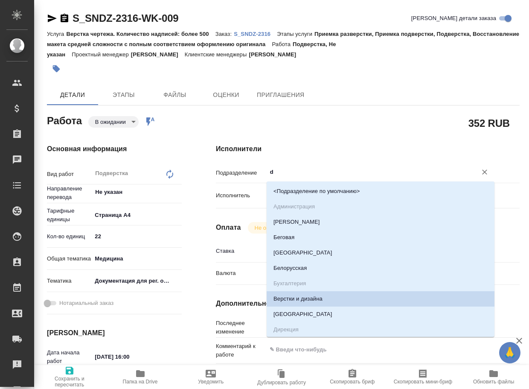
type textarea "x"
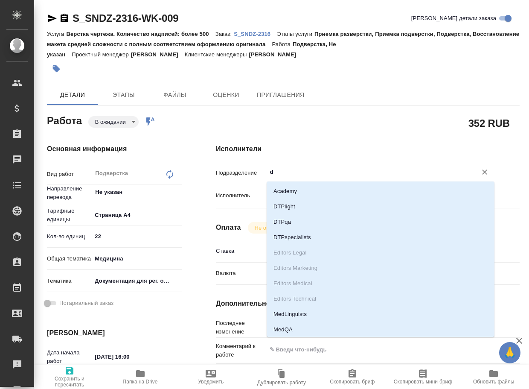
type input "dt"
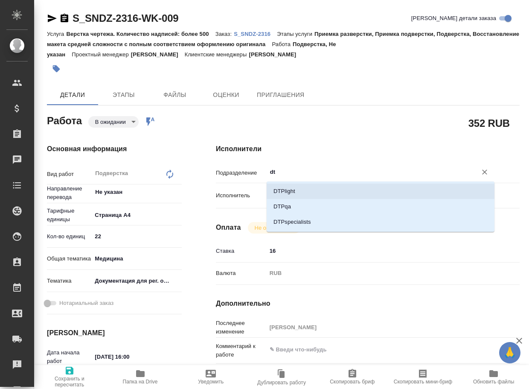
click at [351, 188] on li "DTPlight" at bounding box center [381, 191] width 228 height 15
type textarea "x"
type input "DTPlight"
type textarea "x"
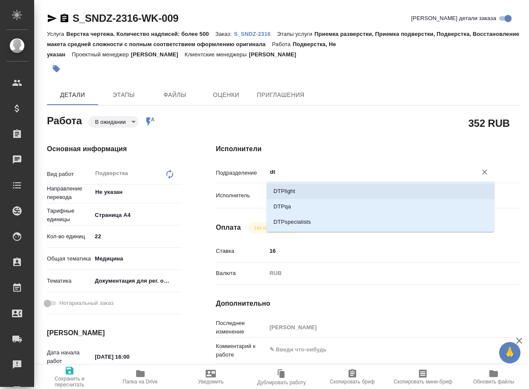
type textarea "x"
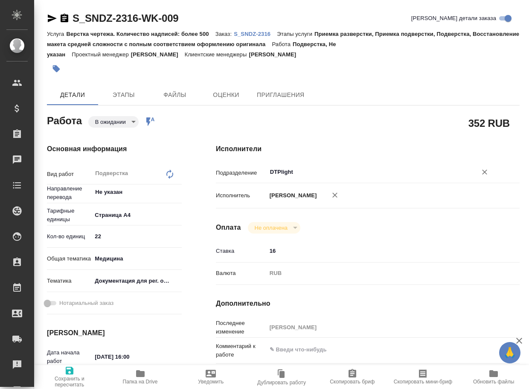
type textarea "x"
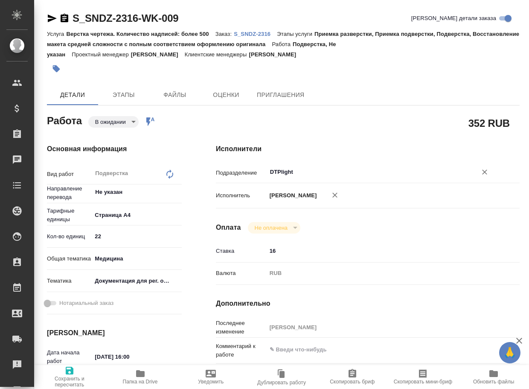
type input "DTPlight"
click at [83, 369] on span "Сохранить и пересчитать" at bounding box center [69, 376] width 61 height 22
type textarea "x"
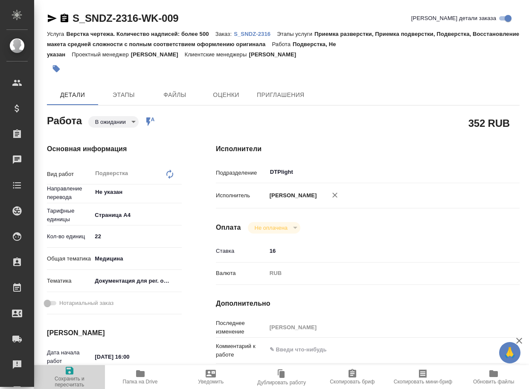
type textarea "x"
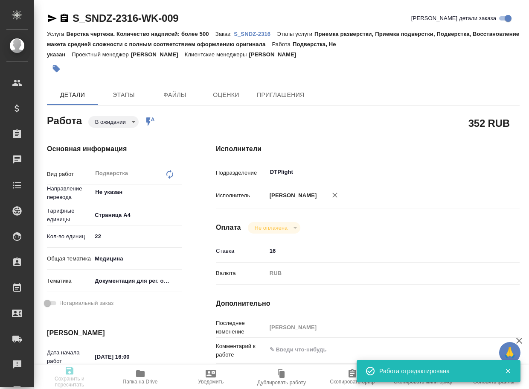
type textarea "x"
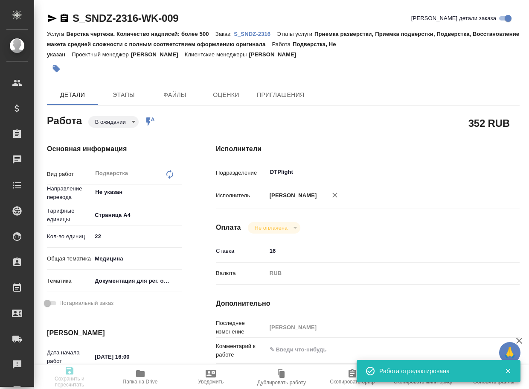
type textarea "x"
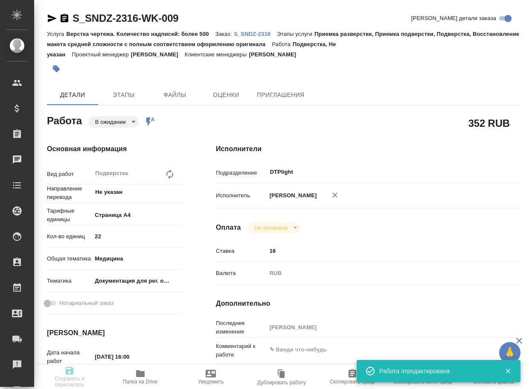
type input "pending"
type textarea "Подверстка"
type textarea "x"
type input "Не указан"
type input "5f036ec4e16dec2d6b59c8ff"
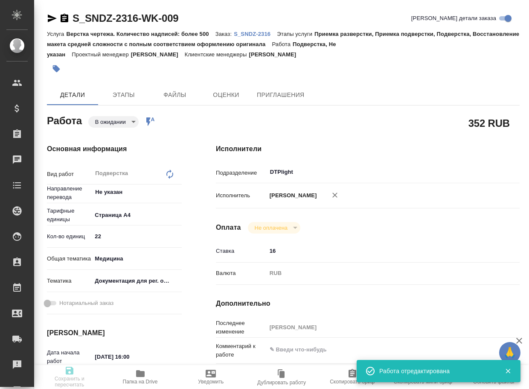
type input "22"
type input "med"
type input "5f647205b73bc97568ca66c6"
type input "[DATE] 16:00"
type input "[DATE] 18:00"
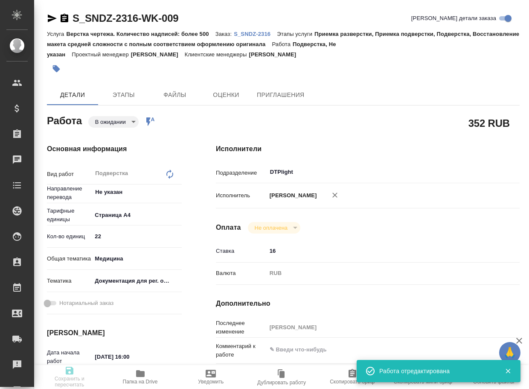
type input "[DATE] 19:00"
type input "DTPlight"
type input "notPayed"
type input "16"
type input "RUB"
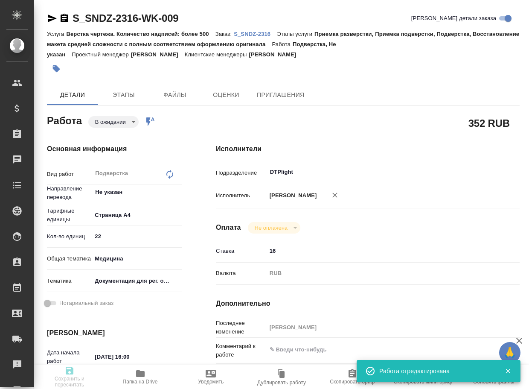
type input "[PERSON_NAME]"
type textarea "x"
type textarea "/Clients/Sandoz/Orders/S_SNDZ-2316/DTP/S_SNDZ-2316-WK-009"
type textarea "x"
type input "S_SNDZ-2316"
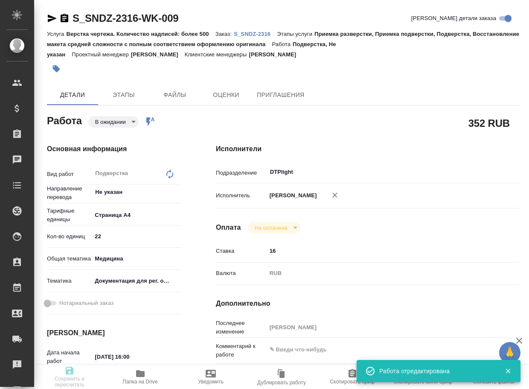
type input "Верстка чертежа. Количество надписей: более 500"
type input "Приемка разверстки, Приемка подверстки, Подверстка, Восстановление макета средн…"
type input "[PERSON_NAME]"
type input "/Clients/Sandoz/Orders/S_SNDZ-2316"
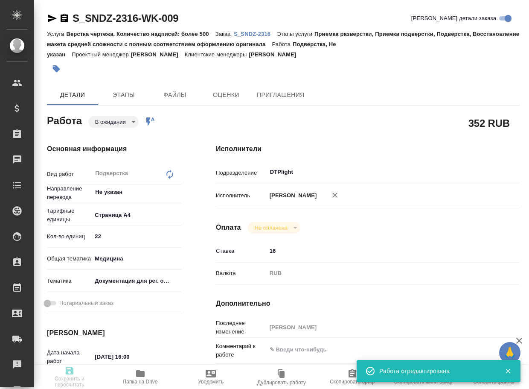
type textarea "x"
type textarea "Прошу, пожалуйста, принять документ в перевод. Готовый перевод прошу по возможн…"
type textarea "x"
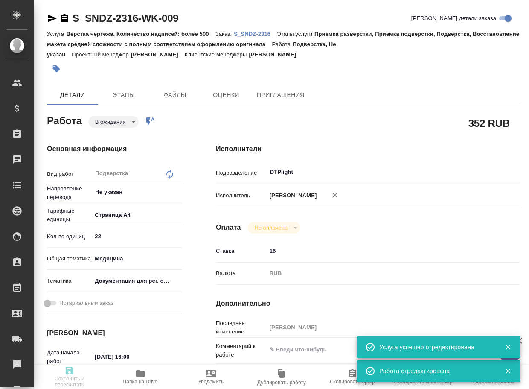
type textarea "x"
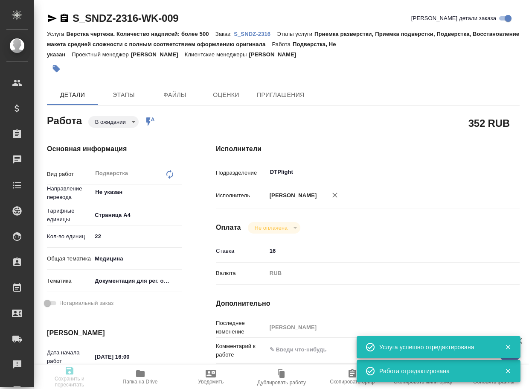
type textarea "x"
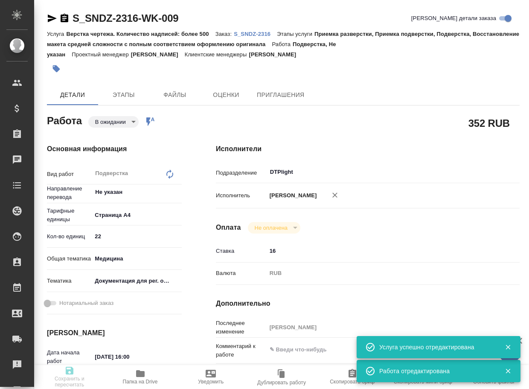
type textarea "x"
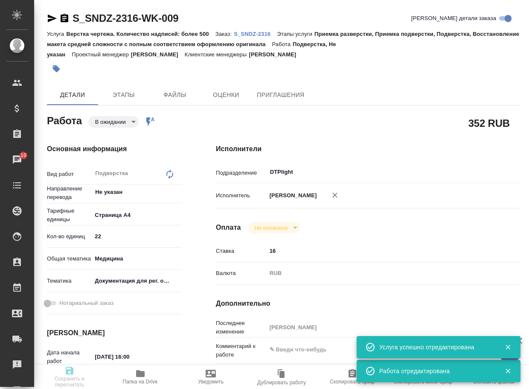
type textarea "x"
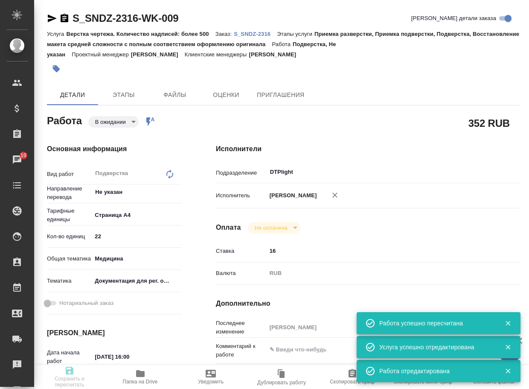
type input "pending"
type textarea "Подверстка"
type textarea "x"
type input "Не указан"
type input "5f036ec4e16dec2d6b59c8ff"
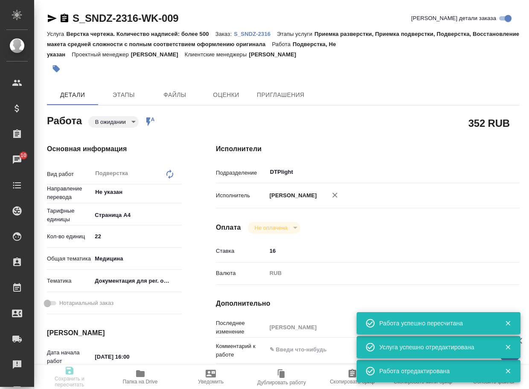
type input "22"
type input "med"
type input "5f647205b73bc97568ca66c6"
type input "26.09.2025 16:00"
type input "26.09.2025 18:00"
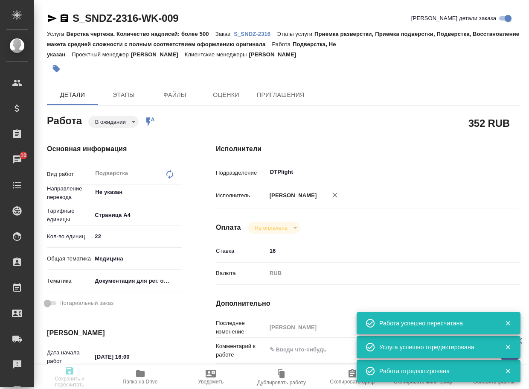
type input "26.09.2025 19:00"
type input "DTPlight"
type input "notPayed"
type input "16"
type input "RUB"
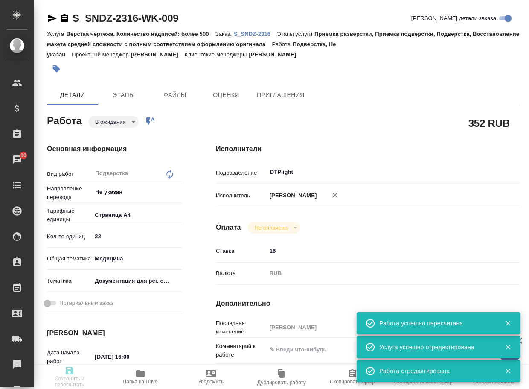
type input "[PERSON_NAME]"
type textarea "x"
type textarea "/Clients/Sandoz/Orders/S_SNDZ-2316/DTP/S_SNDZ-2316-WK-009"
type textarea "x"
type input "S_SNDZ-2316"
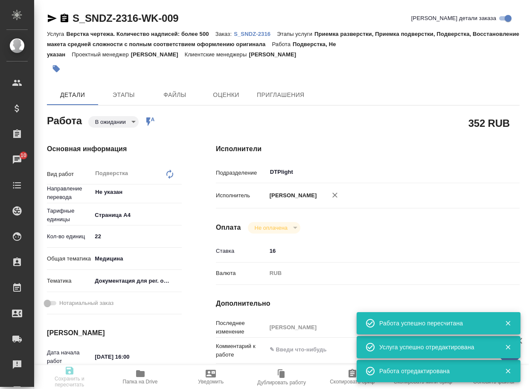
type input "Верстка чертежа. Количество надписей: более 500"
type input "Приемка разверстки, Приемка подверстки, Подверстка, Восстановление макета средн…"
type input "Кабаргина Анна"
type input "[PERSON_NAME]"
type input "/Clients/Sandoz/Orders/S_SNDZ-2316"
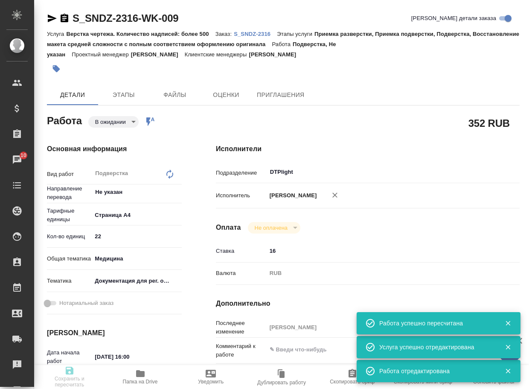
type textarea "x"
type textarea "Прошу, пожалуйста, принять документ в перевод. Готовый перевод прошу по возможн…"
type textarea "x"
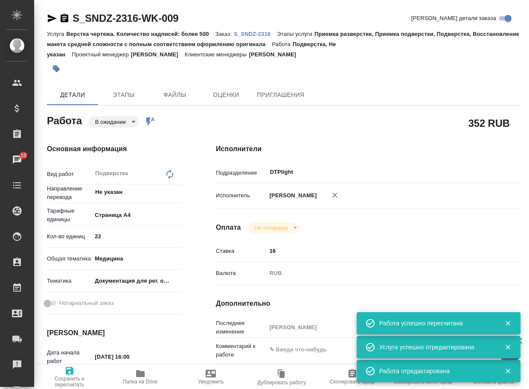
type textarea "x"
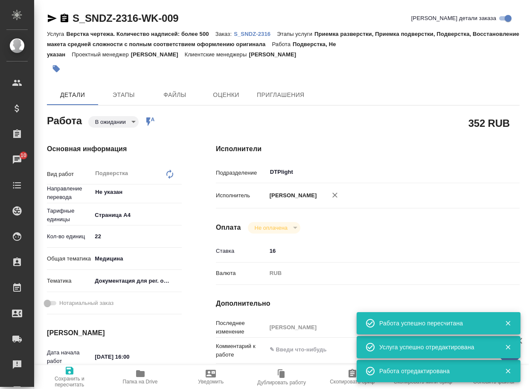
type textarea "x"
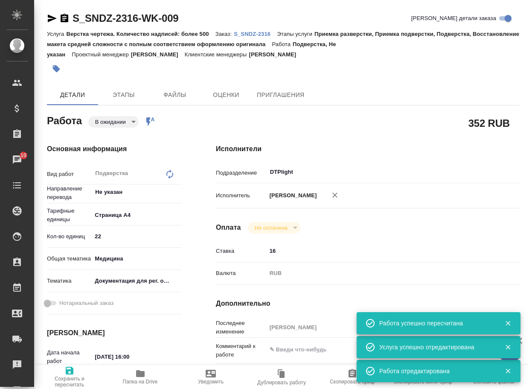
type textarea "x"
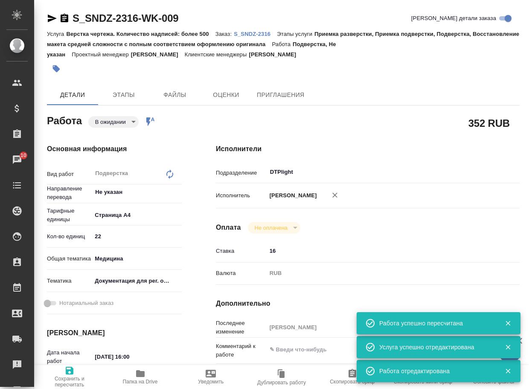
type textarea "x"
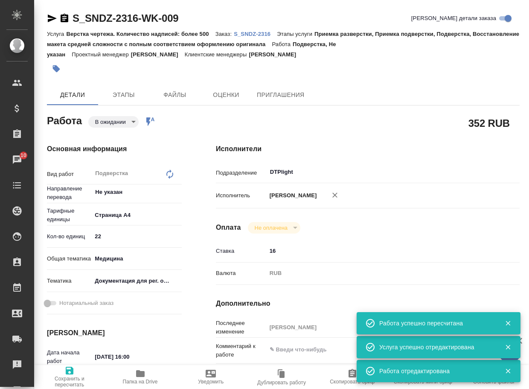
type textarea "x"
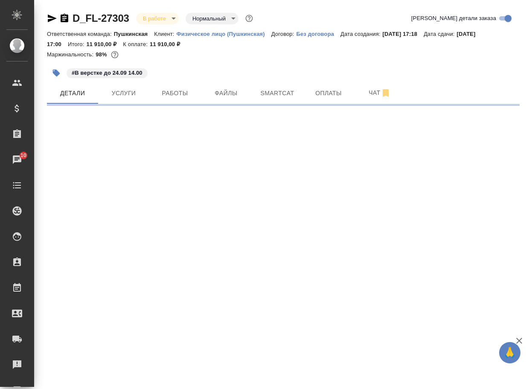
select select "RU"
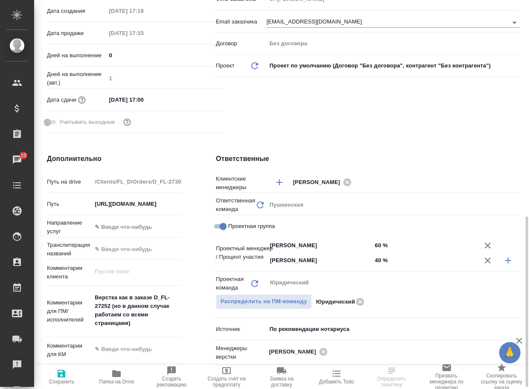
scroll to position [299, 0]
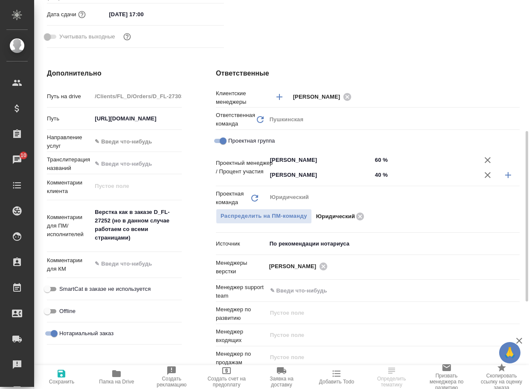
type textarea "x"
click at [111, 221] on textarea "Верстка как в заказе D_FL-27252 (но в данном случае работаем со всеми страницам…" at bounding box center [136, 225] width 89 height 40
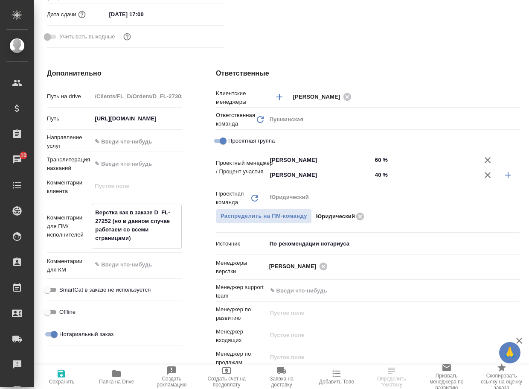
click at [112, 221] on textarea "Верстка как в заказе D_FL-27252 (но в данном случае работаем со всеми страницам…" at bounding box center [136, 225] width 89 height 40
click at [113, 222] on textarea "Верстка как в заказе D_FL-27252 (но в данном случае работаем со всеми страницам…" at bounding box center [136, 225] width 89 height 40
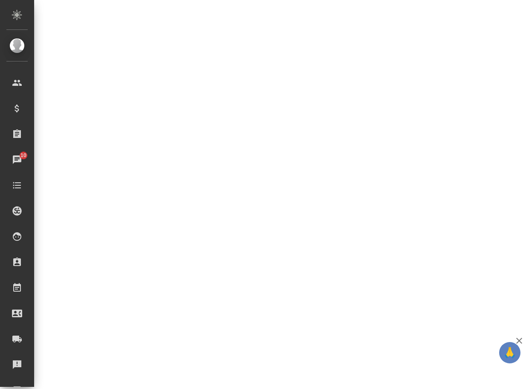
drag, startPoint x: 113, startPoint y: 220, endPoint x: 167, endPoint y: 211, distance: 54.5
select select "RU"
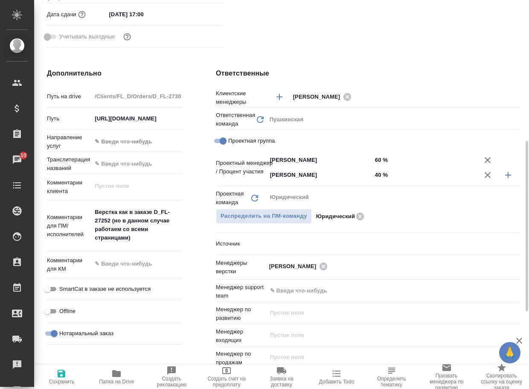
scroll to position [306, 0]
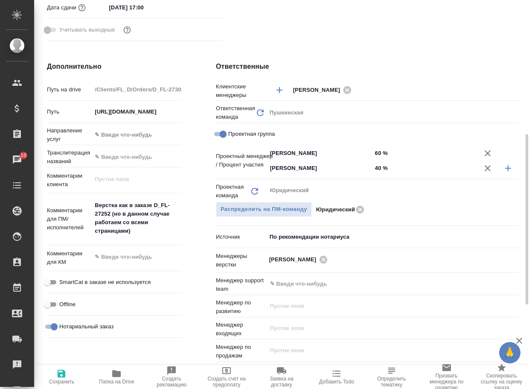
type textarea "x"
drag, startPoint x: 112, startPoint y: 214, endPoint x: 156, endPoint y: 207, distance: 44.5
click at [156, 207] on textarea "Верстка как в заказе D_FL-27252 (но в данном случае работаем со всеми страницам…" at bounding box center [136, 219] width 89 height 40
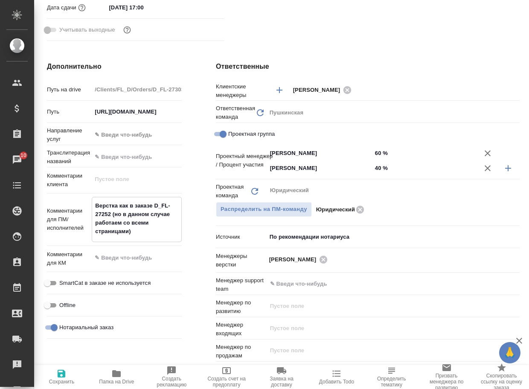
type textarea "x"
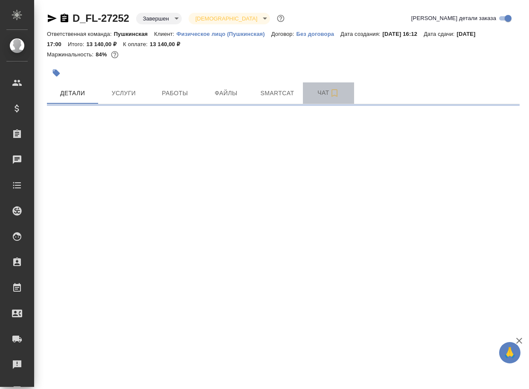
click at [326, 94] on span "Чат" at bounding box center [328, 93] width 41 height 11
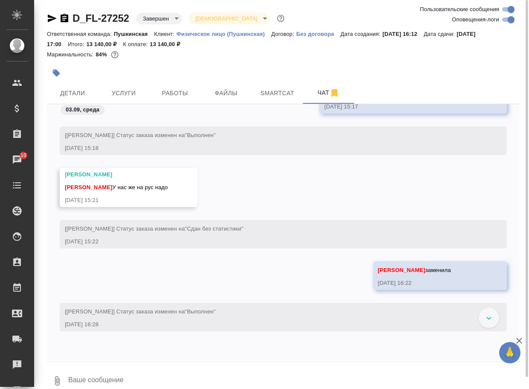
scroll to position [5299, 0]
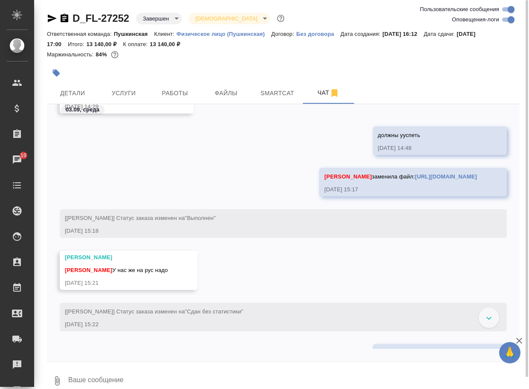
click at [505, 19] on input "Оповещения-логи" at bounding box center [511, 20] width 31 height 10
checkbox input "false"
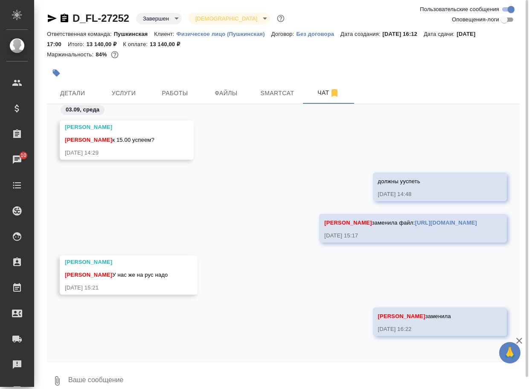
click at [415, 223] on link "[URL][DOMAIN_NAME]" at bounding box center [446, 222] width 62 height 6
click at [187, 95] on span "Работы" at bounding box center [175, 93] width 41 height 11
